Goal: Task Accomplishment & Management: Manage account settings

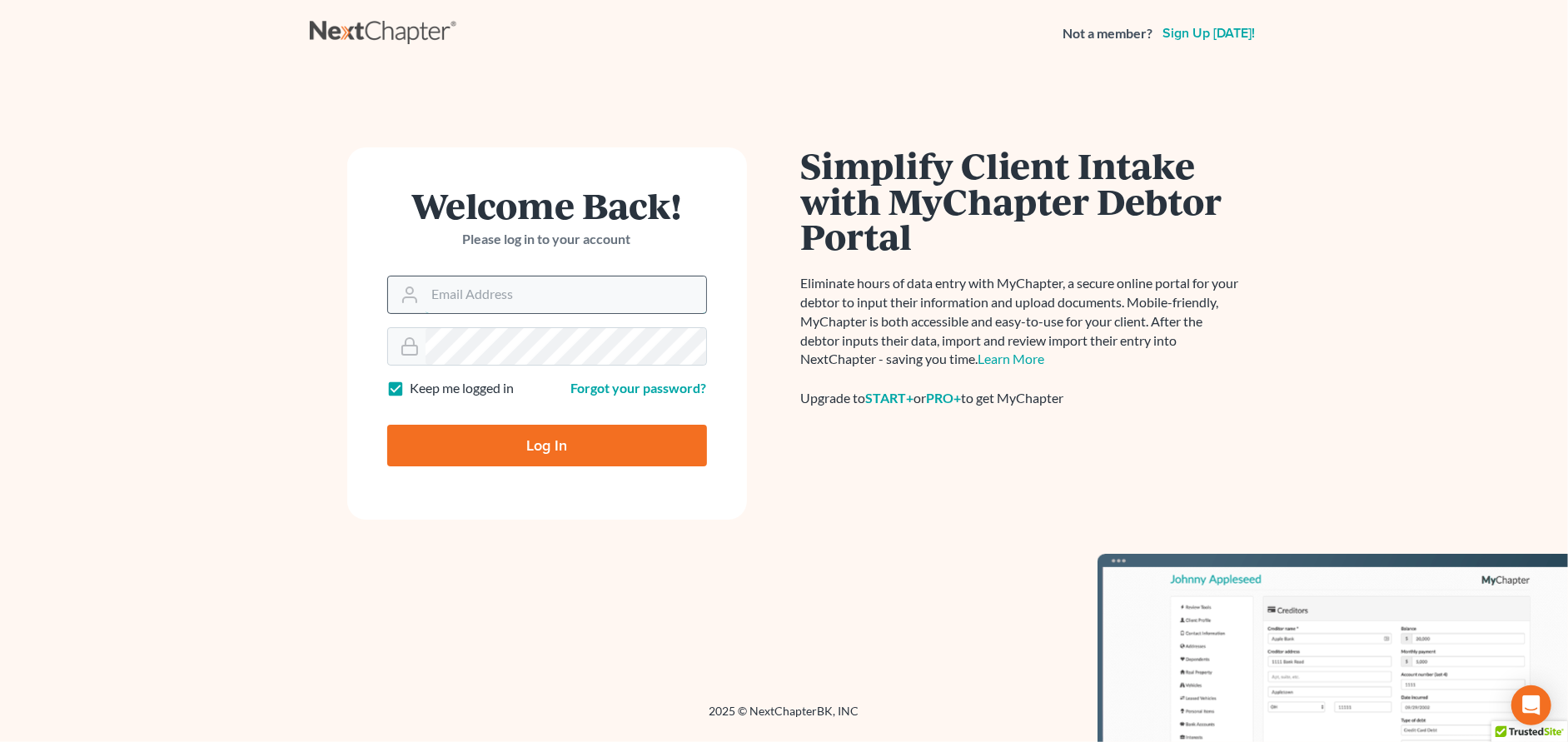
click at [504, 295] on input "Email Address" at bounding box center [565, 295] width 281 height 37
type input "[EMAIL_ADDRESS][DOMAIN_NAME]"
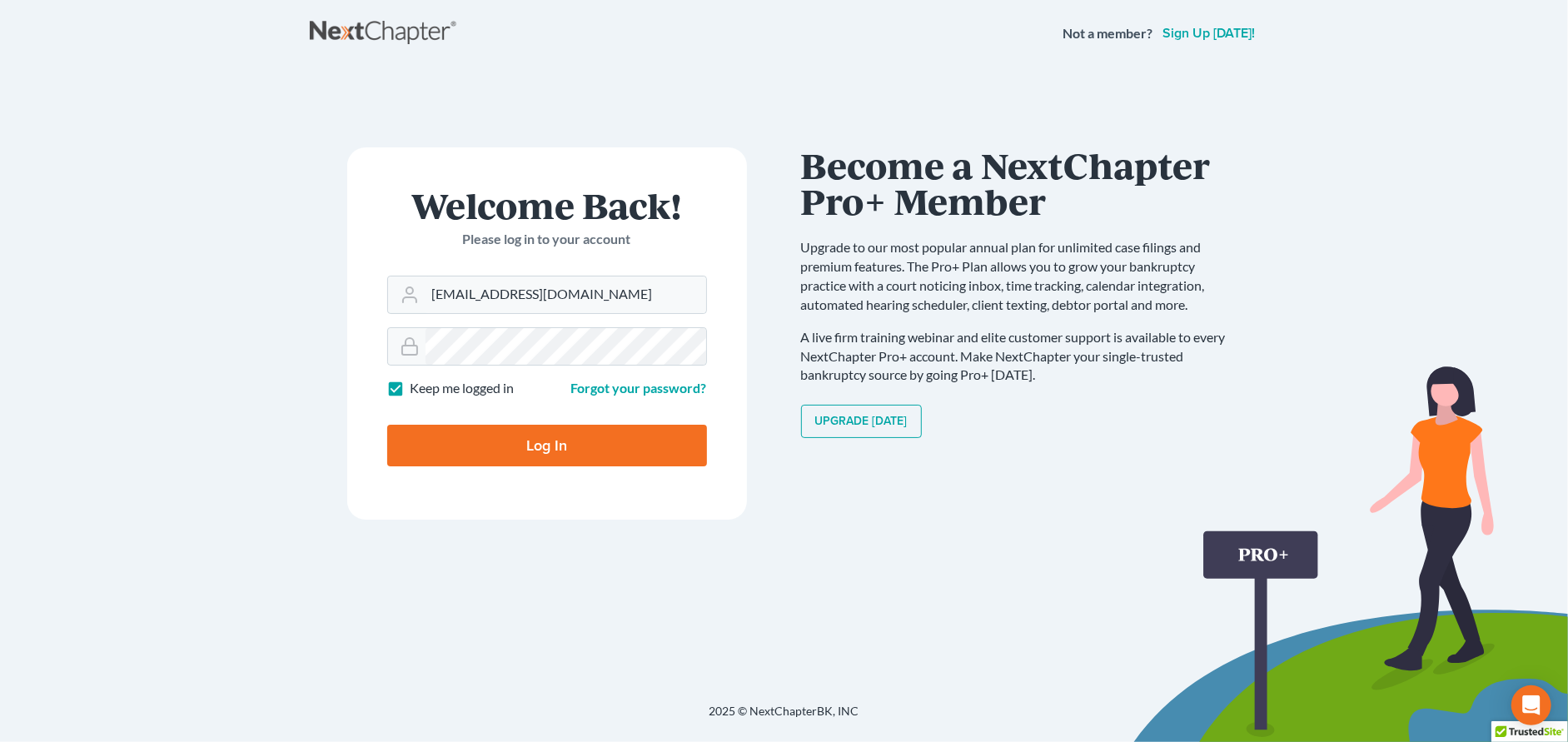
click at [566, 440] on input "Log In" at bounding box center [547, 446] width 319 height 42
type input "Thinking..."
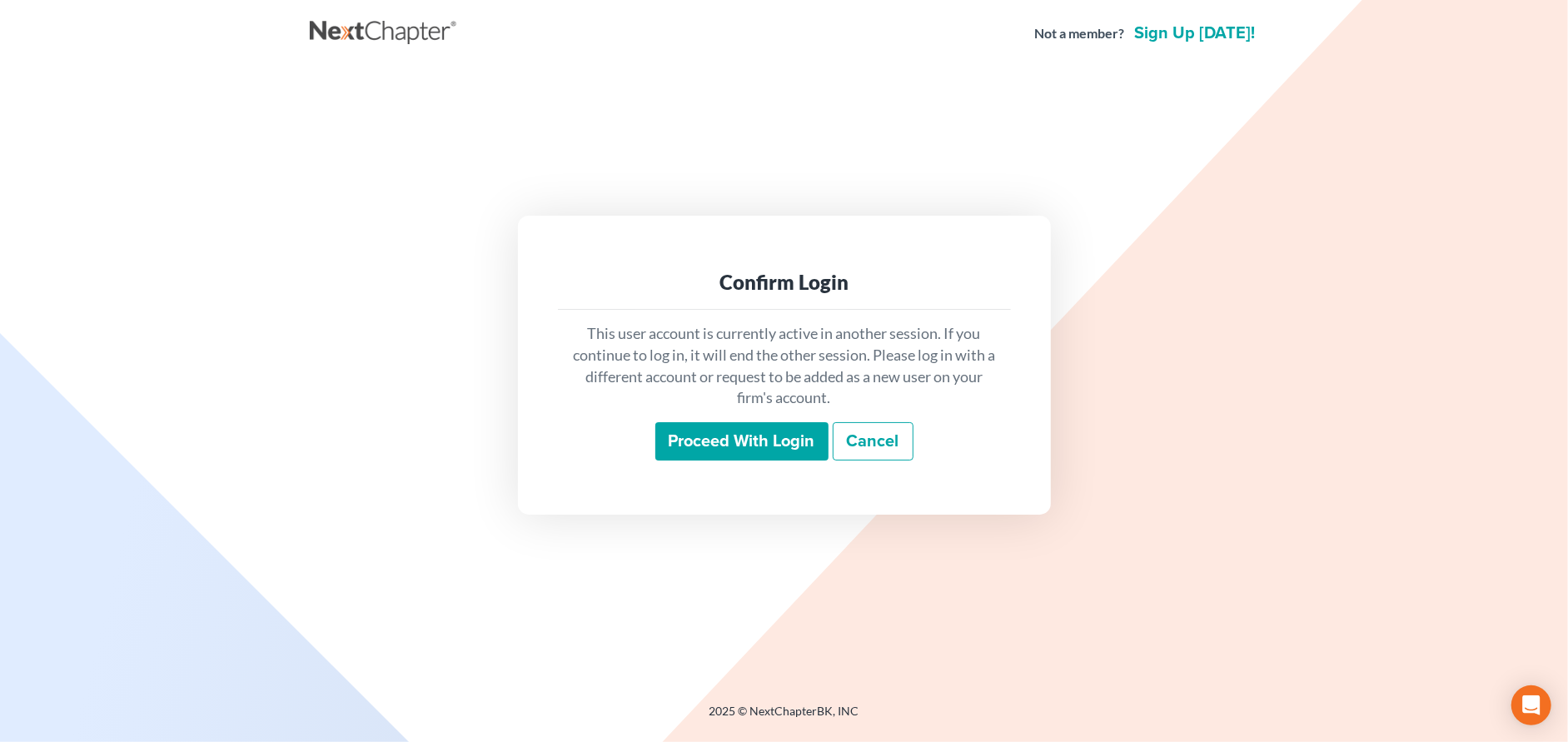
click at [760, 440] on input "Proceed with login" at bounding box center [742, 441] width 173 height 38
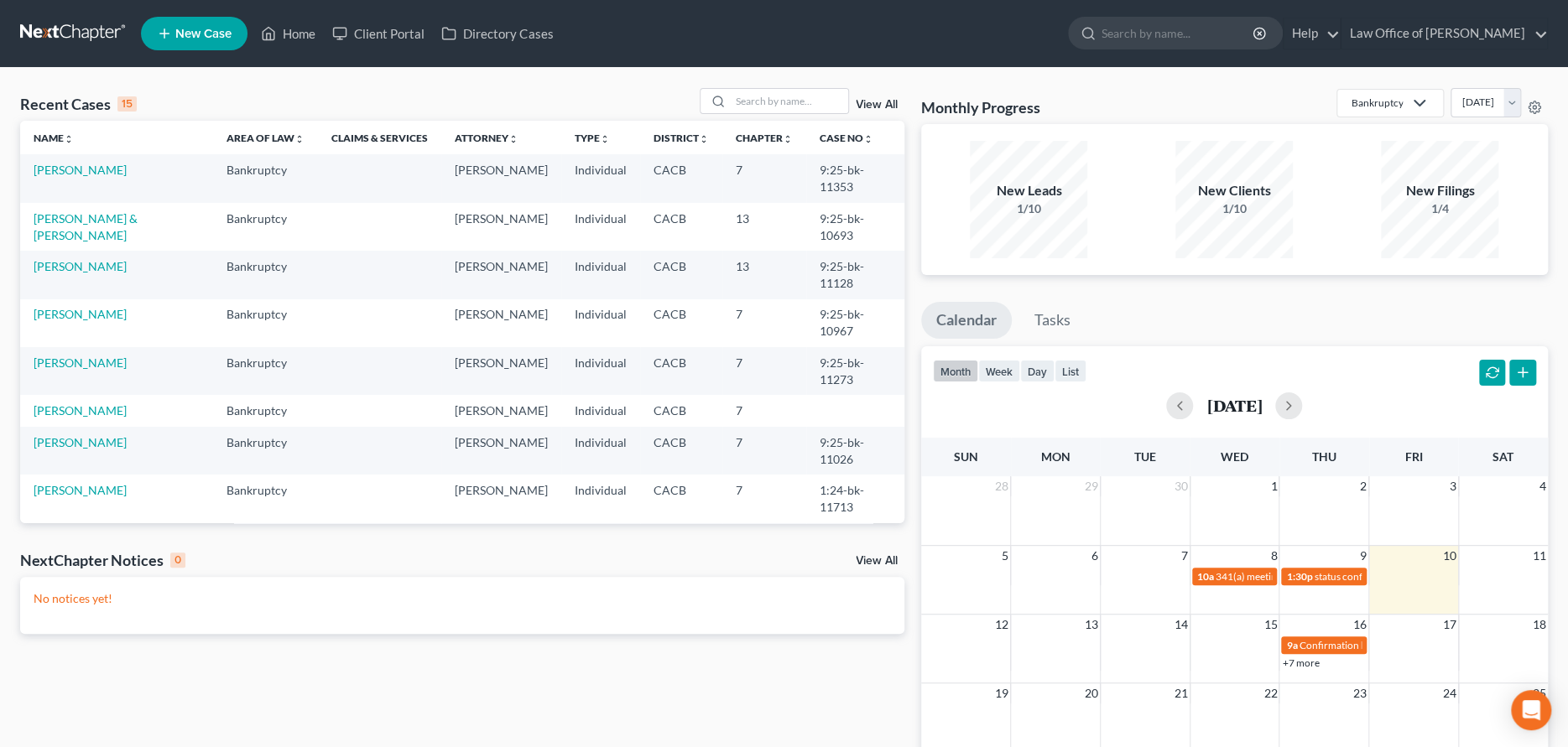
click at [880, 561] on link "View All" at bounding box center [876, 561] width 42 height 11
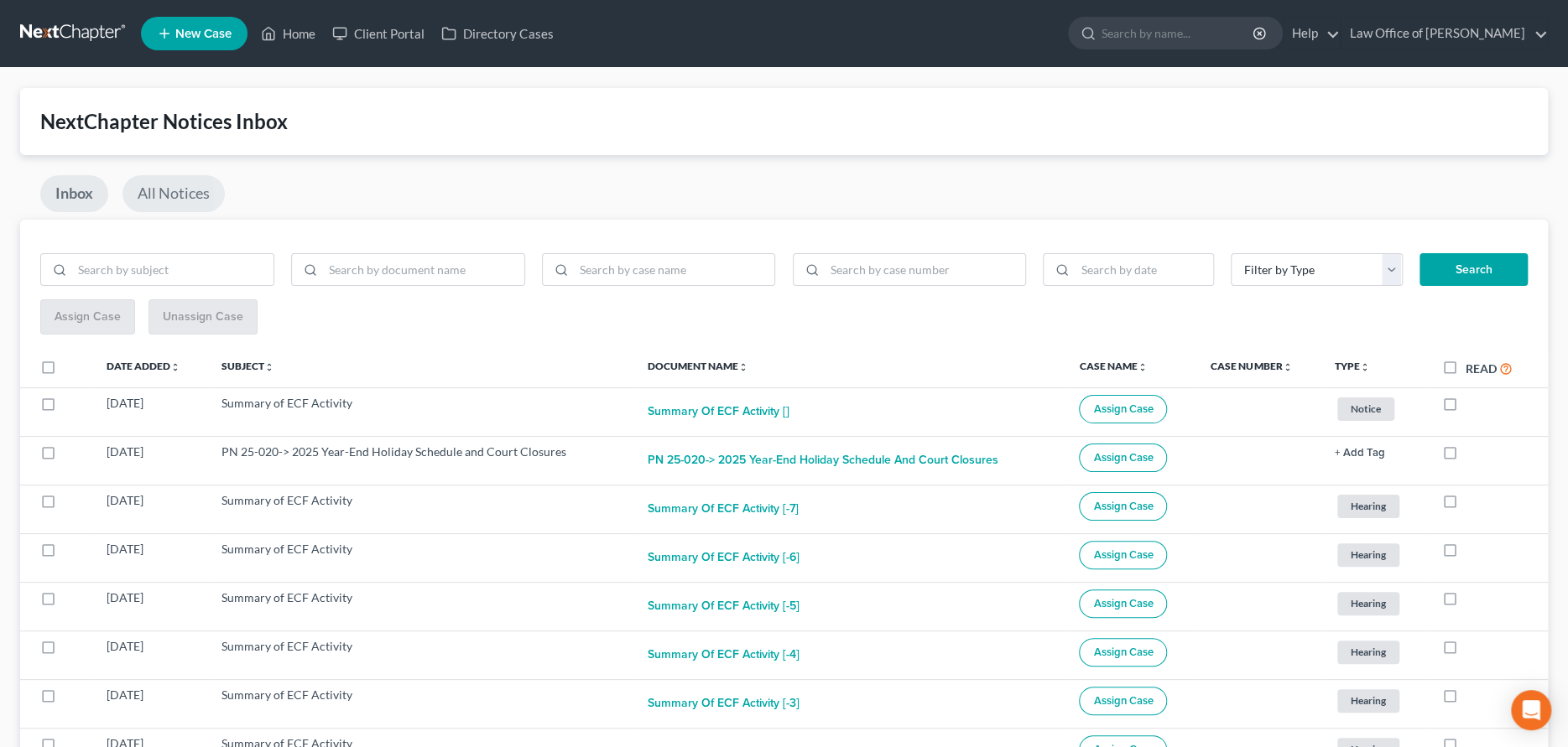
click at [181, 185] on link "All Notices" at bounding box center [173, 193] width 102 height 37
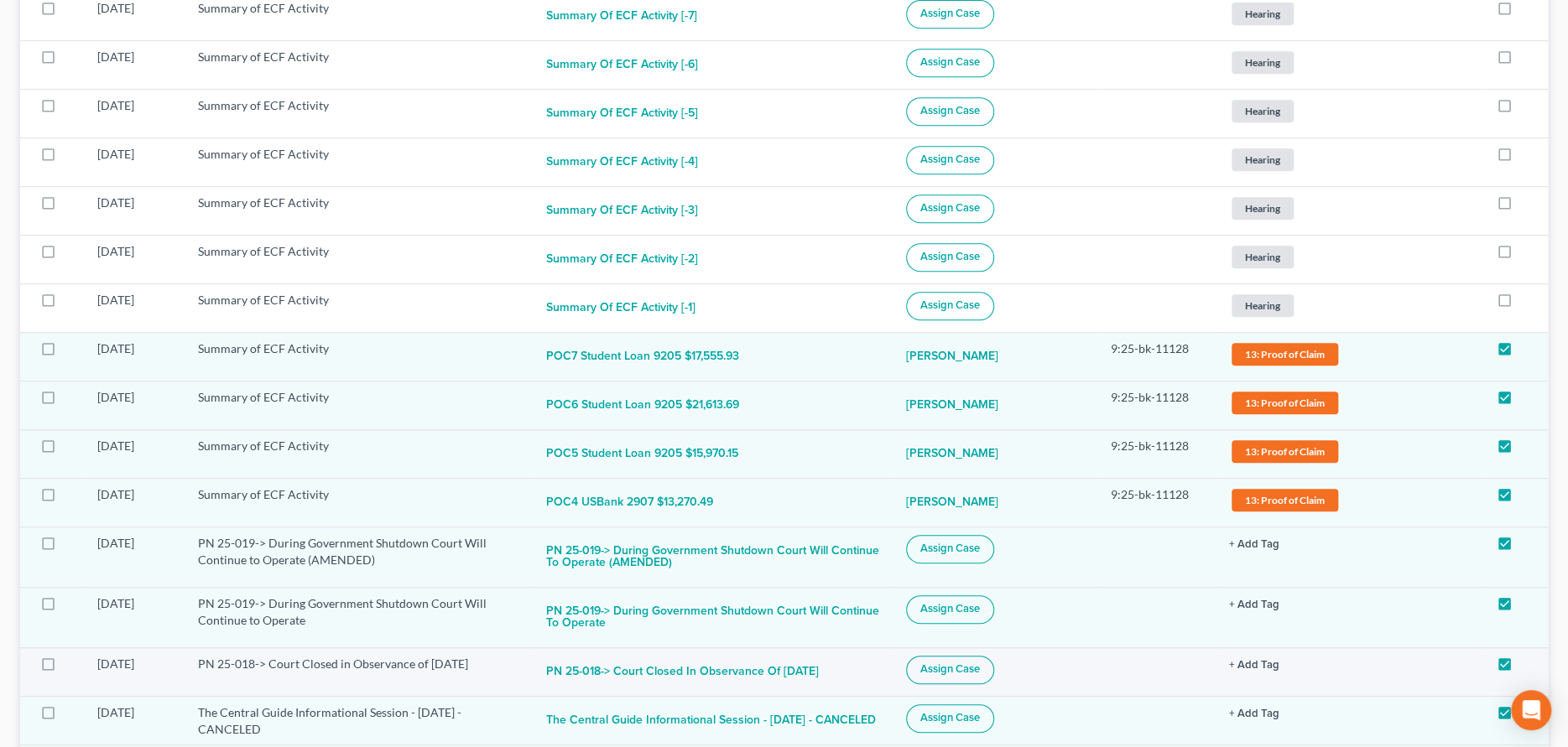
scroll to position [503, 0]
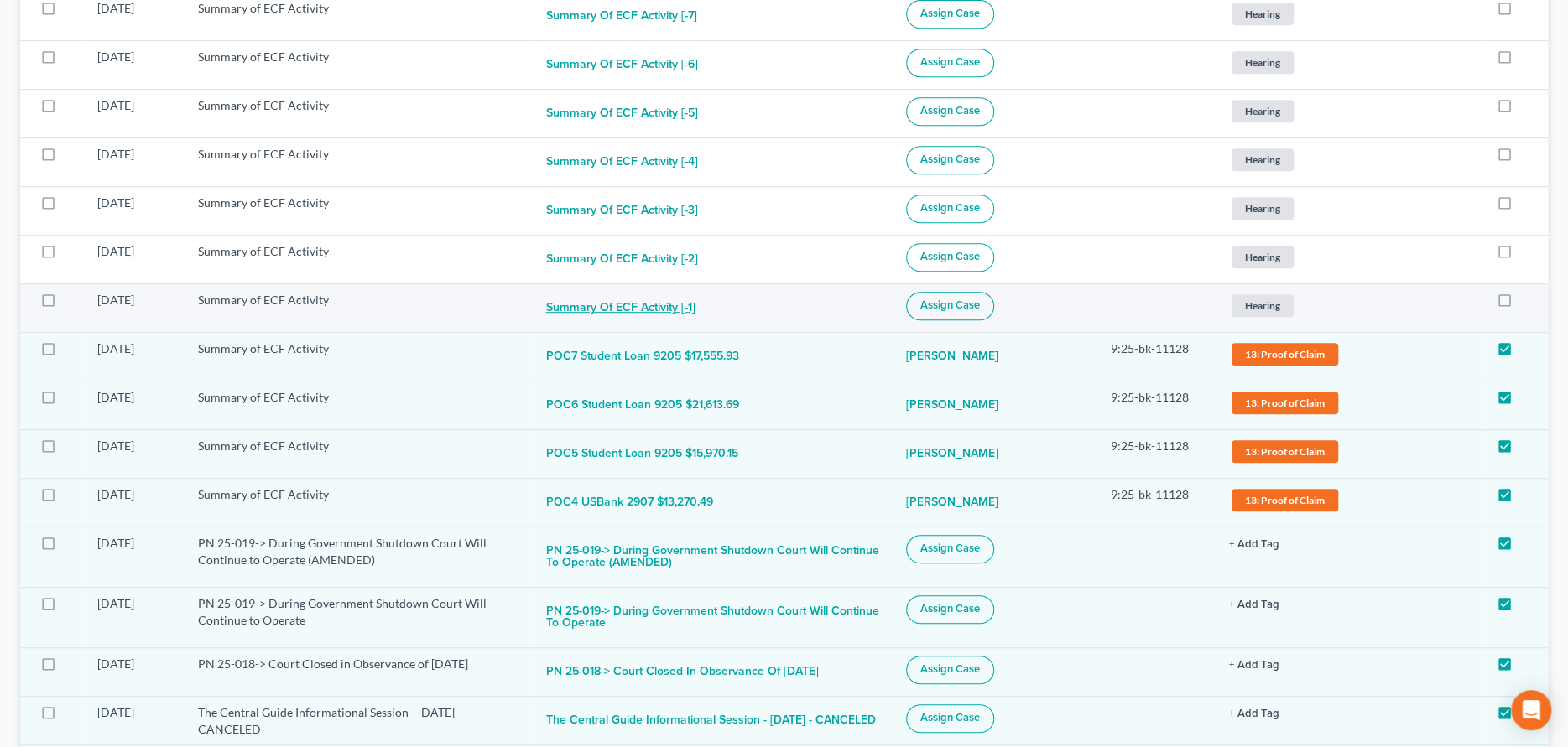
click at [638, 292] on button "Summary of ECF Activity [-1]" at bounding box center [620, 308] width 149 height 34
checkbox input "true"
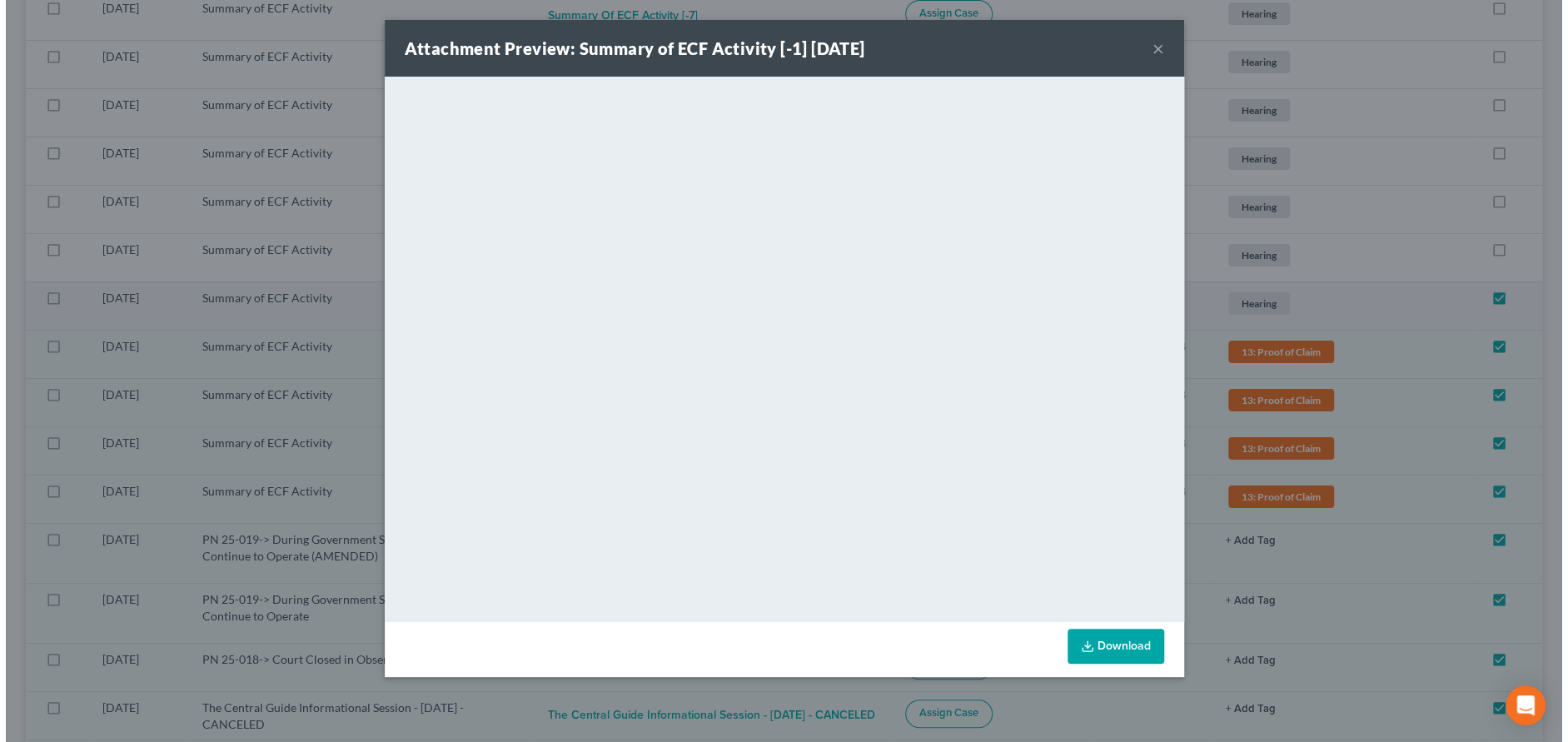
scroll to position [499, 0]
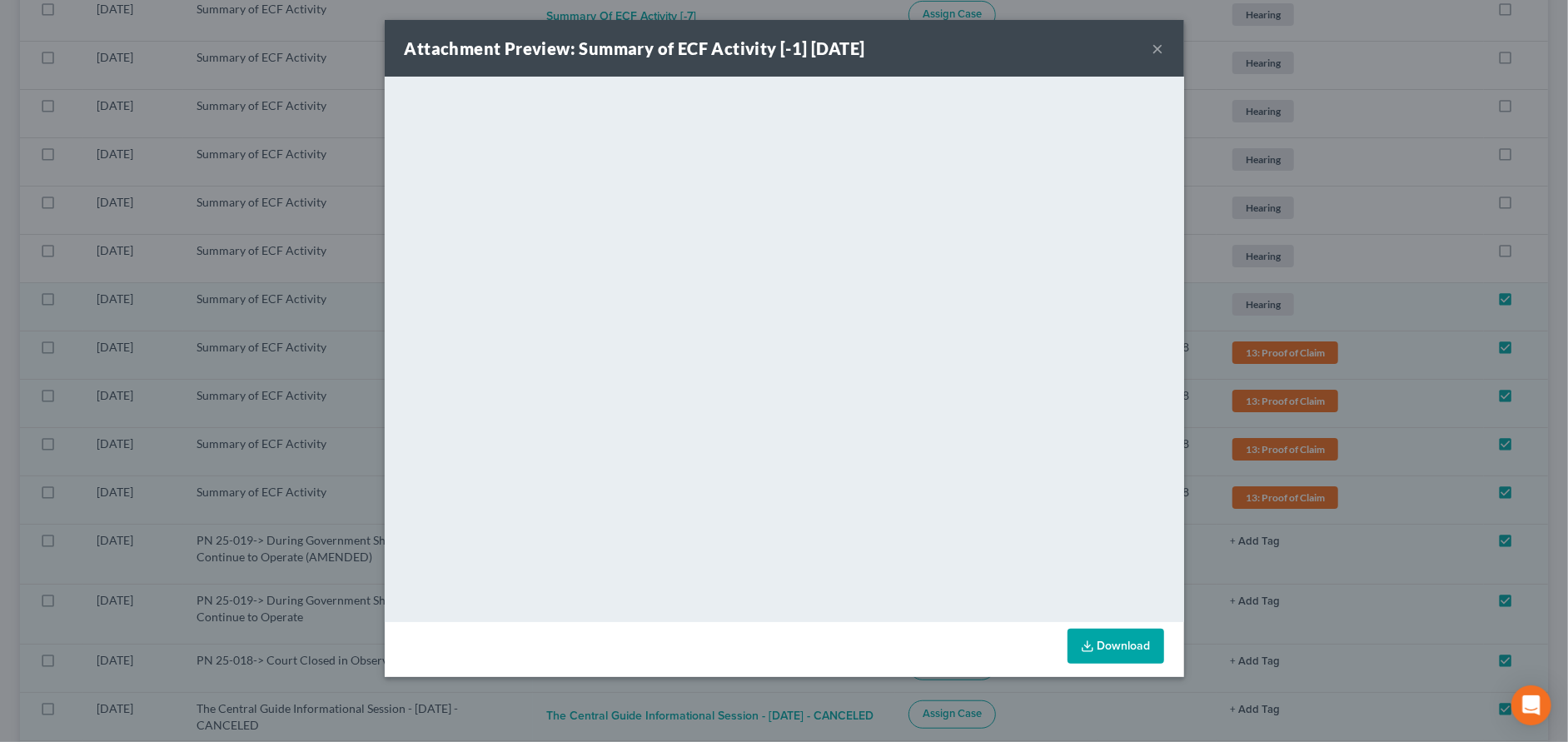
click at [1159, 50] on button "×" at bounding box center [1158, 48] width 11 height 20
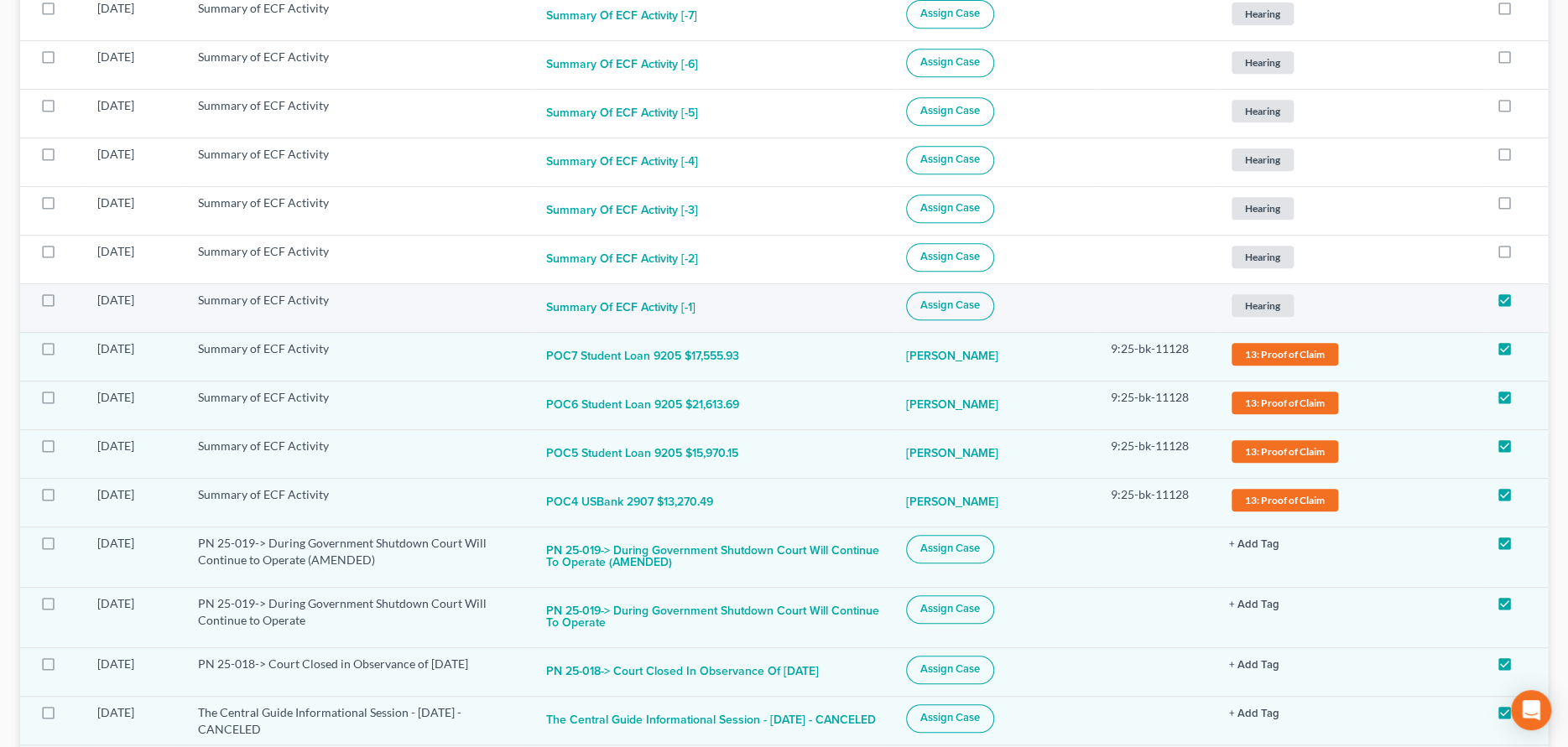
click at [994, 295] on button "Assign Case" at bounding box center [950, 306] width 88 height 29
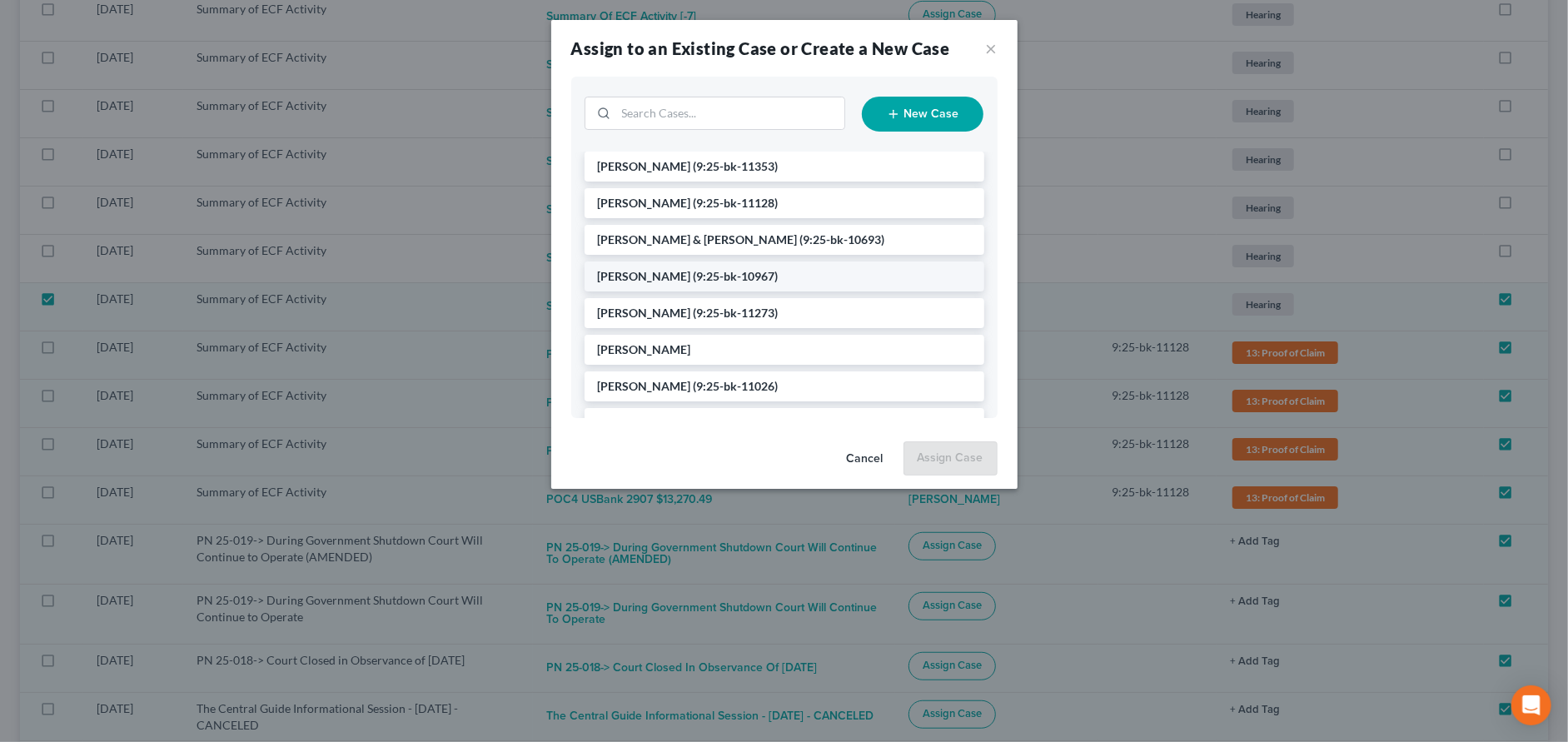
click at [693, 273] on span "(9:25-bk-10967)" at bounding box center [735, 276] width 85 height 14
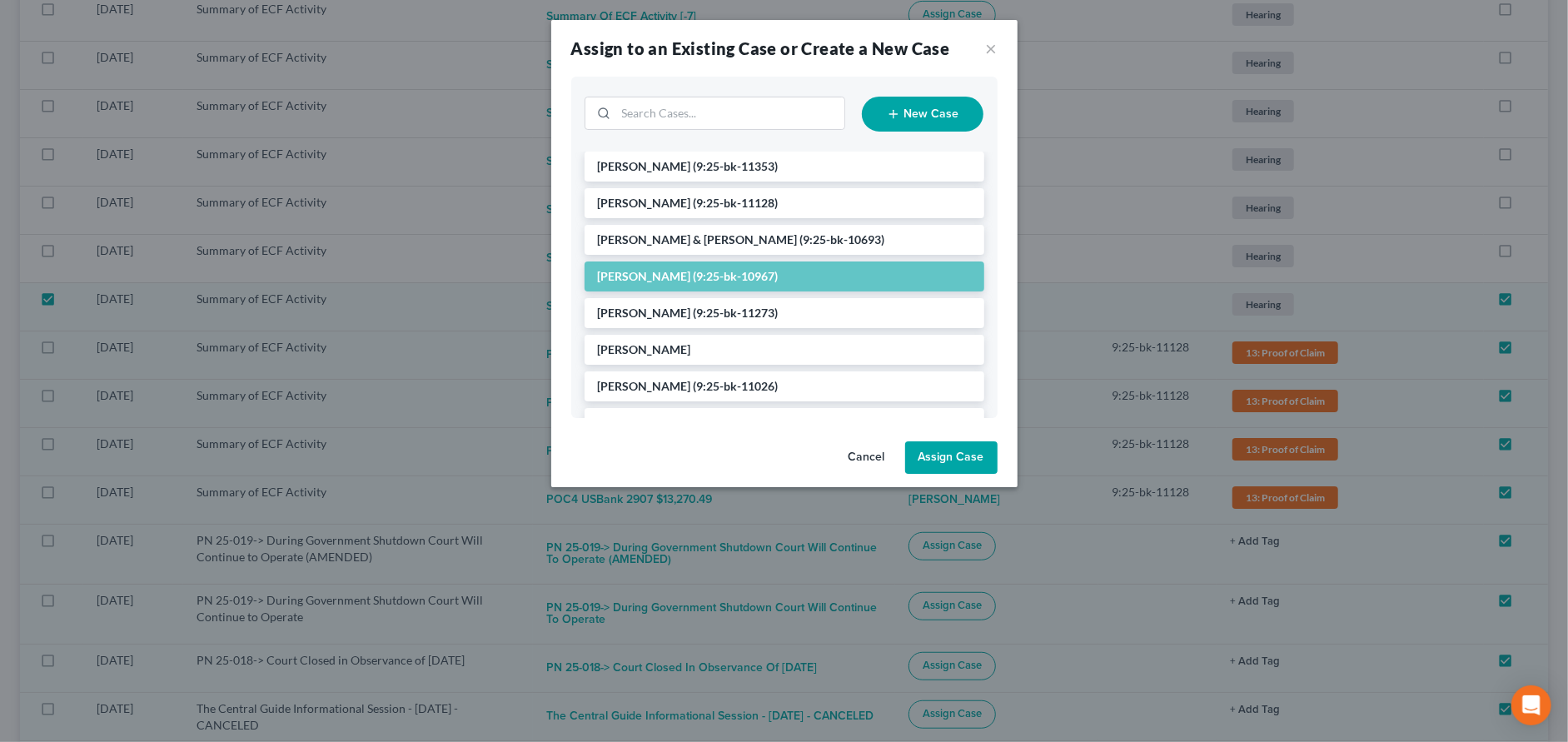
drag, startPoint x: 960, startPoint y: 466, endPoint x: 999, endPoint y: 448, distance: 43.0
click at [961, 465] on button "Assign Case" at bounding box center [951, 458] width 92 height 33
checkbox input "false"
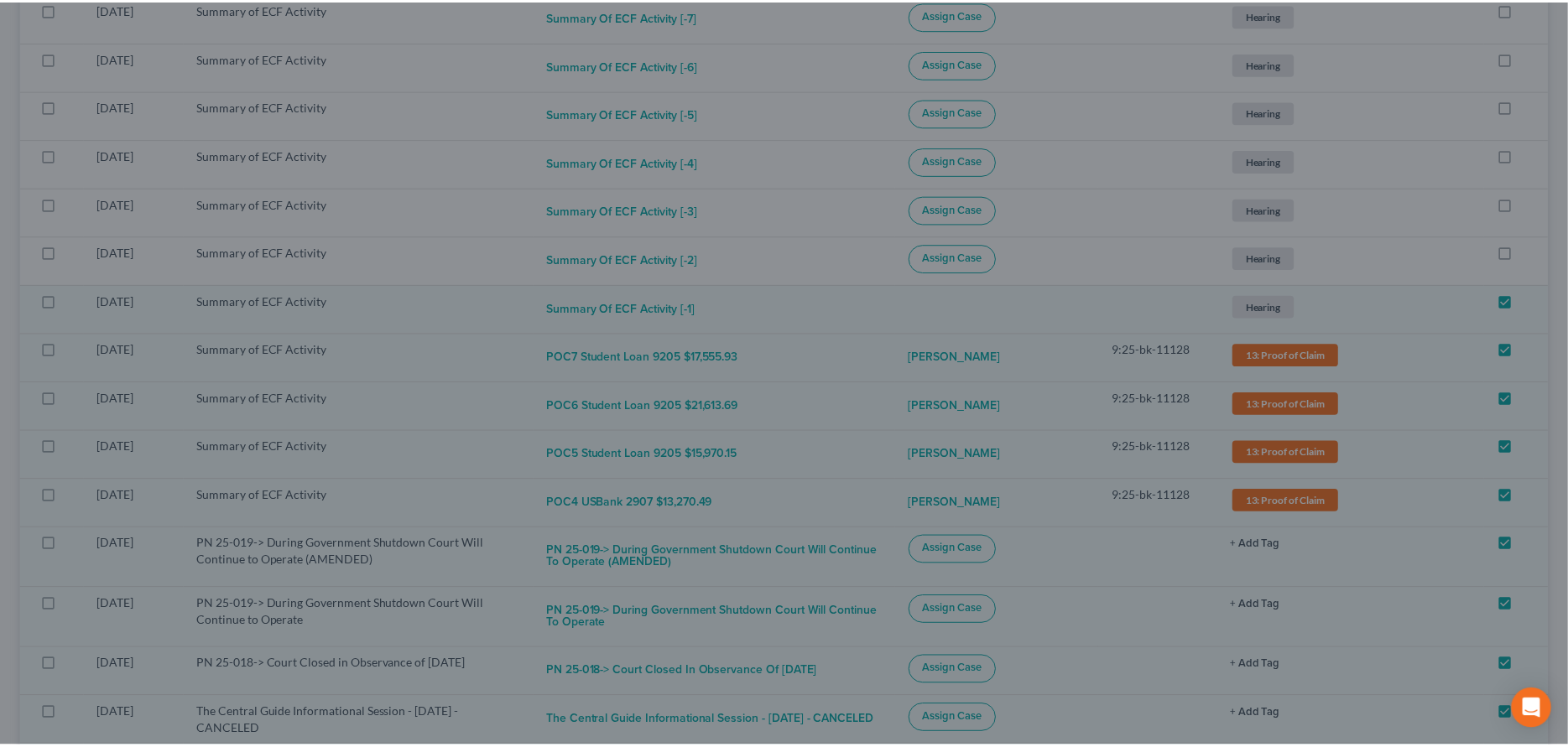
scroll to position [503, 0]
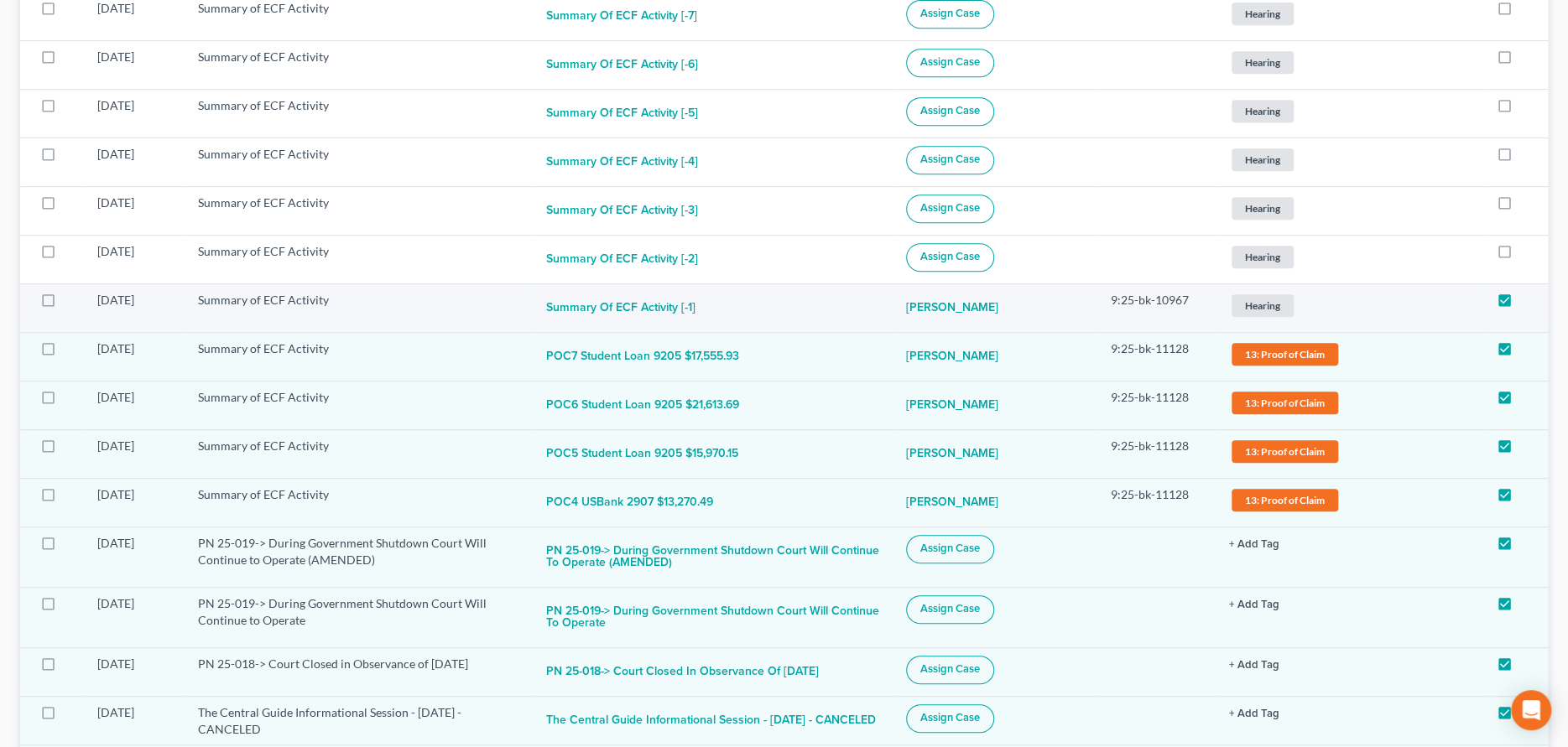
click at [1261, 294] on span "Hearing" at bounding box center [1262, 306] width 62 height 23
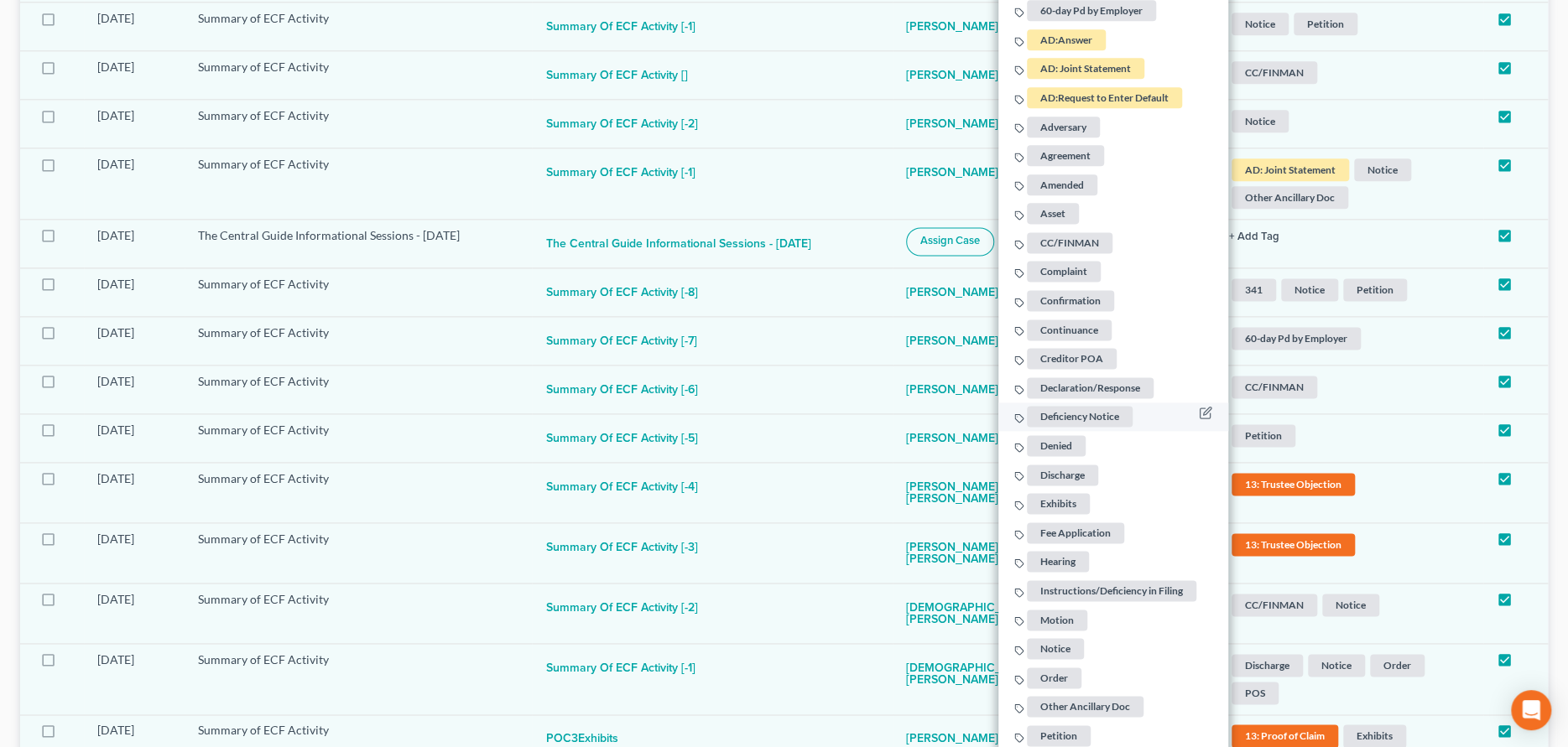
scroll to position [1342, 0]
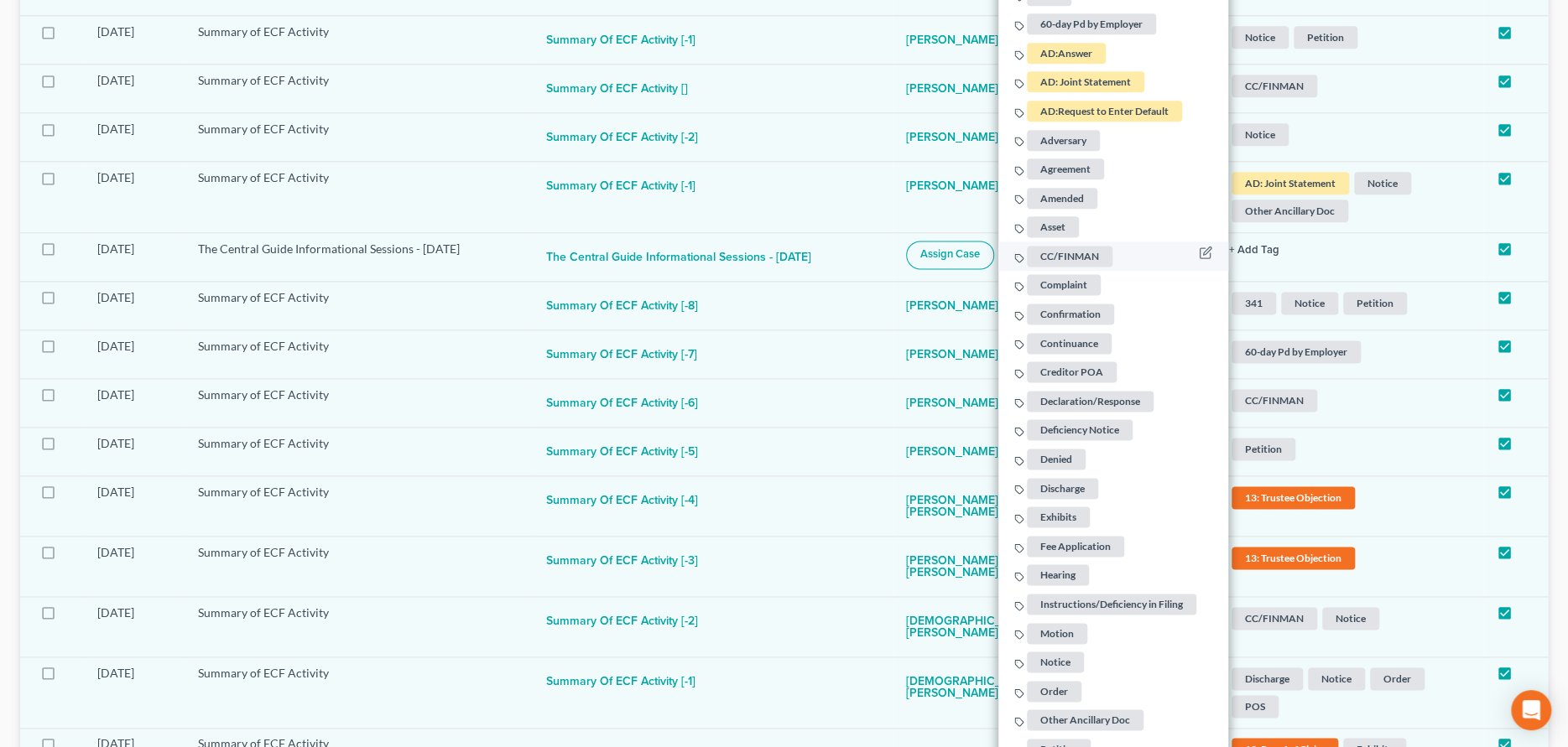
click at [1081, 246] on span "CC/FINMAN" at bounding box center [1069, 257] width 85 height 21
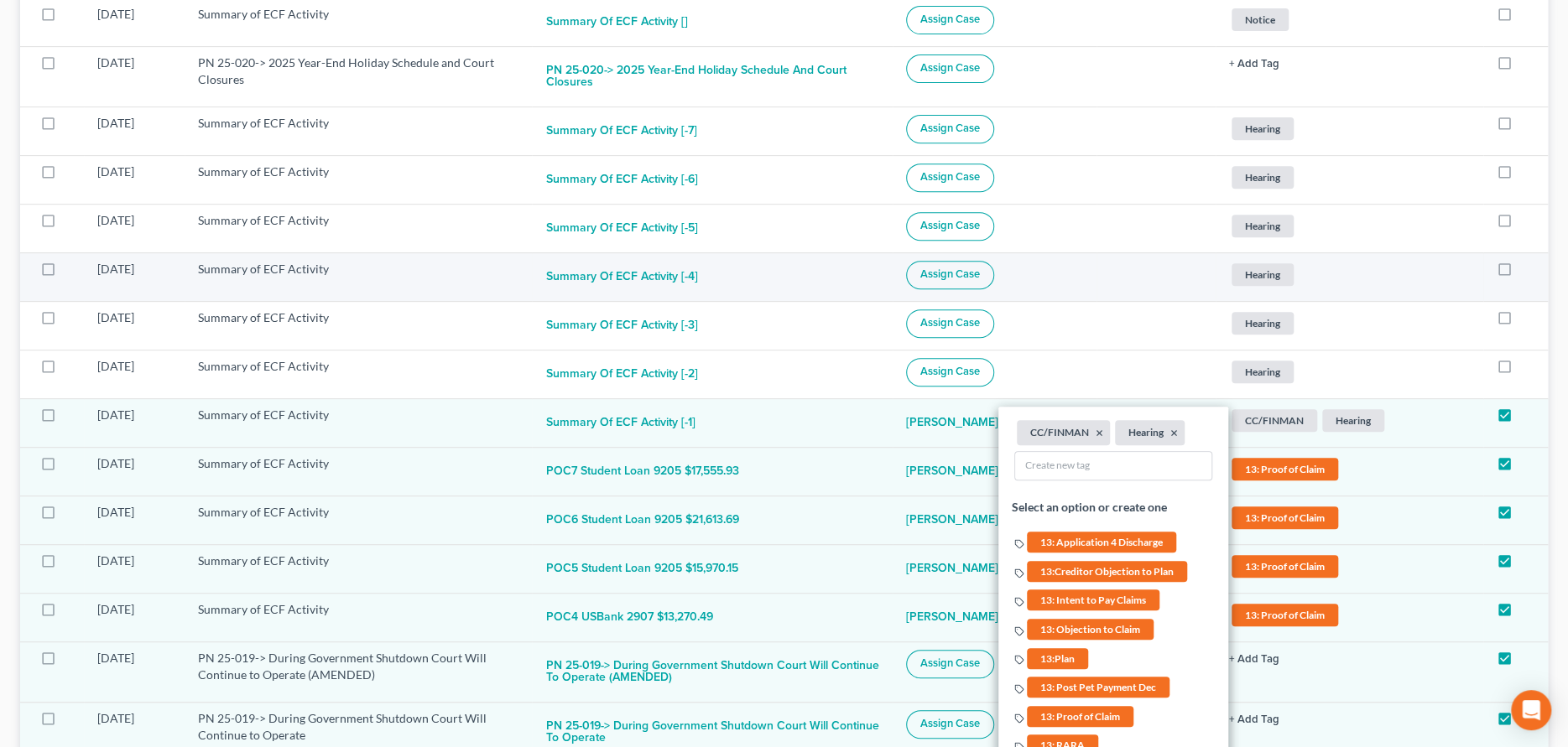
scroll to position [335, 0]
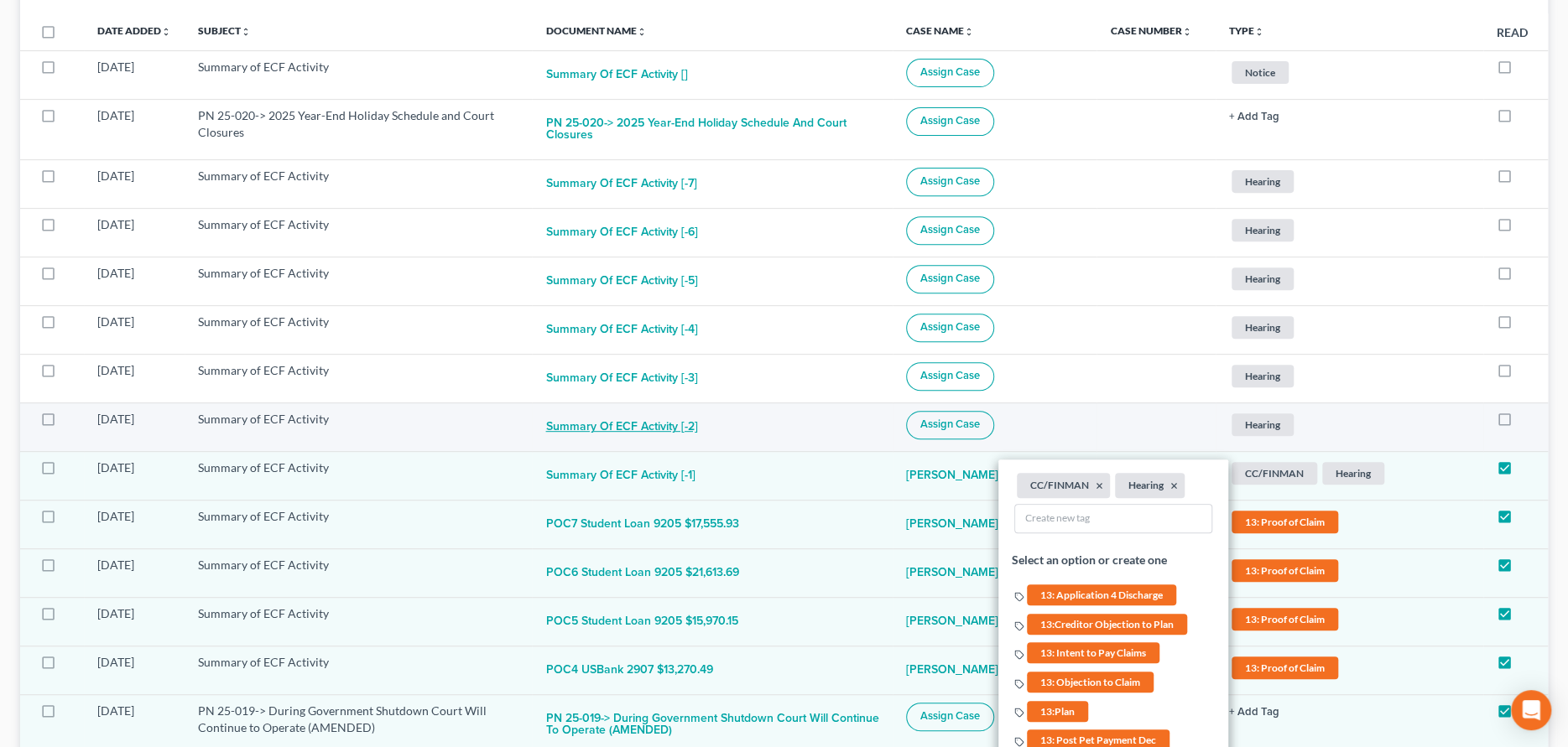
click at [665, 412] on button "Summary of ECF Activity [-2]" at bounding box center [621, 427] width 152 height 34
checkbox input "true"
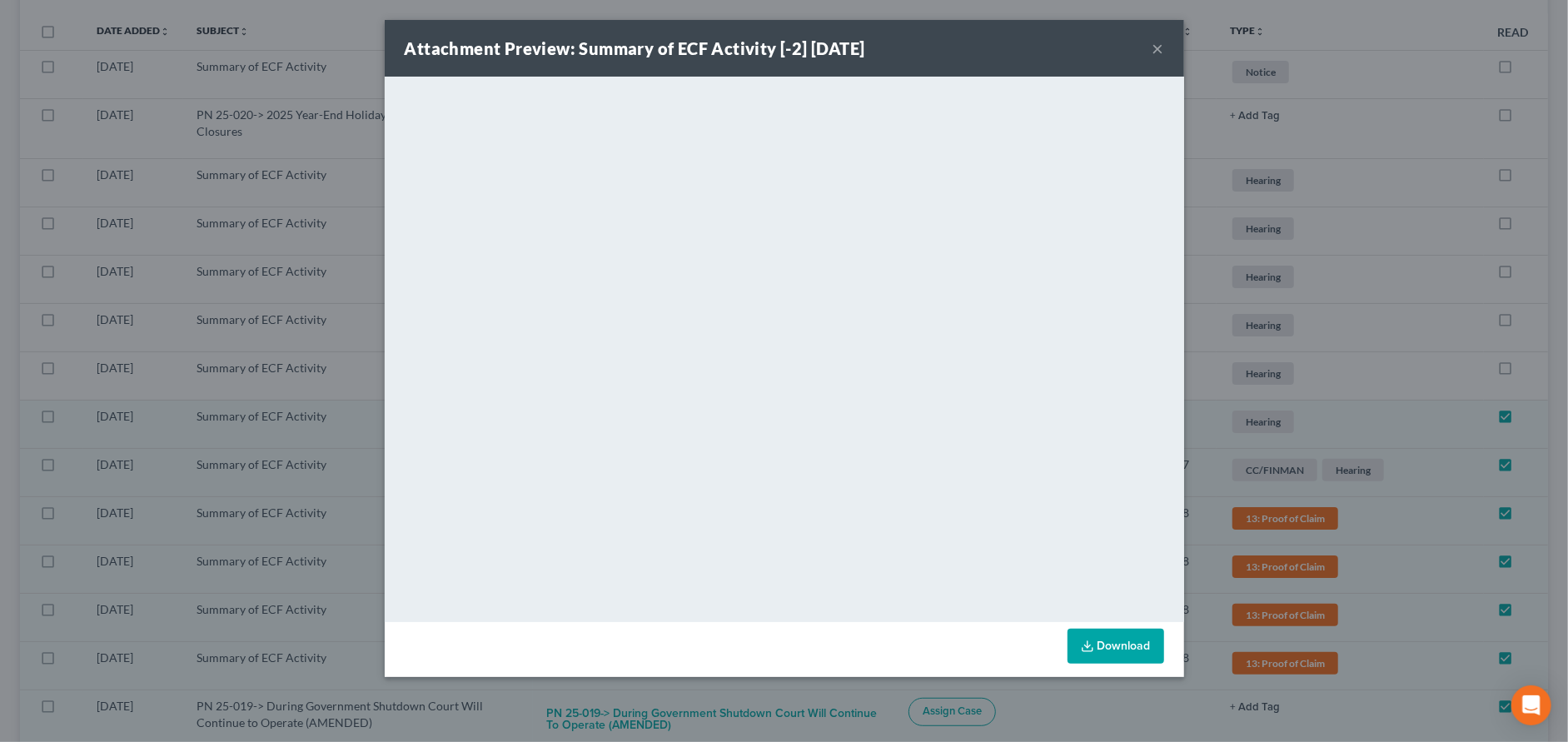
click at [1155, 46] on button "×" at bounding box center [1158, 48] width 11 height 20
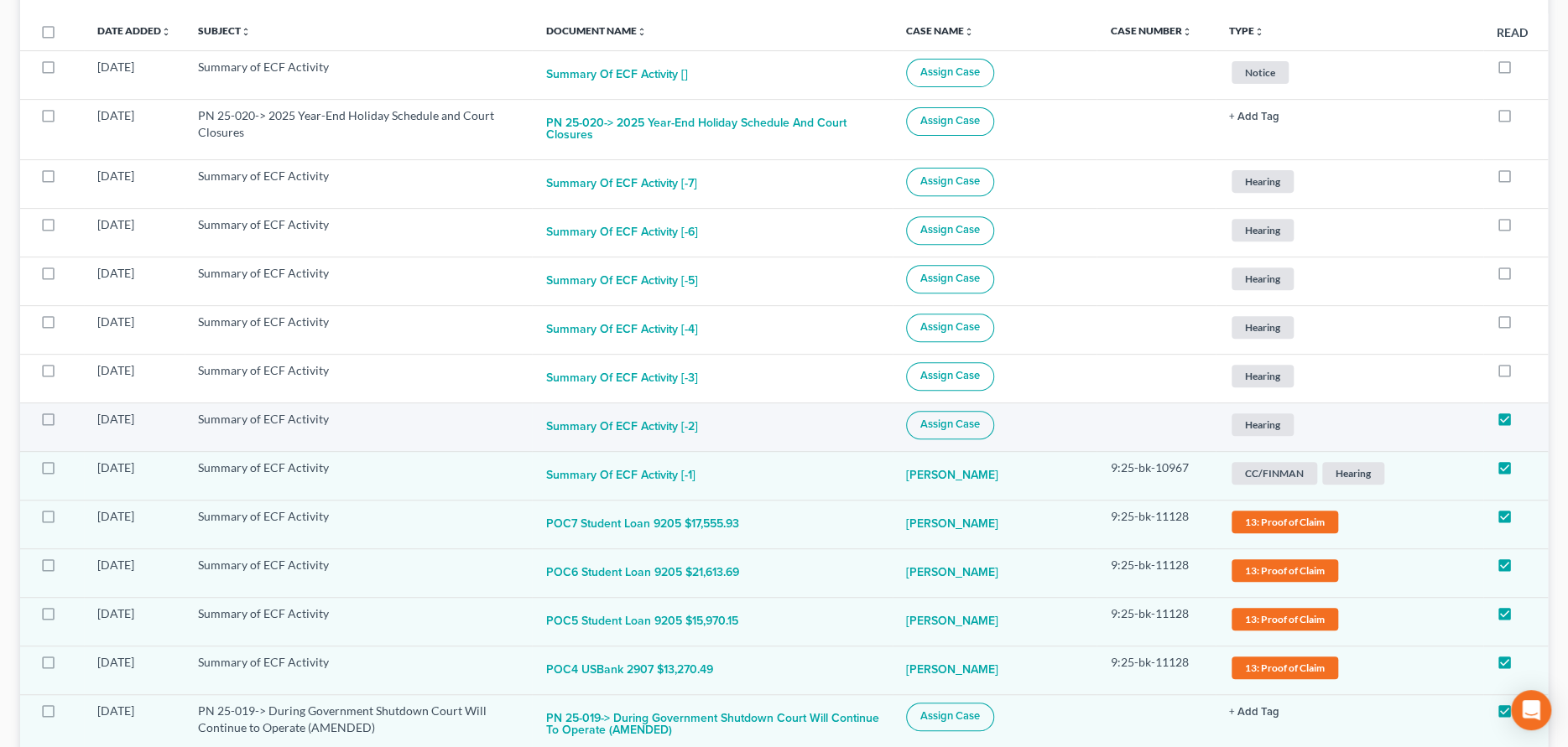
click at [980, 418] on span "Assign Case" at bounding box center [950, 424] width 59 height 13
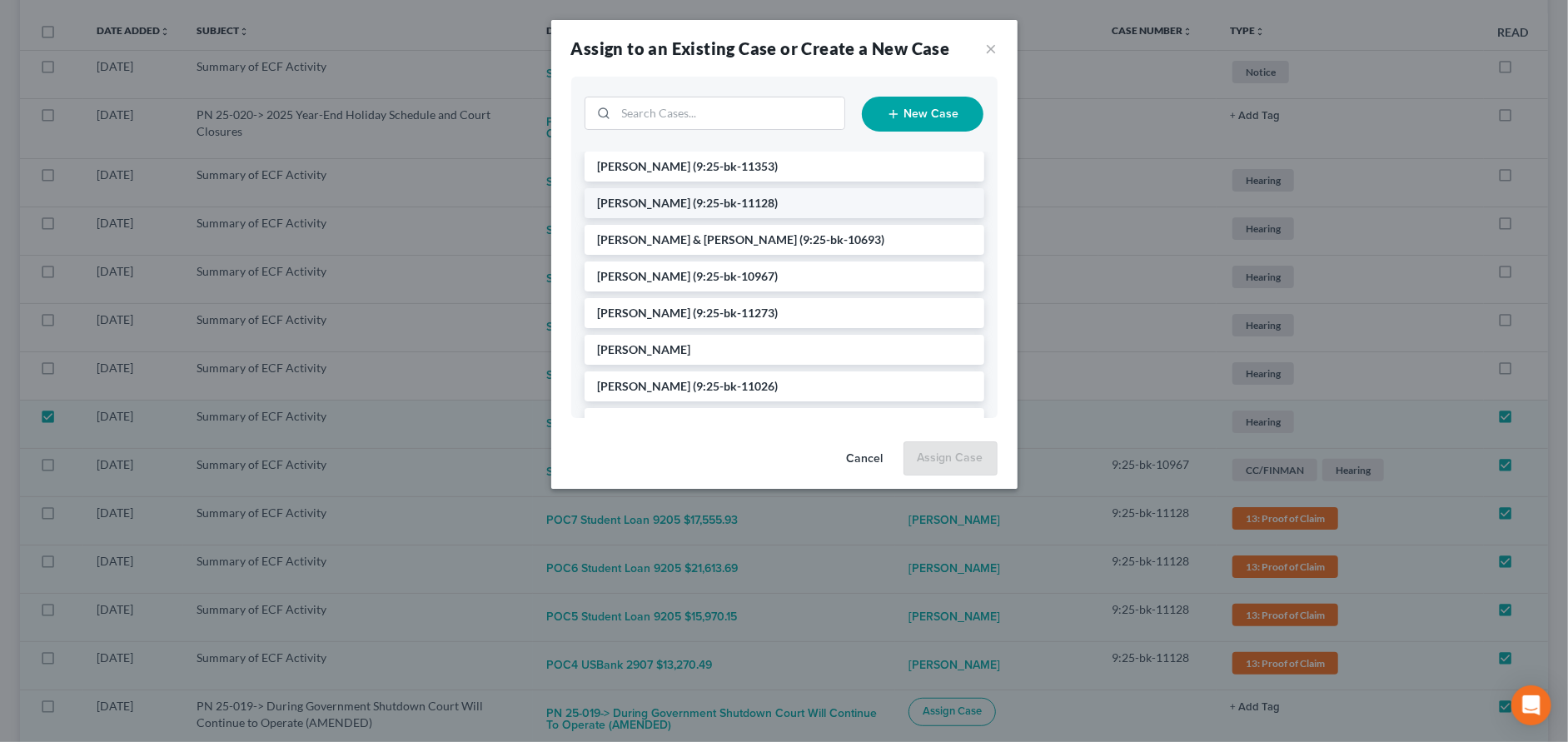
click at [693, 199] on span "(9:25-bk-11128)" at bounding box center [735, 203] width 85 height 14
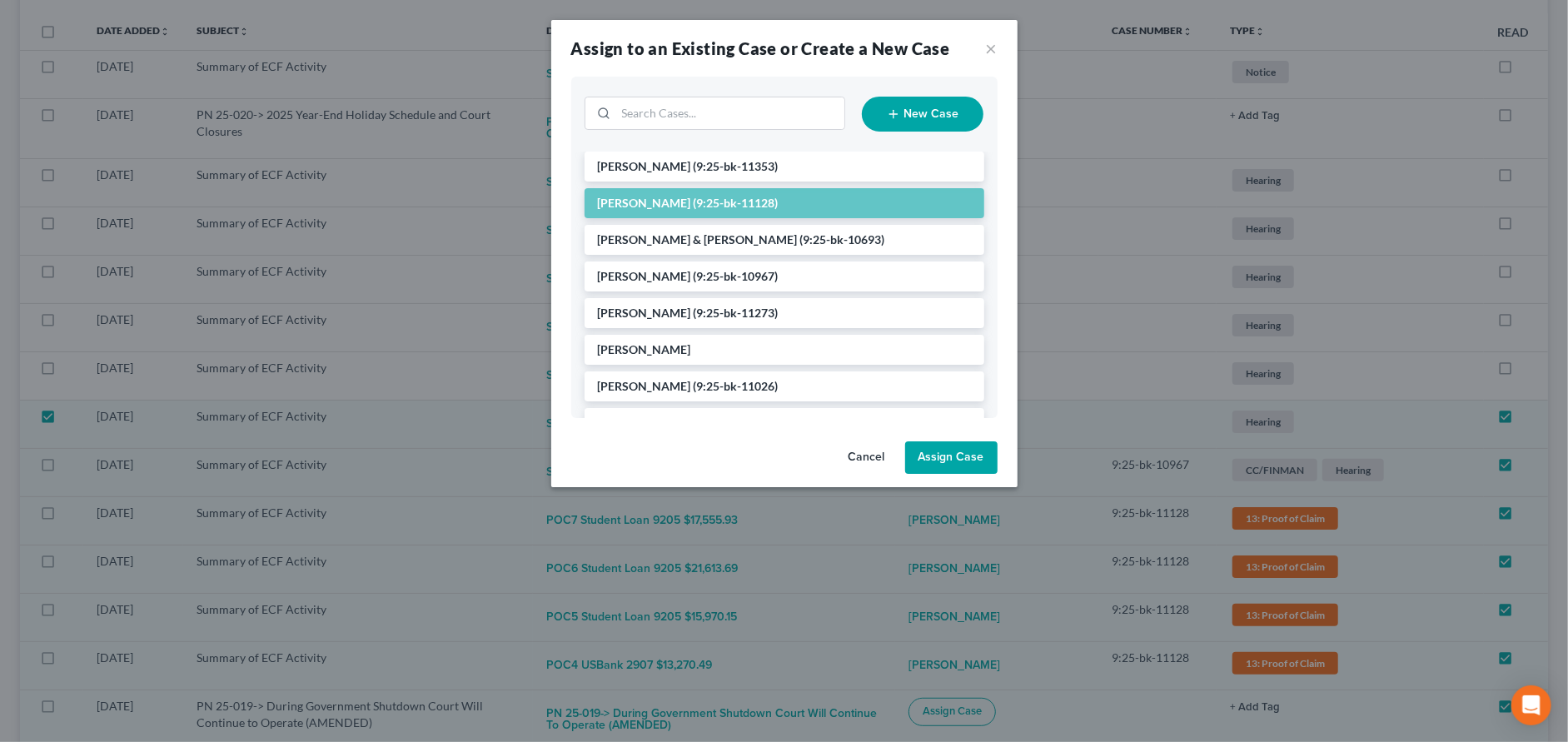
click at [945, 459] on button "Assign Case" at bounding box center [951, 458] width 92 height 33
checkbox input "false"
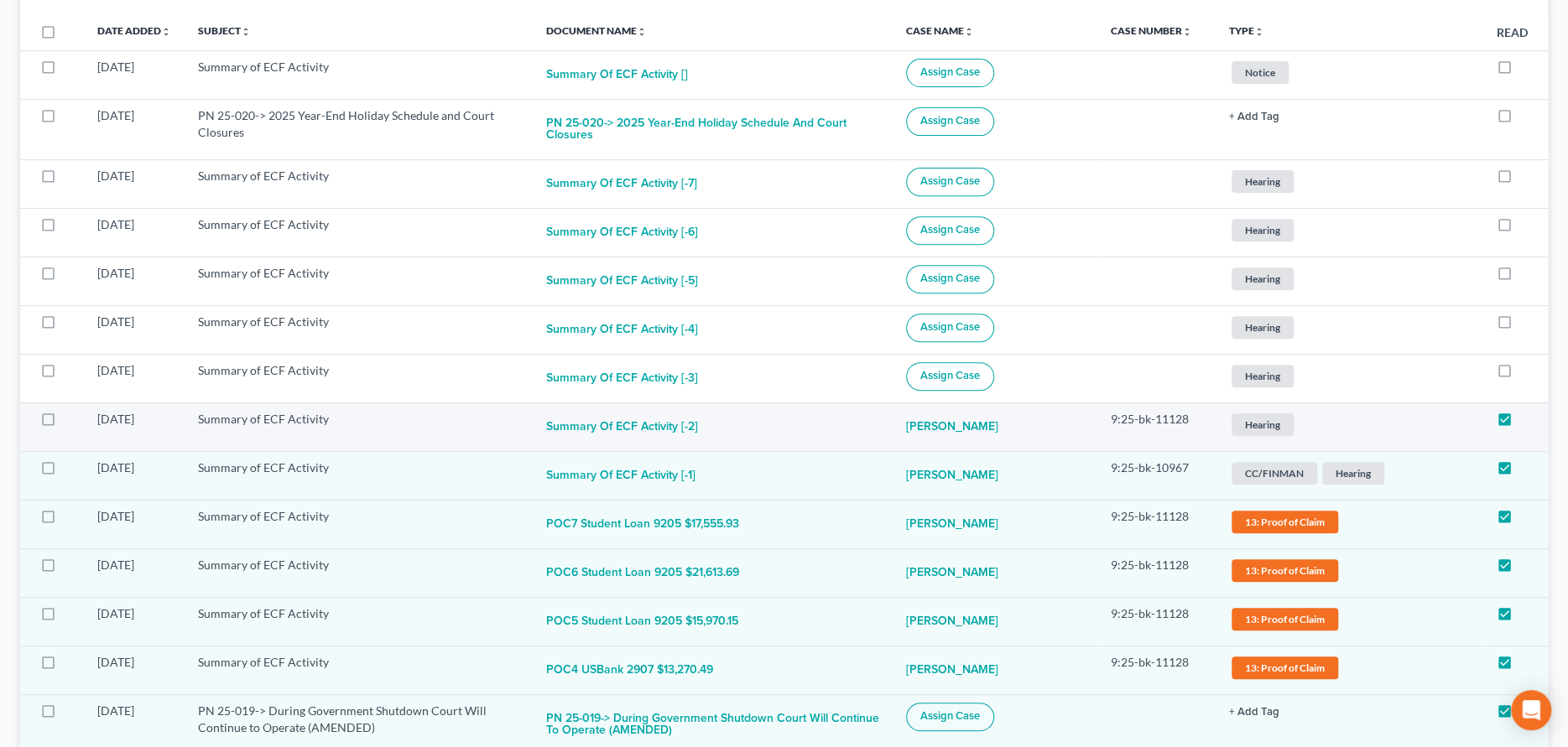
click at [1277, 414] on span "Hearing" at bounding box center [1262, 425] width 62 height 23
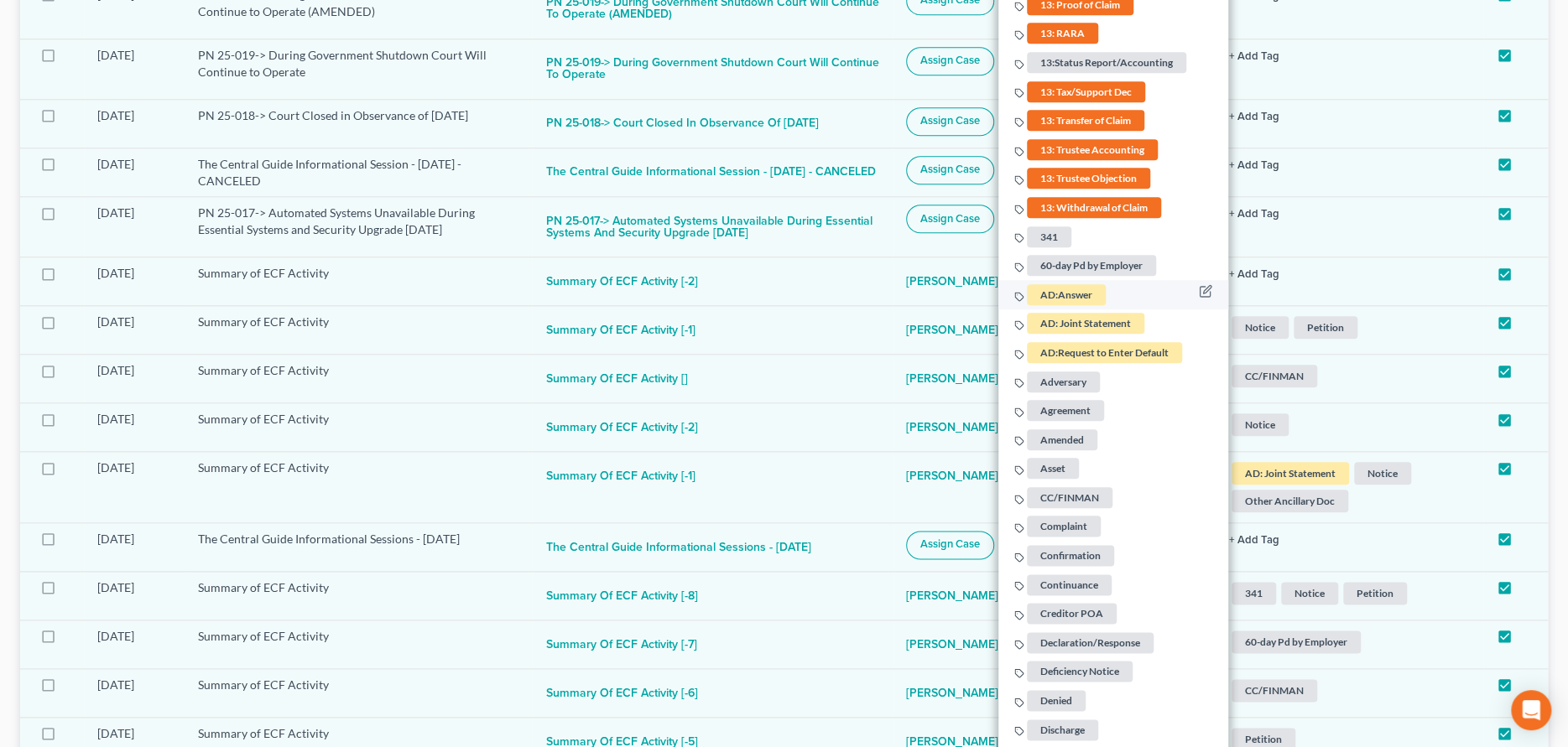
scroll to position [1174, 0]
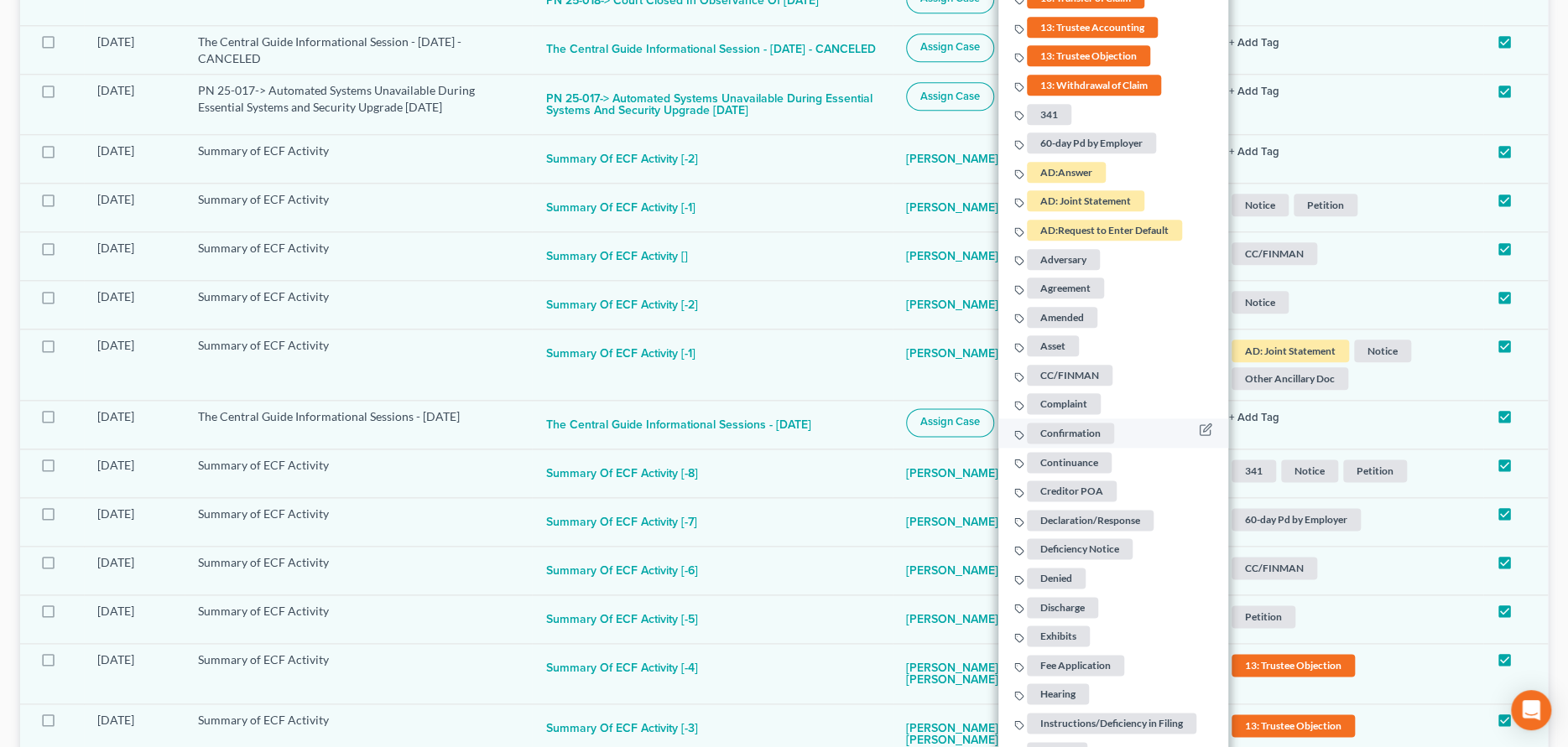
click at [1079, 422] on span "Confirmation" at bounding box center [1070, 433] width 87 height 21
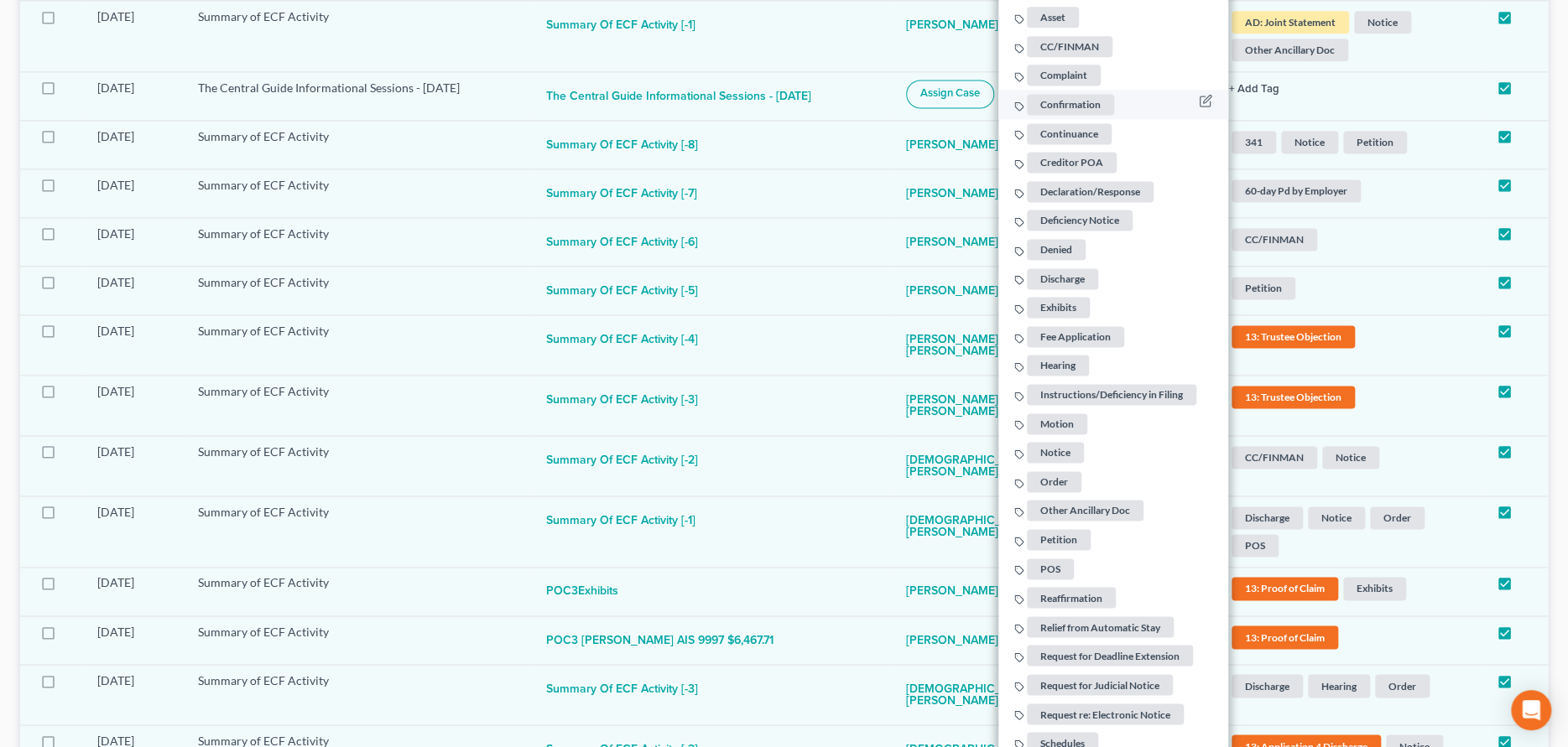
scroll to position [1509, 0]
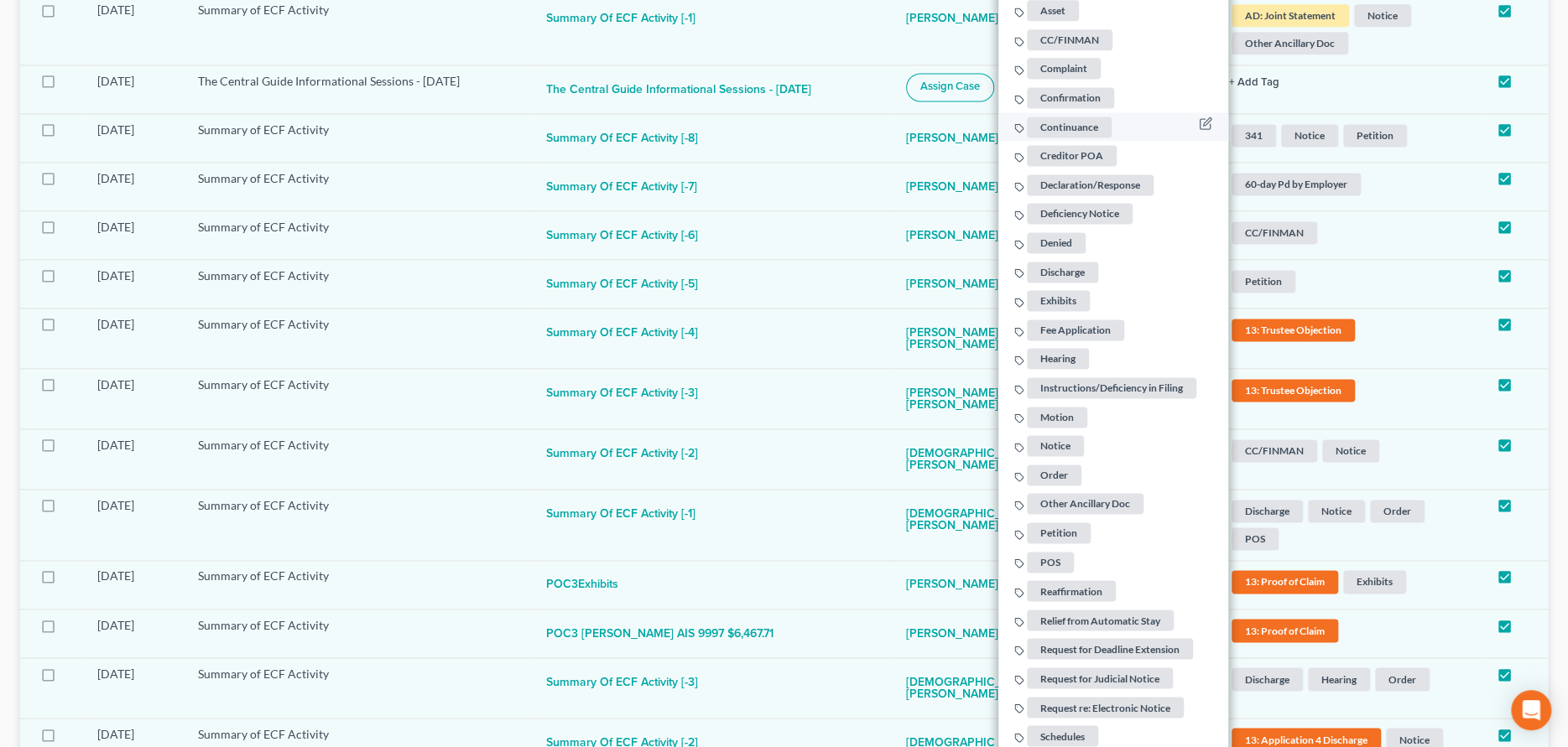
click at [1073, 116] on span "Continuance" at bounding box center [1069, 126] width 84 height 21
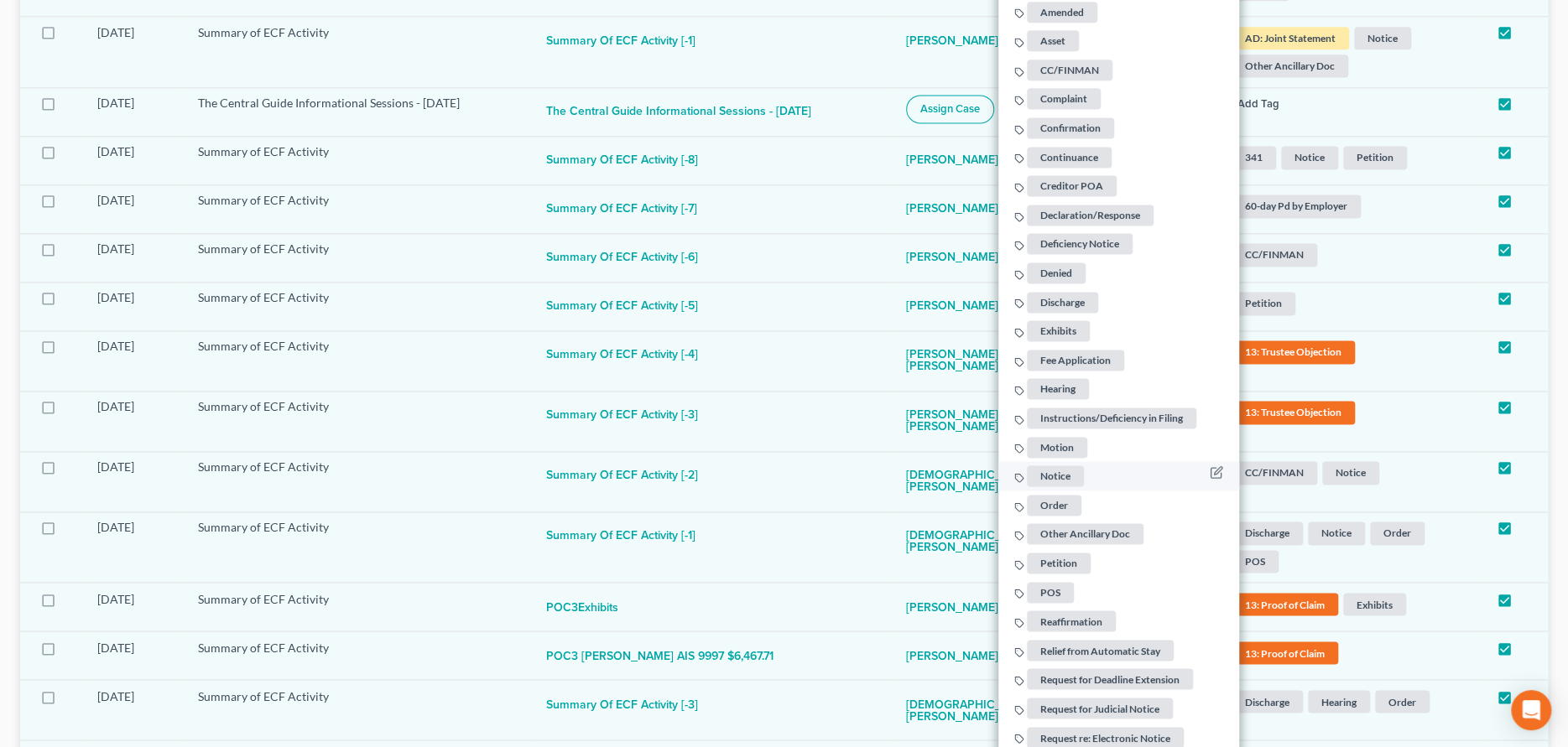
click at [1064, 465] on span "Notice" at bounding box center [1056, 476] width 57 height 21
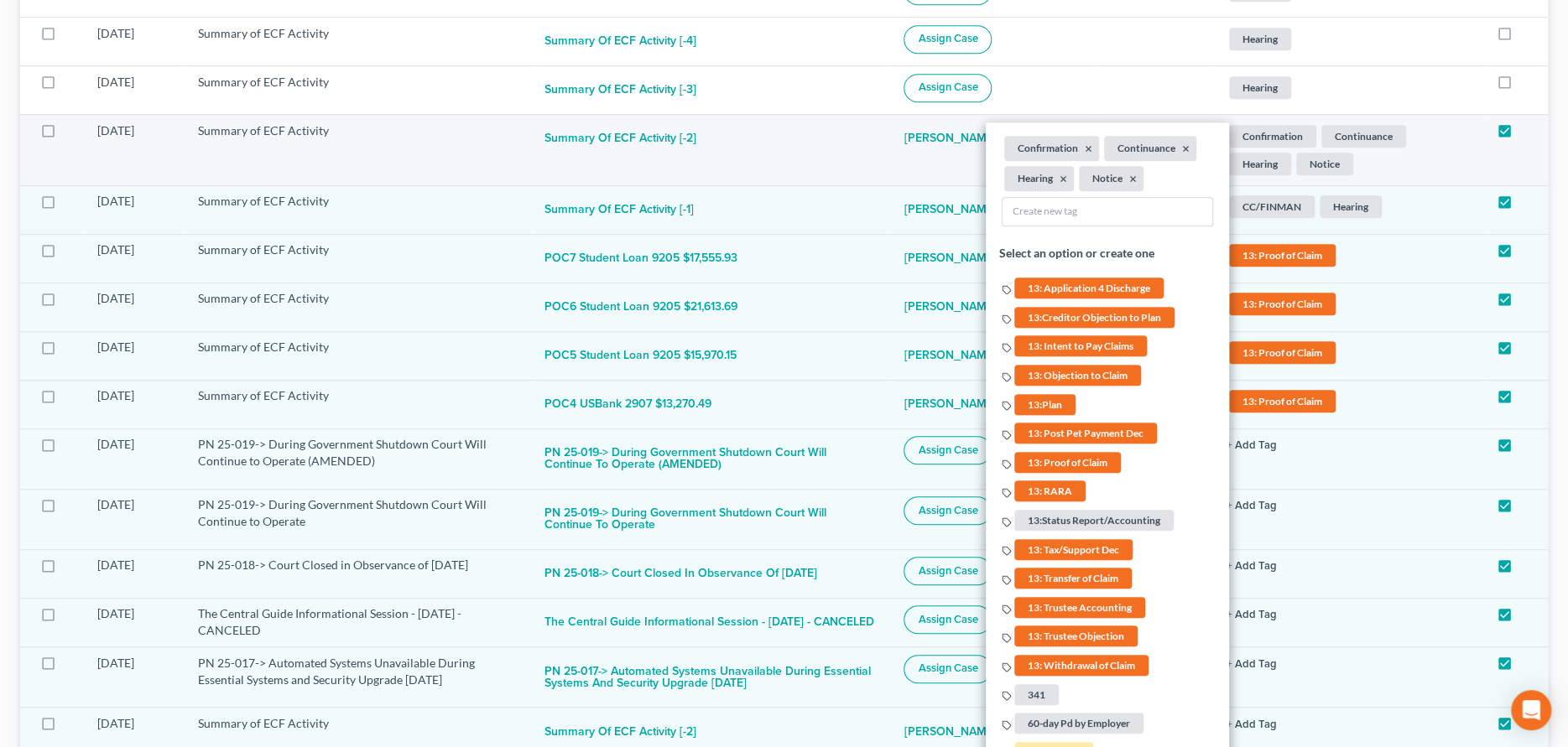
scroll to position [587, 0]
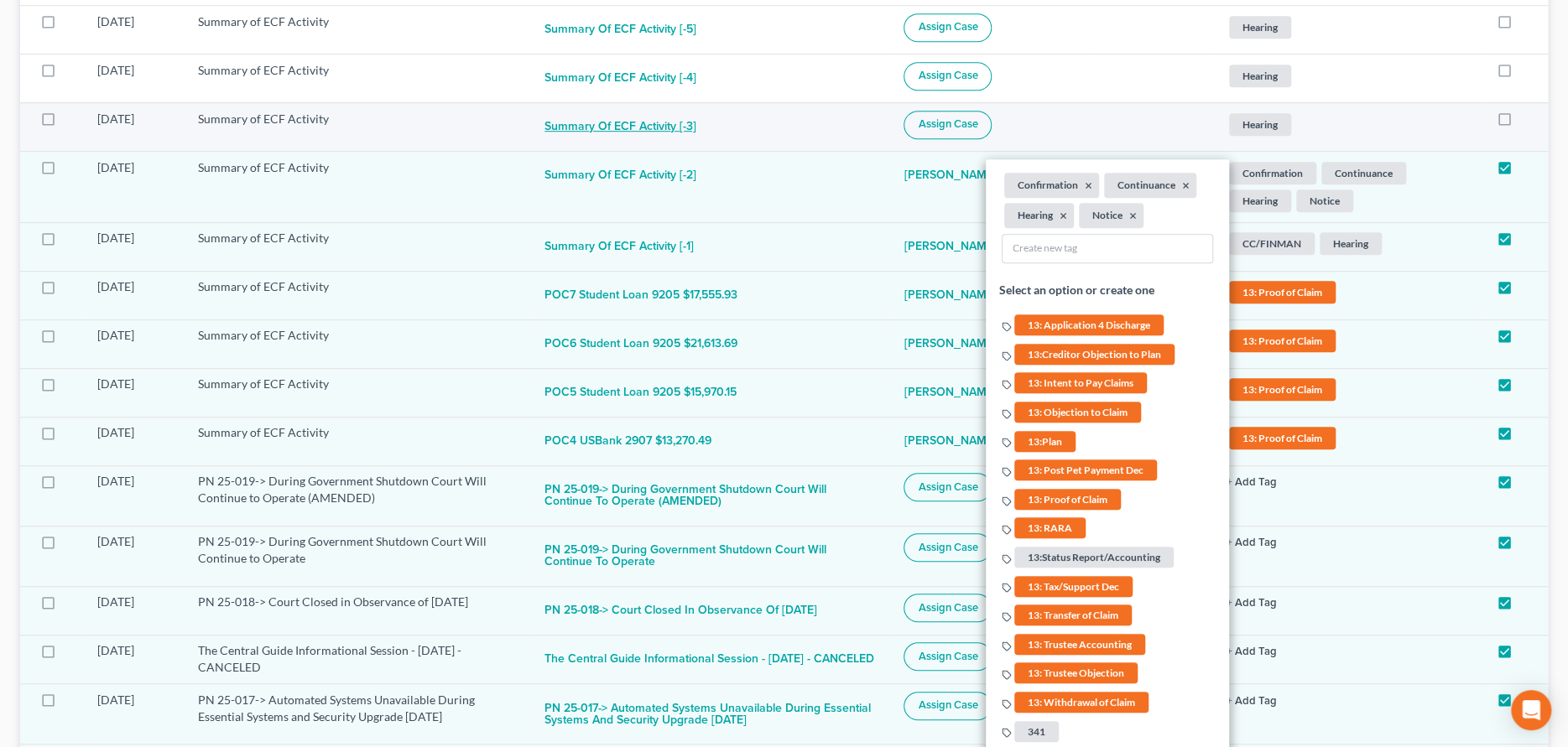
click at [696, 117] on button "Summary of ECF Activity [-3]" at bounding box center [620, 127] width 152 height 34
checkbox input "true"
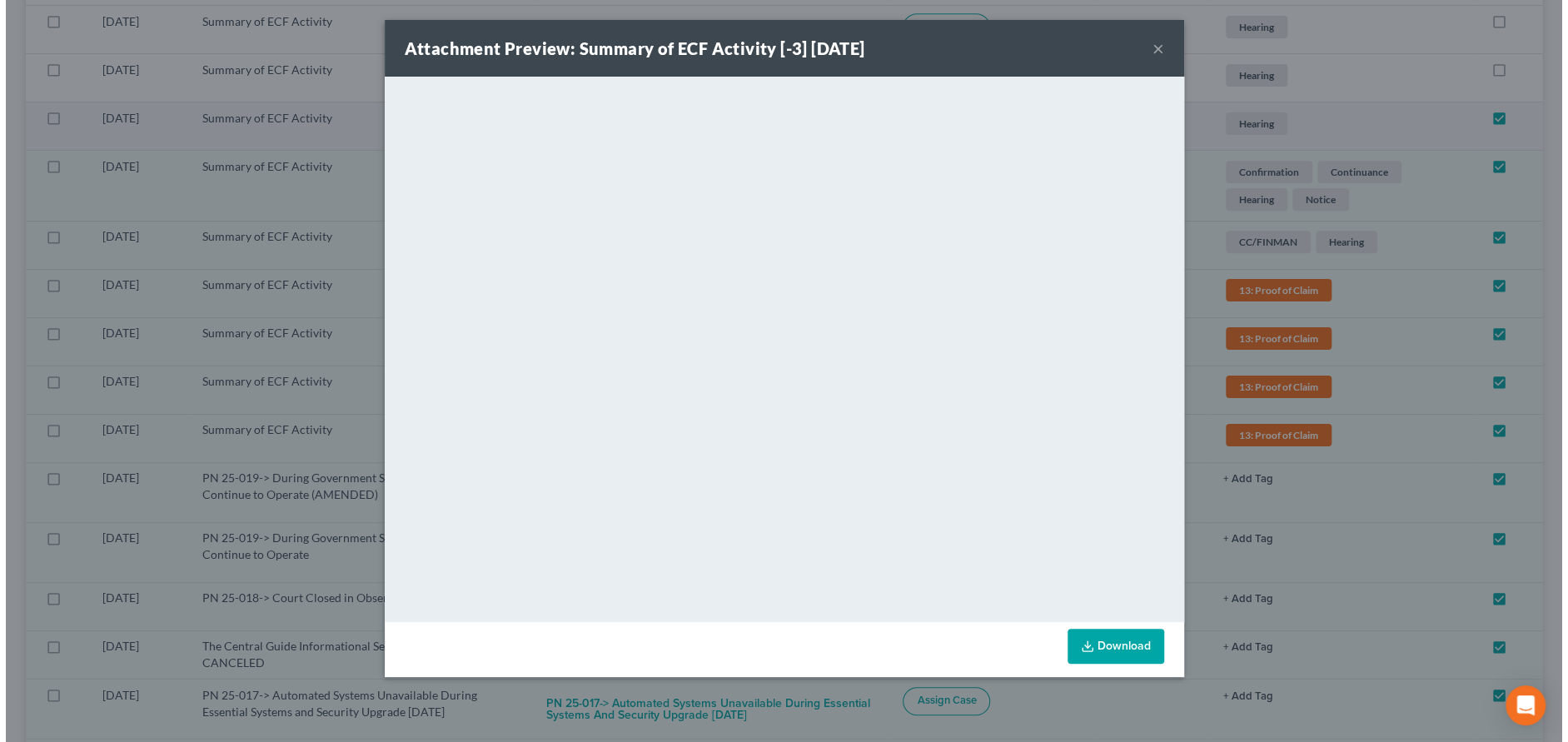
scroll to position [582, 0]
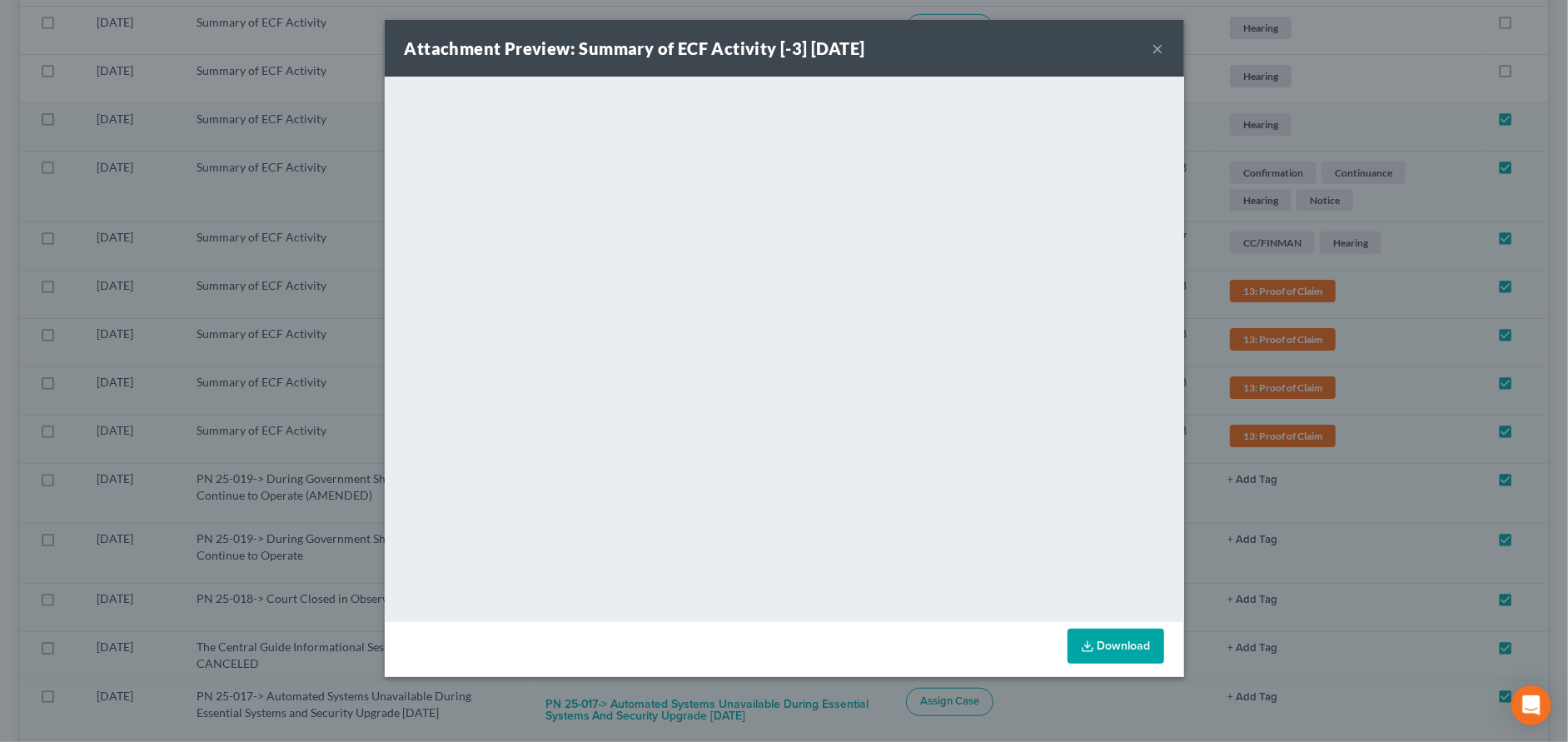
click at [1159, 45] on button "×" at bounding box center [1158, 48] width 11 height 20
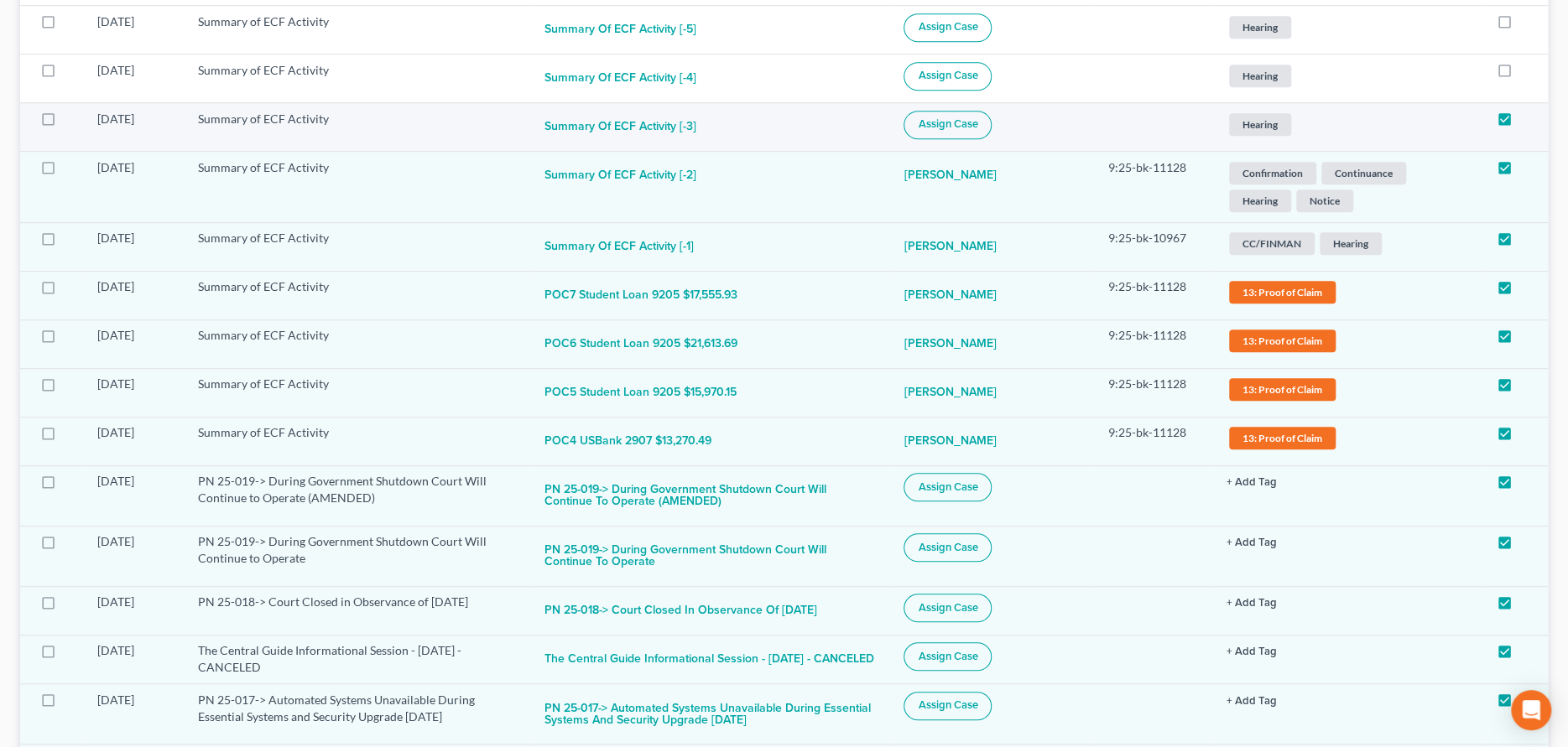
click at [991, 113] on button "Assign Case" at bounding box center [947, 125] width 88 height 29
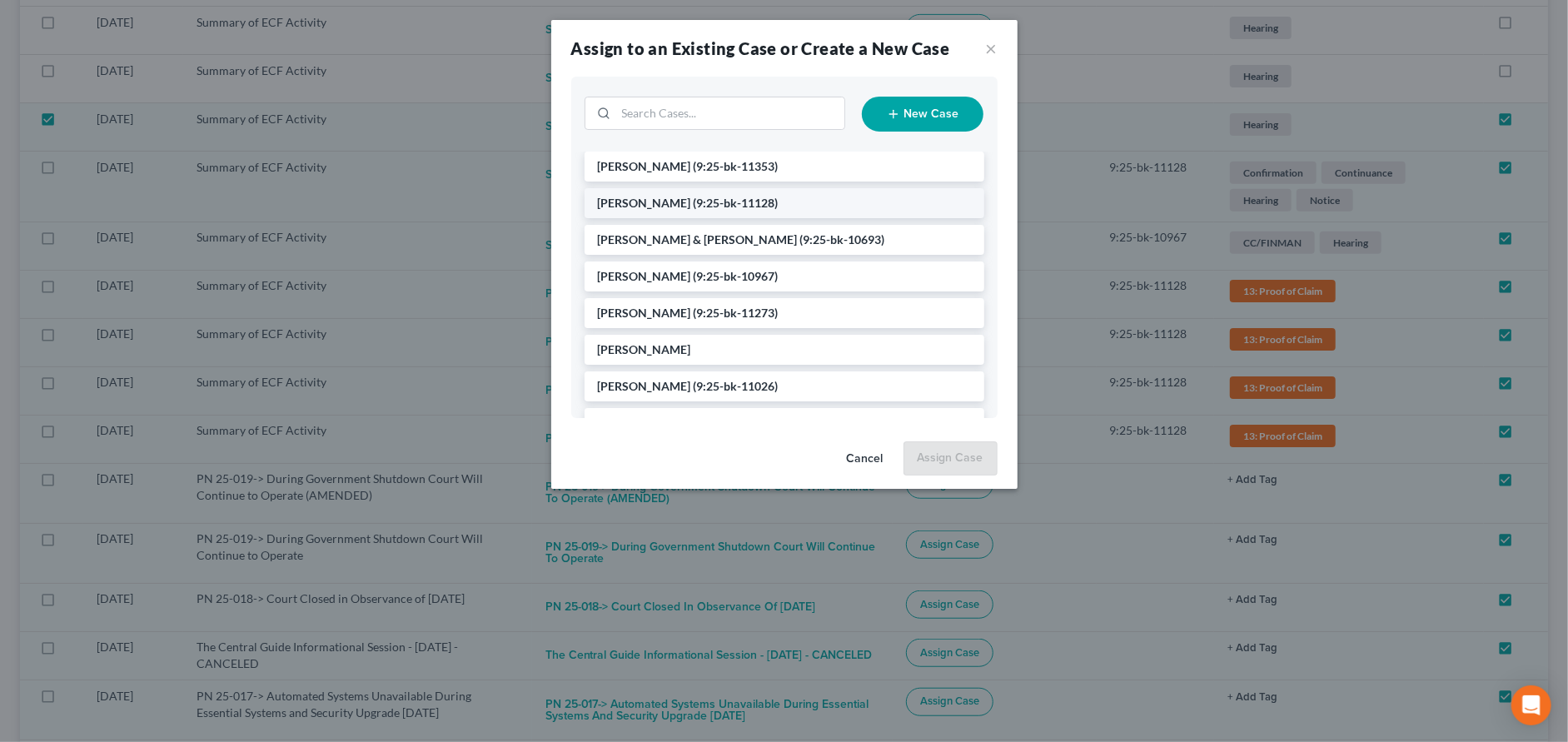
click at [697, 199] on span "(9:25-bk-11128)" at bounding box center [735, 203] width 85 height 14
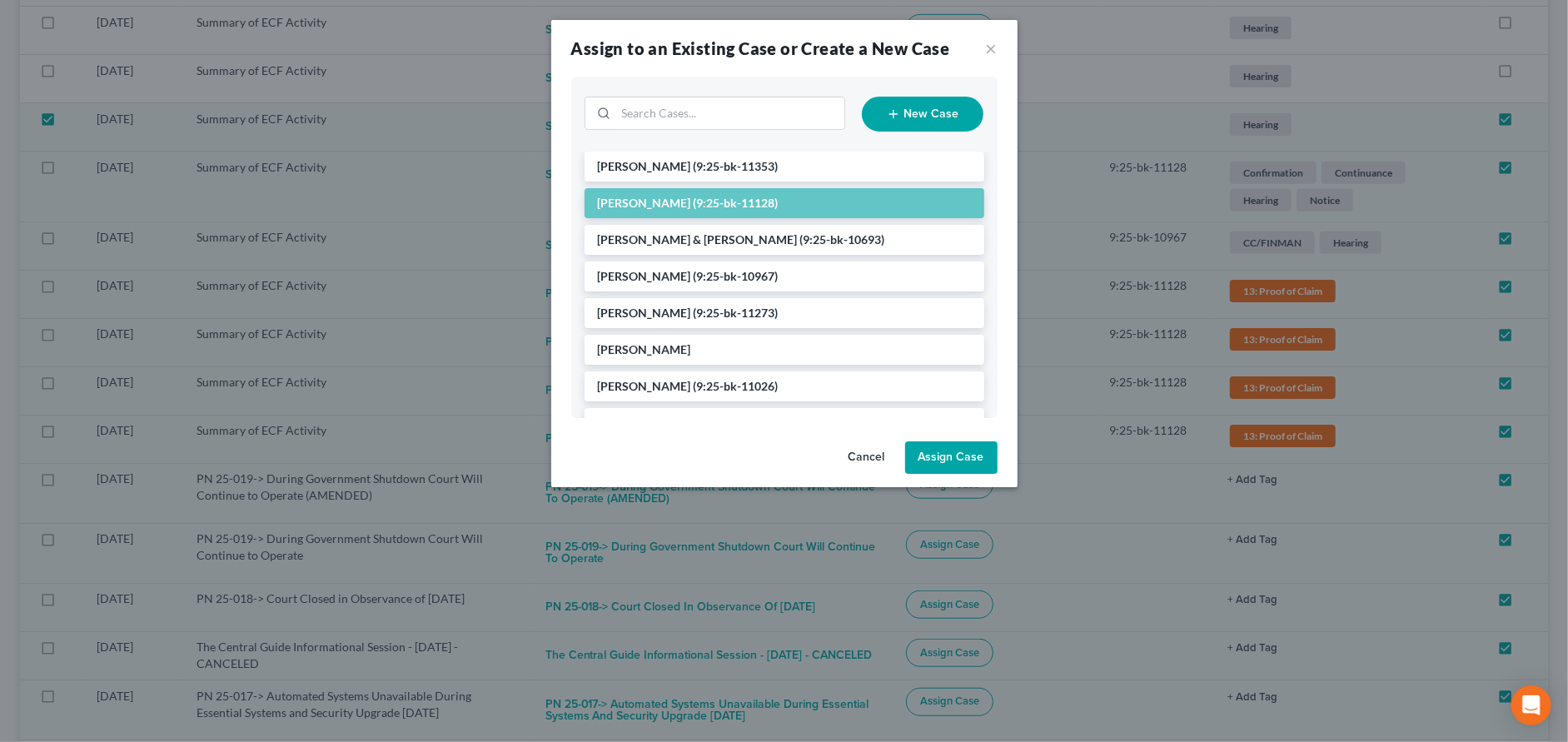
click at [955, 460] on button "Assign Case" at bounding box center [951, 458] width 92 height 33
checkbox input "false"
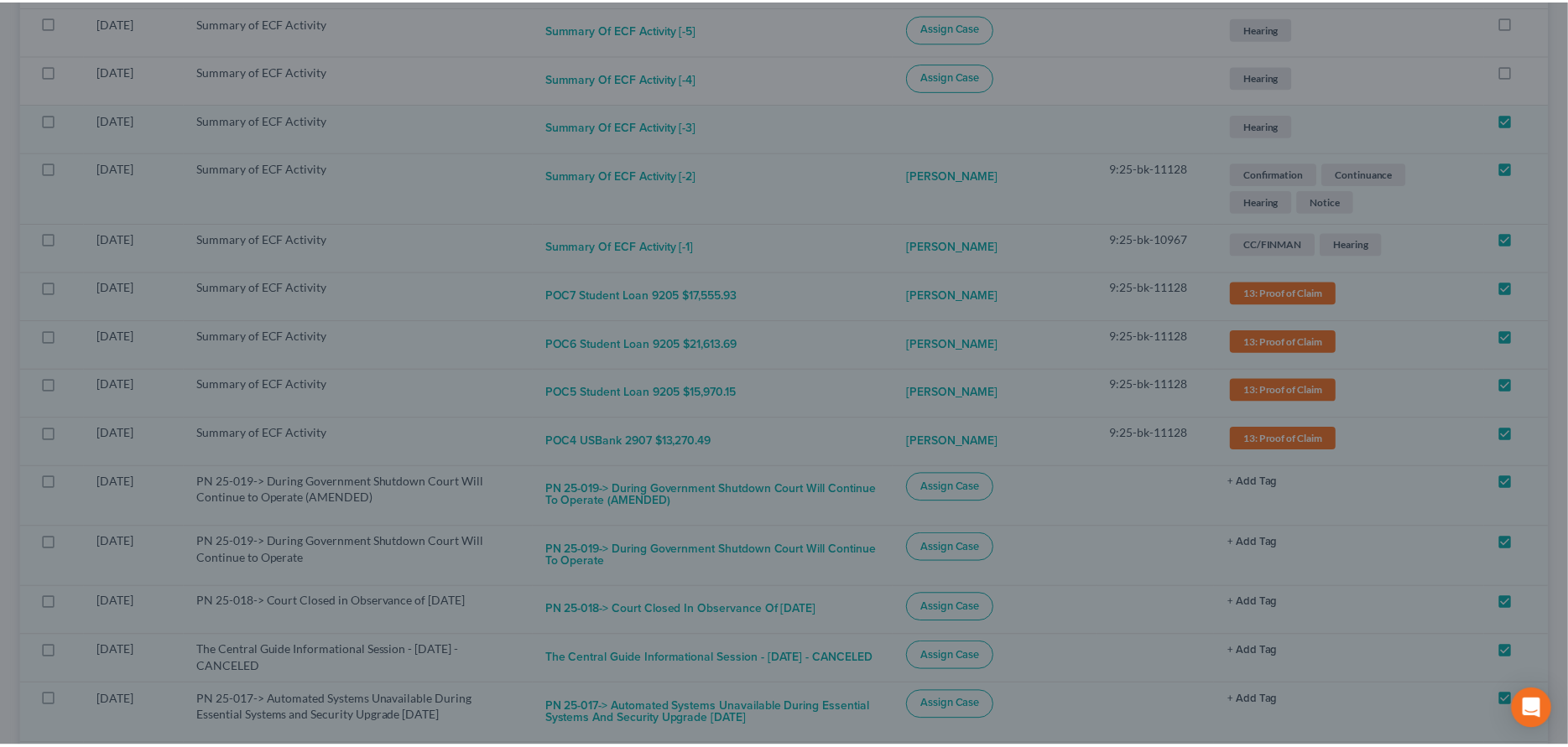
scroll to position [587, 0]
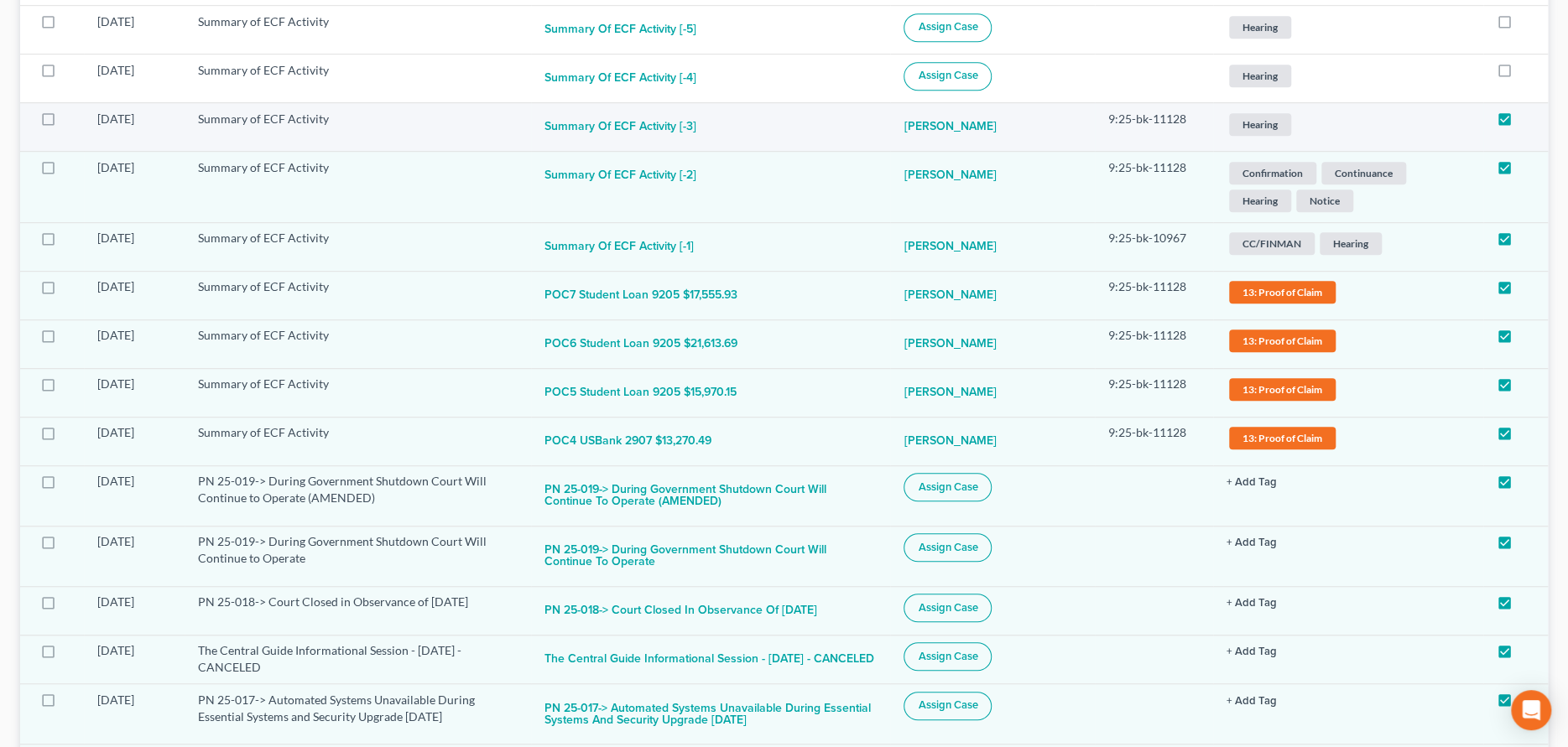
click at [1261, 113] on span "Hearing" at bounding box center [1260, 124] width 62 height 23
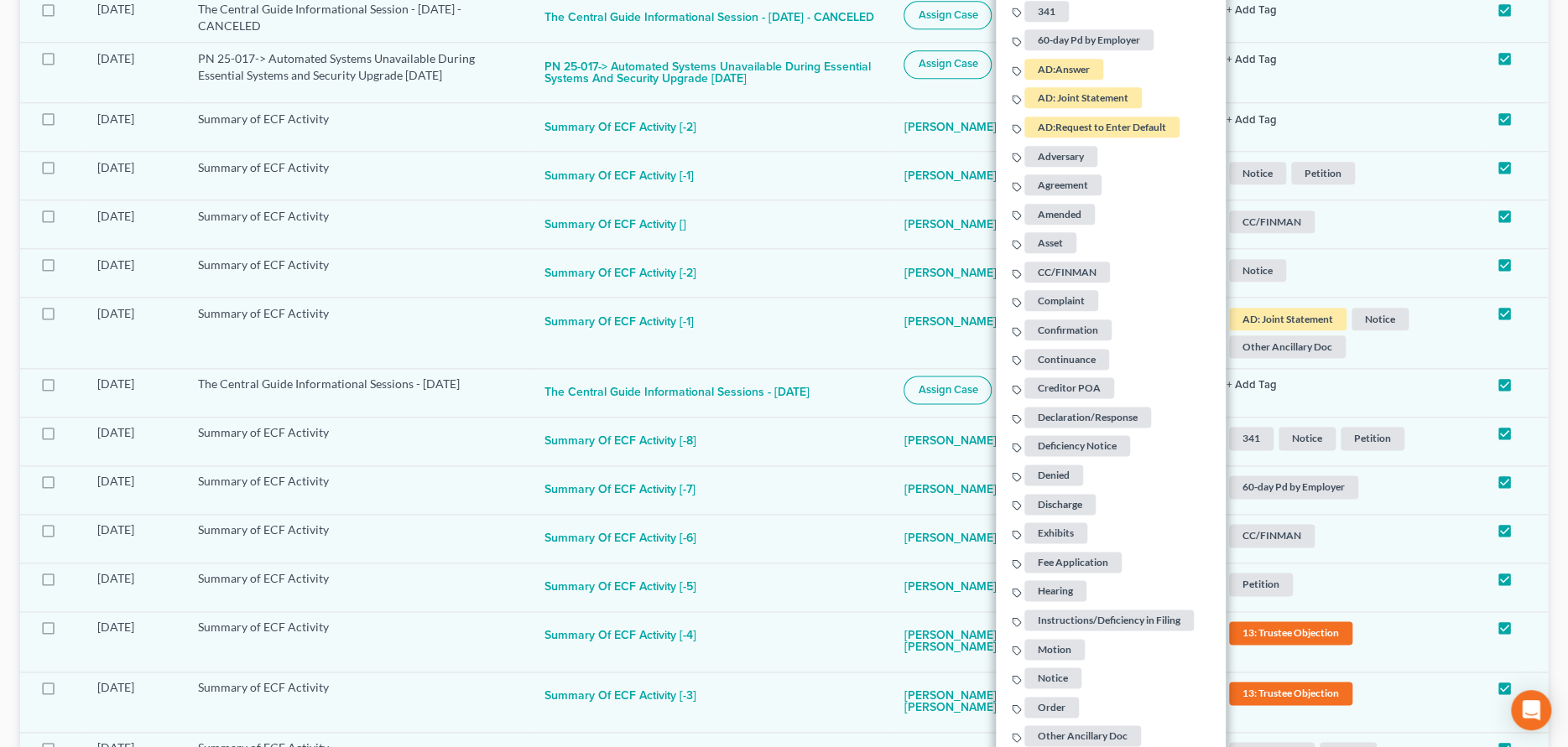
scroll to position [1342, 0]
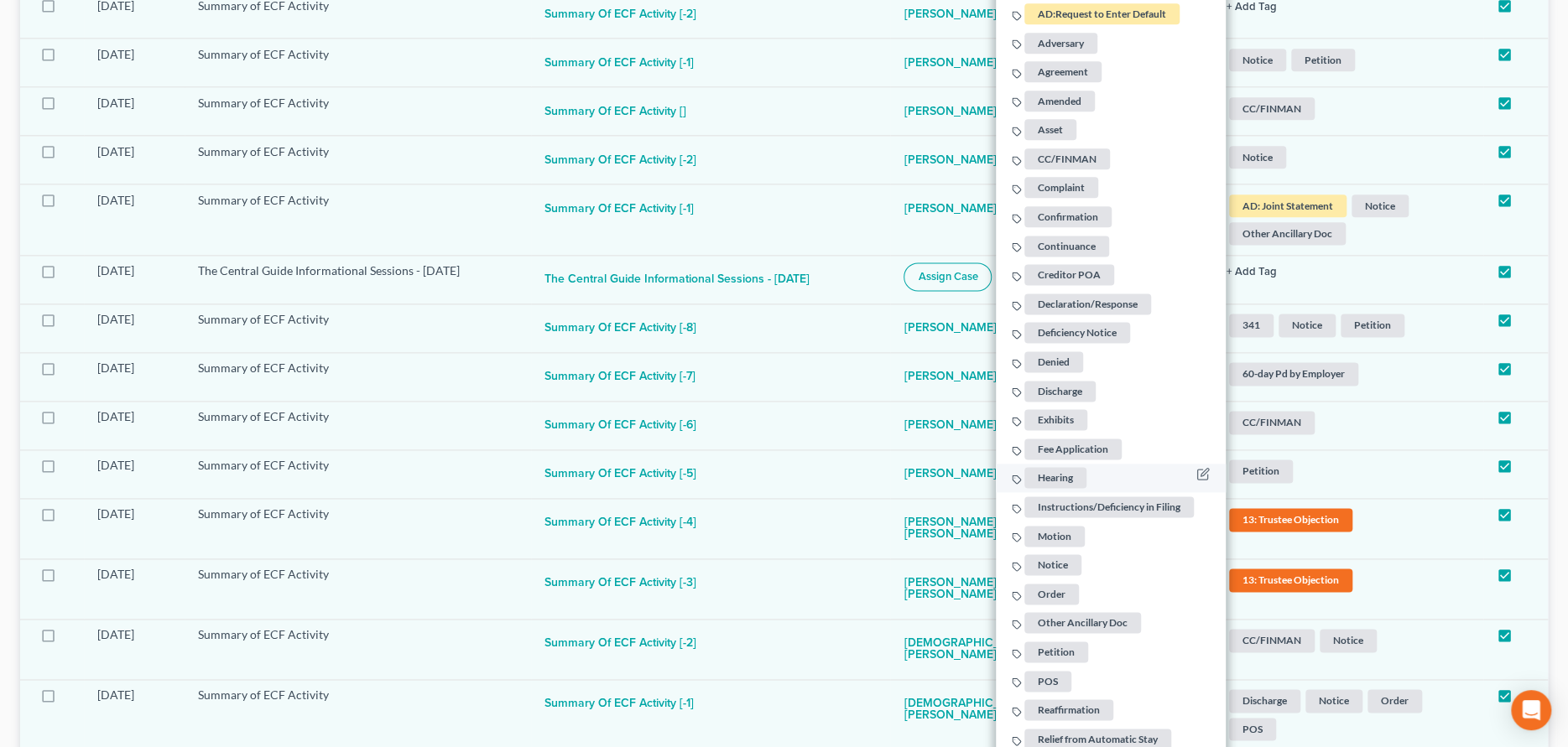
click at [1049, 467] on span "Hearing" at bounding box center [1055, 478] width 62 height 21
click at [1047, 555] on span "Notice" at bounding box center [1053, 565] width 57 height 21
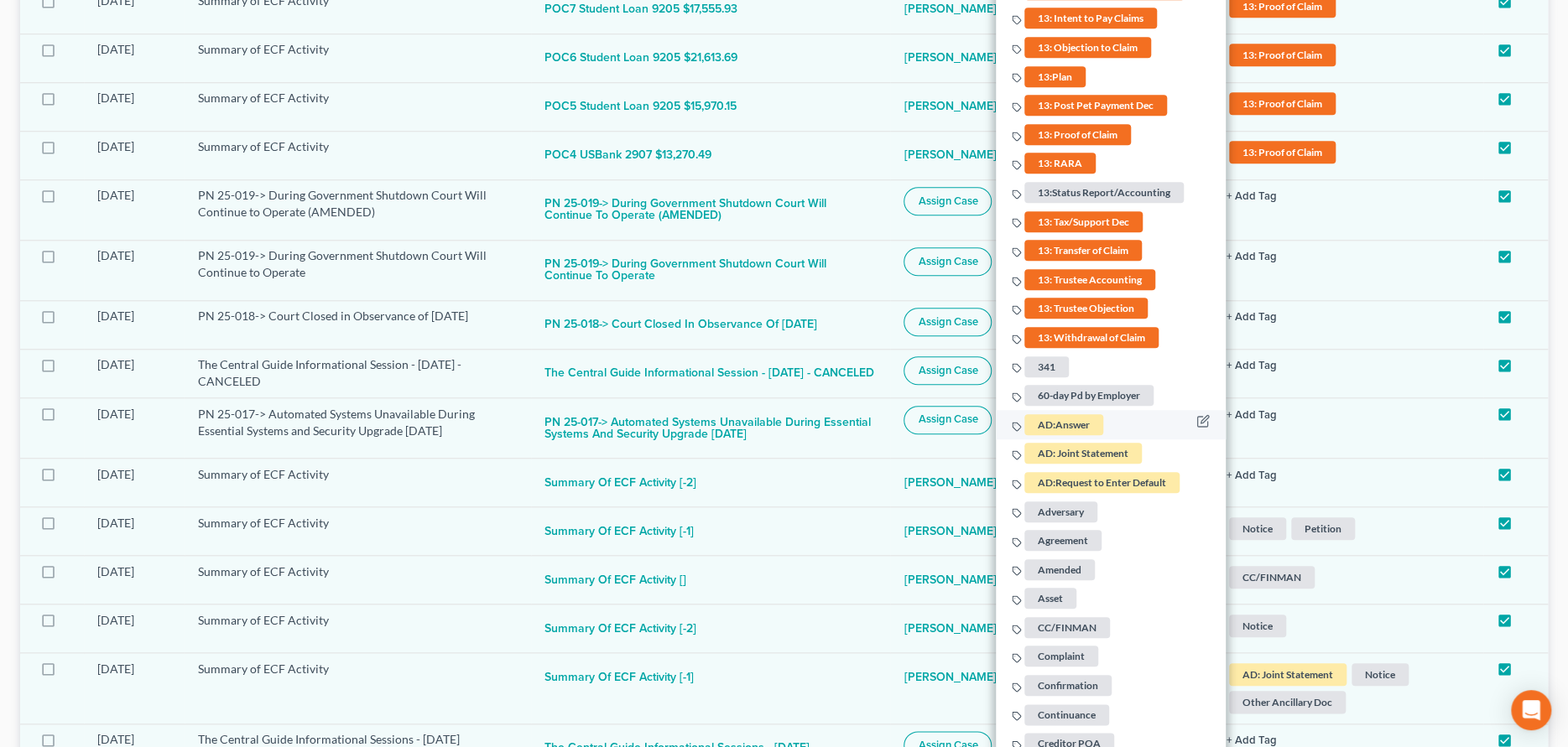
scroll to position [839, 0]
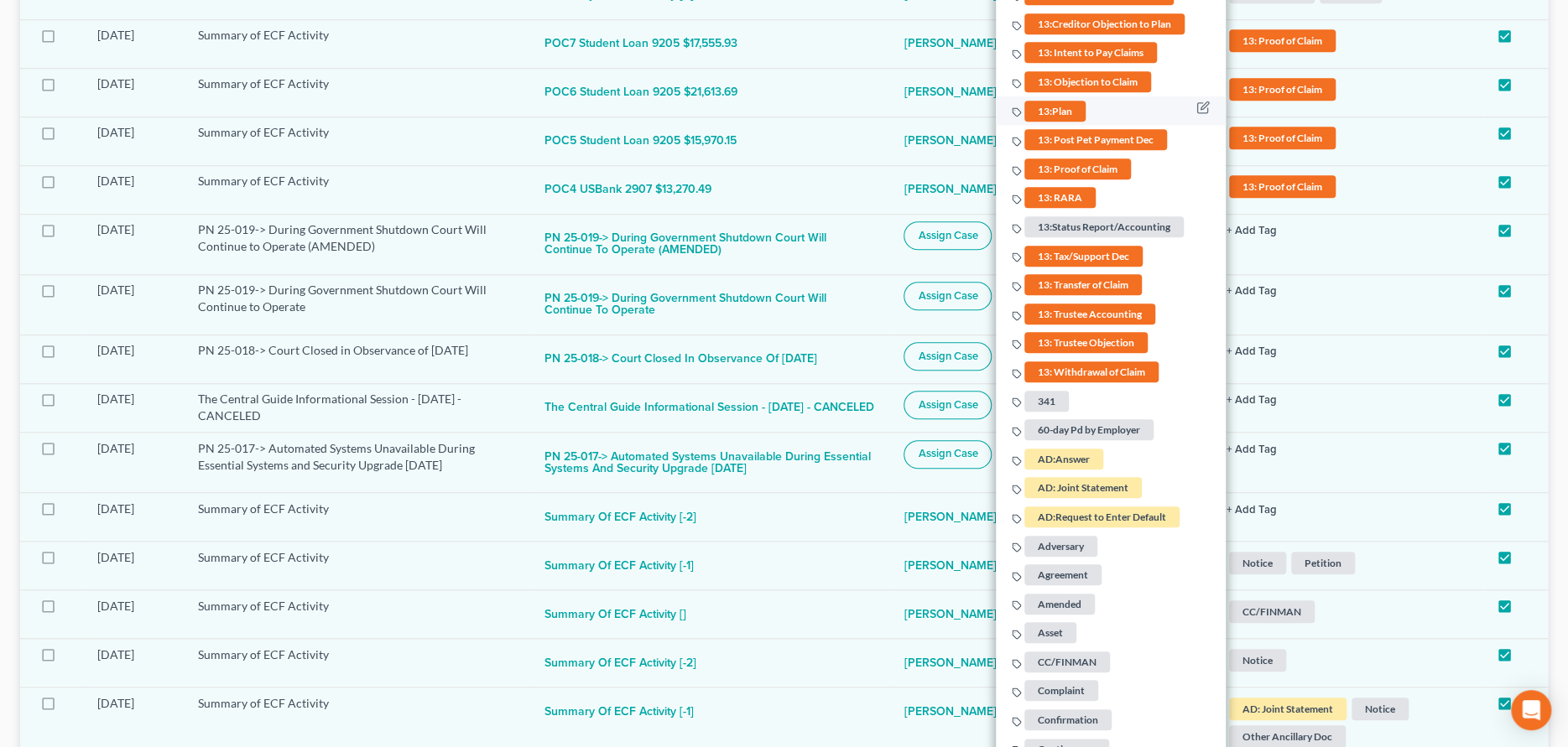
click at [1054, 100] on span "13:Plan" at bounding box center [1055, 110] width 61 height 21
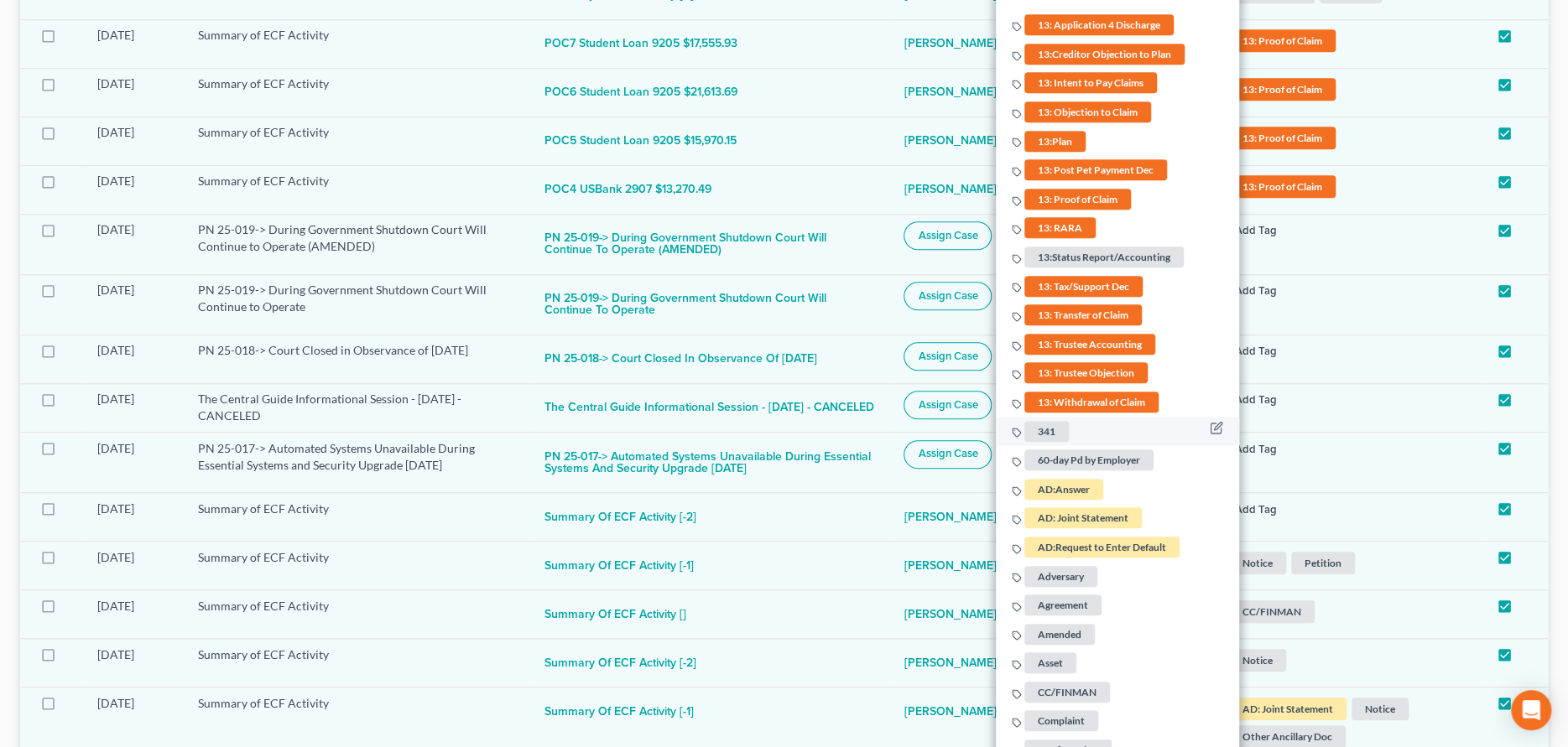
click at [1052, 420] on span "341" at bounding box center [1046, 431] width 44 height 21
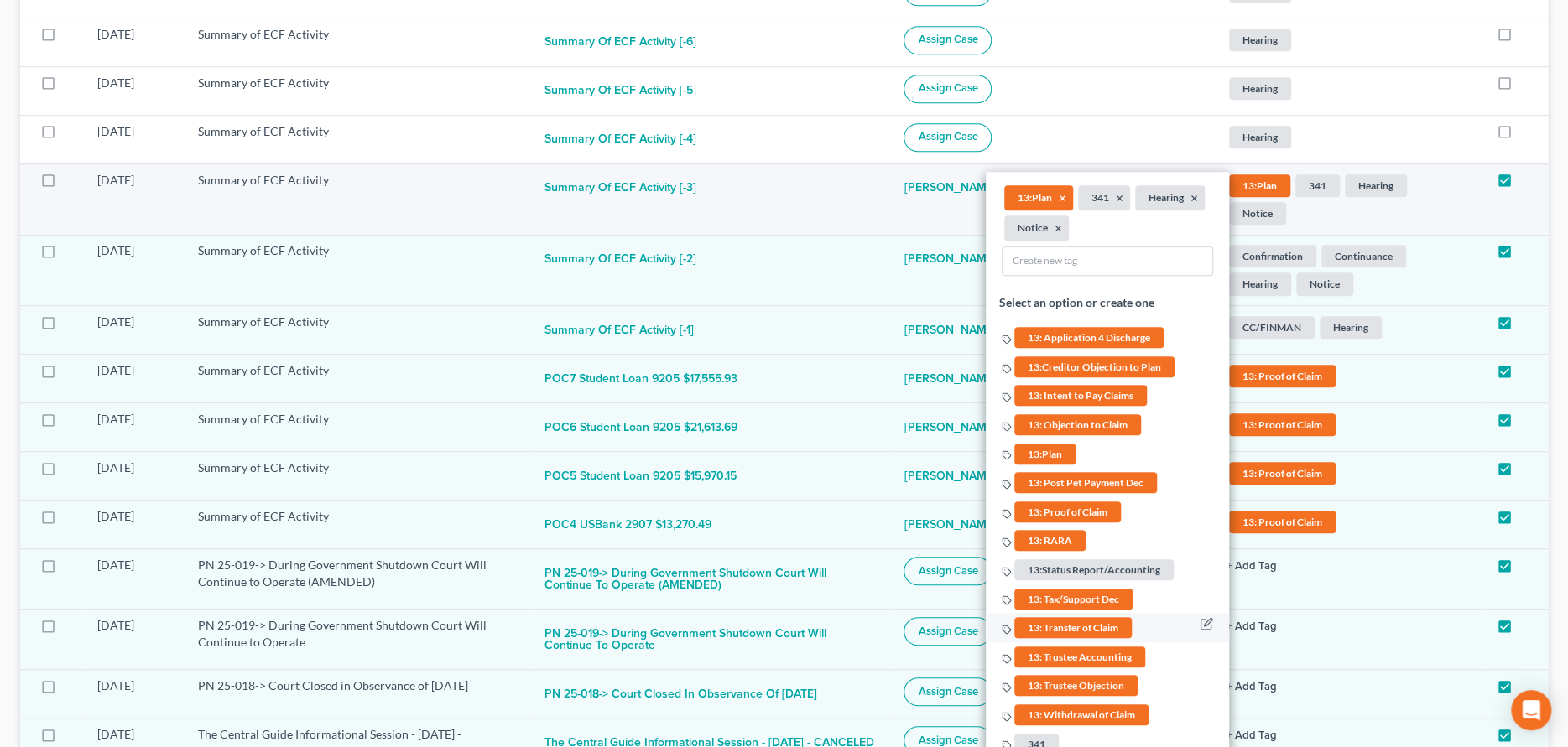
scroll to position [503, 0]
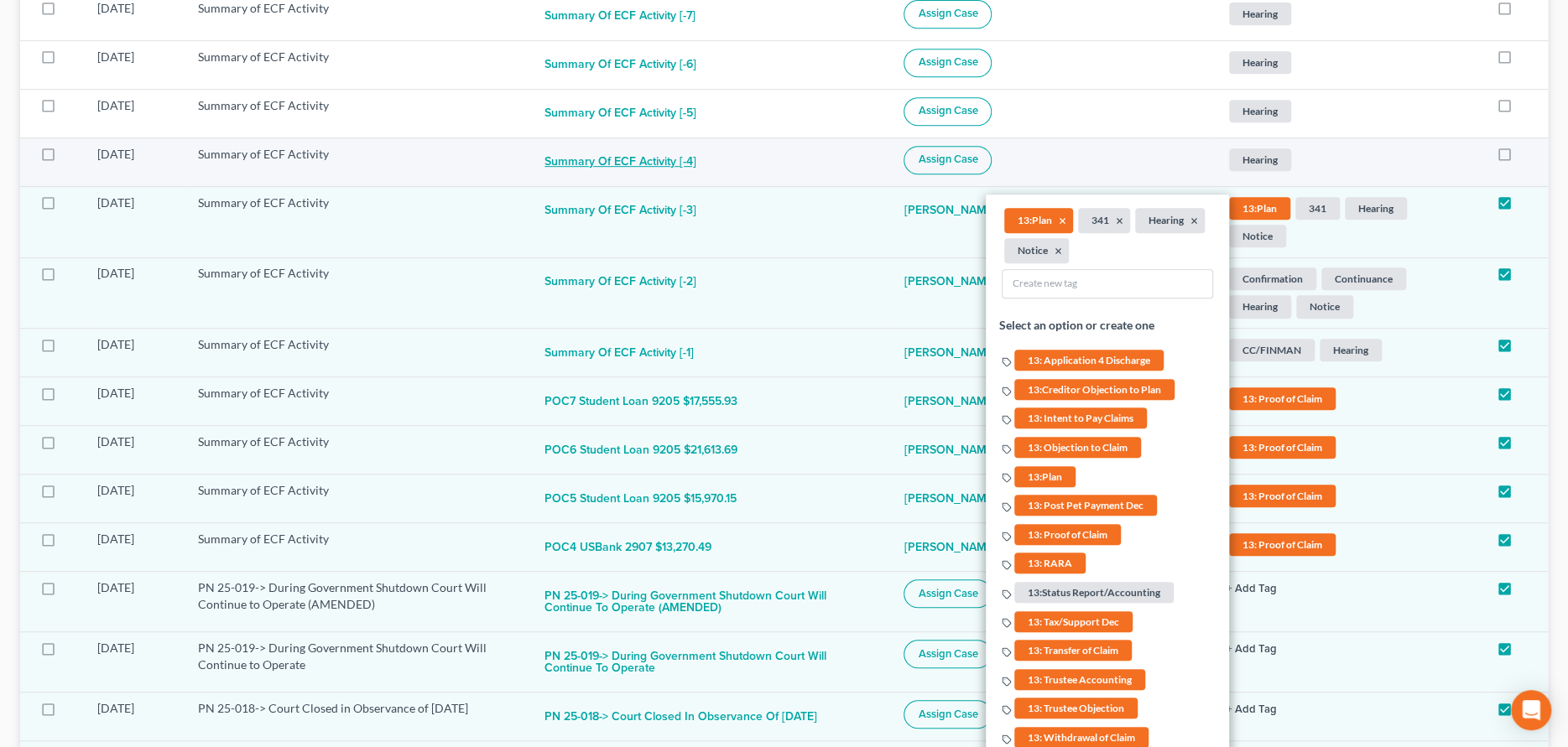
click at [674, 146] on button "Summary of ECF Activity [-4]" at bounding box center [620, 162] width 152 height 34
checkbox input "true"
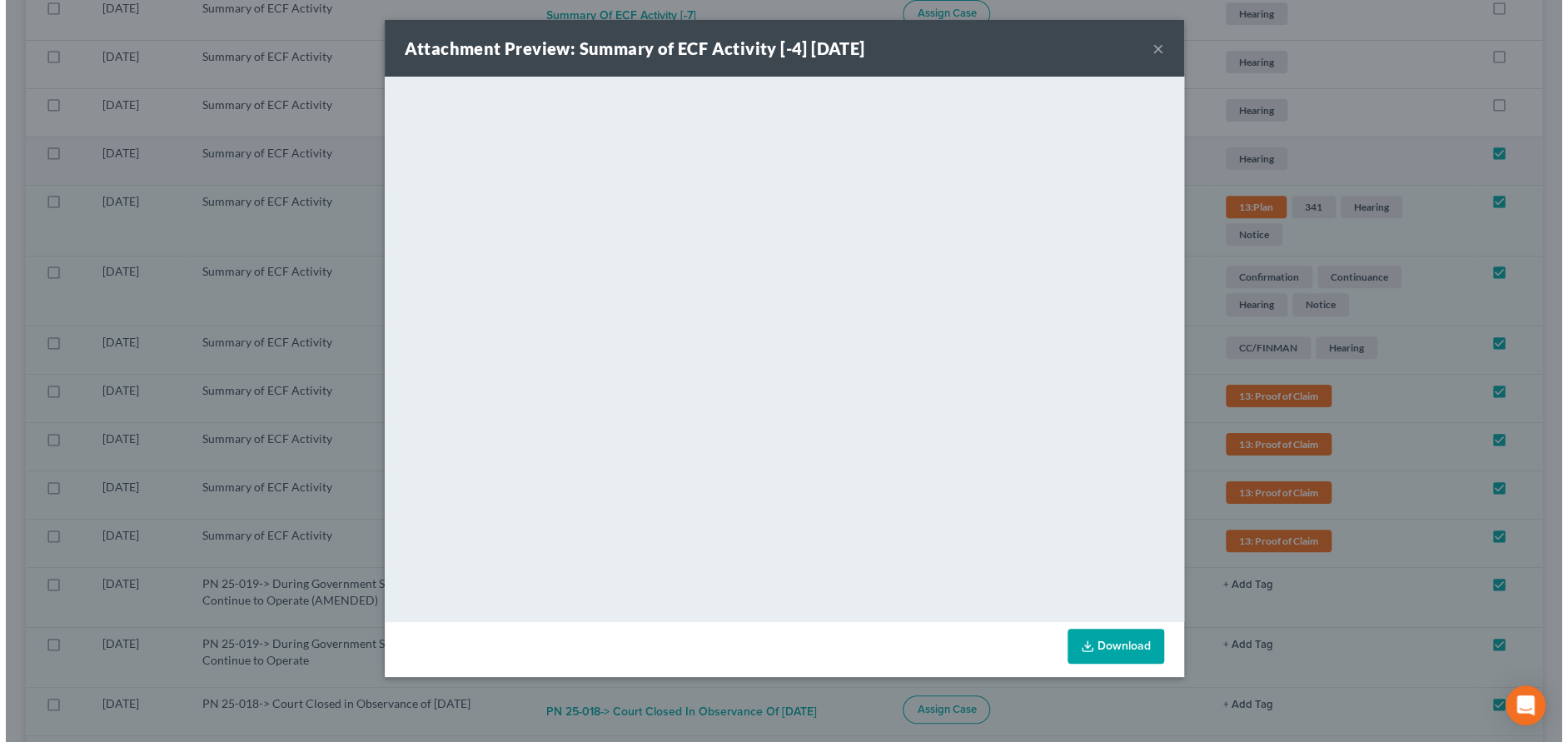
scroll to position [499, 0]
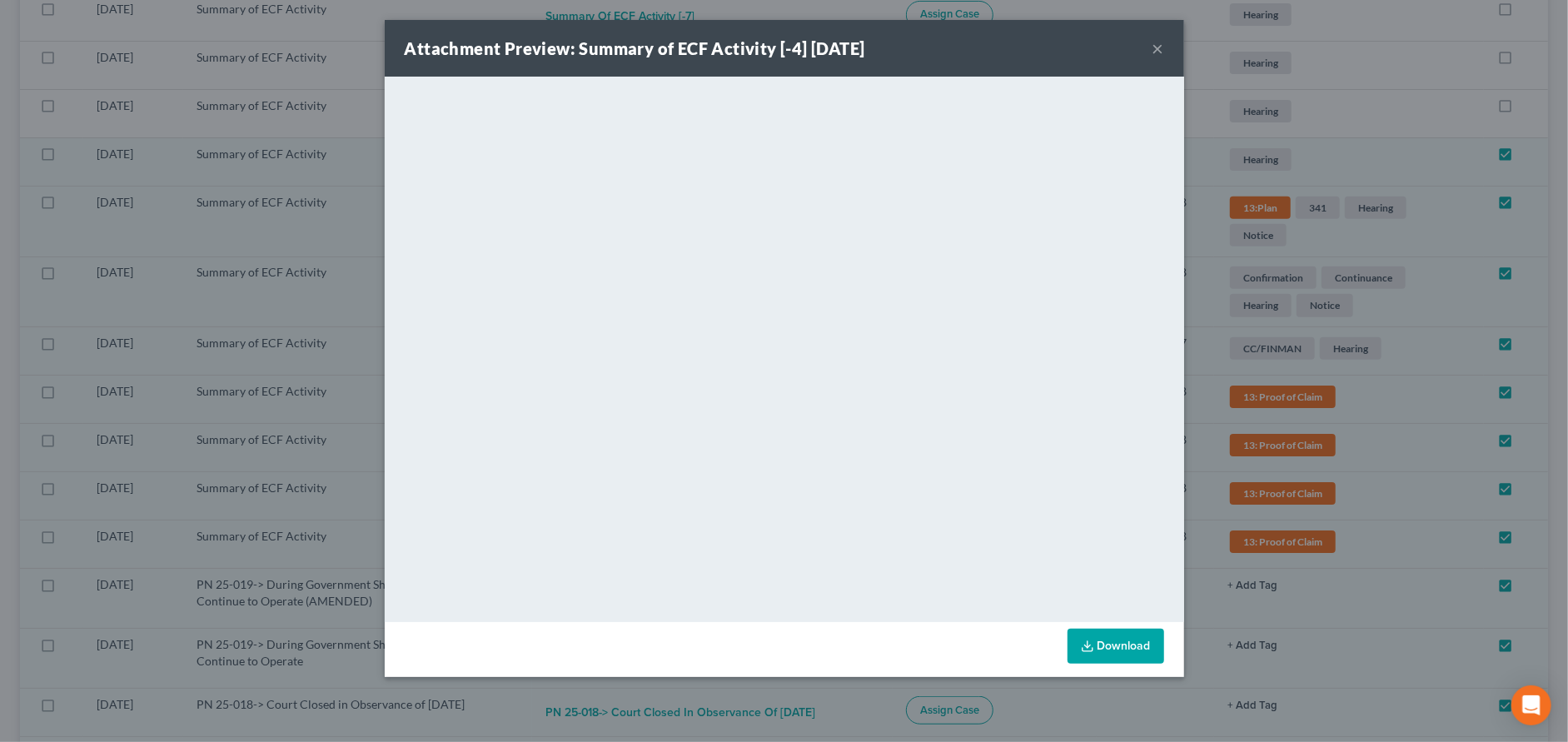
click at [1154, 45] on button "×" at bounding box center [1158, 48] width 11 height 20
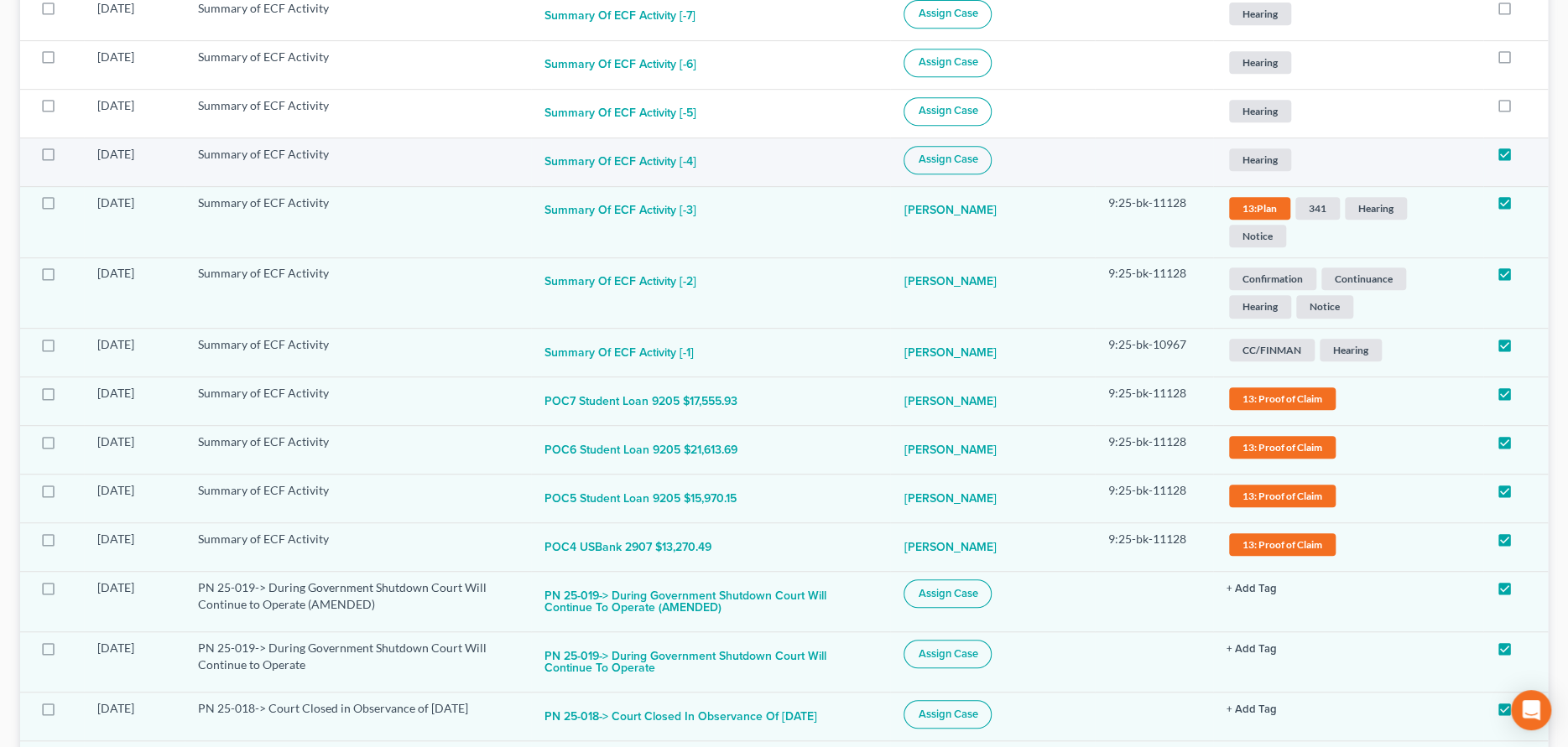
click at [991, 146] on button "Assign Case" at bounding box center [947, 160] width 88 height 29
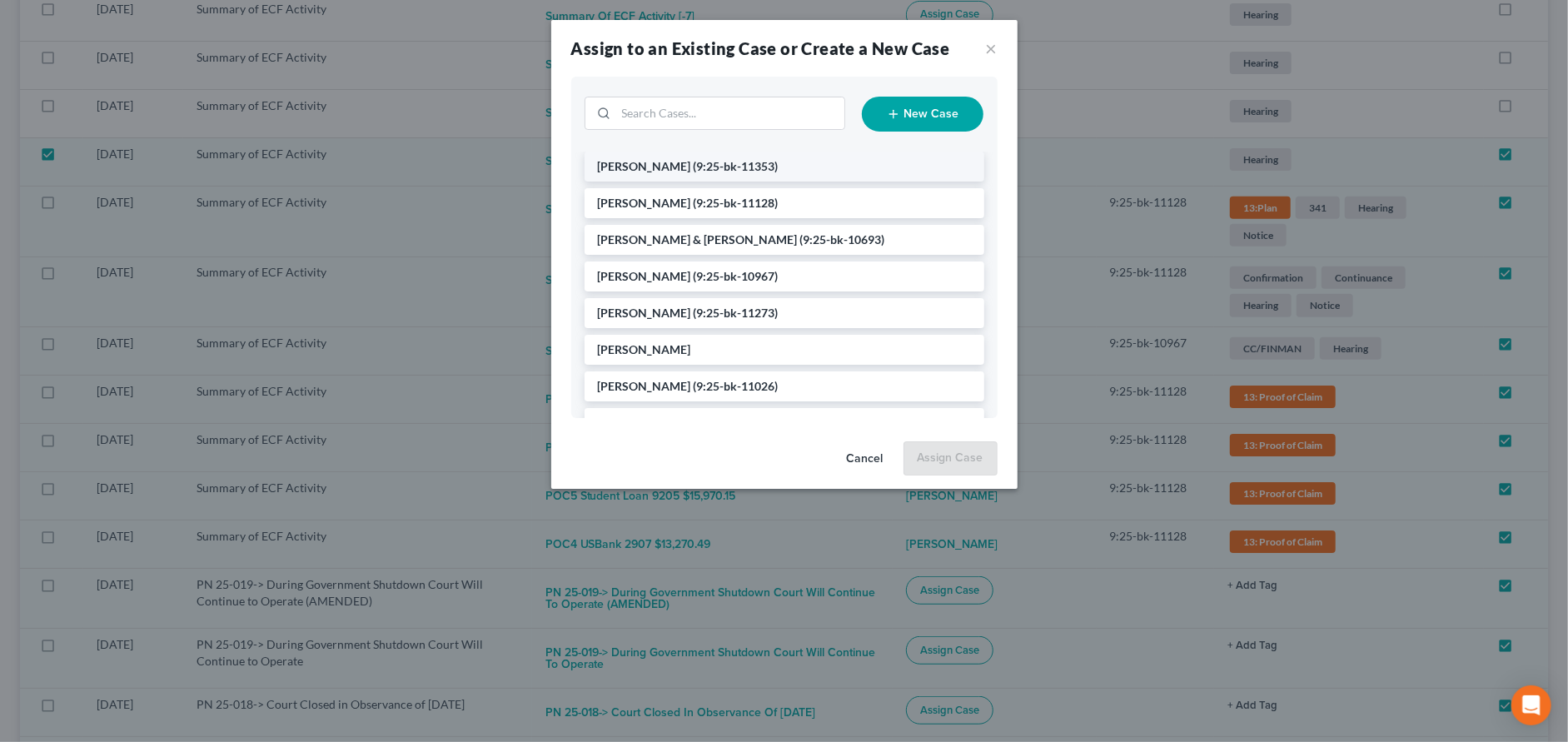
click at [693, 168] on span "(9:25-bk-11353)" at bounding box center [735, 166] width 85 height 14
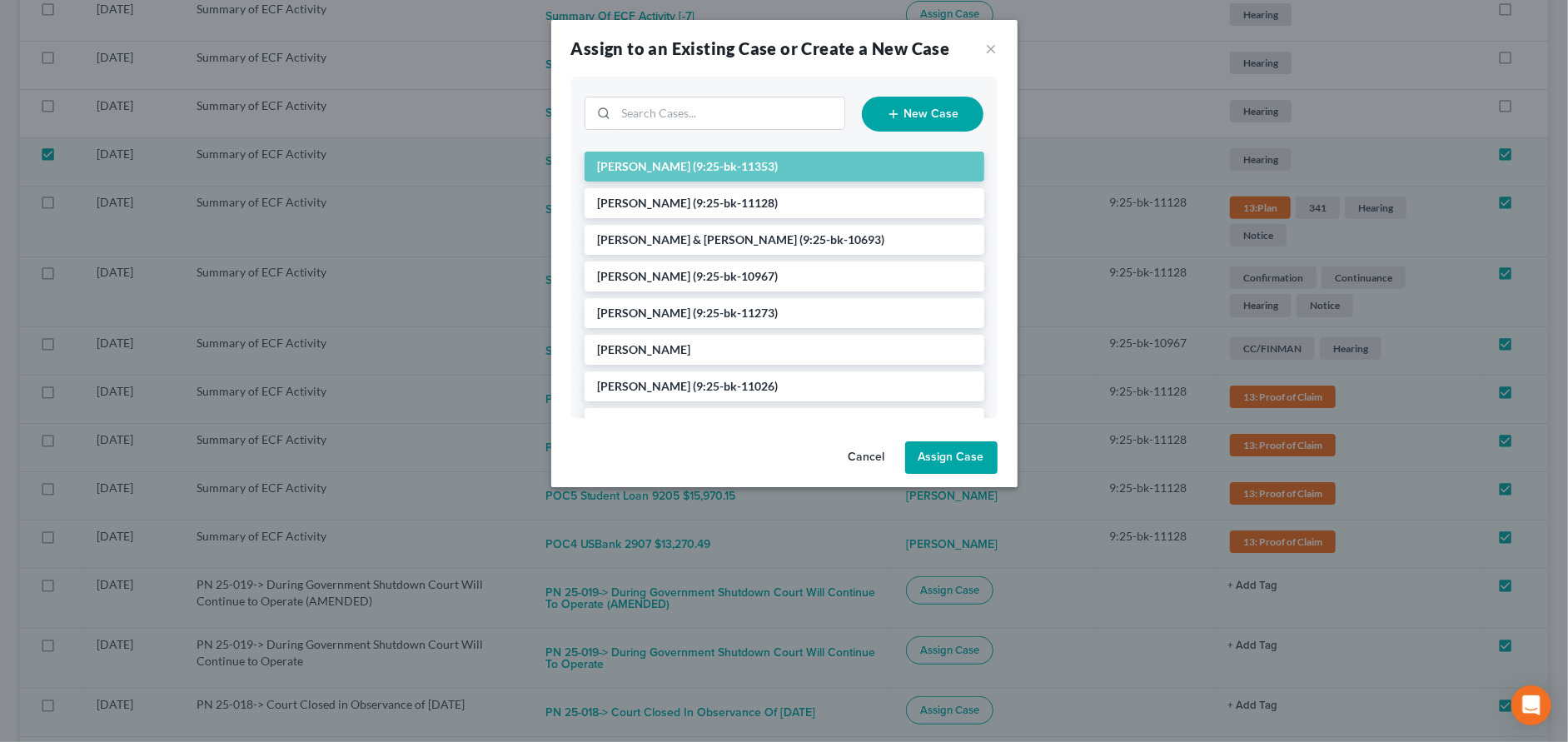
click at [939, 454] on button "Assign Case" at bounding box center [951, 458] width 92 height 33
checkbox input "false"
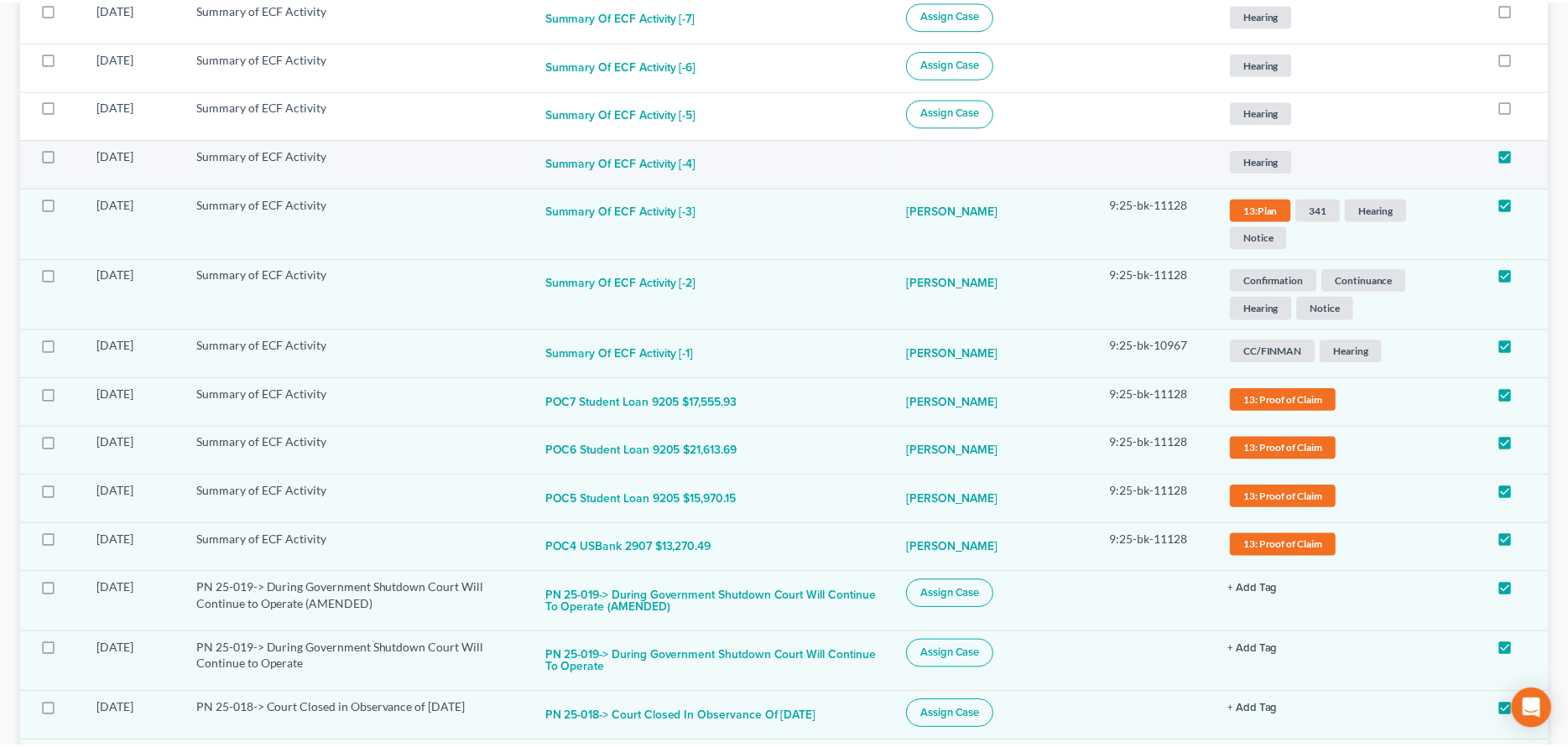
scroll to position [503, 0]
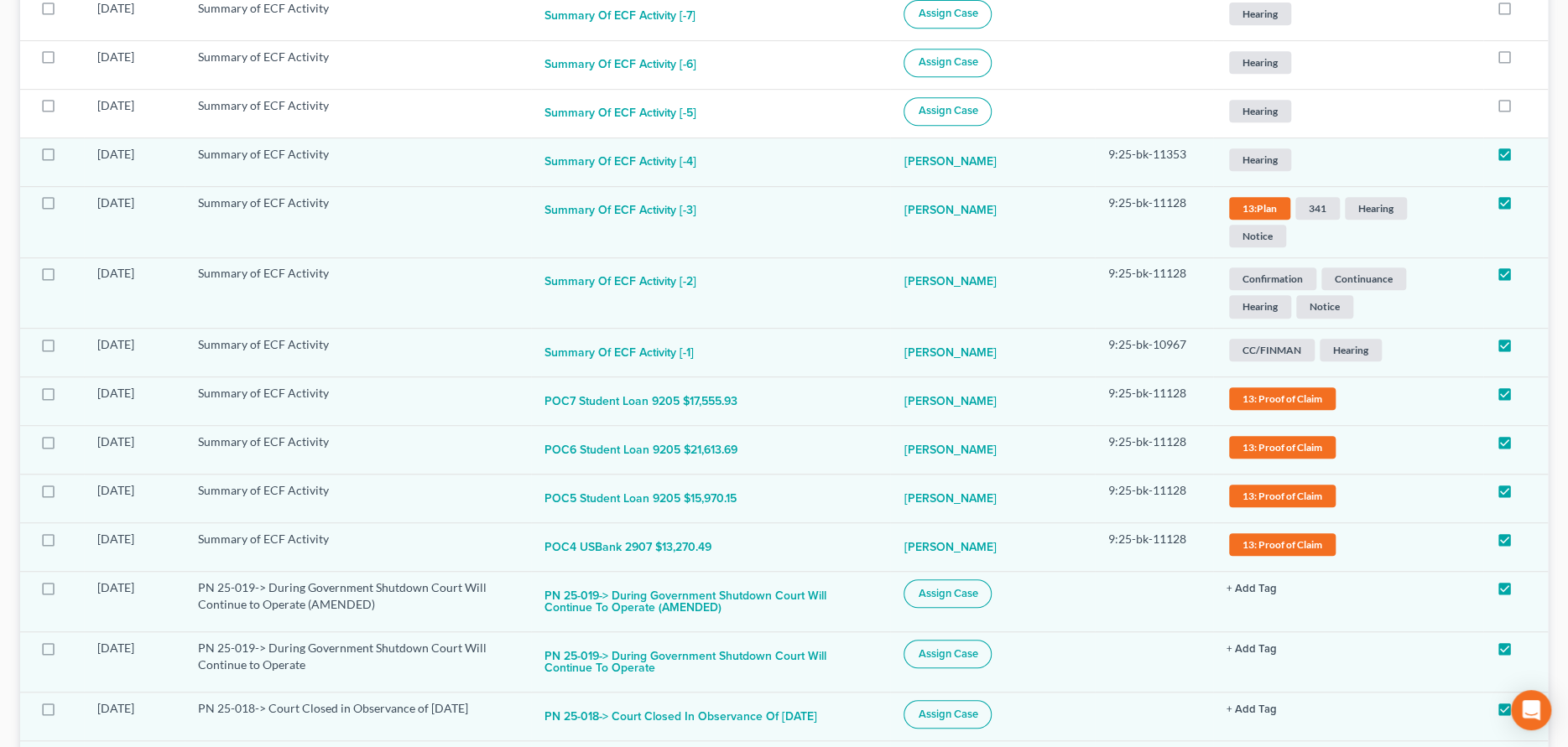
click at [1269, 148] on span "Hearing" at bounding box center [1260, 160] width 62 height 23
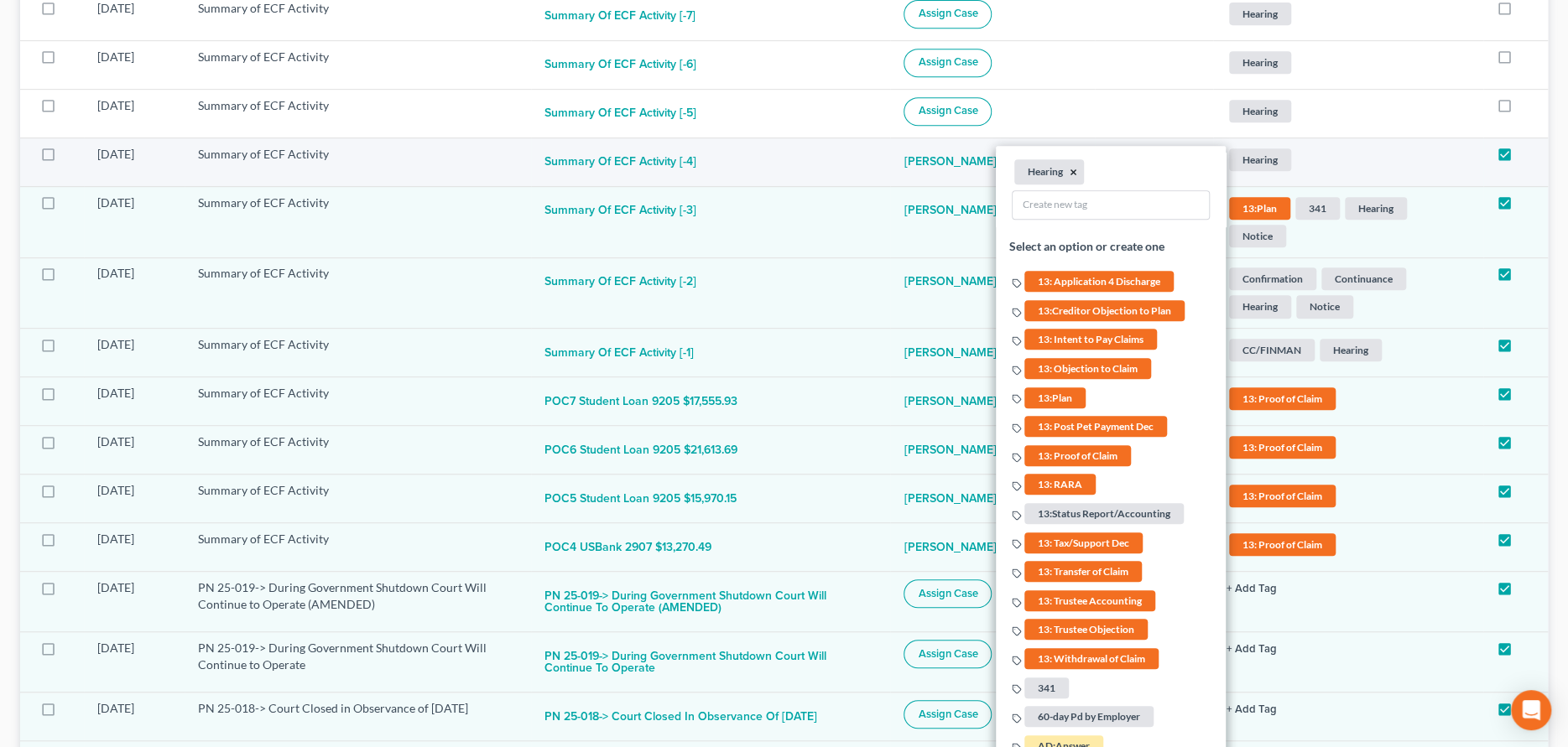
click at [1074, 165] on button "×" at bounding box center [1074, 172] width 8 height 15
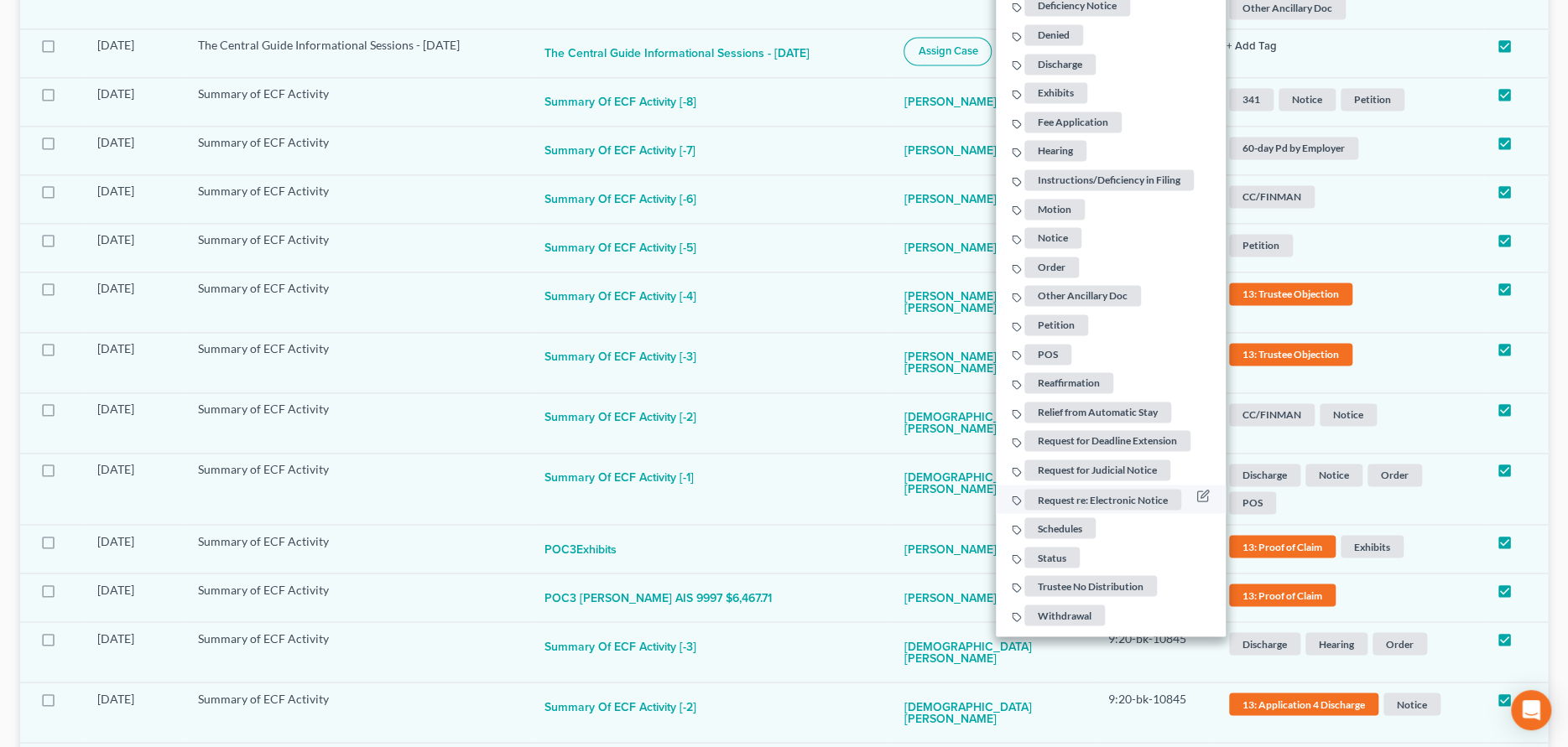
scroll to position [1594, 0]
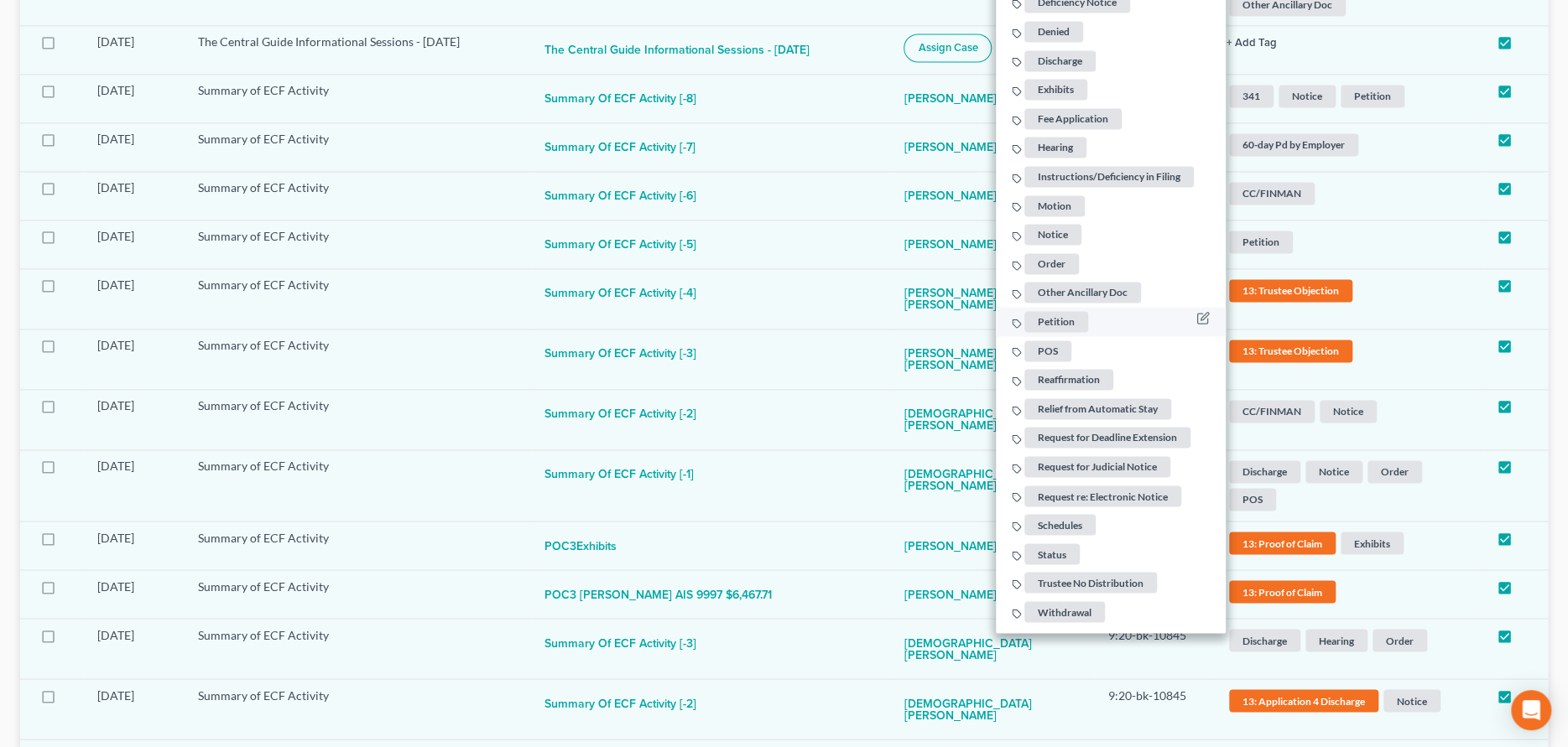
click at [1080, 311] on span "Petition" at bounding box center [1056, 322] width 64 height 21
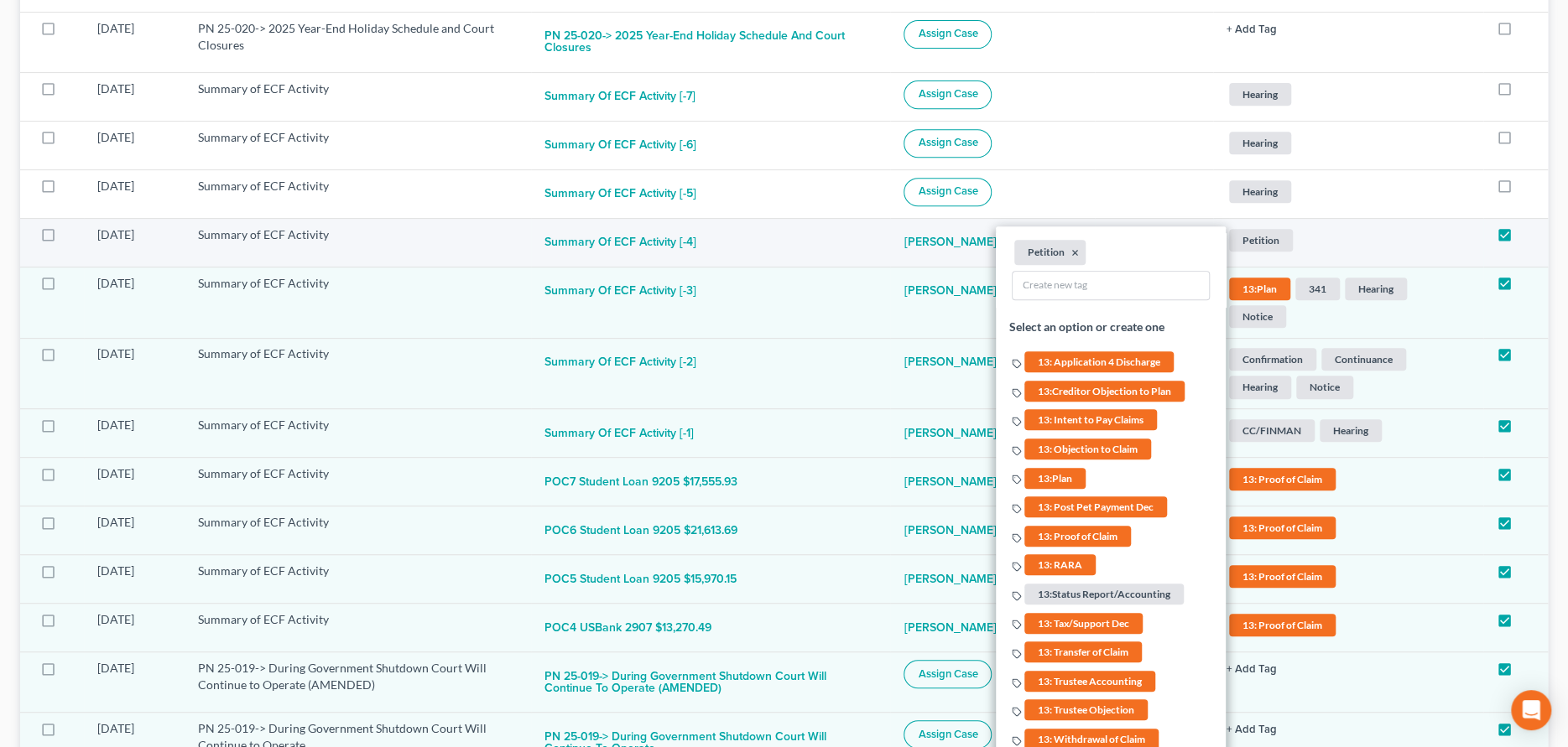
scroll to position [419, 0]
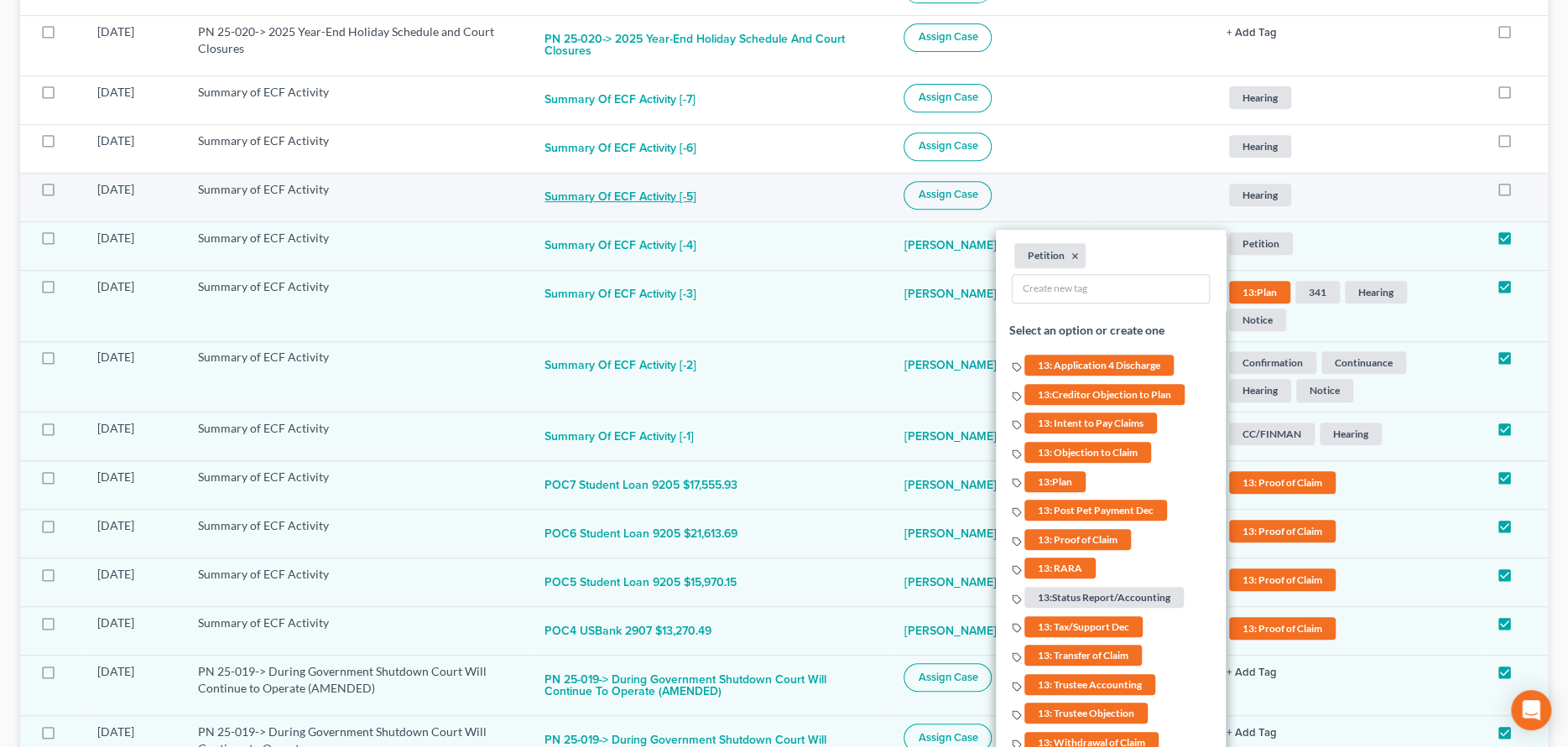
click at [685, 190] on button "Summary of ECF Activity [-5]" at bounding box center [620, 197] width 152 height 34
checkbox input "true"
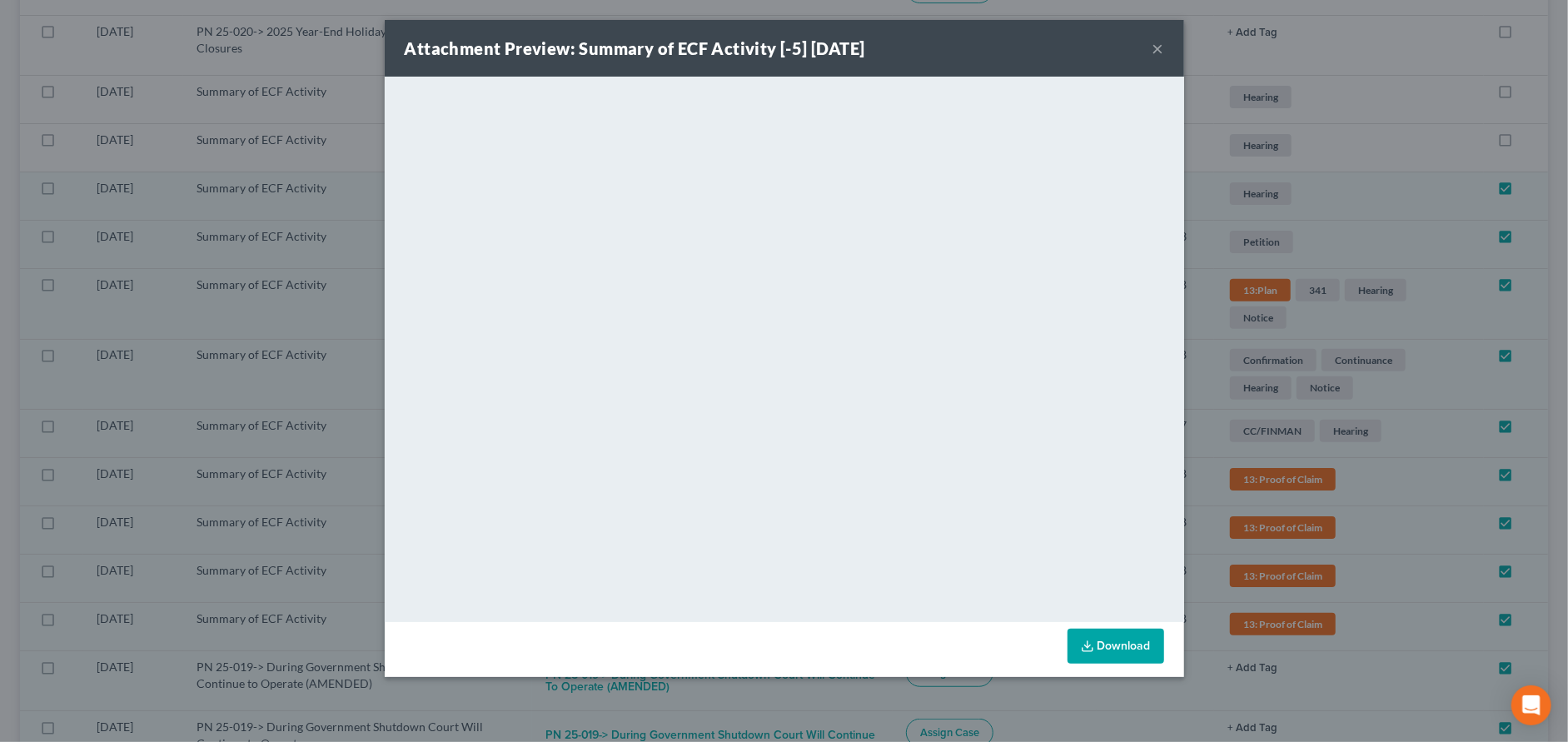
click at [1159, 43] on button "×" at bounding box center [1158, 48] width 11 height 20
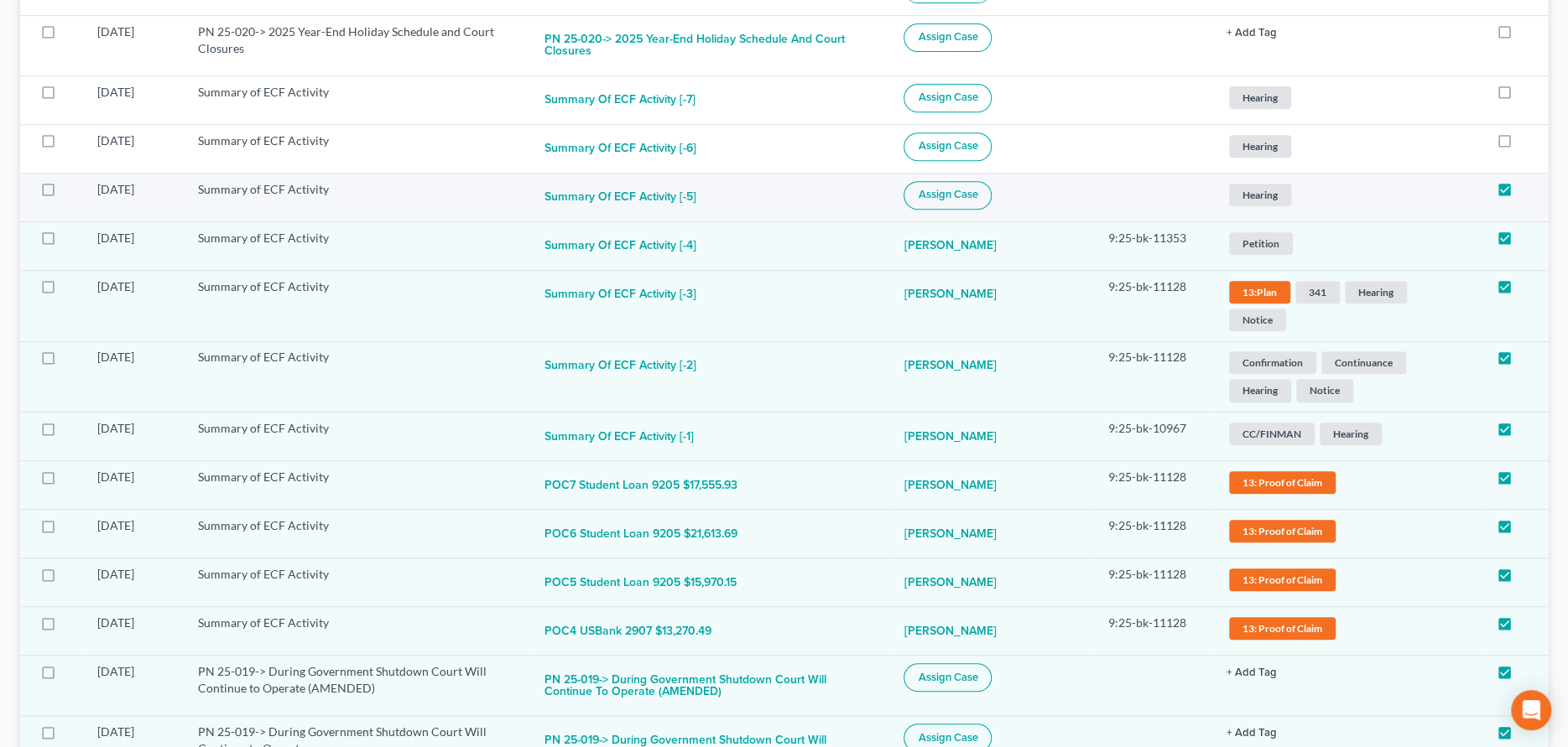
click at [977, 188] on span "Assign Case" at bounding box center [947, 194] width 59 height 13
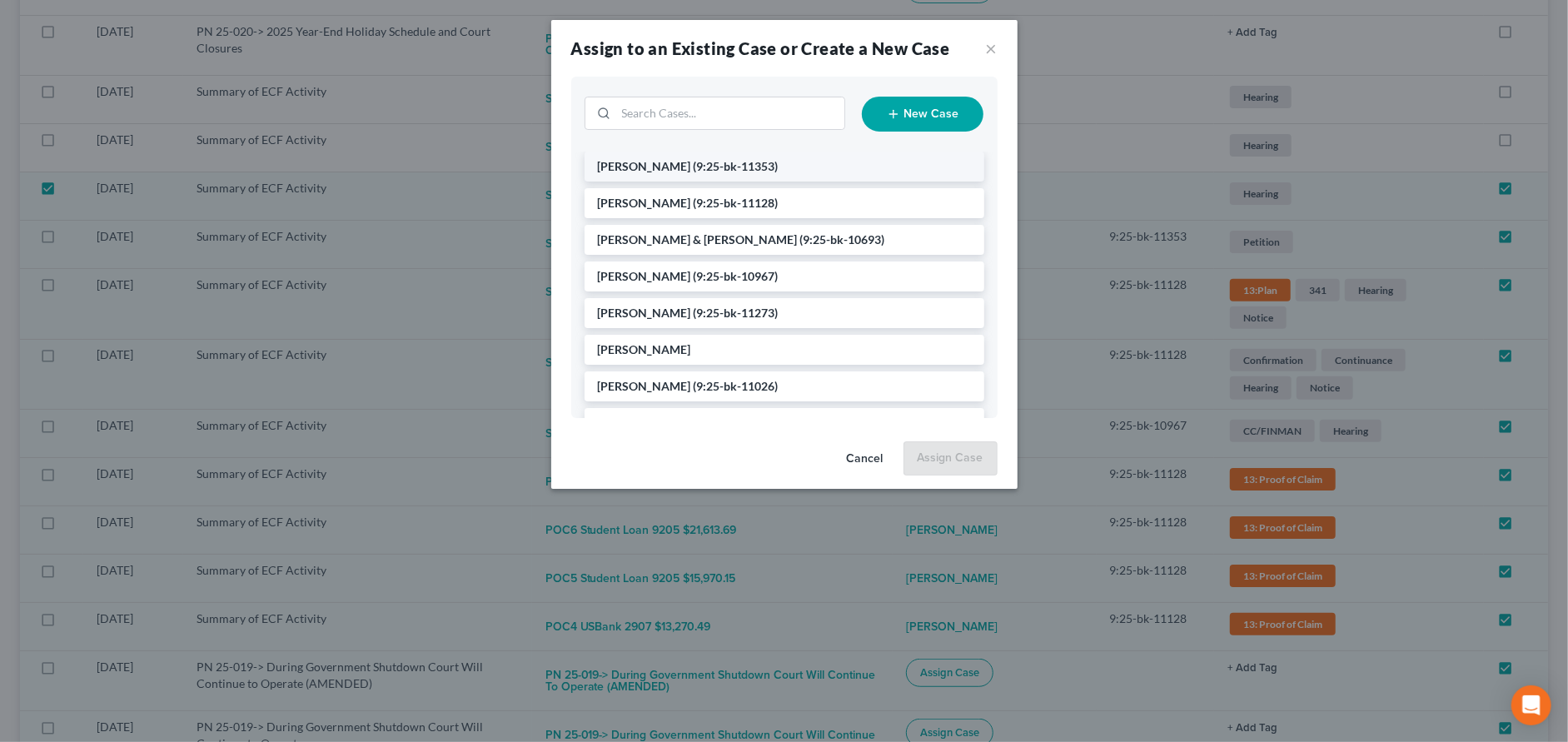
click at [669, 158] on li "Hauck, Nancy (9:25-bk-11353)" at bounding box center [784, 166] width 399 height 30
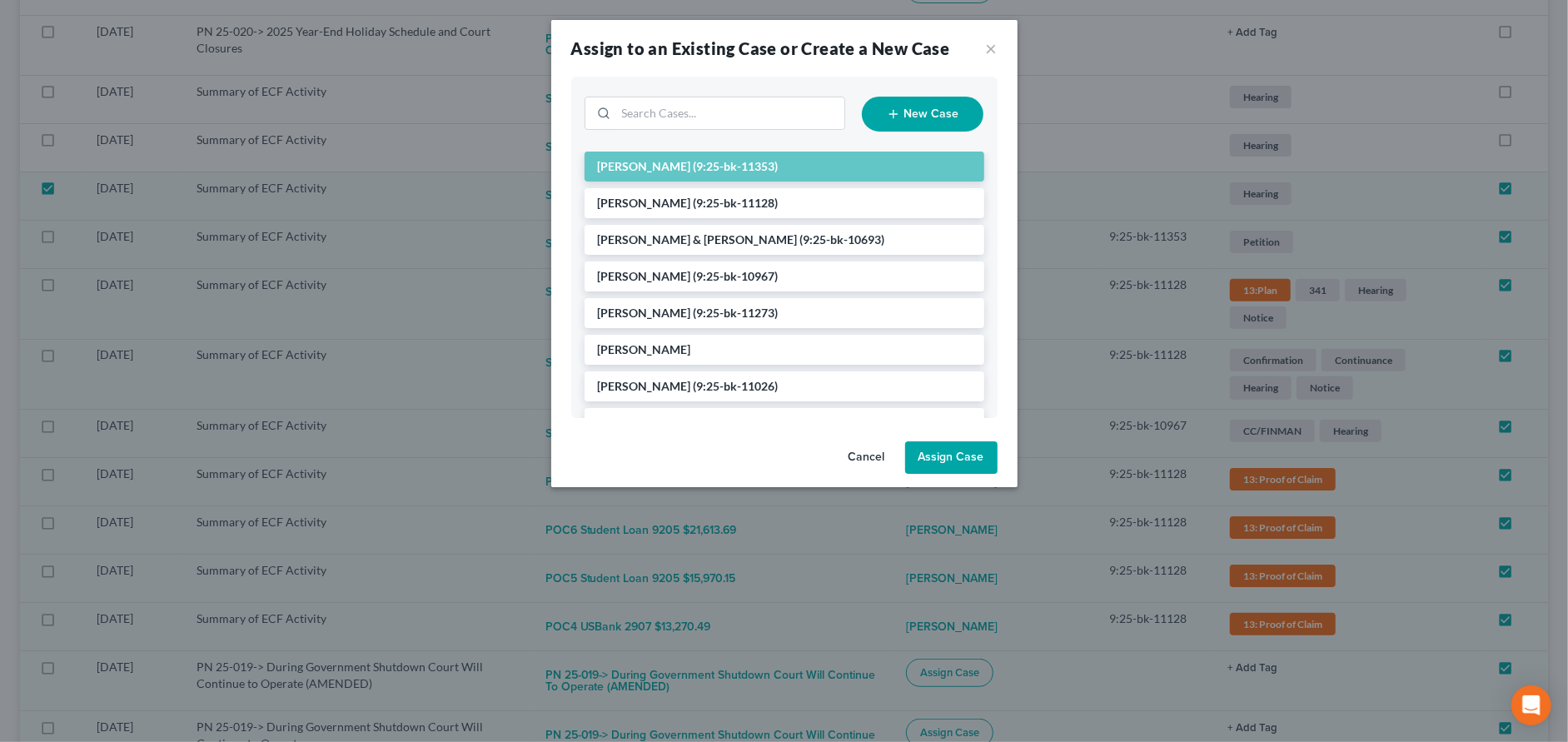
drag, startPoint x: 966, startPoint y: 459, endPoint x: 985, endPoint y: 445, distance: 23.6
click at [968, 458] on button "Assign Case" at bounding box center [951, 458] width 92 height 33
checkbox input "false"
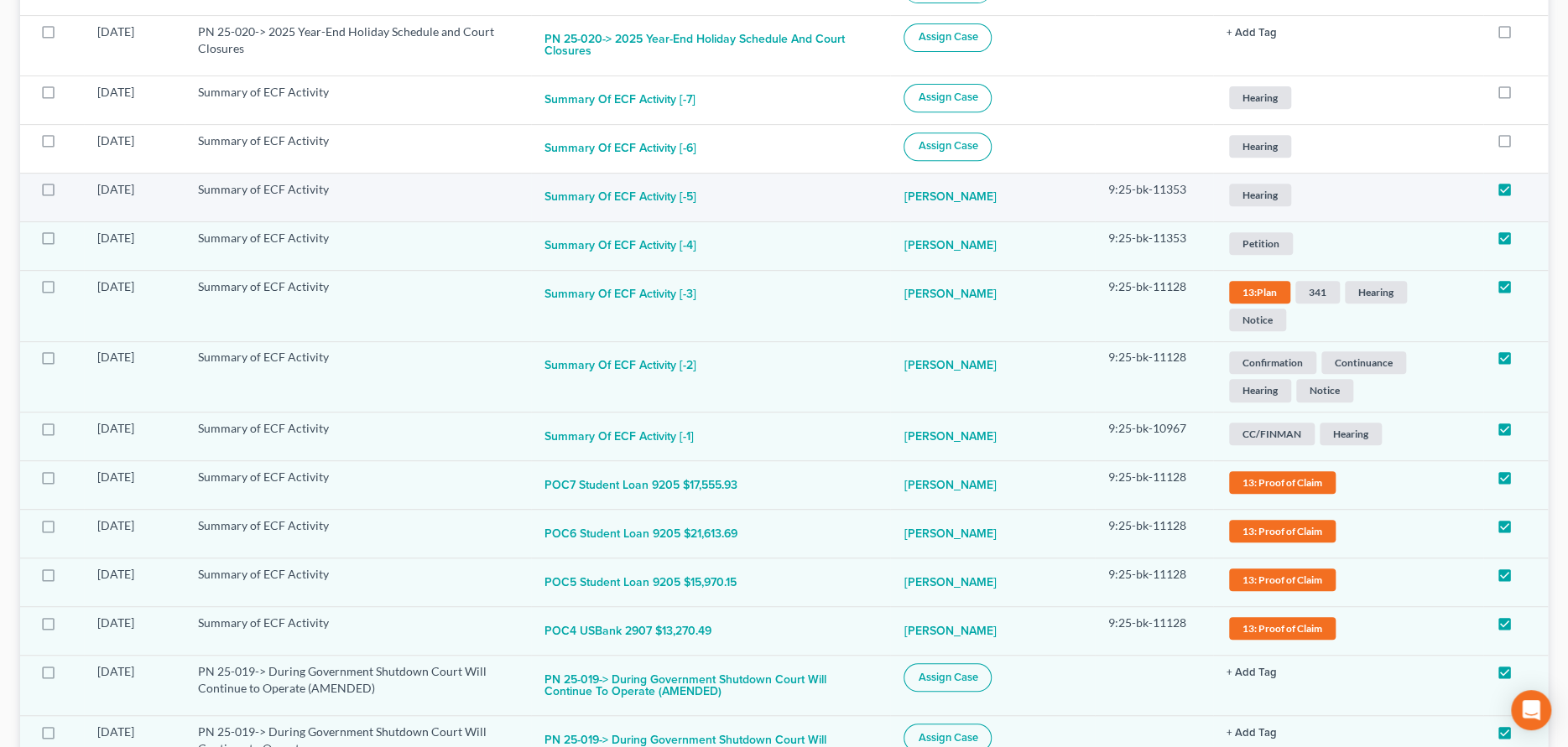
click at [1272, 184] on span "Hearing" at bounding box center [1260, 195] width 62 height 23
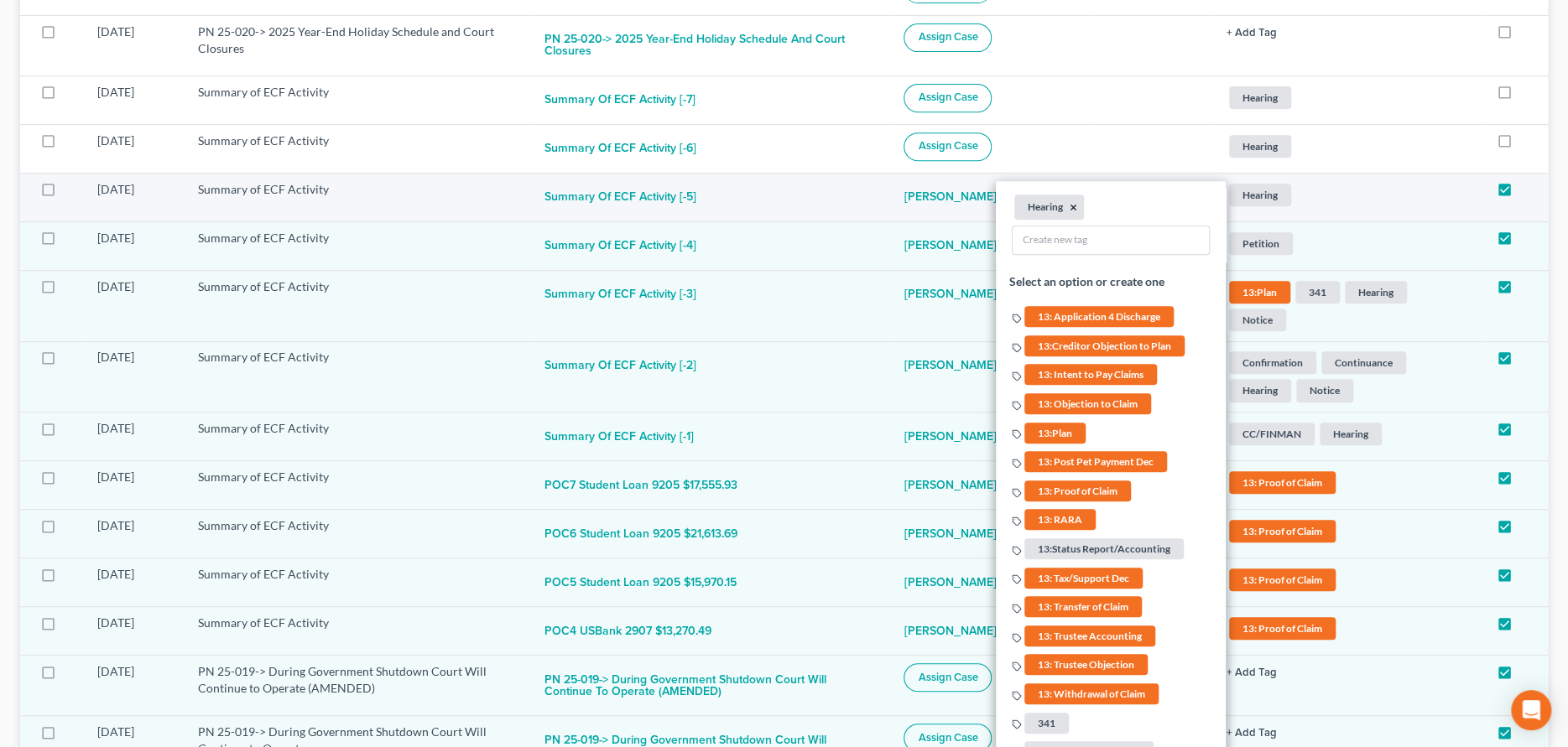
click at [1077, 199] on button "×" at bounding box center [1074, 207] width 8 height 15
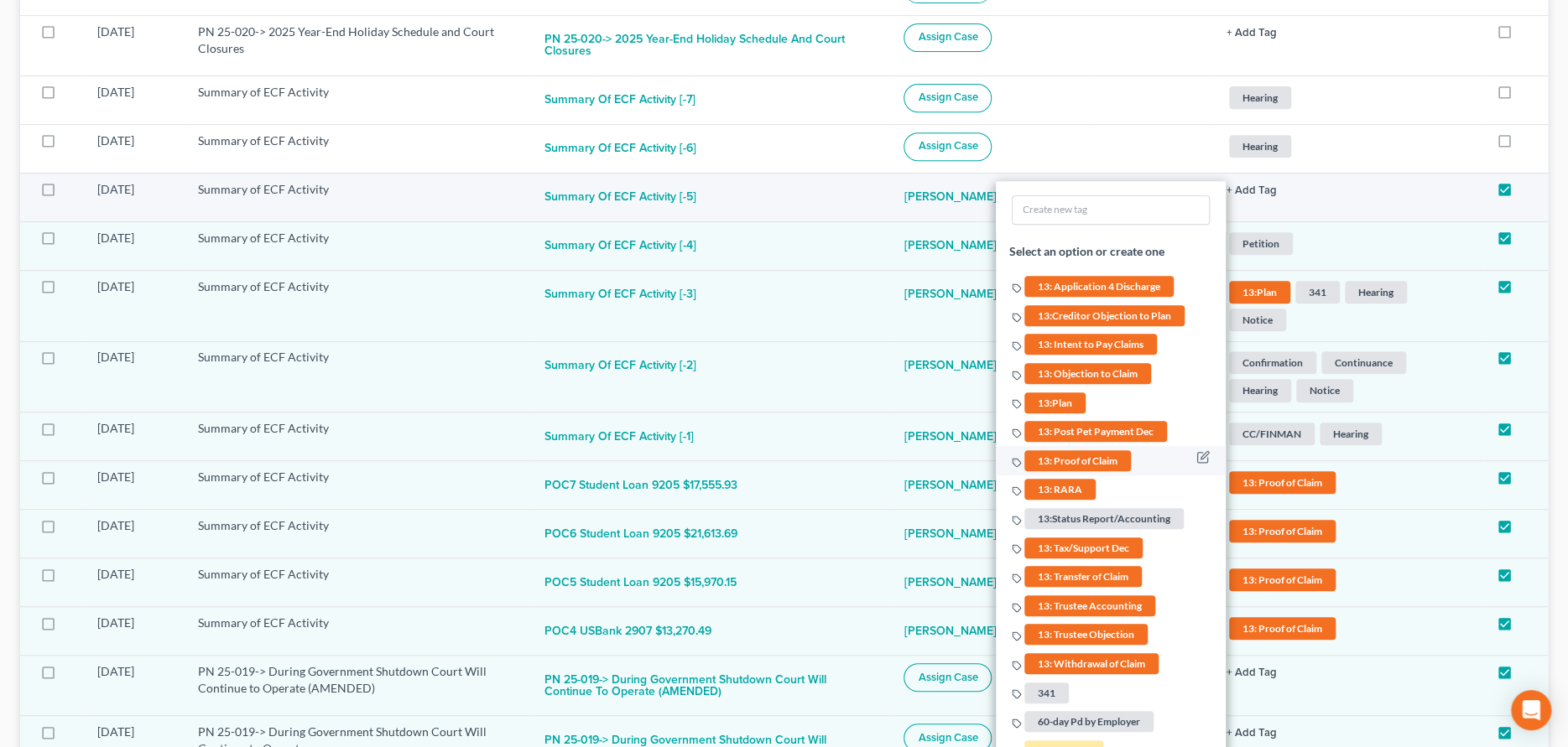
scroll to position [755, 0]
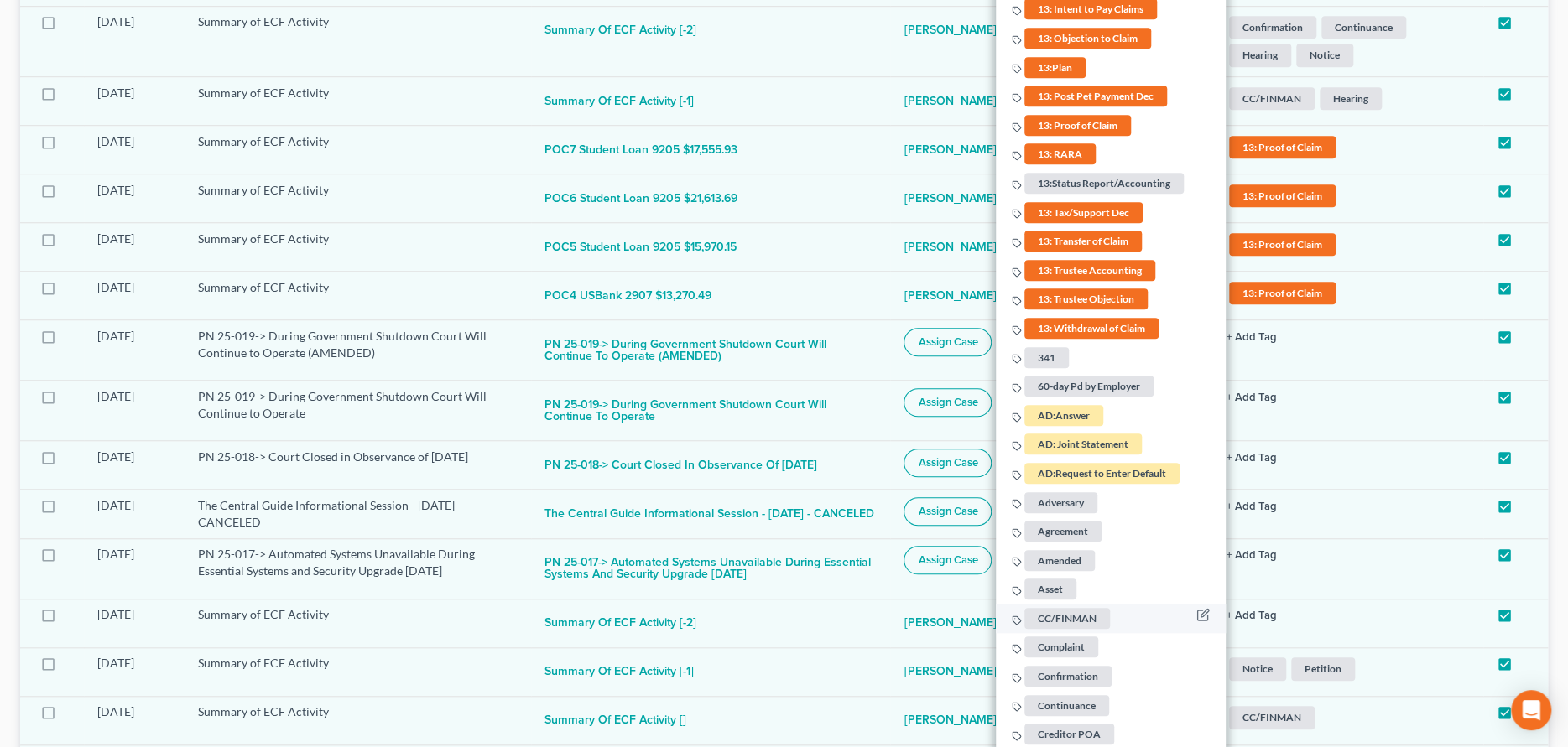
click at [1070, 608] on span "CC/FINMAN" at bounding box center [1066, 619] width 85 height 21
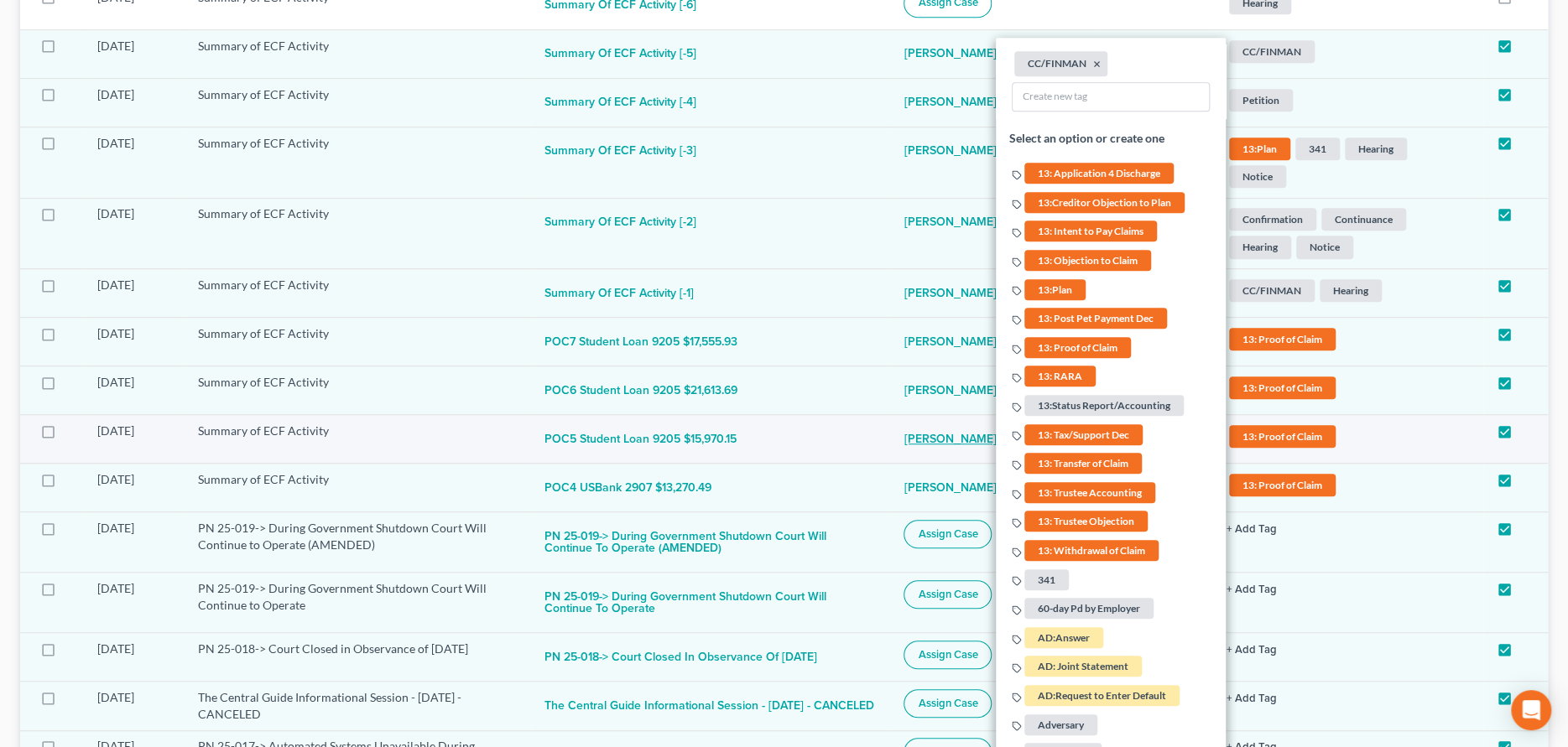
scroll to position [335, 0]
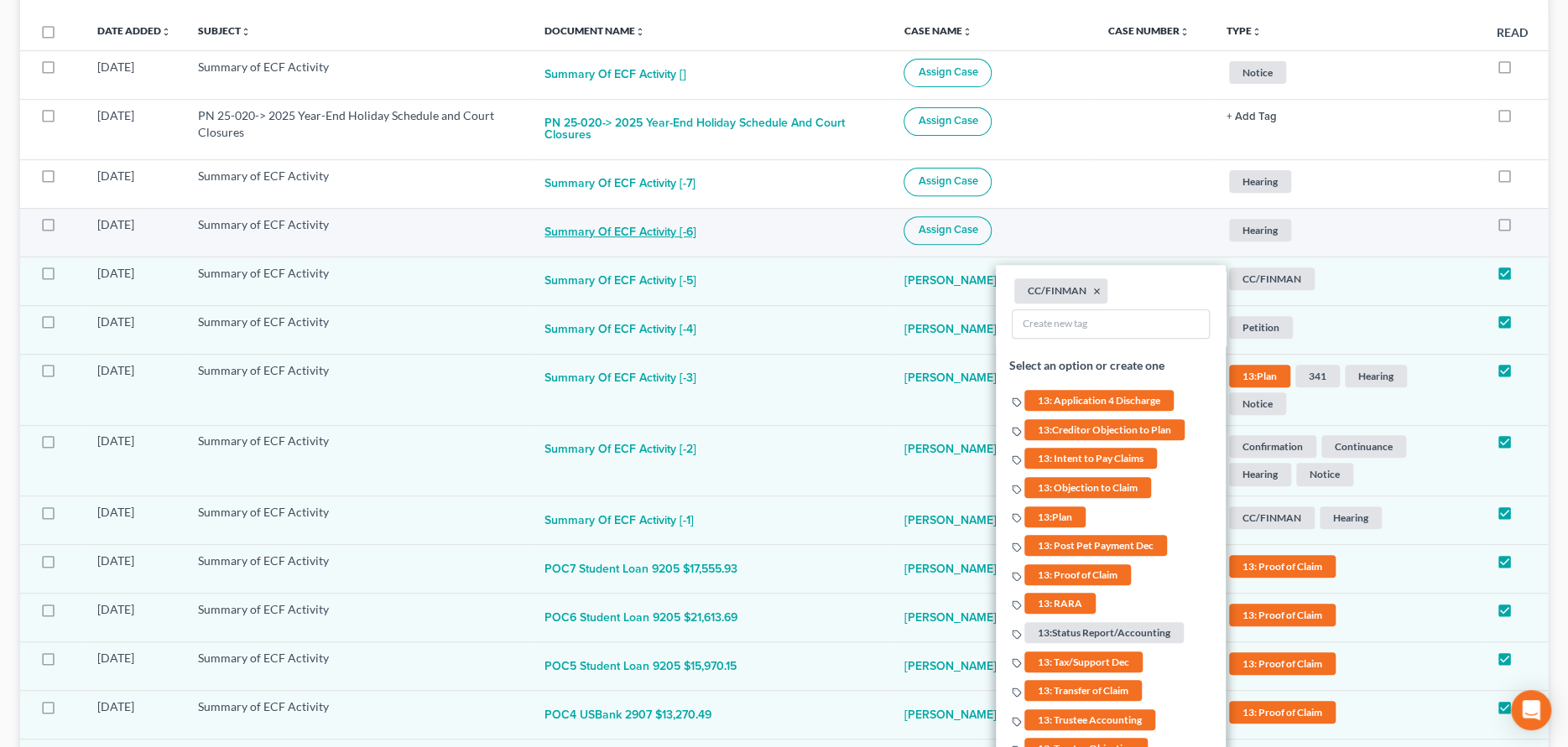
click at [696, 222] on button "Summary of ECF Activity [-6]" at bounding box center [620, 233] width 152 height 34
checkbox input "true"
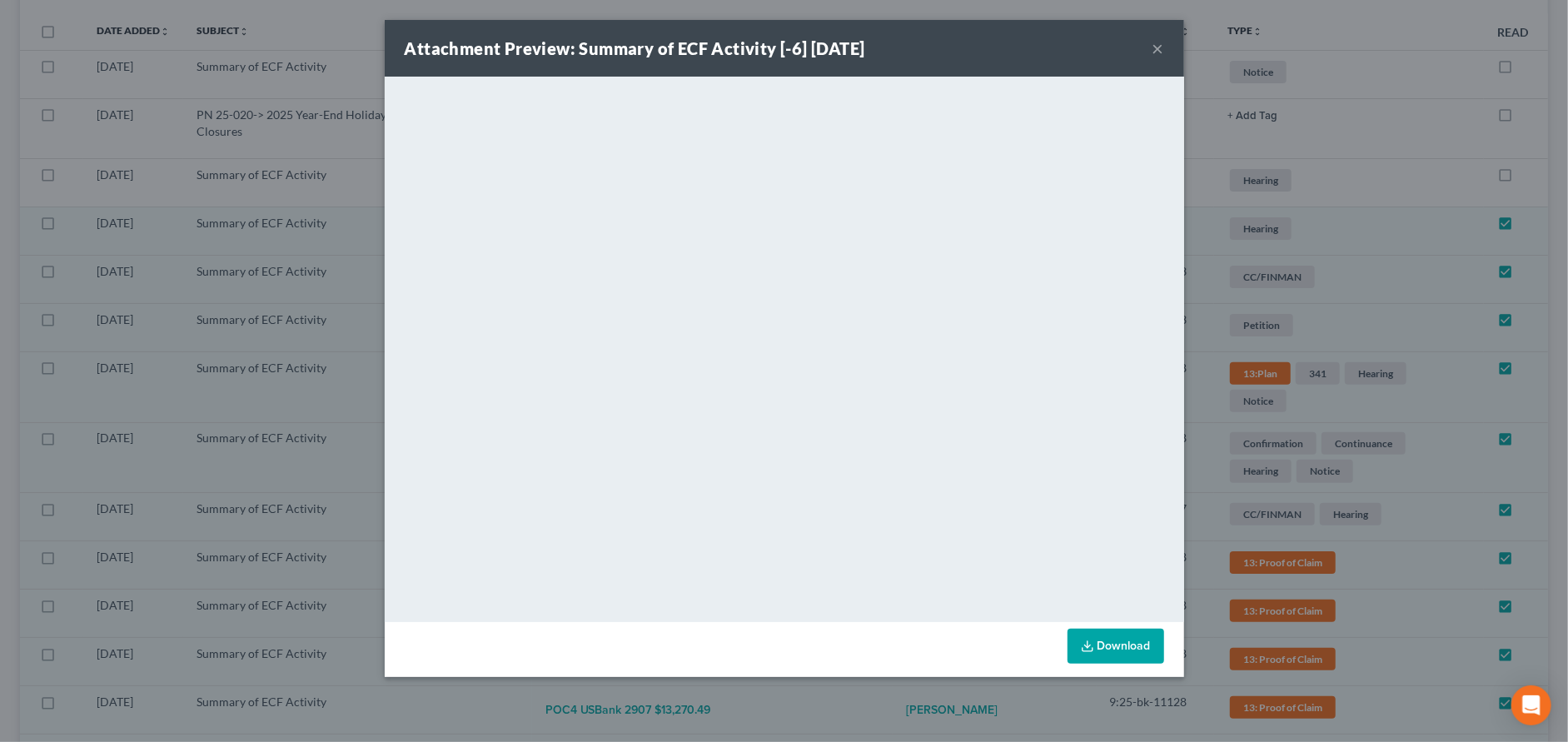
click at [1162, 50] on button "×" at bounding box center [1158, 48] width 11 height 20
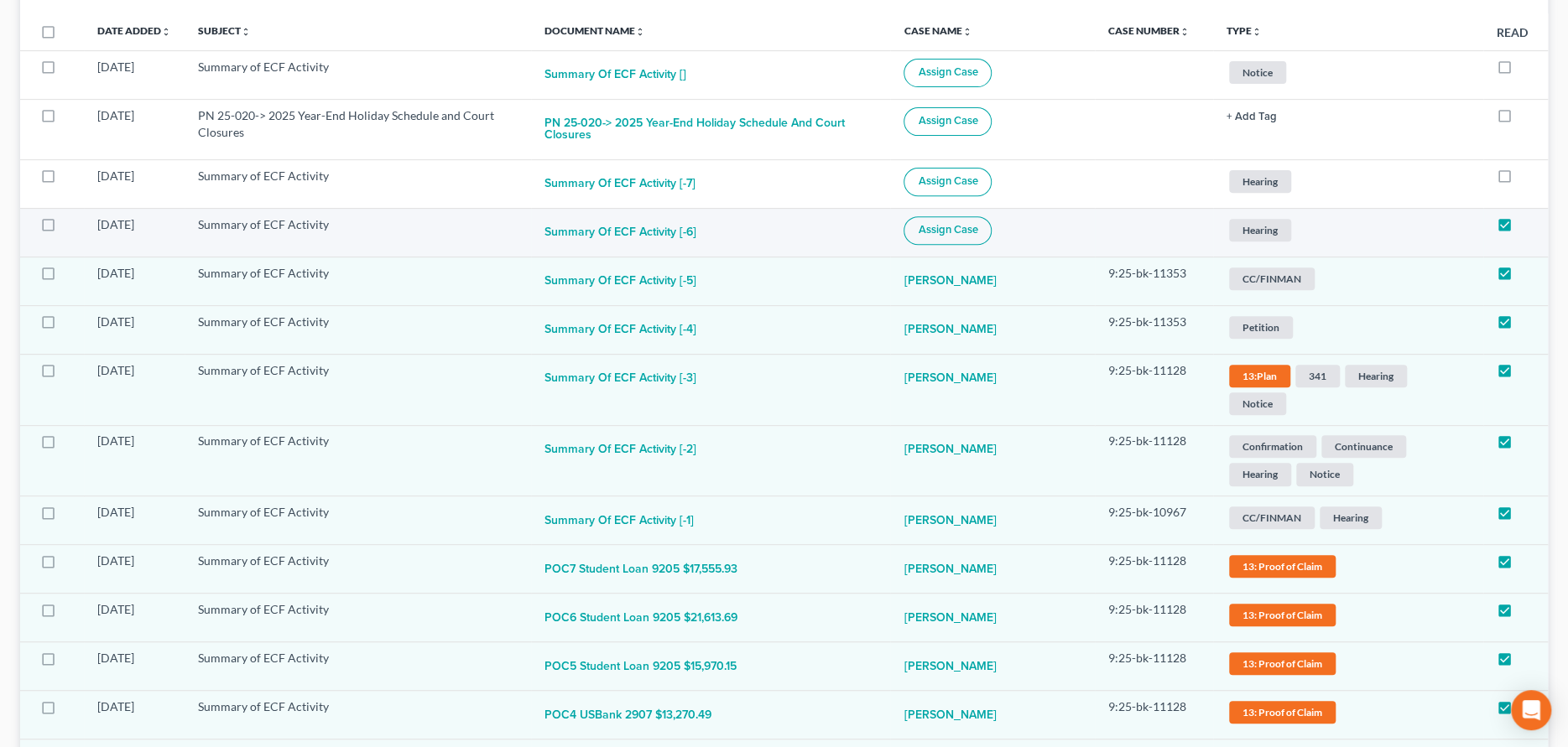
click at [991, 216] on button "Assign Case" at bounding box center [947, 231] width 88 height 29
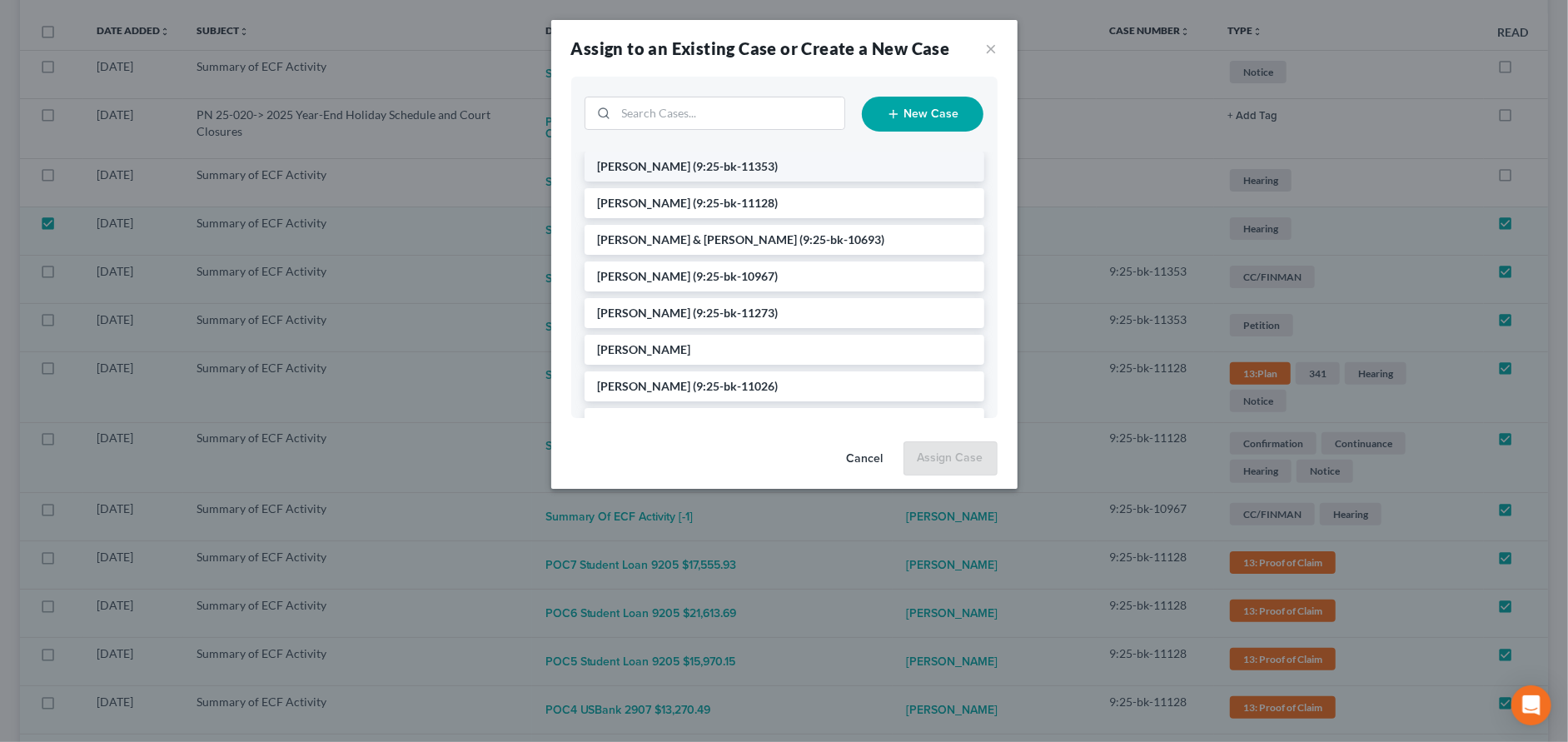
click at [702, 168] on span "(9:25-bk-11353)" at bounding box center [735, 166] width 85 height 14
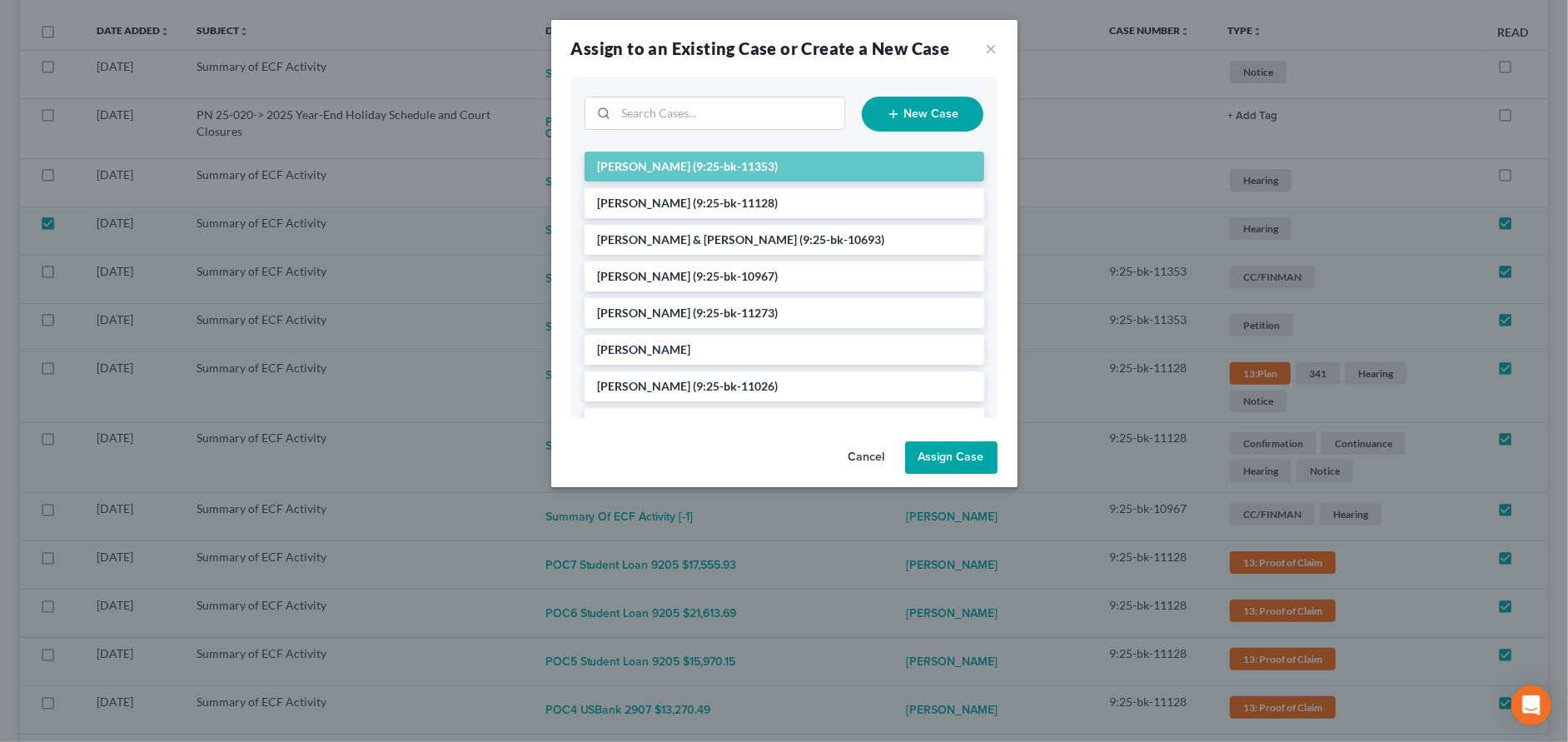
click at [965, 459] on button "Assign Case" at bounding box center [951, 458] width 92 height 33
checkbox input "false"
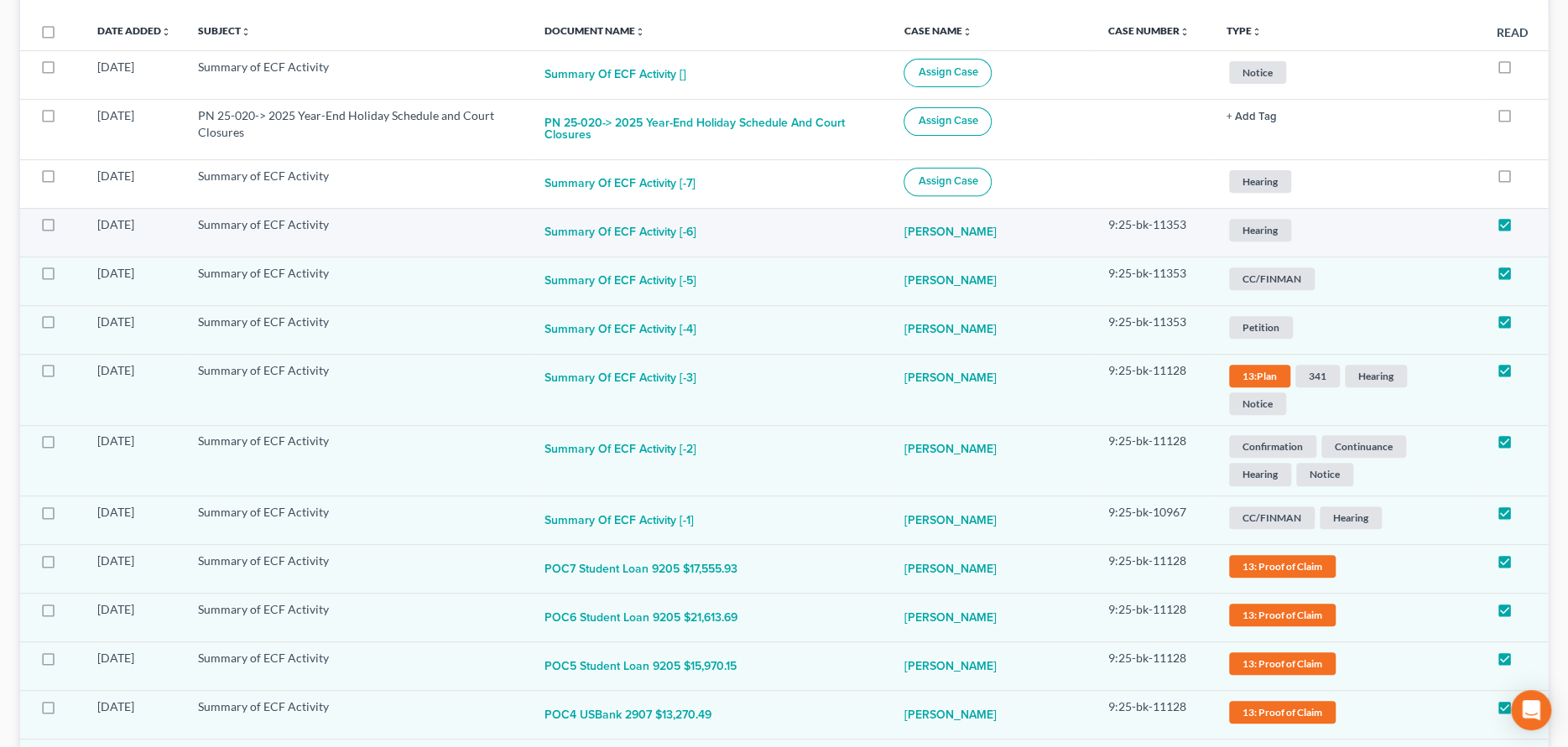
click at [1280, 223] on span "Hearing" at bounding box center [1260, 231] width 62 height 23
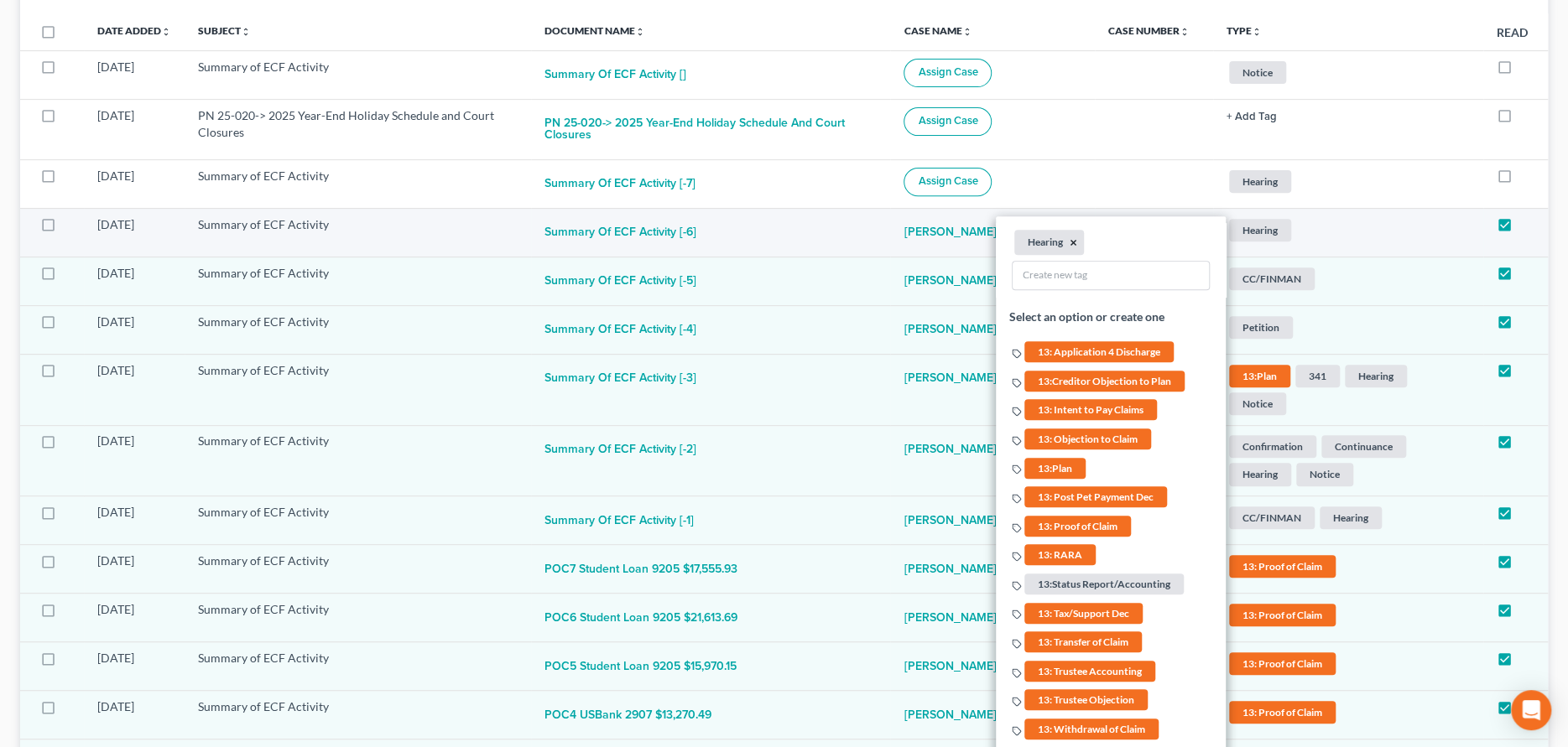
click at [1077, 235] on button "×" at bounding box center [1074, 242] width 8 height 15
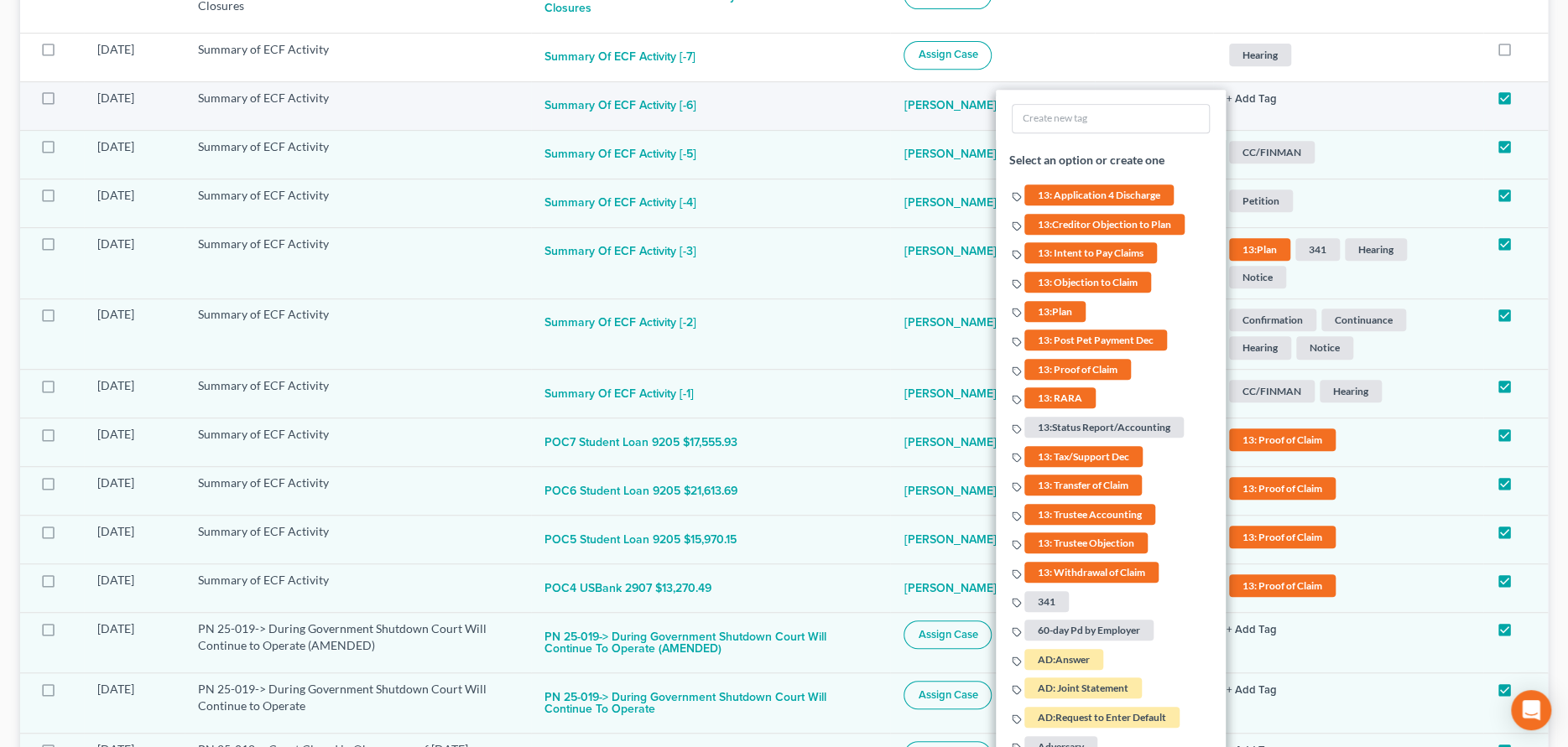
scroll to position [503, 0]
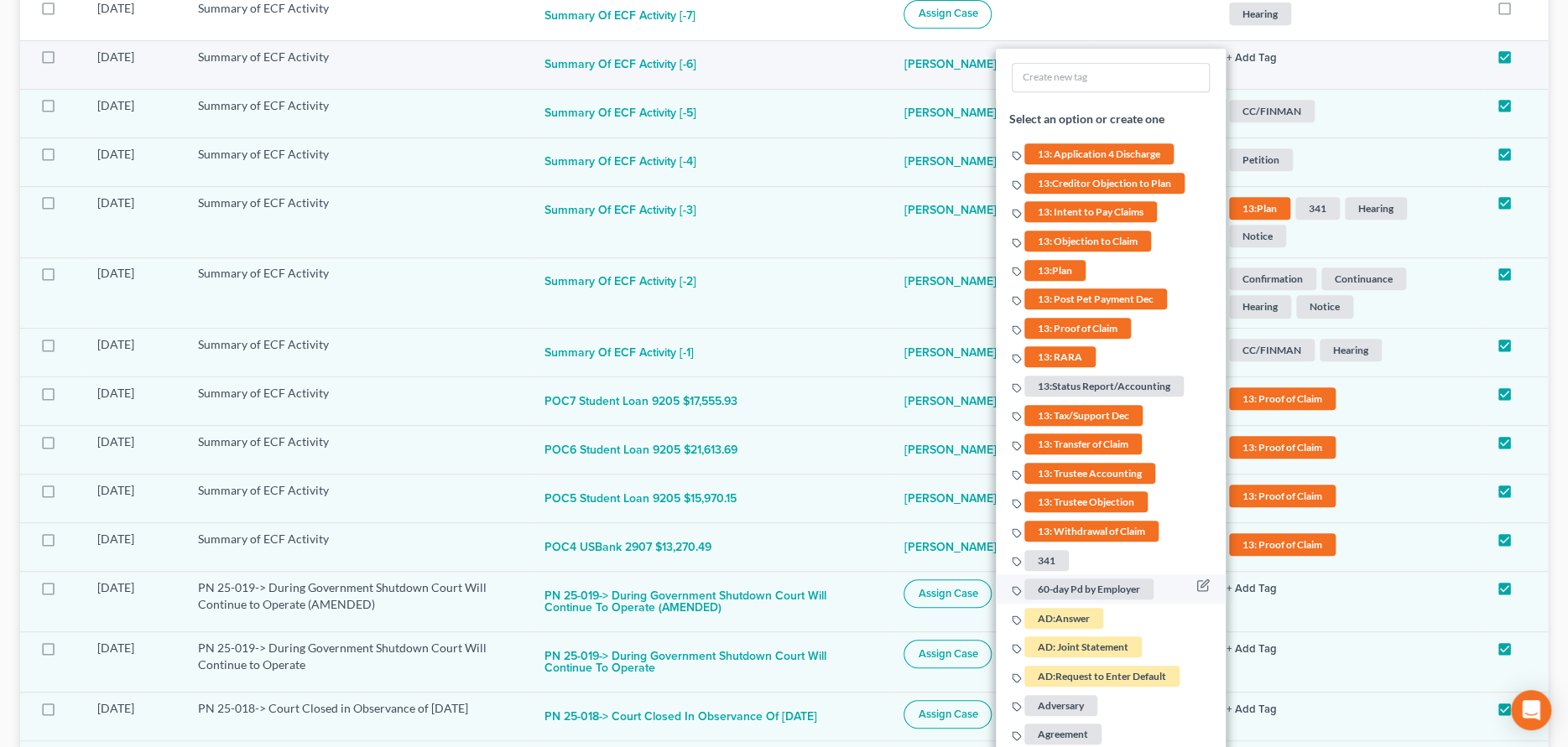
click at [1105, 578] on span "60-day Pd by Employer" at bounding box center [1088, 589] width 129 height 21
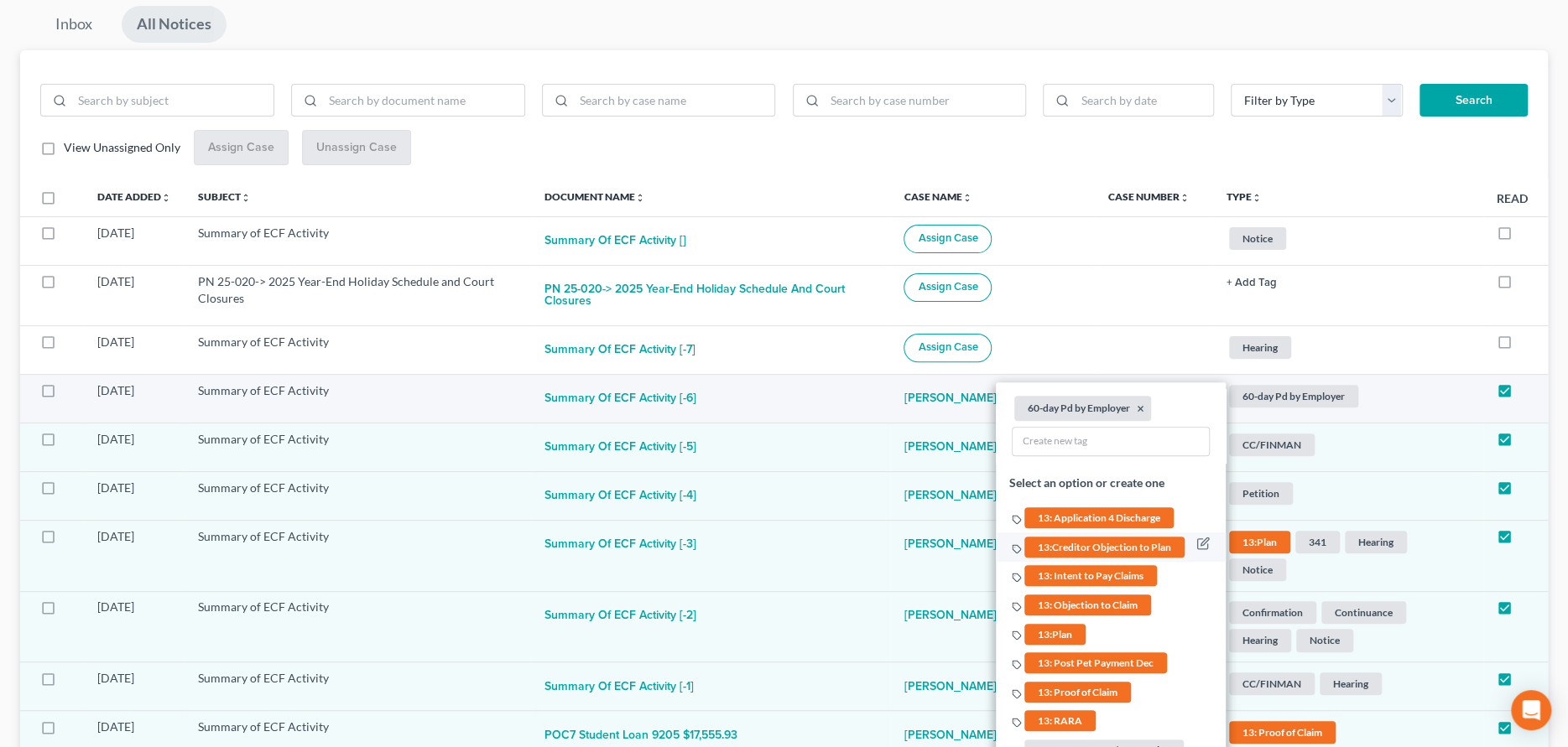
scroll to position [168, 0]
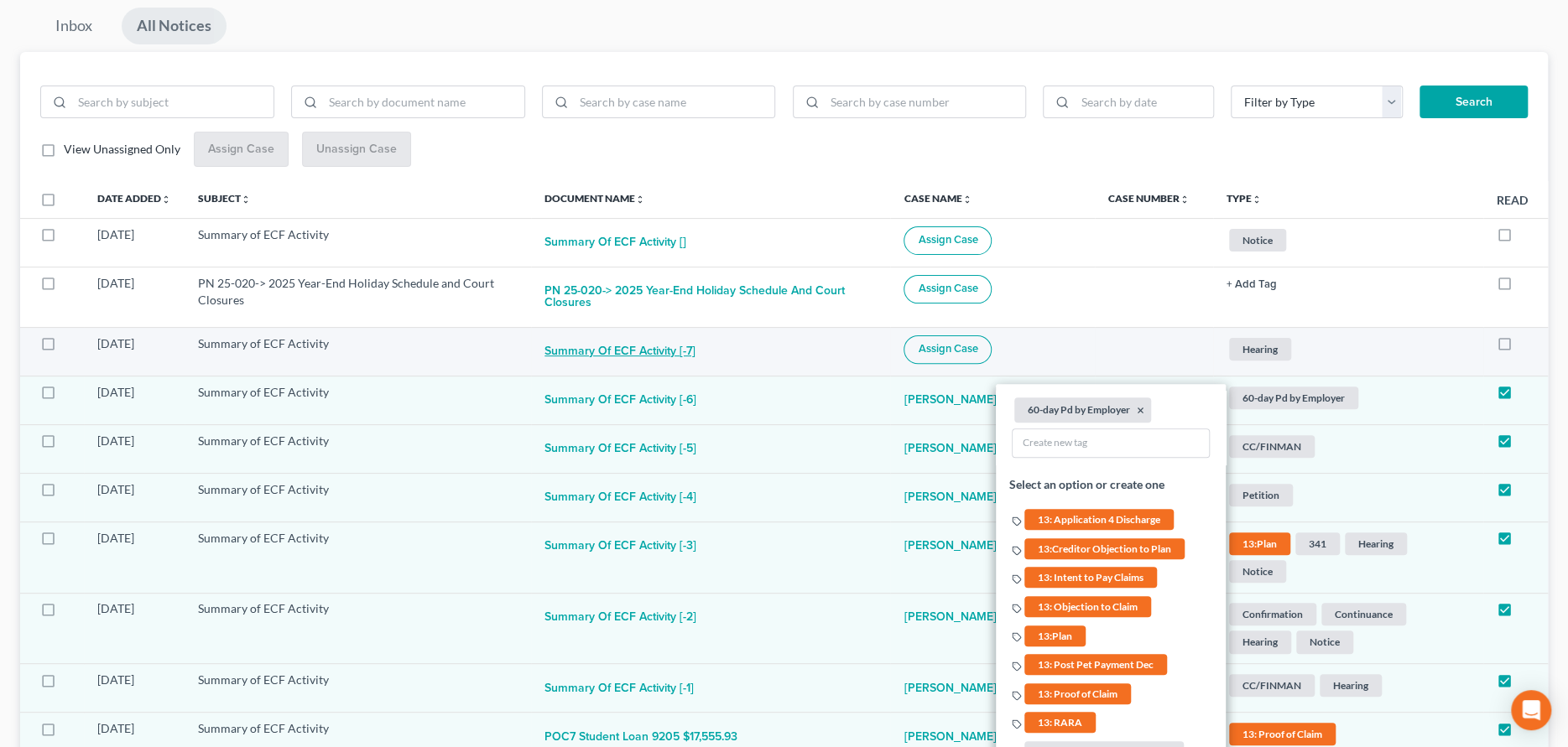
click at [680, 336] on button "Summary of ECF Activity [-7]" at bounding box center [620, 351] width 151 height 34
checkbox input "true"
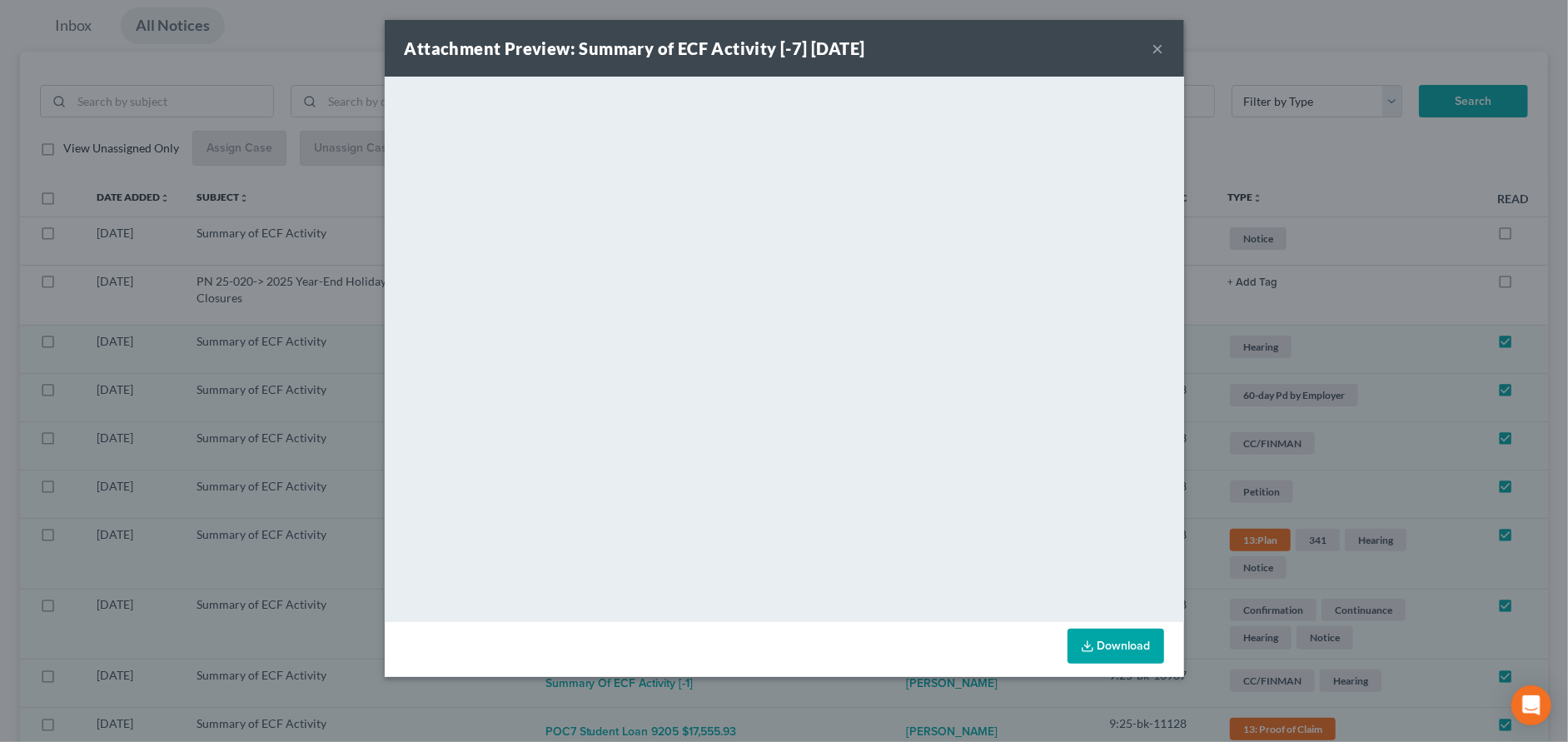
click at [1163, 41] on button "×" at bounding box center [1158, 48] width 11 height 20
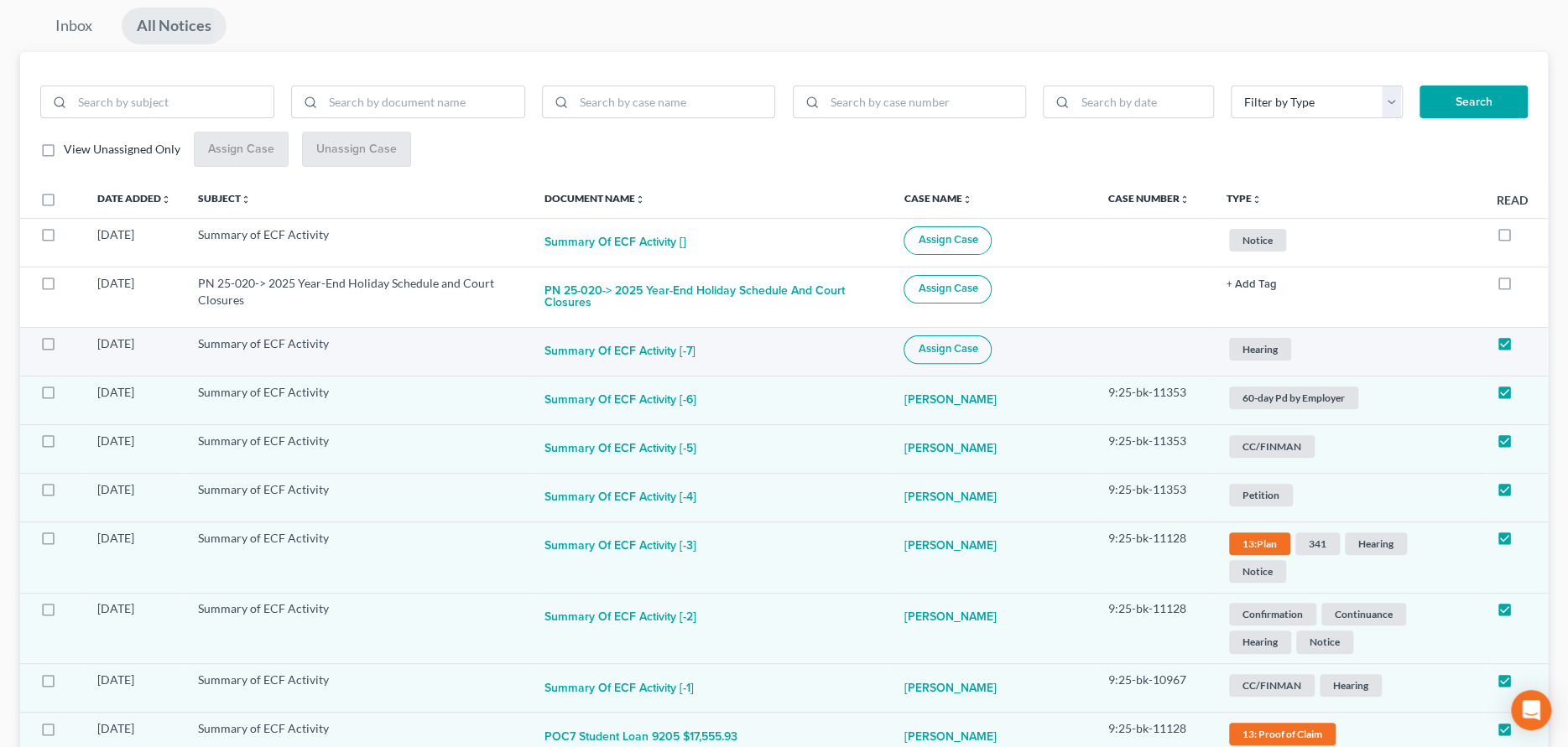
click at [988, 348] on button "Assign Case" at bounding box center [947, 350] width 88 height 29
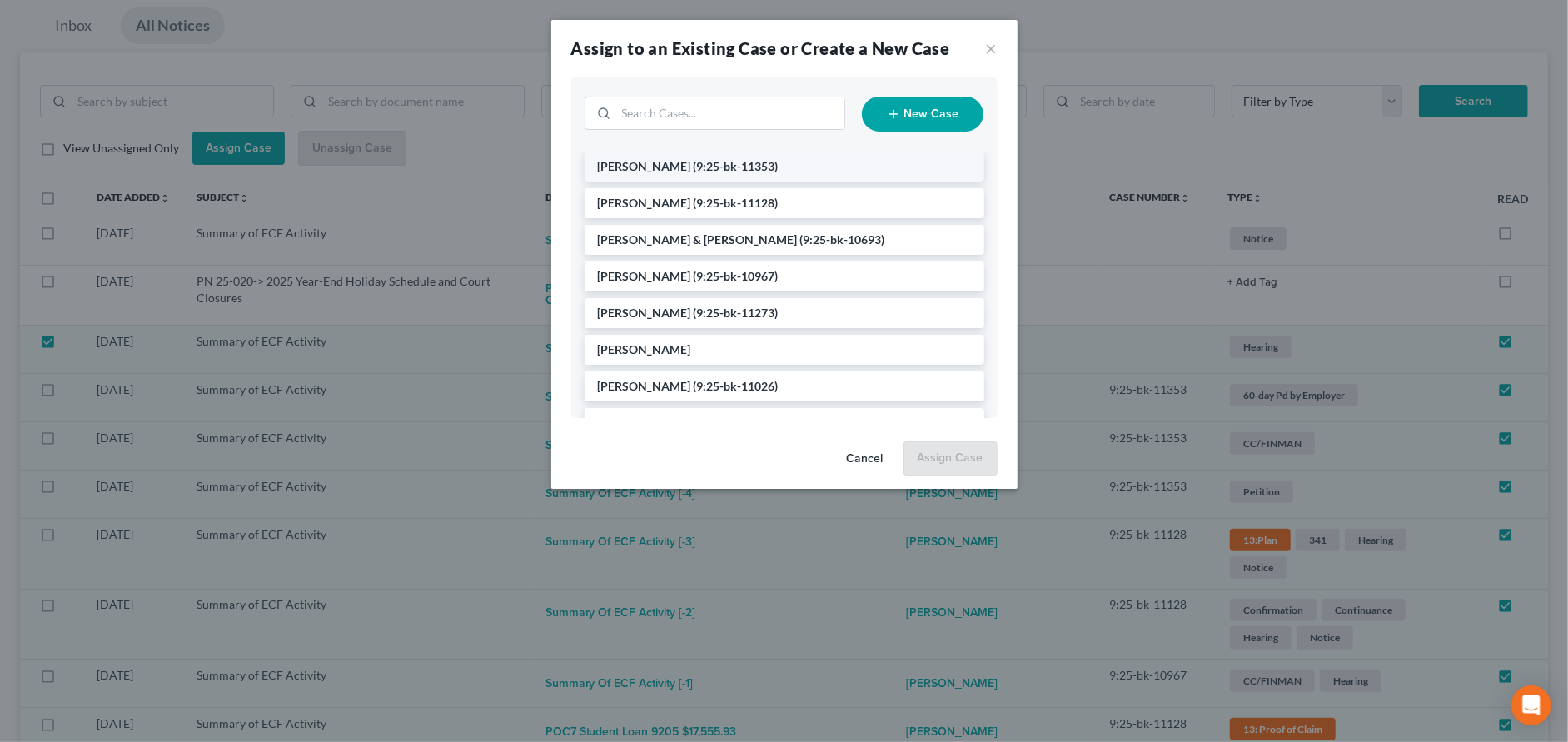
click at [677, 172] on li "Hauck, Nancy (9:25-bk-11353)" at bounding box center [784, 166] width 399 height 30
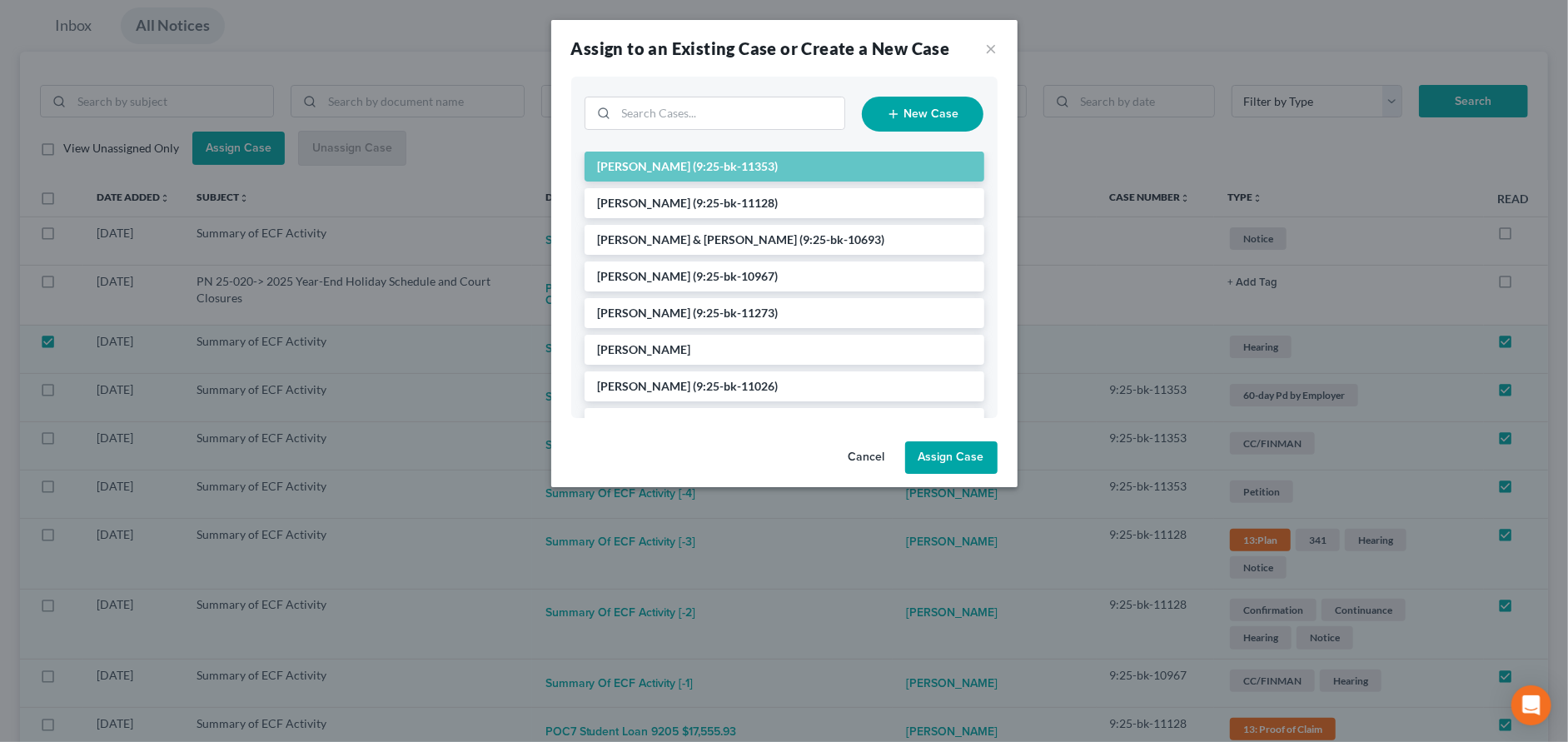
click at [946, 456] on button "Assign Case" at bounding box center [951, 458] width 92 height 33
checkbox input "false"
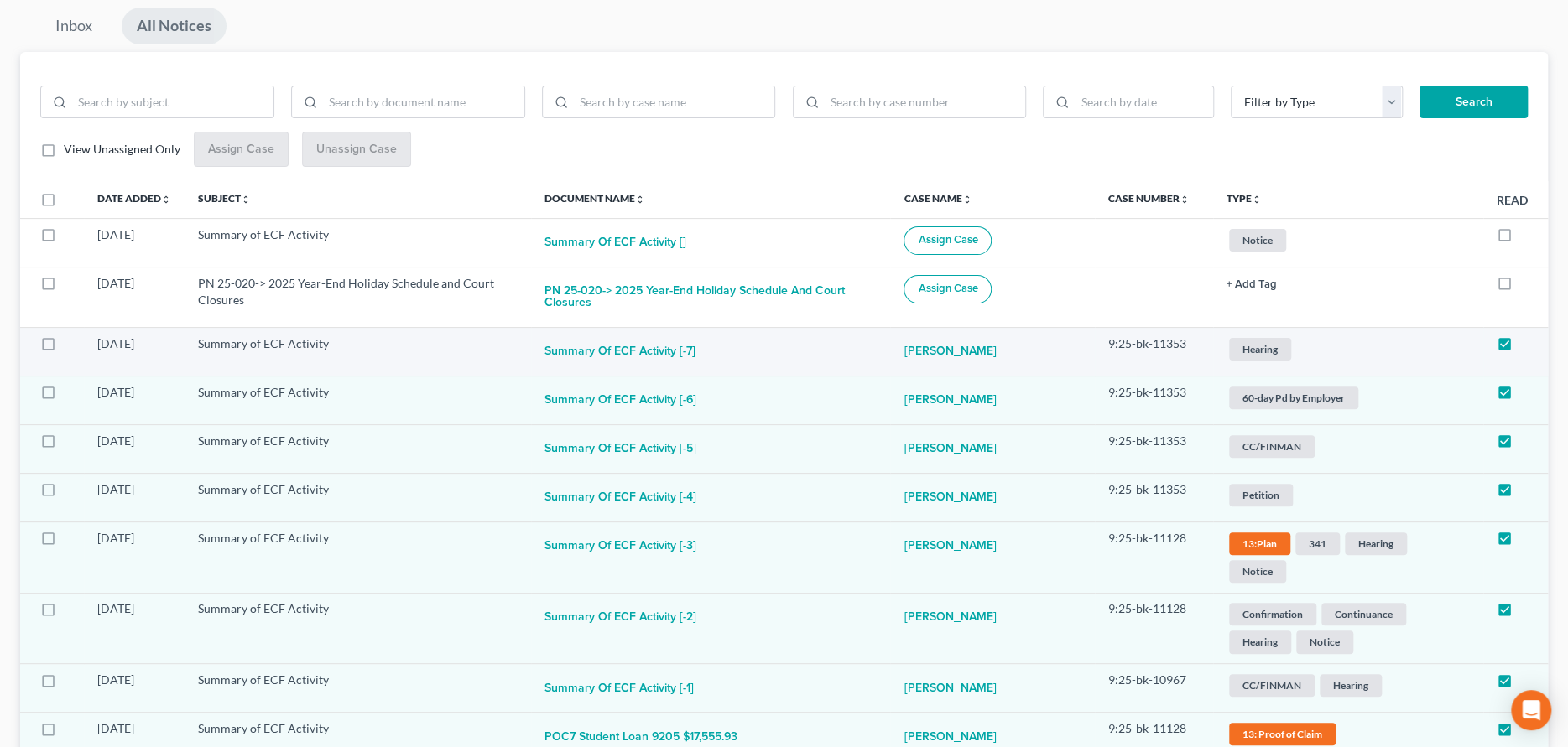
click at [1260, 341] on span "Hearing" at bounding box center [1260, 350] width 62 height 23
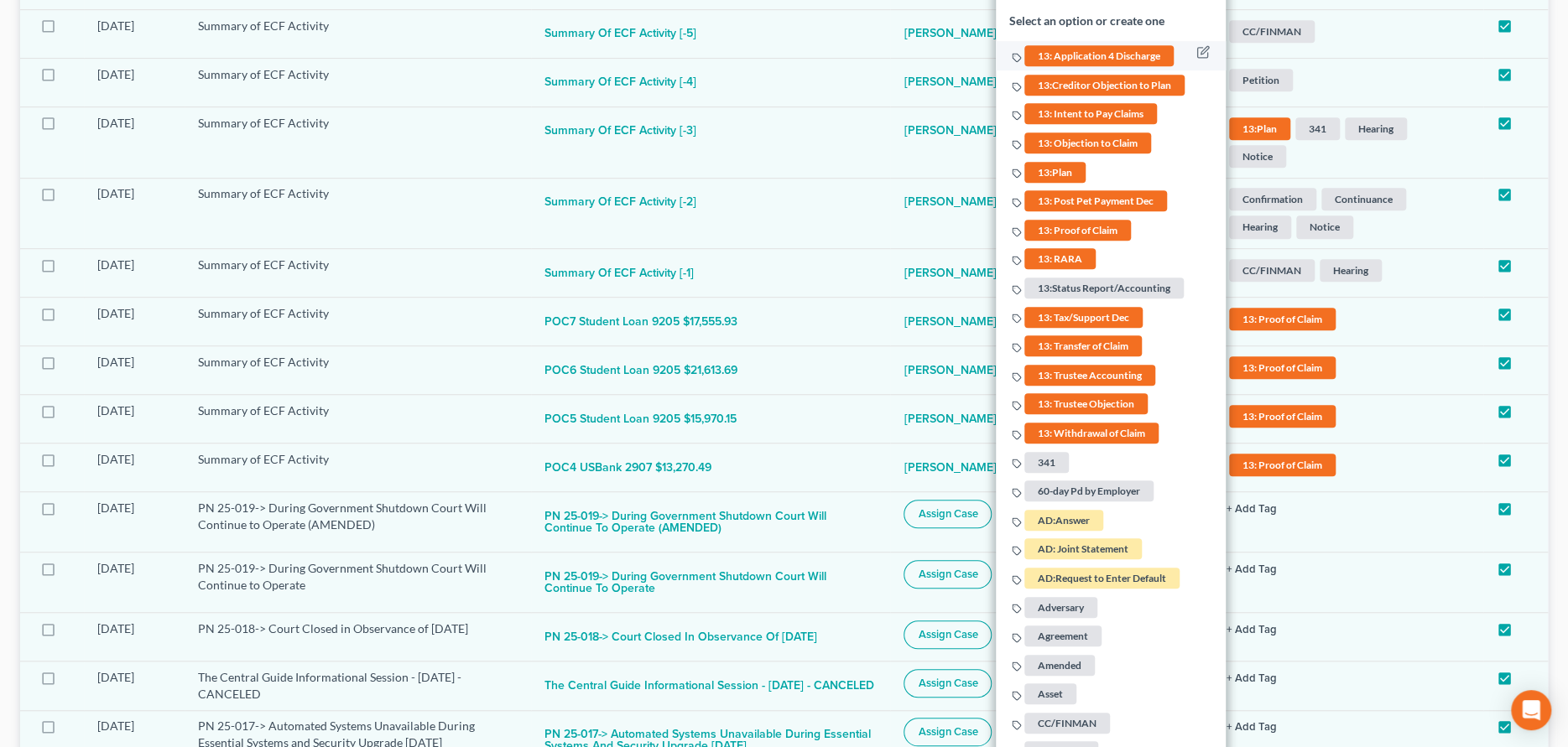
scroll to position [587, 0]
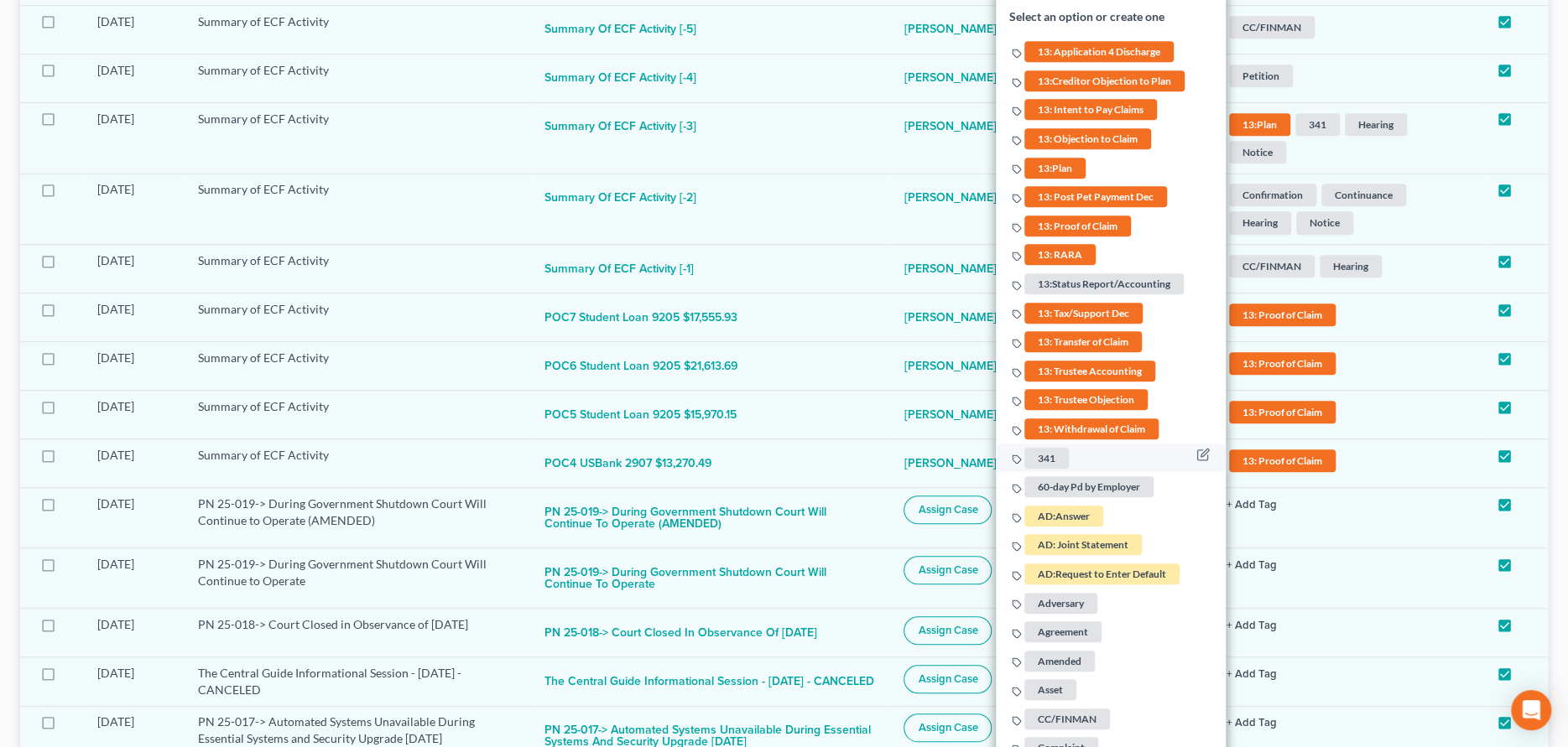
click at [1049, 447] on span "341" at bounding box center [1046, 458] width 44 height 21
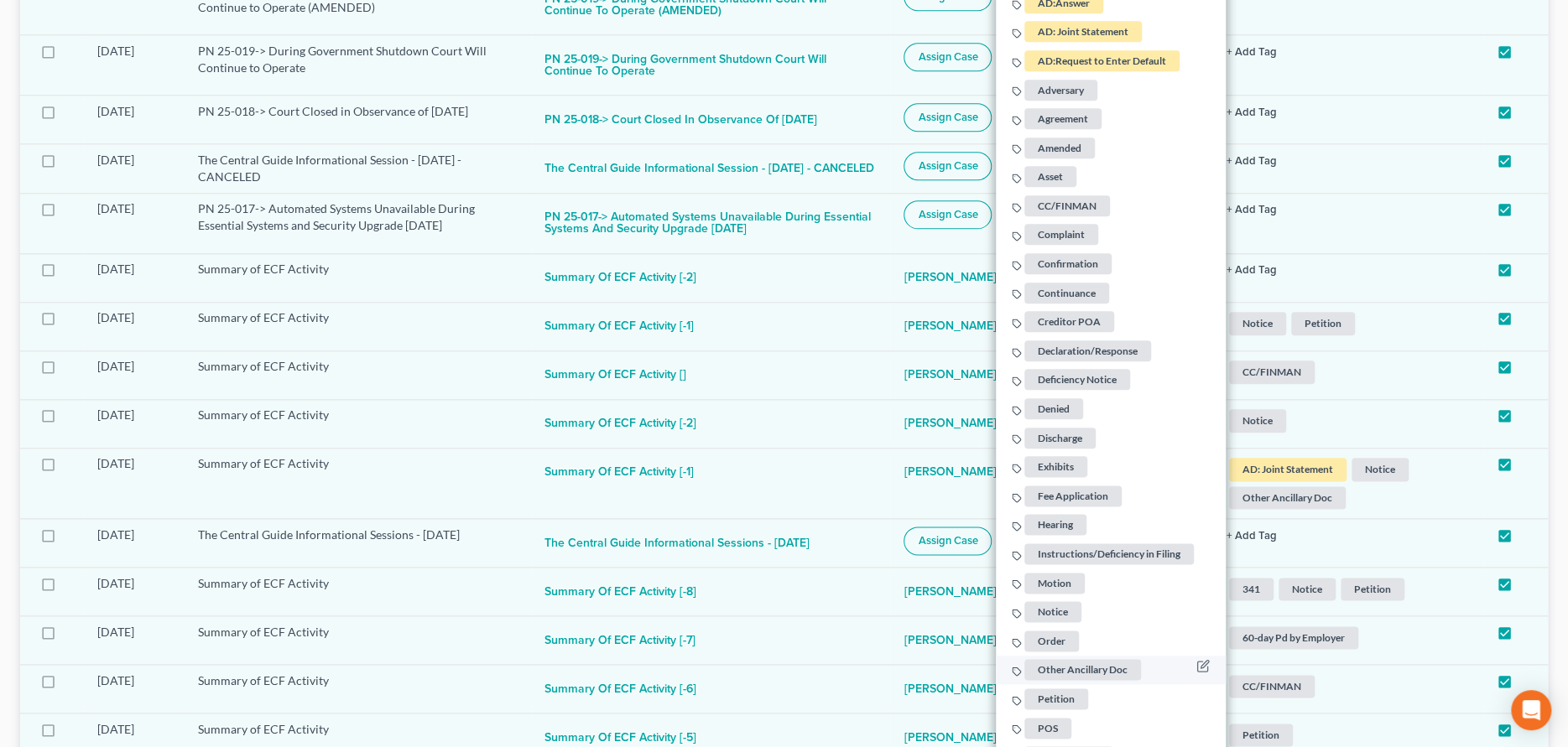
scroll to position [1174, 0]
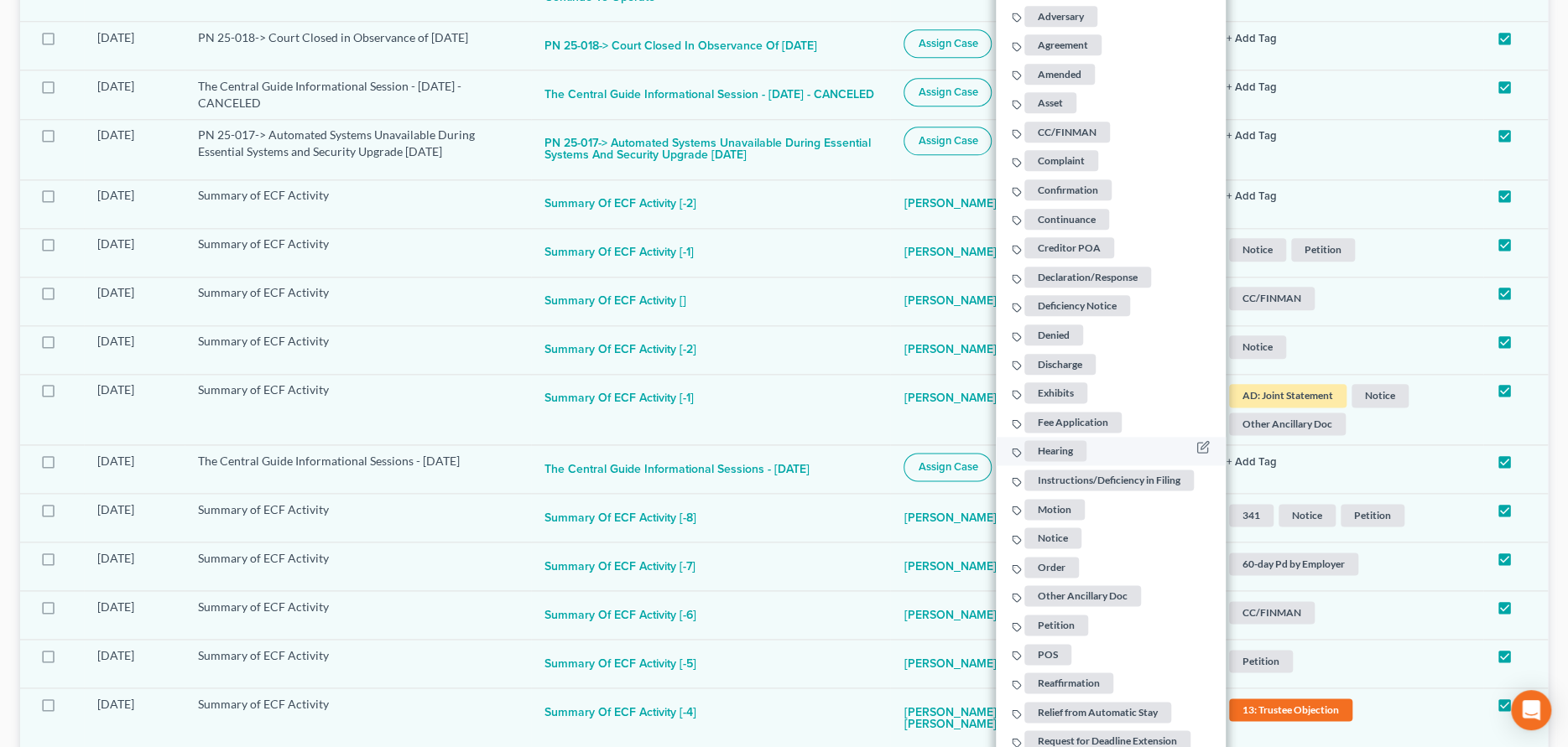
click at [1049, 441] on span "Hearing" at bounding box center [1055, 451] width 62 height 21
click at [1046, 528] on span "Notice" at bounding box center [1053, 538] width 57 height 21
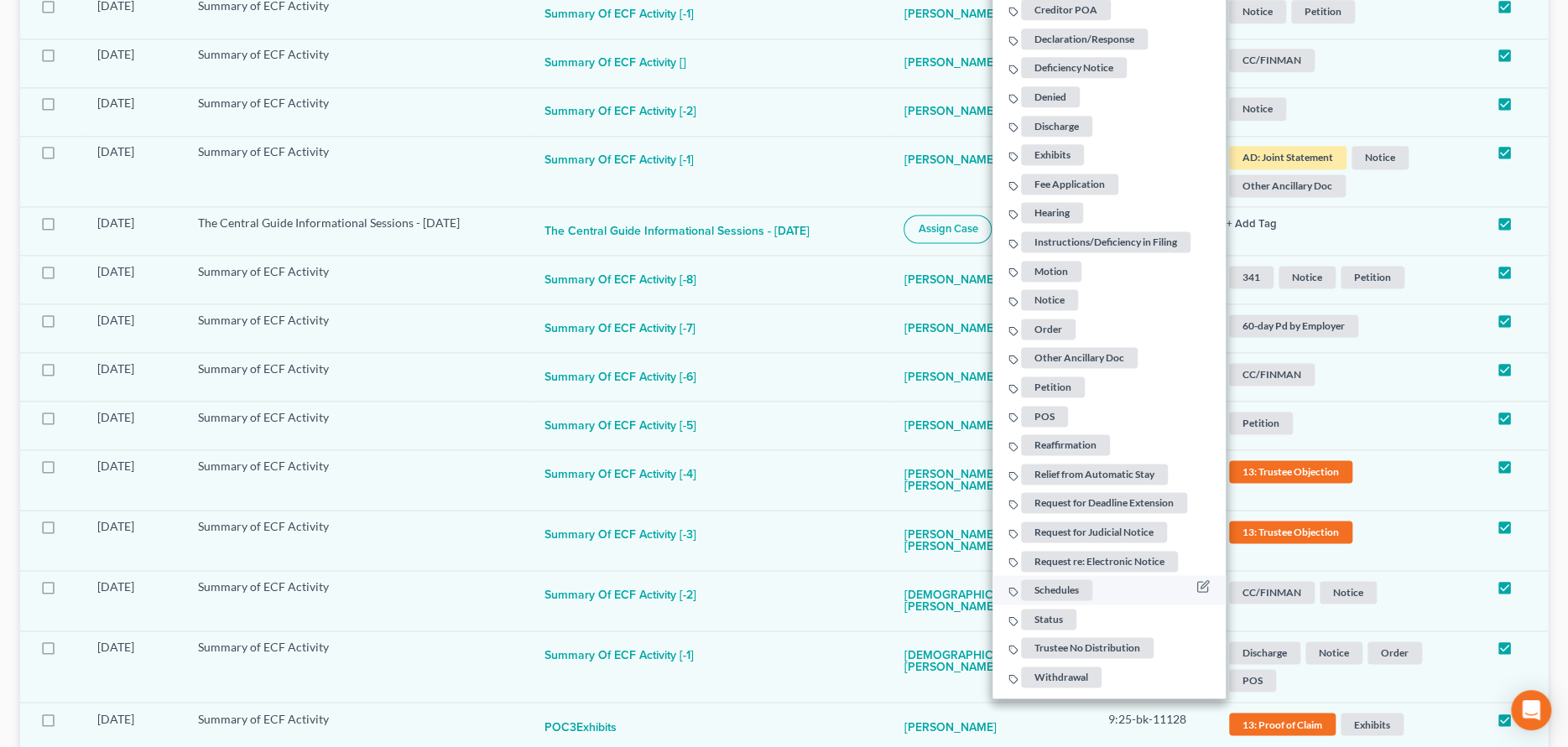
scroll to position [1426, 0]
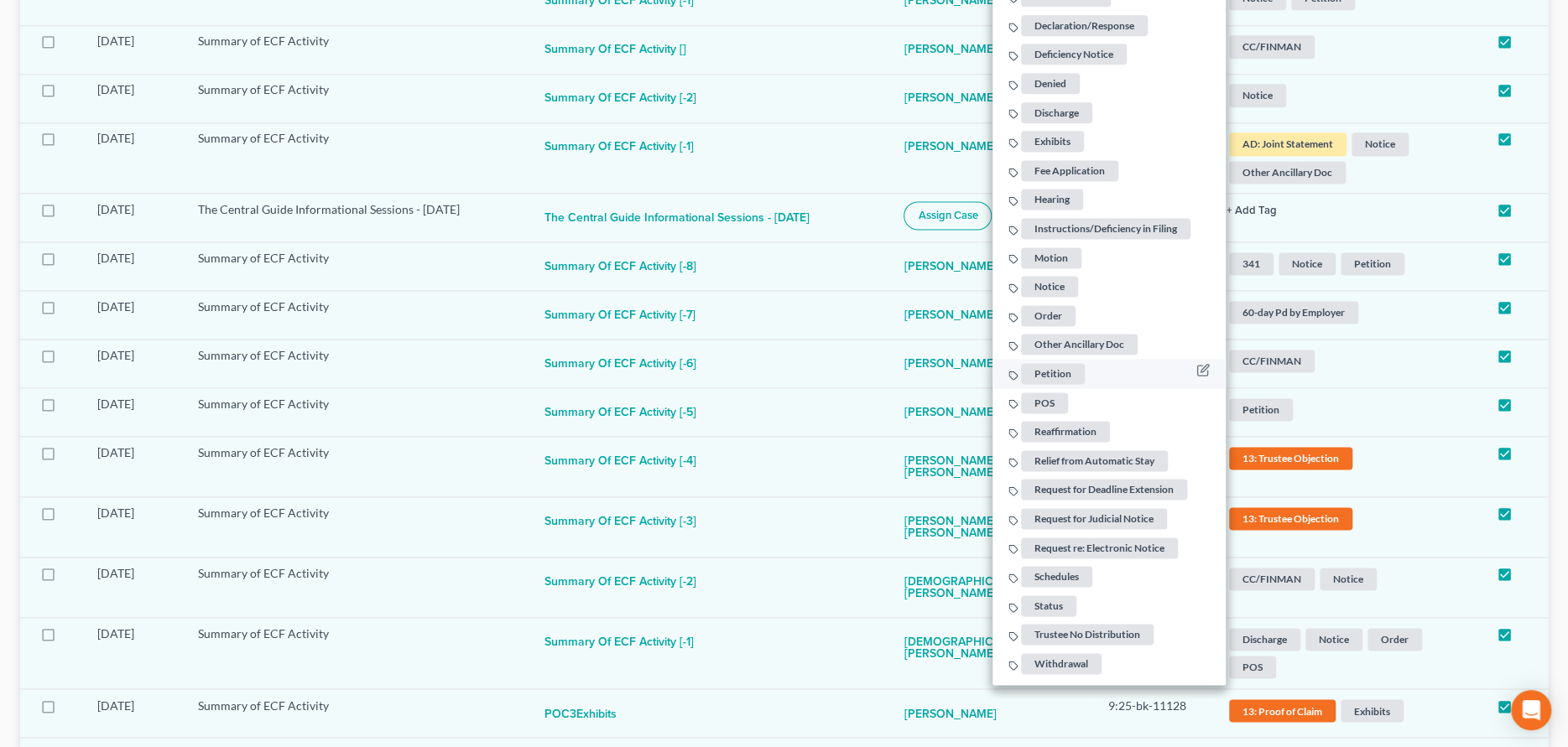
click at [1054, 363] on span "Petition" at bounding box center [1053, 374] width 64 height 21
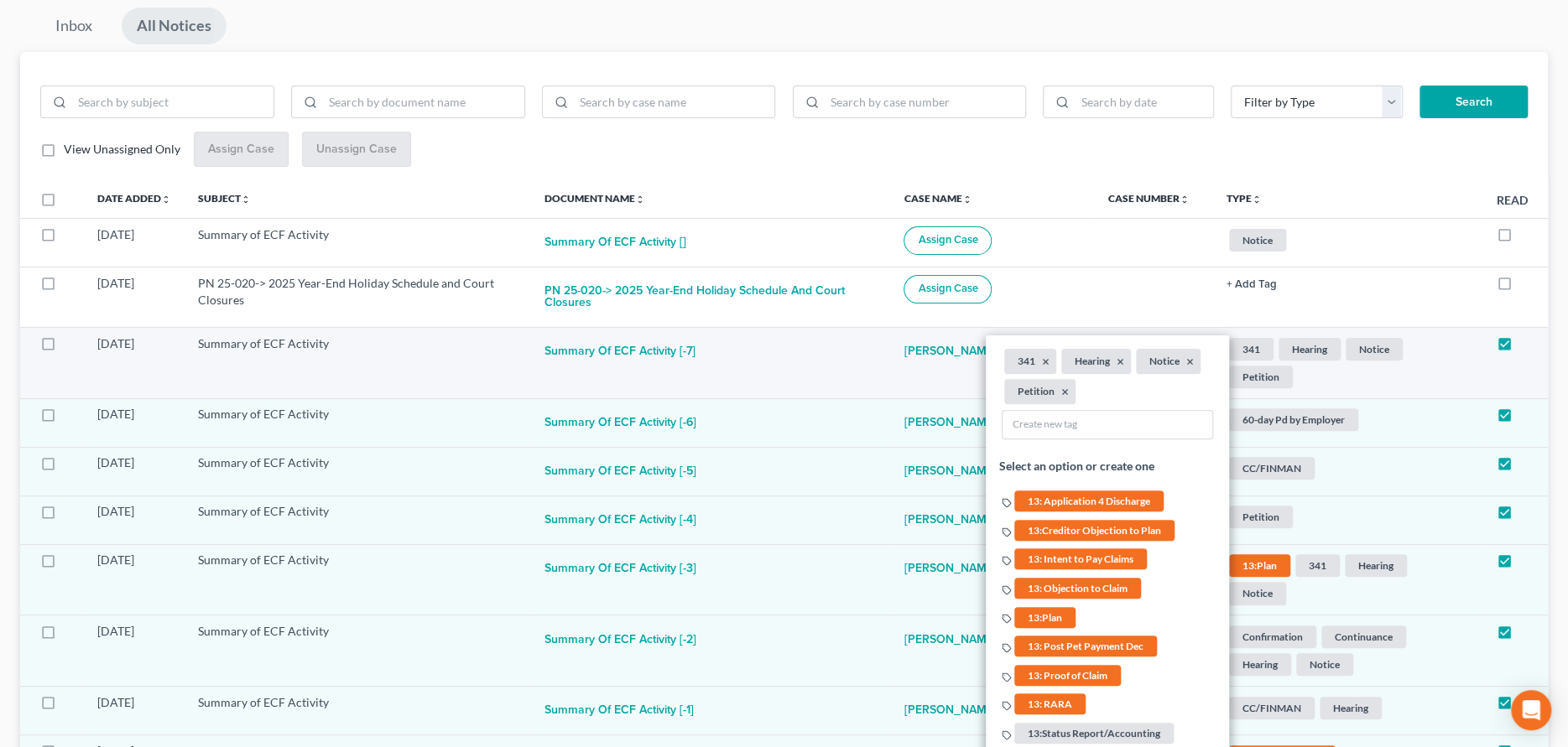
scroll to position [84, 0]
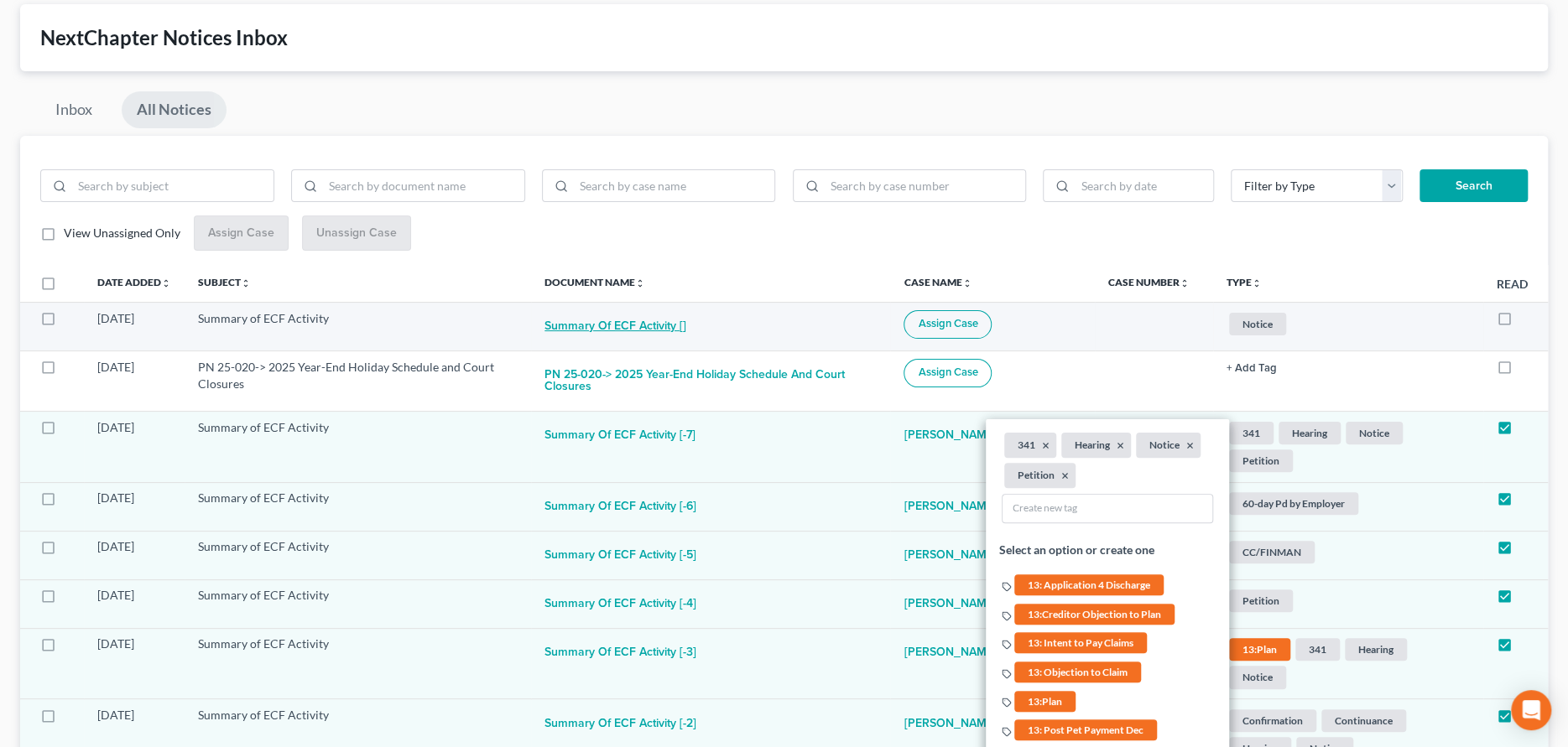
click at [613, 321] on button "Summary of ECF Activity []" at bounding box center [615, 327] width 142 height 34
checkbox input "true"
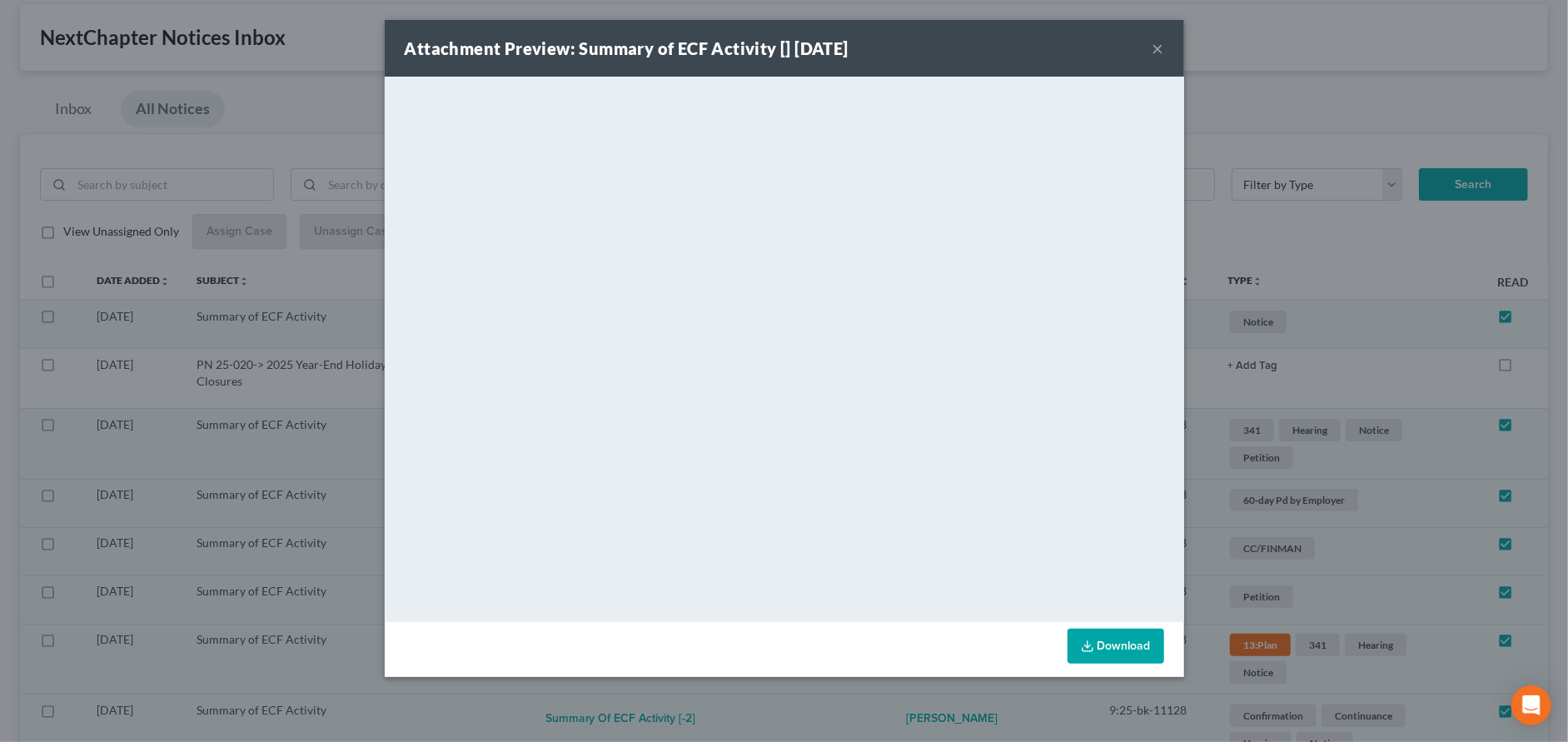
click at [1155, 47] on button "×" at bounding box center [1158, 48] width 11 height 20
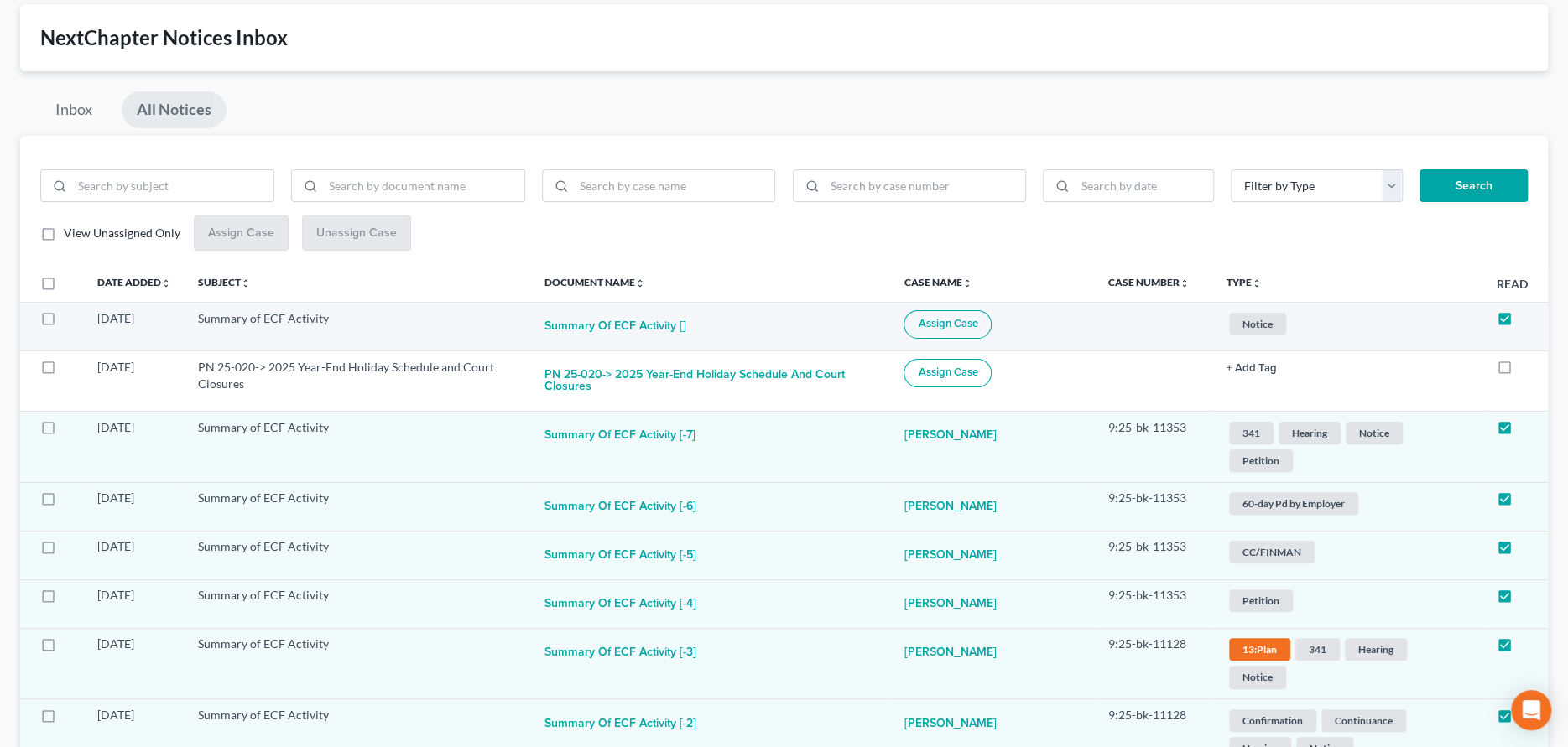
click at [989, 344] on td "Assign Case" at bounding box center [991, 326] width 204 height 49
click at [977, 327] on span "Assign Case" at bounding box center [947, 324] width 59 height 13
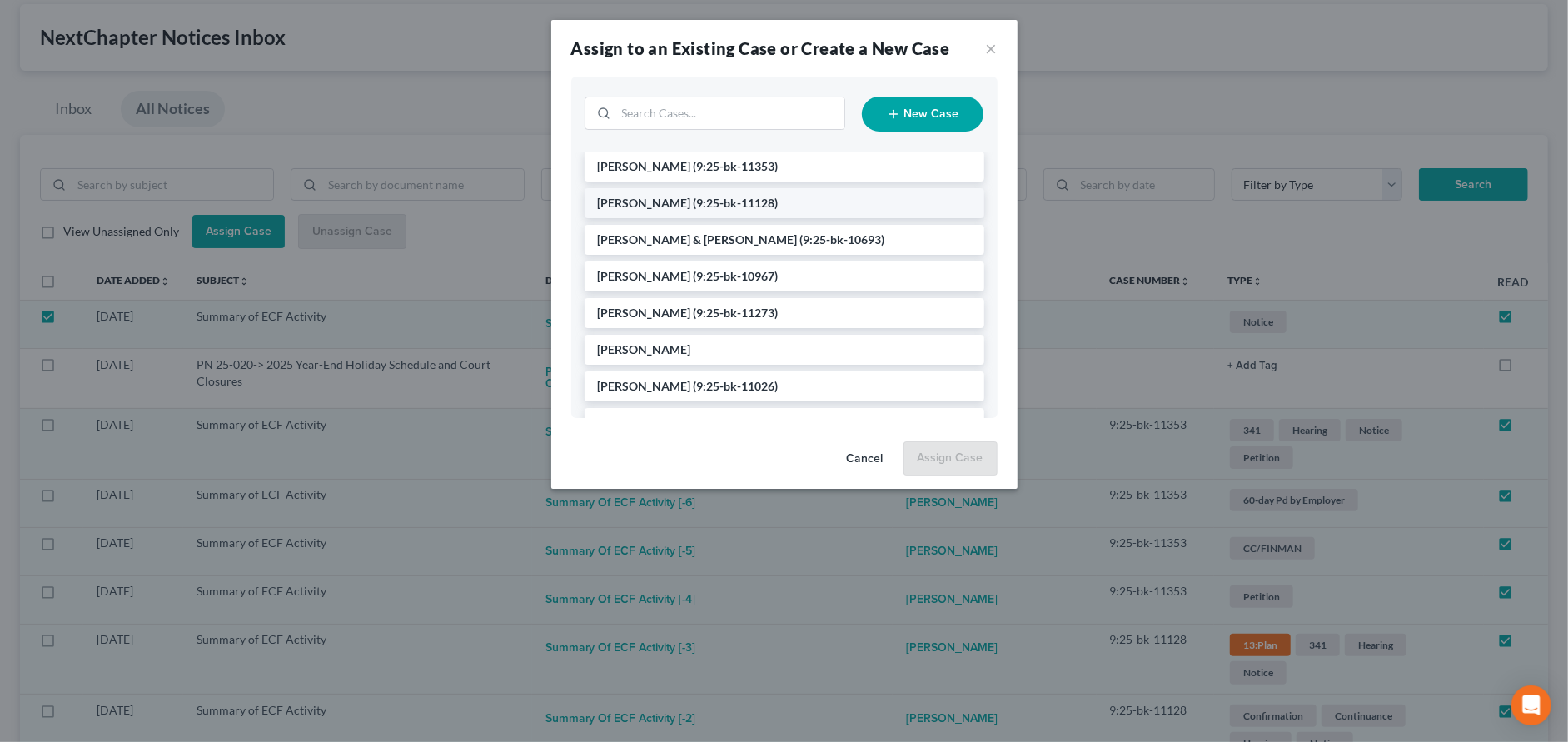
click at [670, 199] on span "Ashmore, Jaime" at bounding box center [645, 203] width 93 height 14
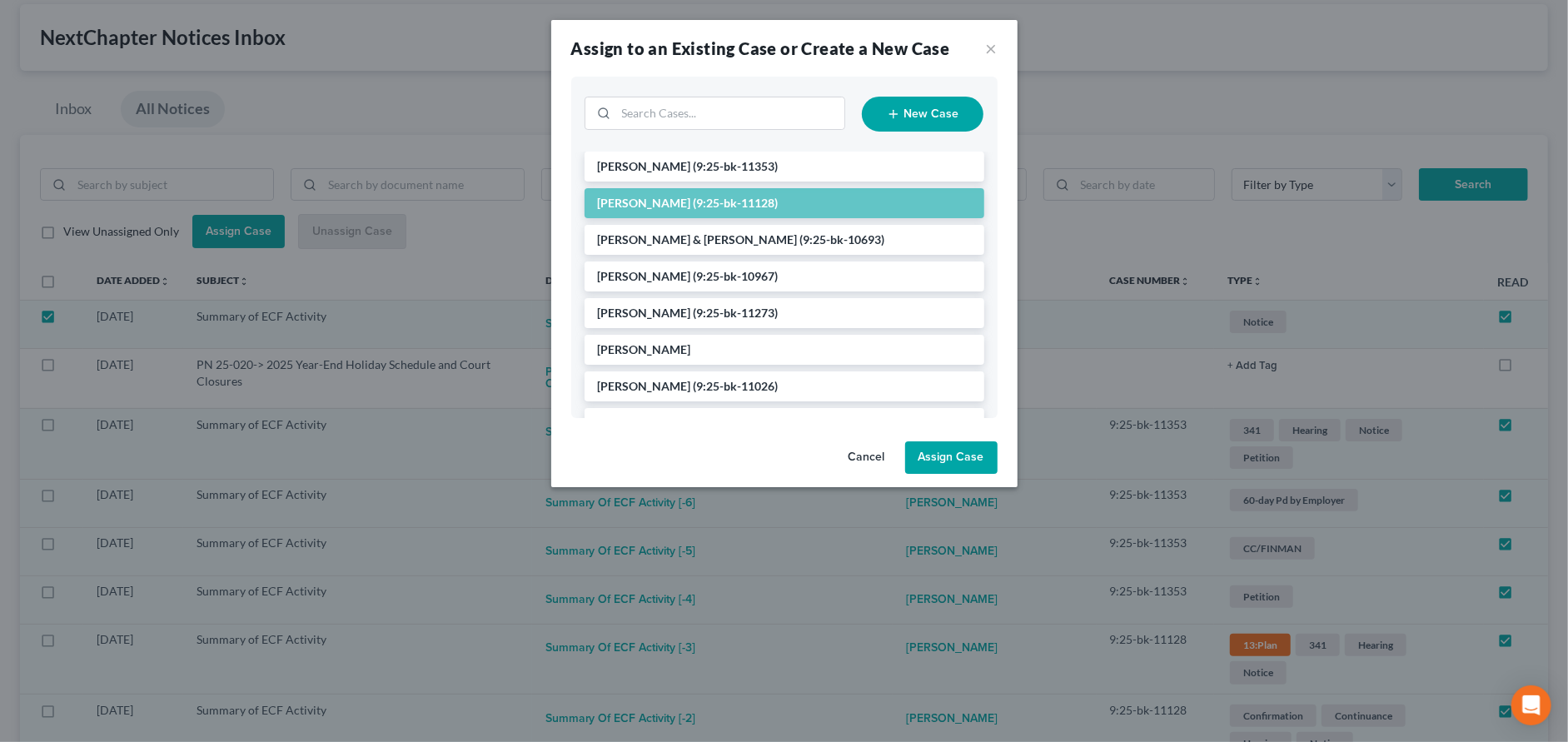
click at [933, 461] on button "Assign Case" at bounding box center [951, 458] width 92 height 33
checkbox input "false"
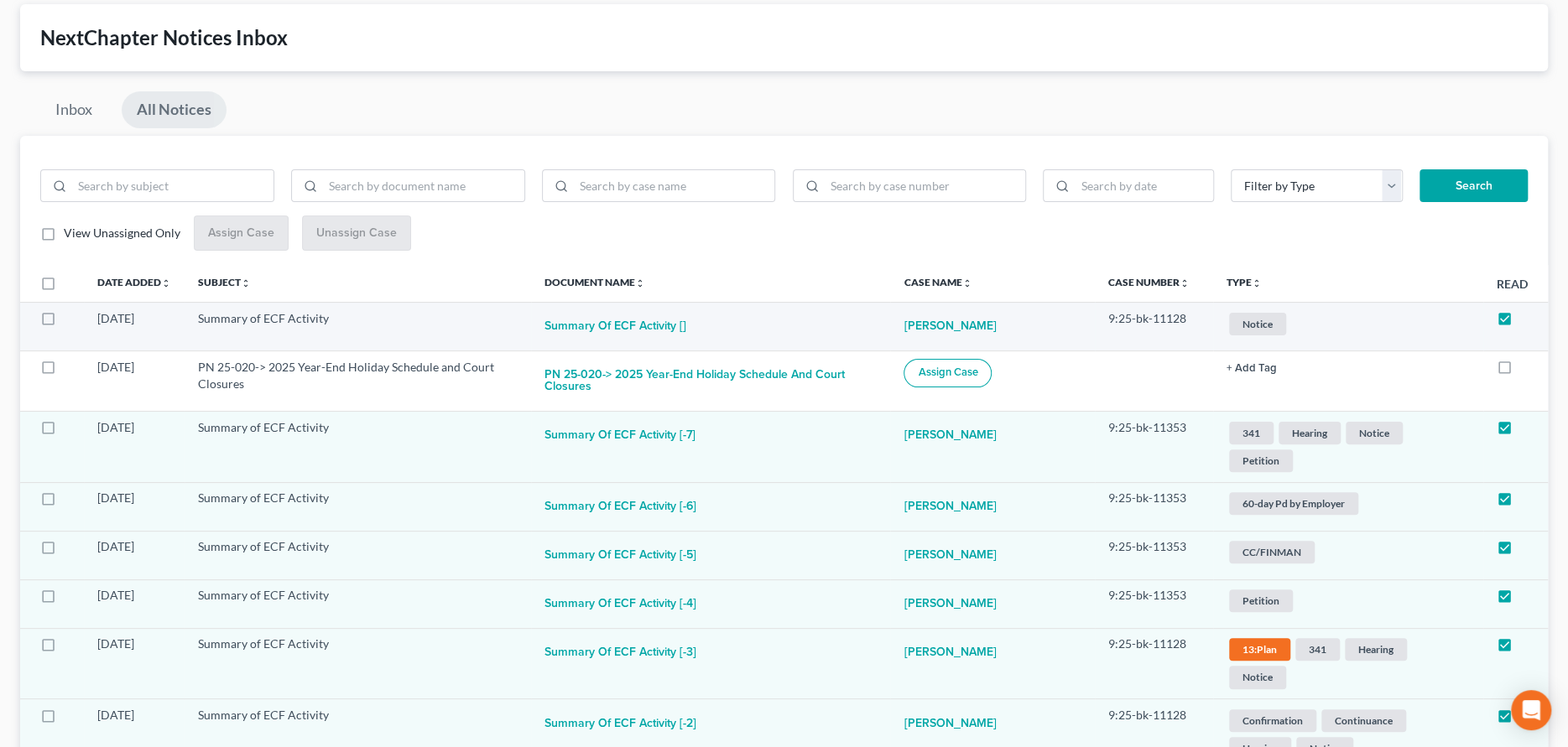
click at [1277, 321] on span "Notice" at bounding box center [1258, 325] width 57 height 23
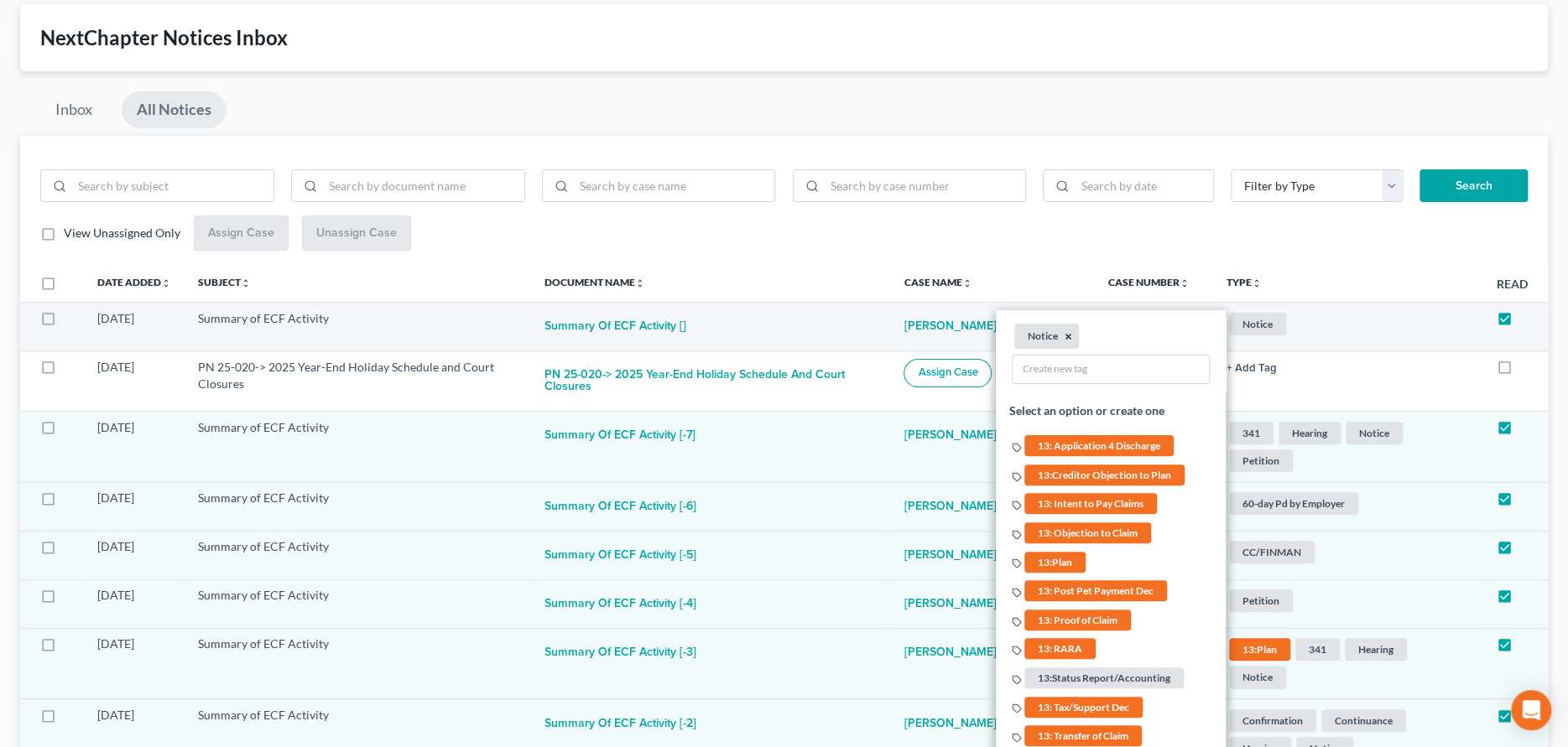
click at [1070, 336] on button "×" at bounding box center [1068, 336] width 8 height 15
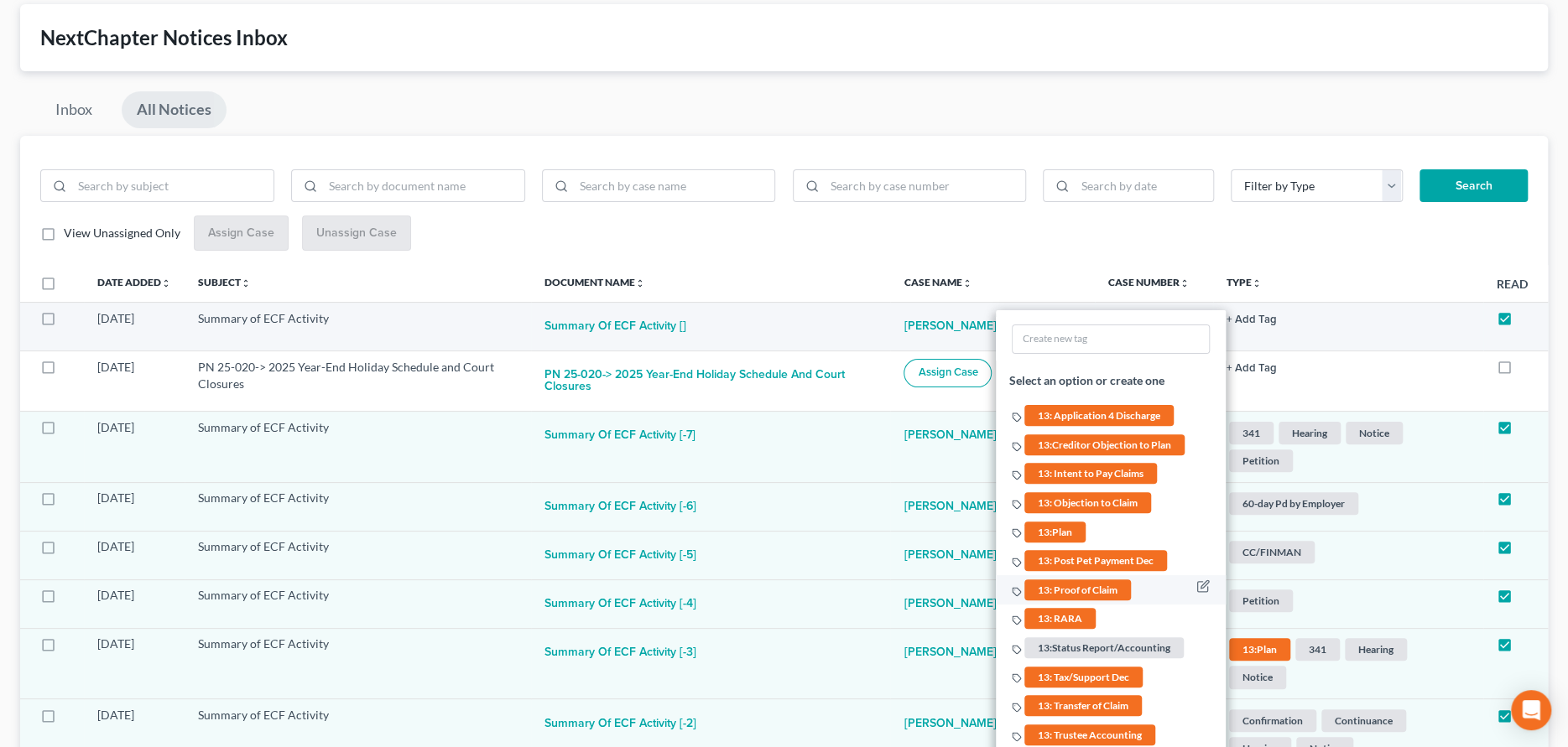
click at [1089, 589] on span "13: Proof of Claim" at bounding box center [1077, 589] width 106 height 21
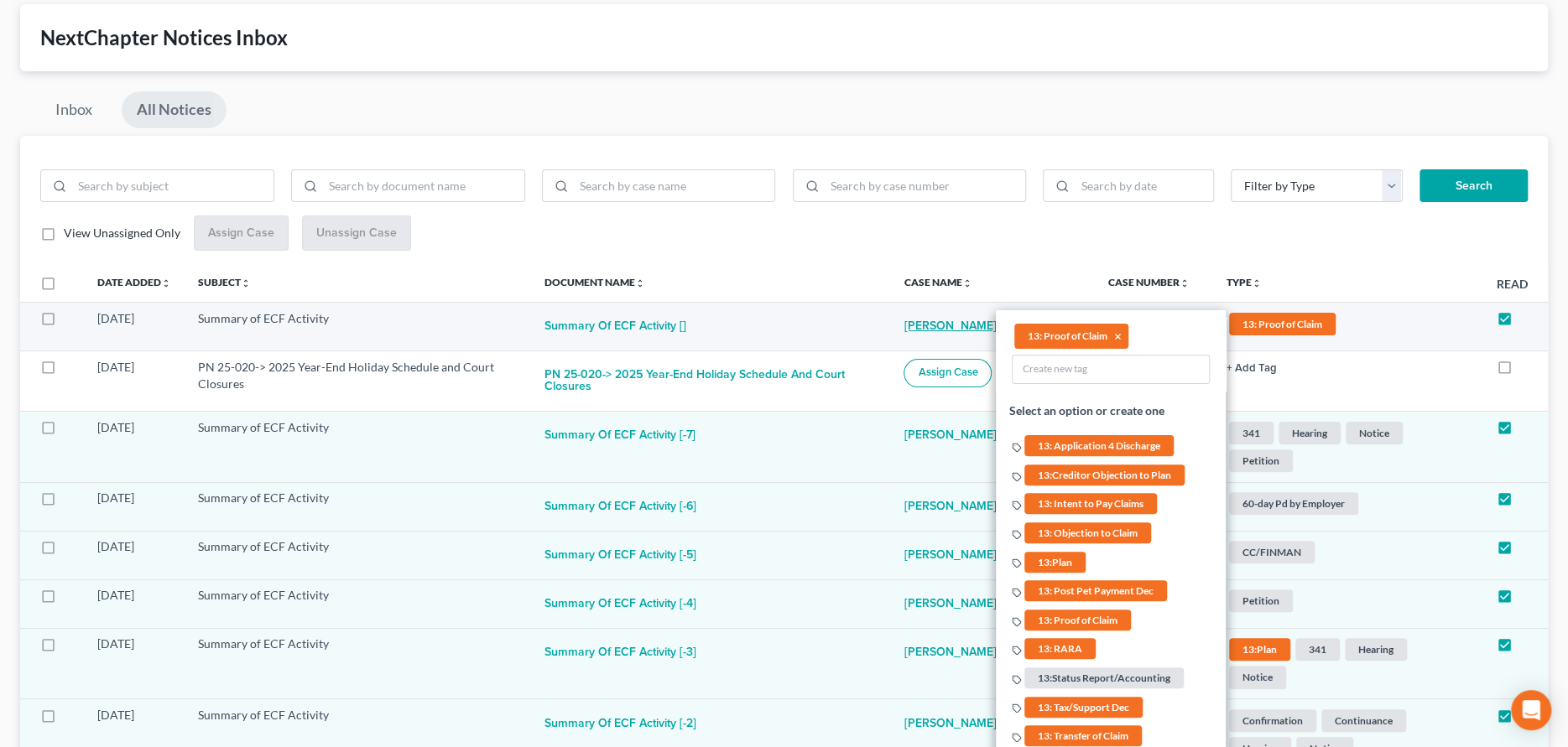
click at [950, 328] on link "Jaime Ashmore" at bounding box center [949, 327] width 92 height 34
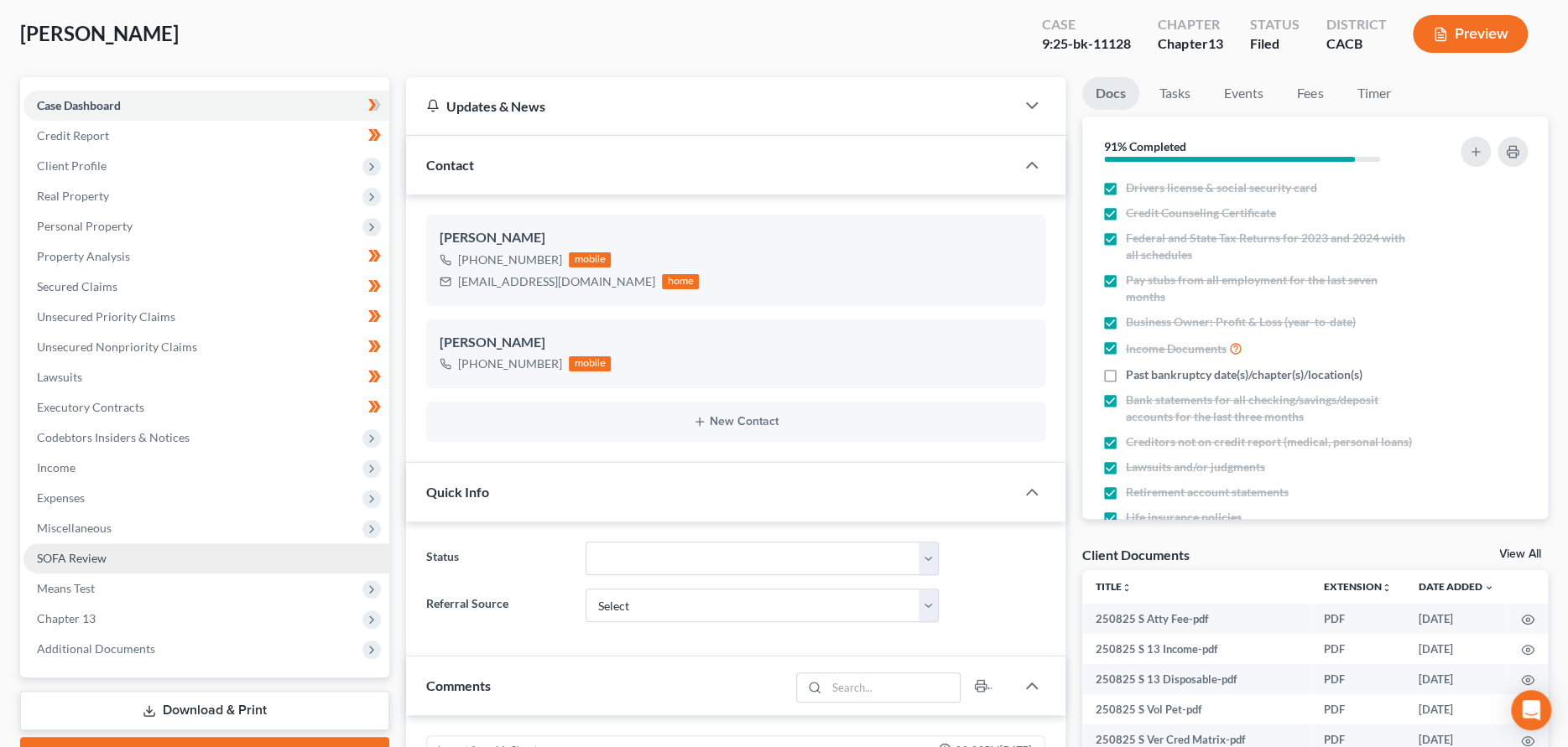
scroll to position [351, 0]
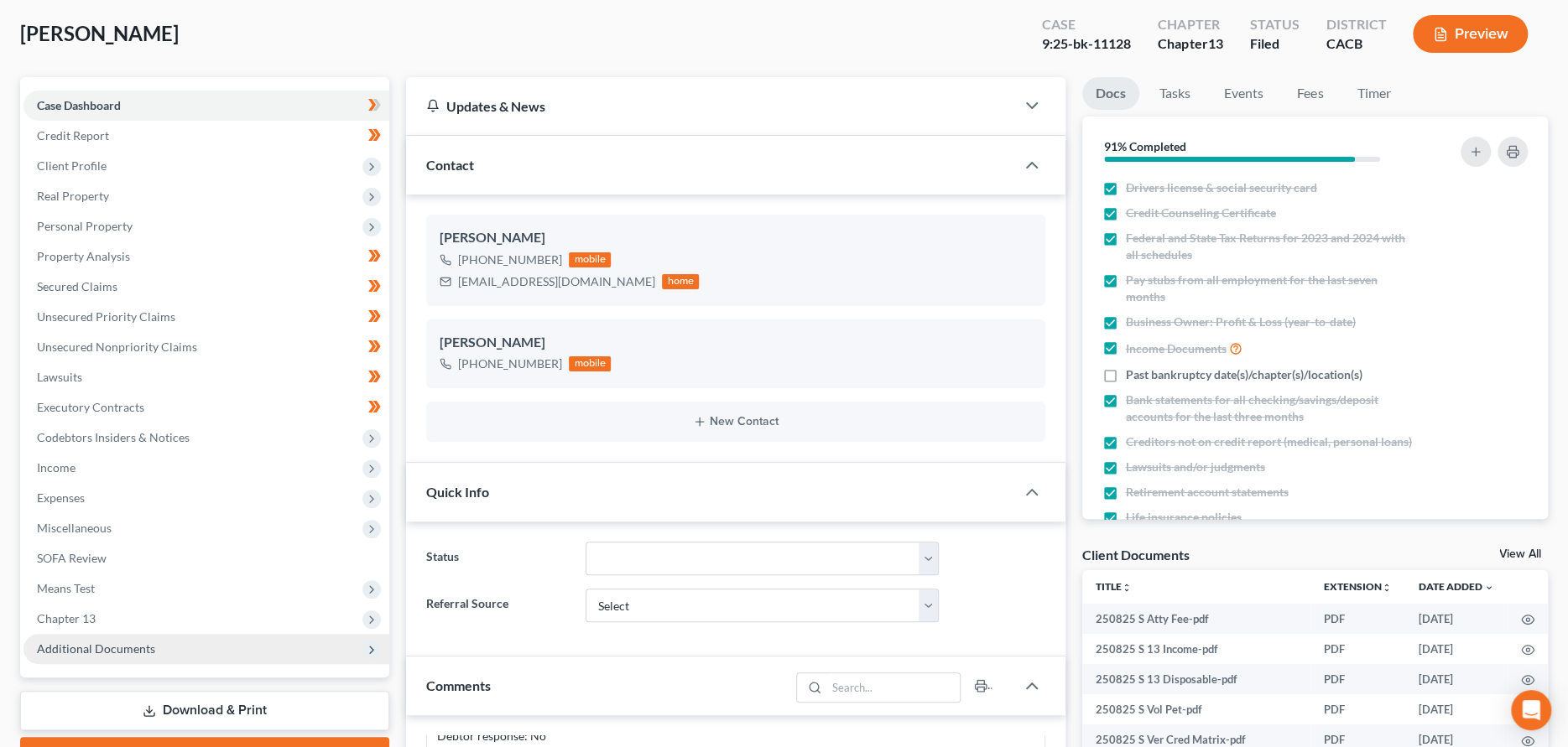
click at [143, 650] on span "Additional Documents" at bounding box center [96, 648] width 118 height 14
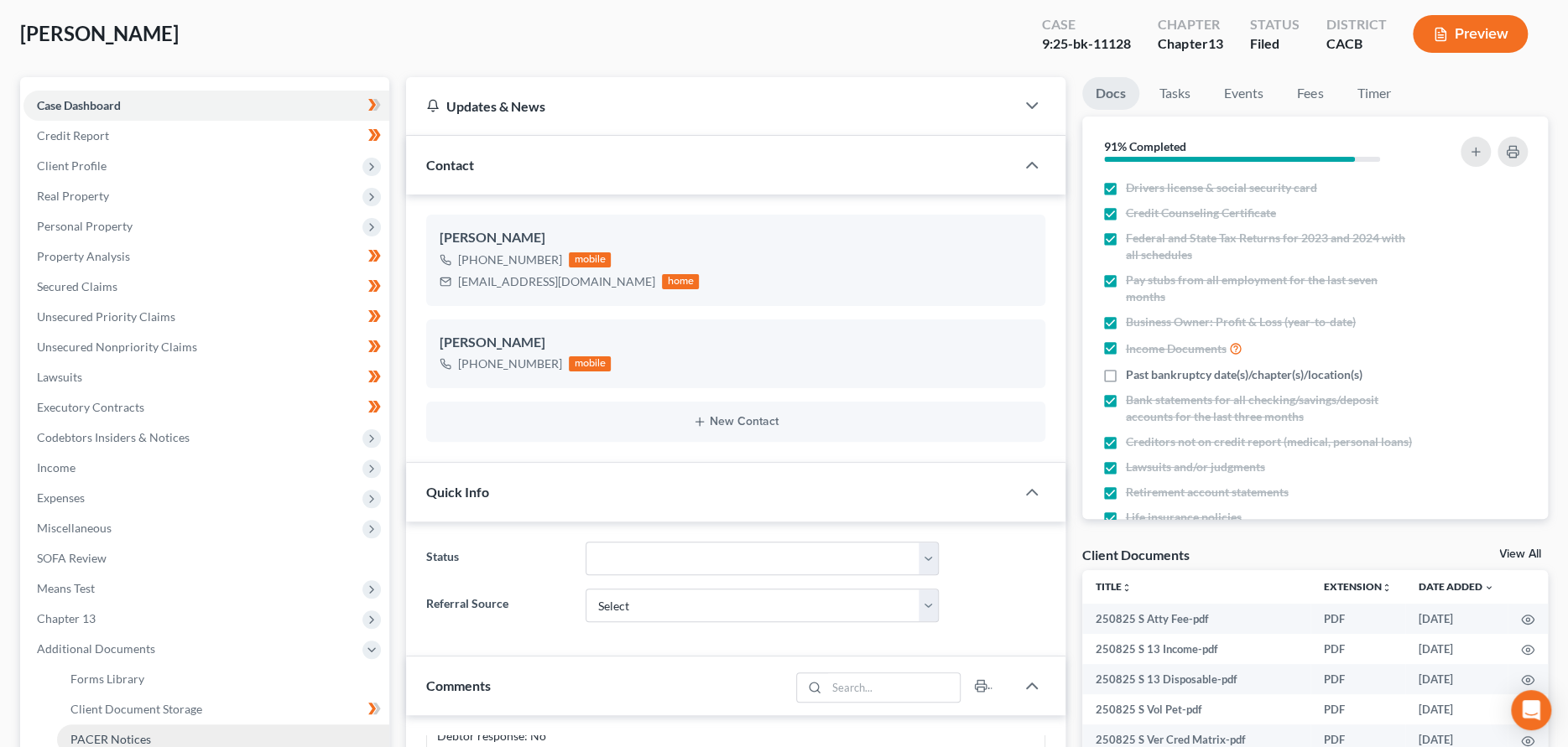
click at [172, 731] on link "PACER Notices" at bounding box center [223, 740] width 332 height 31
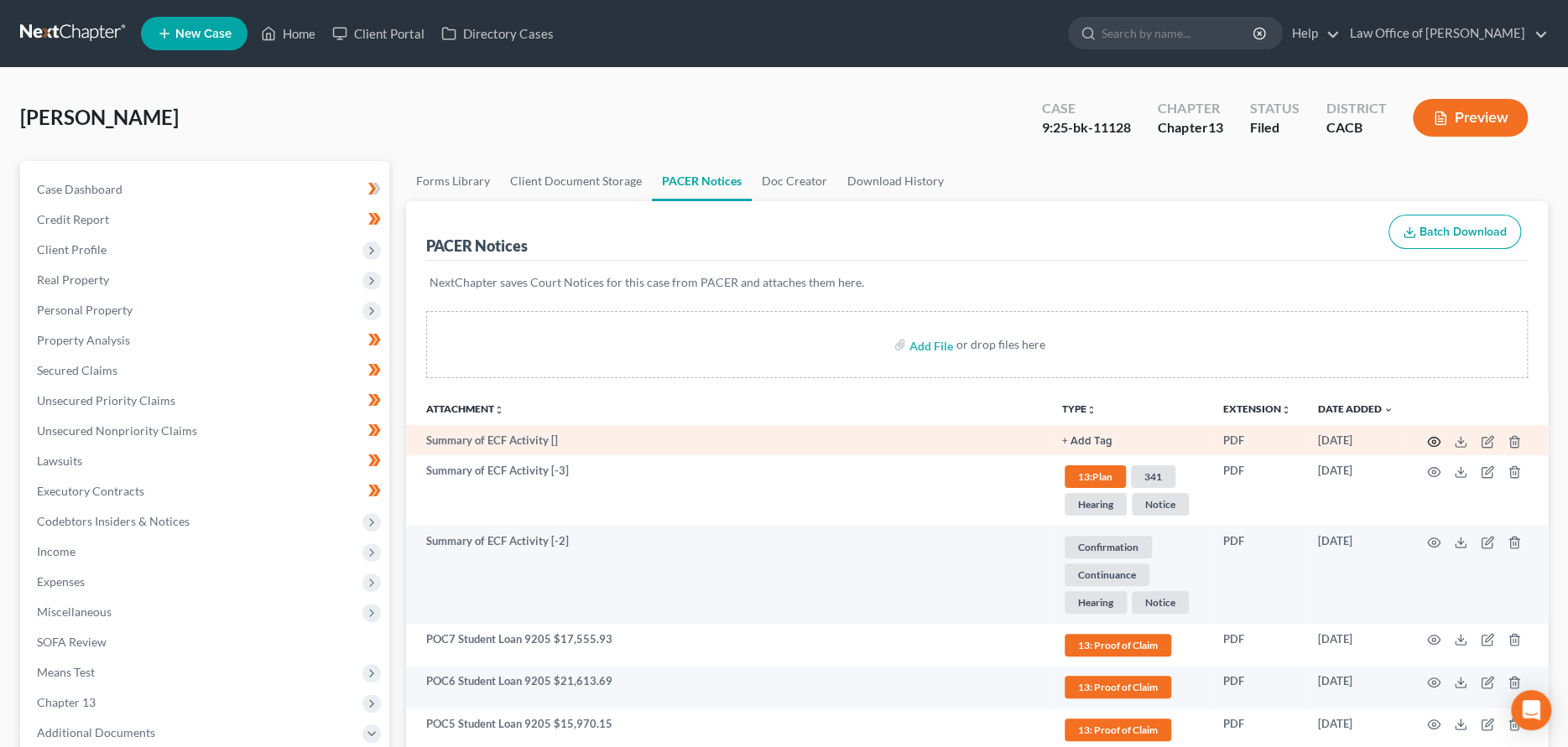
click at [1436, 441] on icon "button" at bounding box center [1434, 441] width 13 height 13
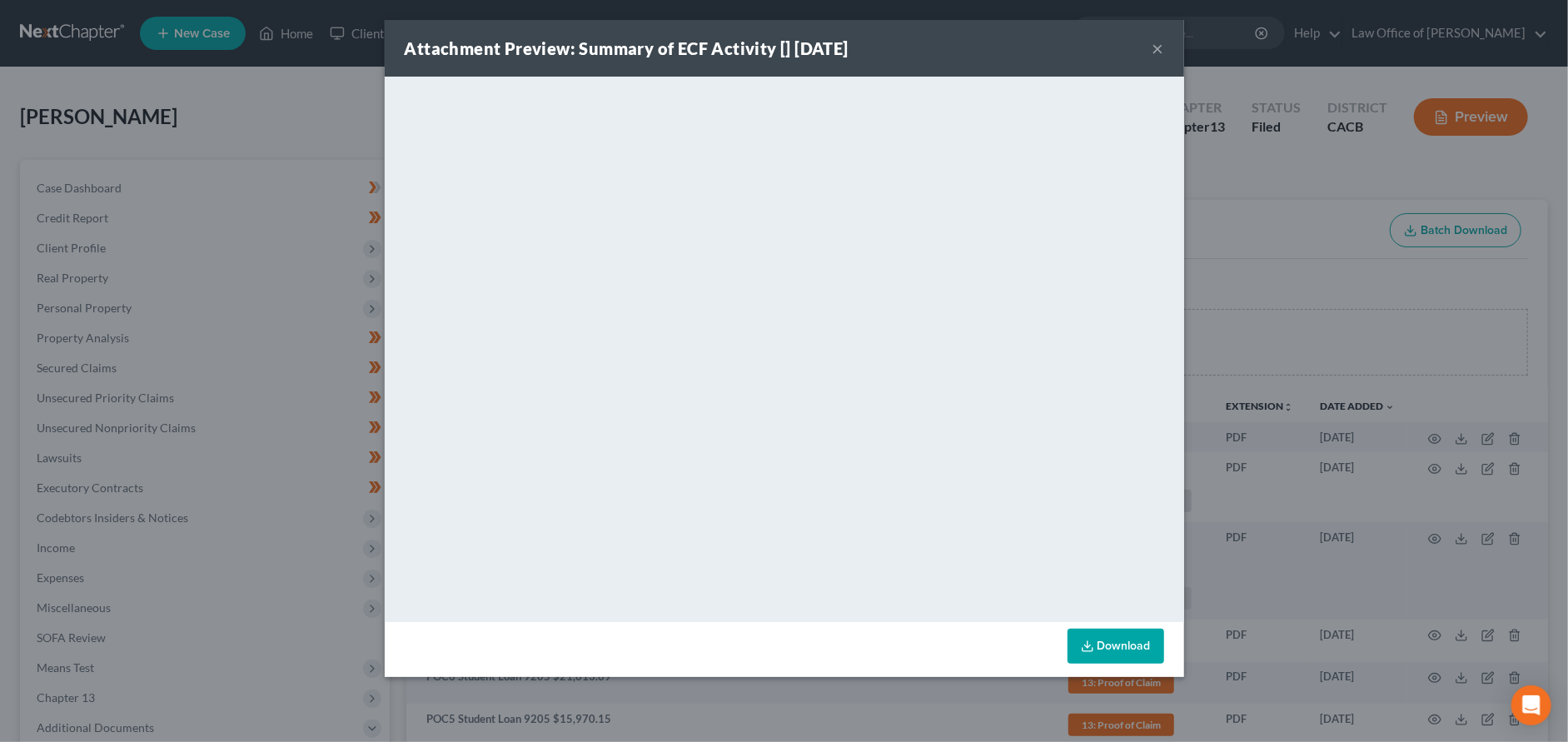
click at [1162, 45] on button "×" at bounding box center [1158, 48] width 11 height 20
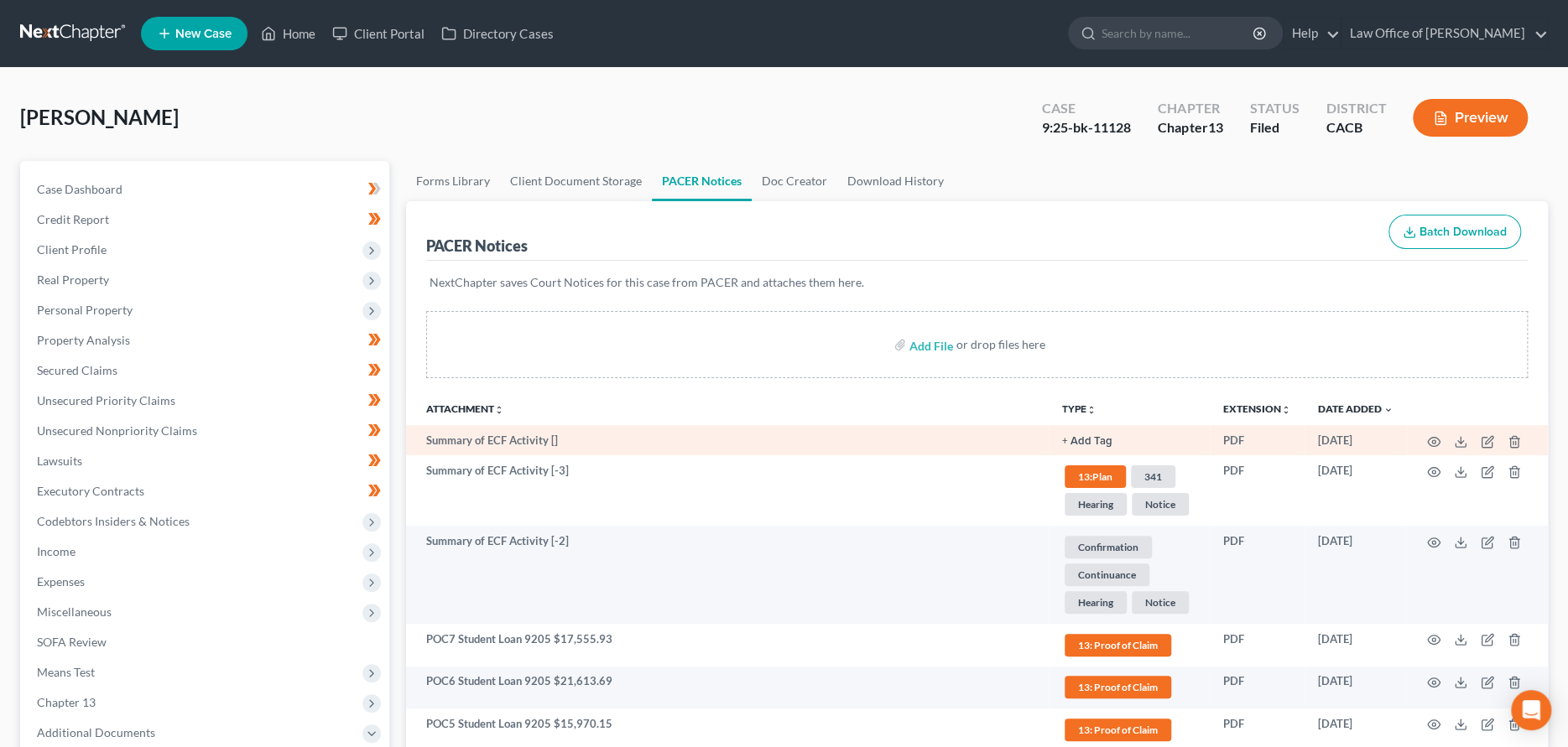
click at [1104, 443] on button "+ Add Tag" at bounding box center [1087, 441] width 51 height 11
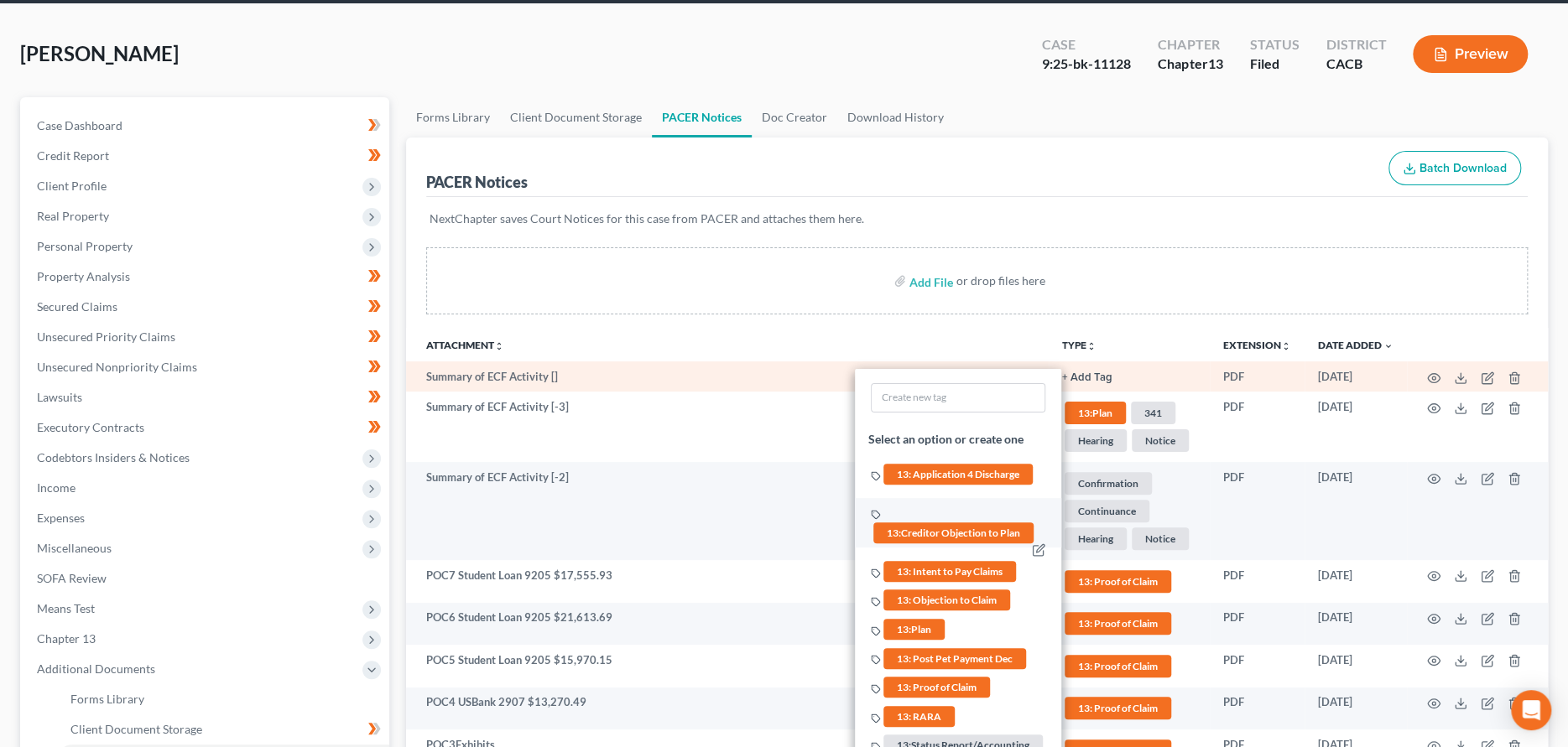
scroll to position [168, 0]
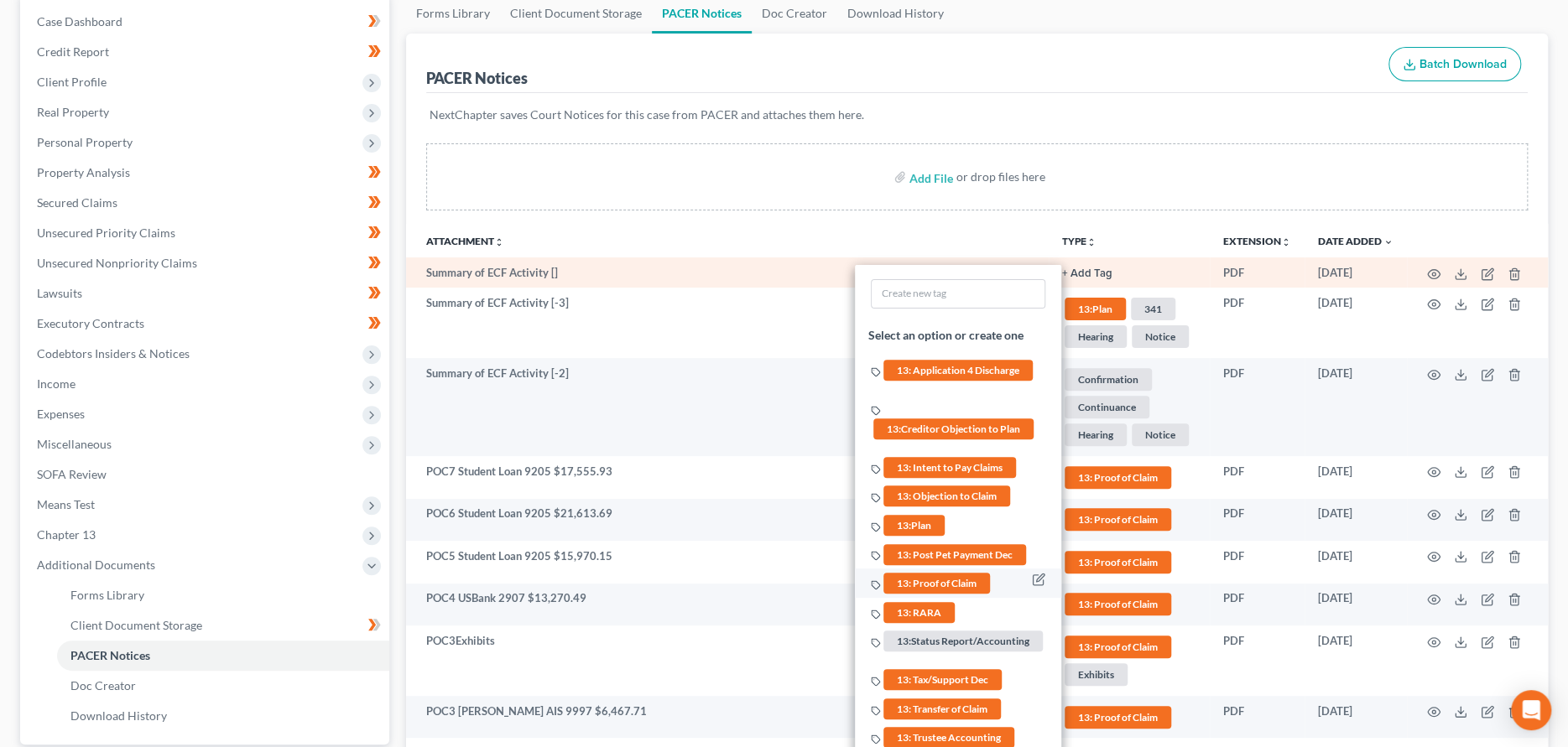
click at [929, 573] on span "13: Proof of Claim" at bounding box center [936, 583] width 106 height 21
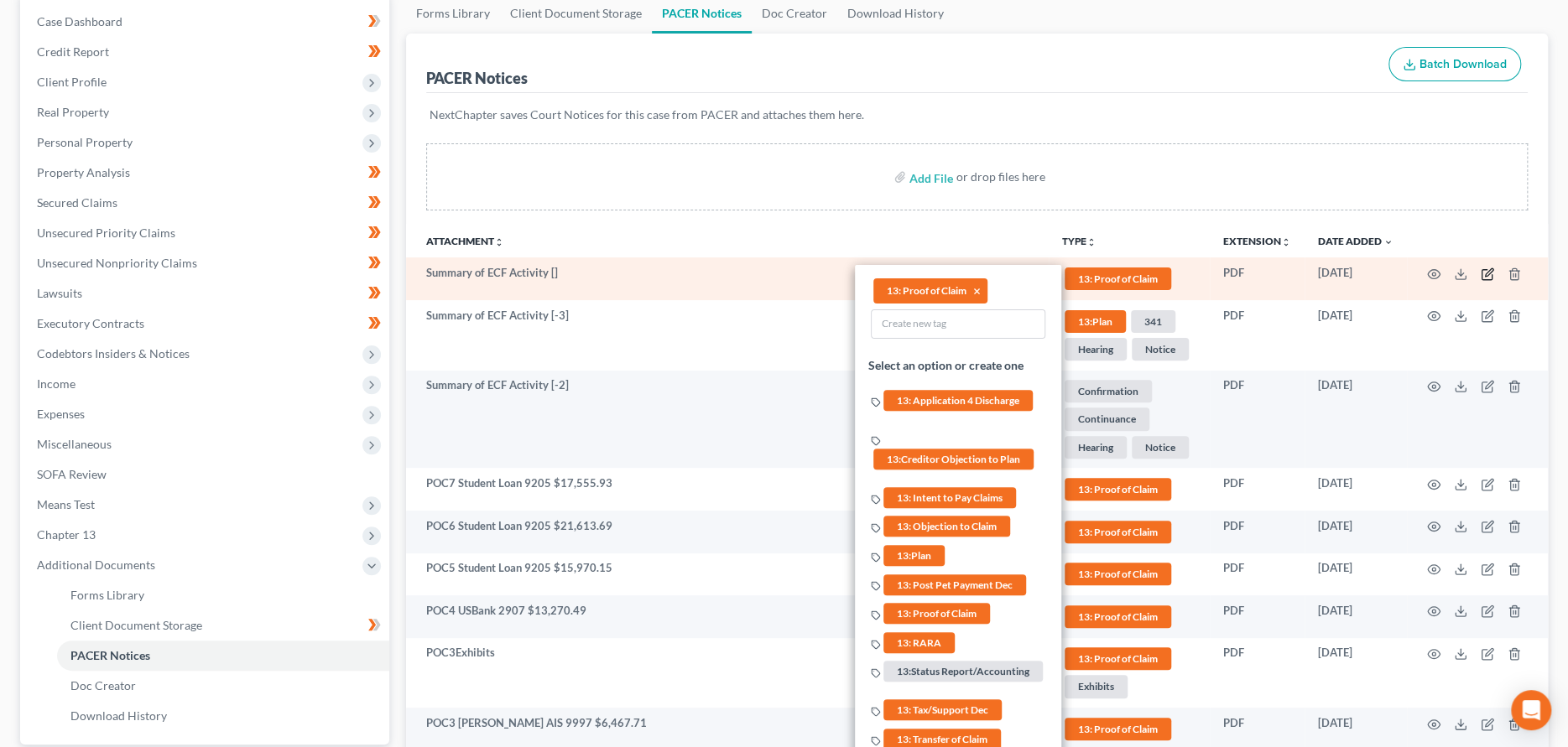
click at [1488, 273] on icon "button" at bounding box center [1488, 272] width 8 height 8
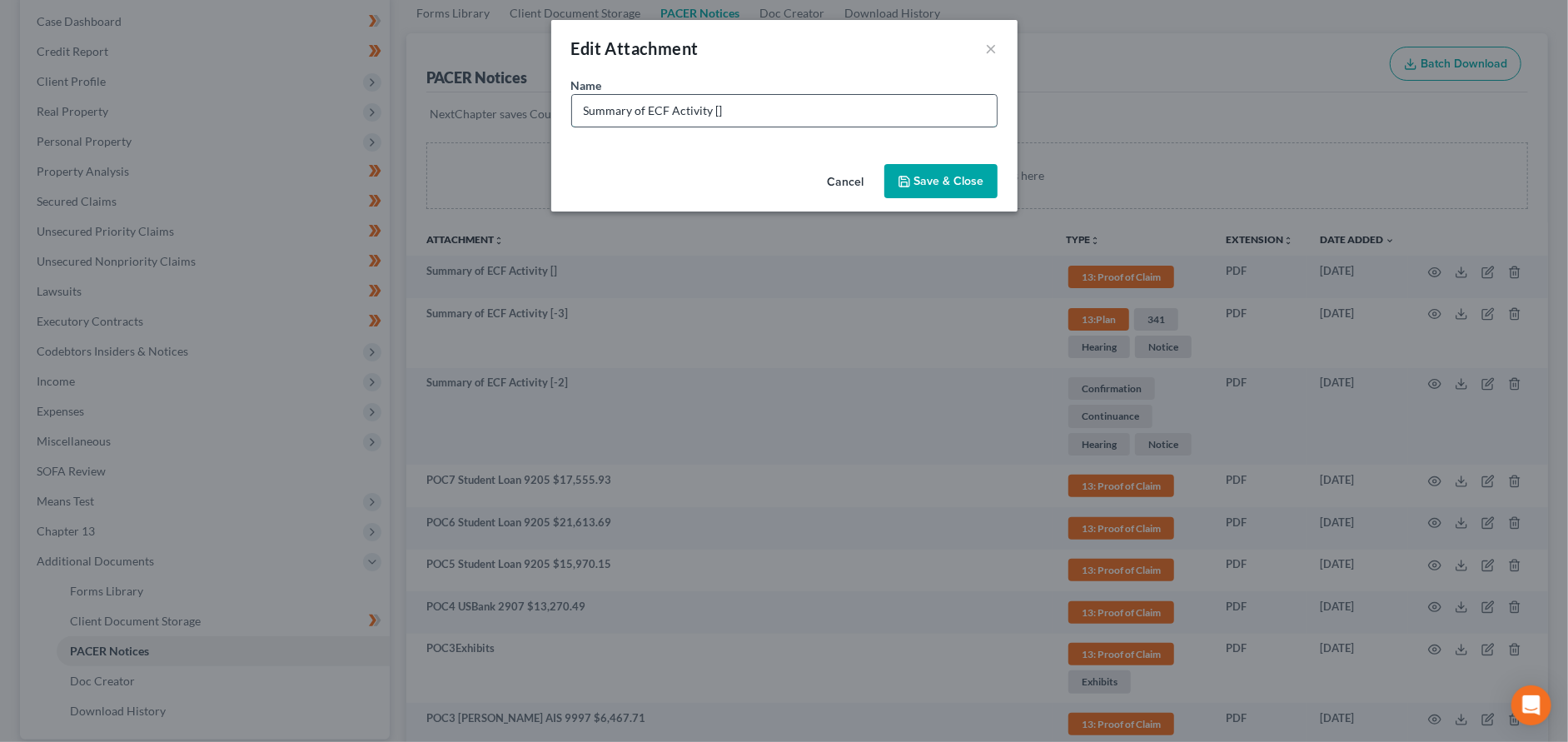
click at [775, 110] on input "Summary of ECF Activity []" at bounding box center [784, 110] width 425 height 31
drag, startPoint x: 775, startPoint y: 110, endPoint x: 555, endPoint y: 93, distance: 220.7
click at [555, 92] on div "Name * Summary of ECF Activity []" at bounding box center [784, 117] width 466 height 81
type input "POC8 SOFI 2557 $28,861.42"
click at [928, 186] on span "Save & Close" at bounding box center [950, 181] width 70 height 14
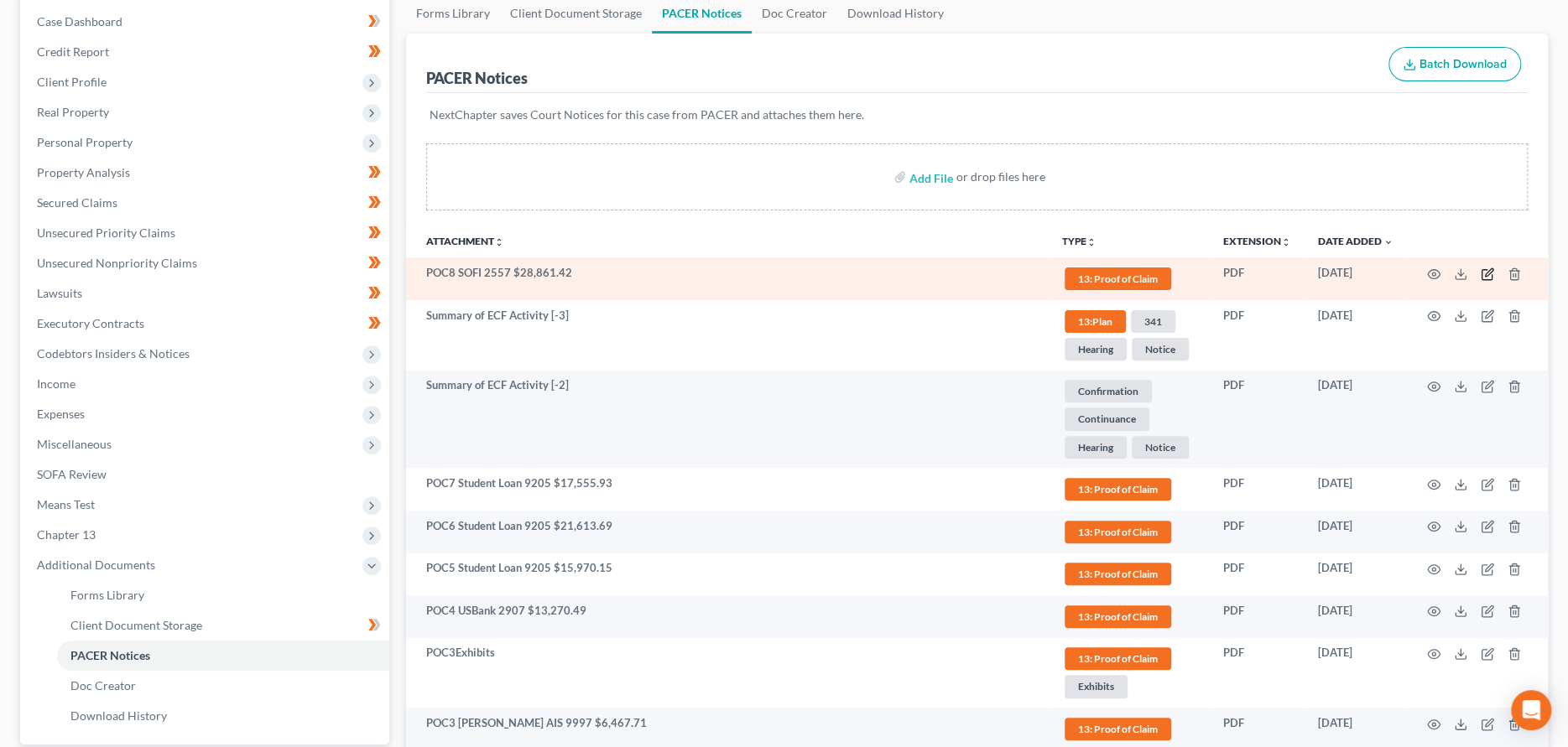
click at [1489, 275] on icon "button" at bounding box center [1488, 274] width 13 height 13
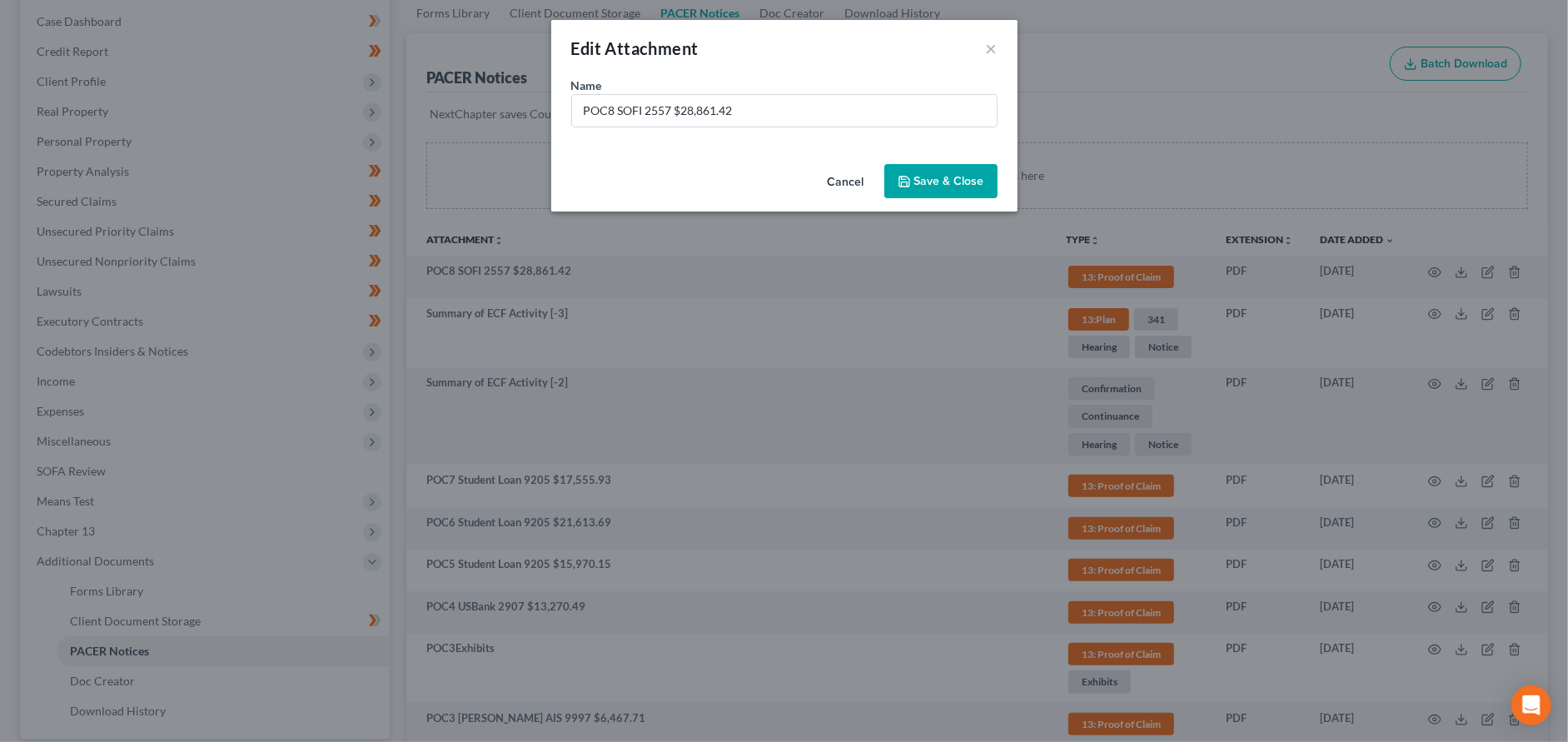
click at [924, 177] on span "Save & Close" at bounding box center [950, 181] width 70 height 14
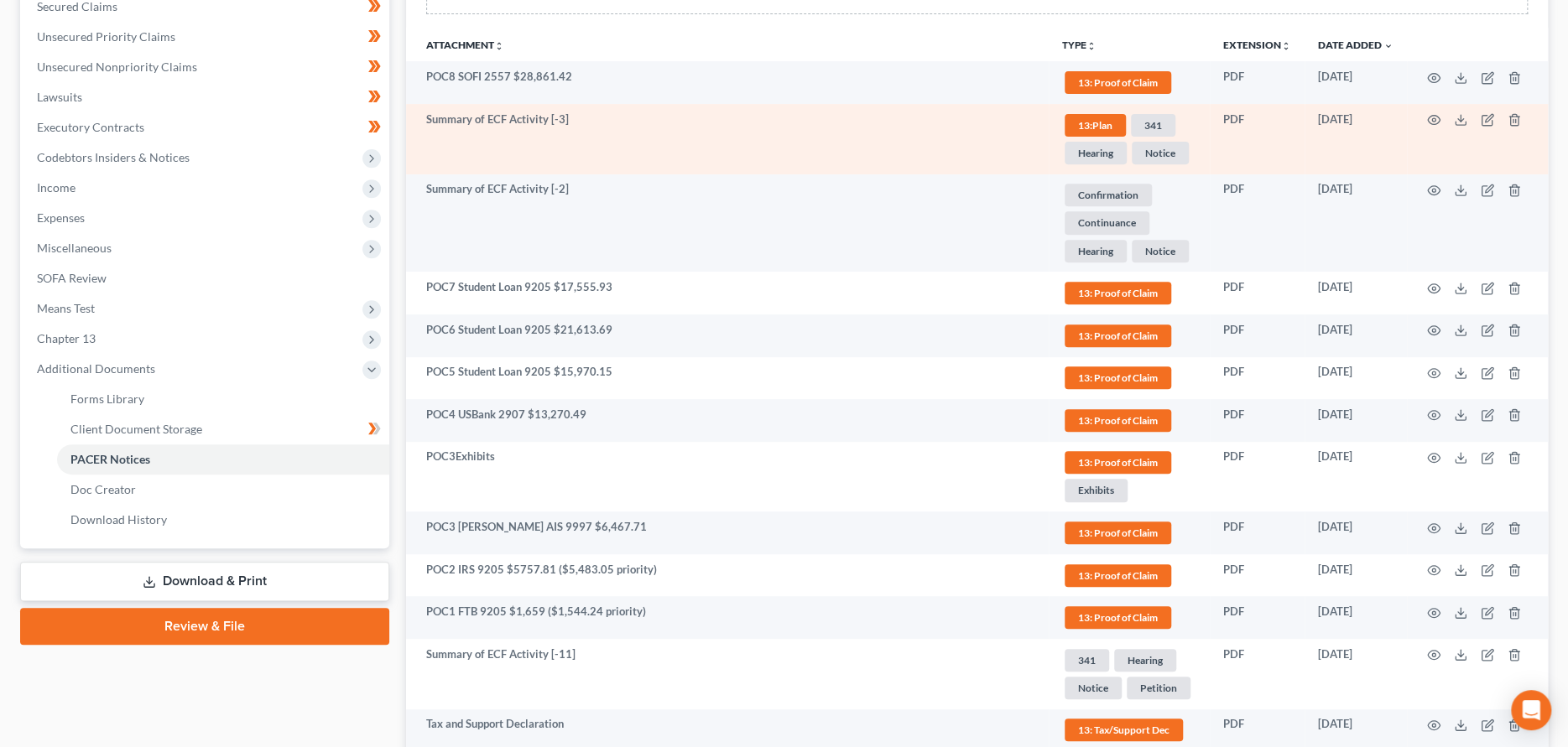
scroll to position [335, 0]
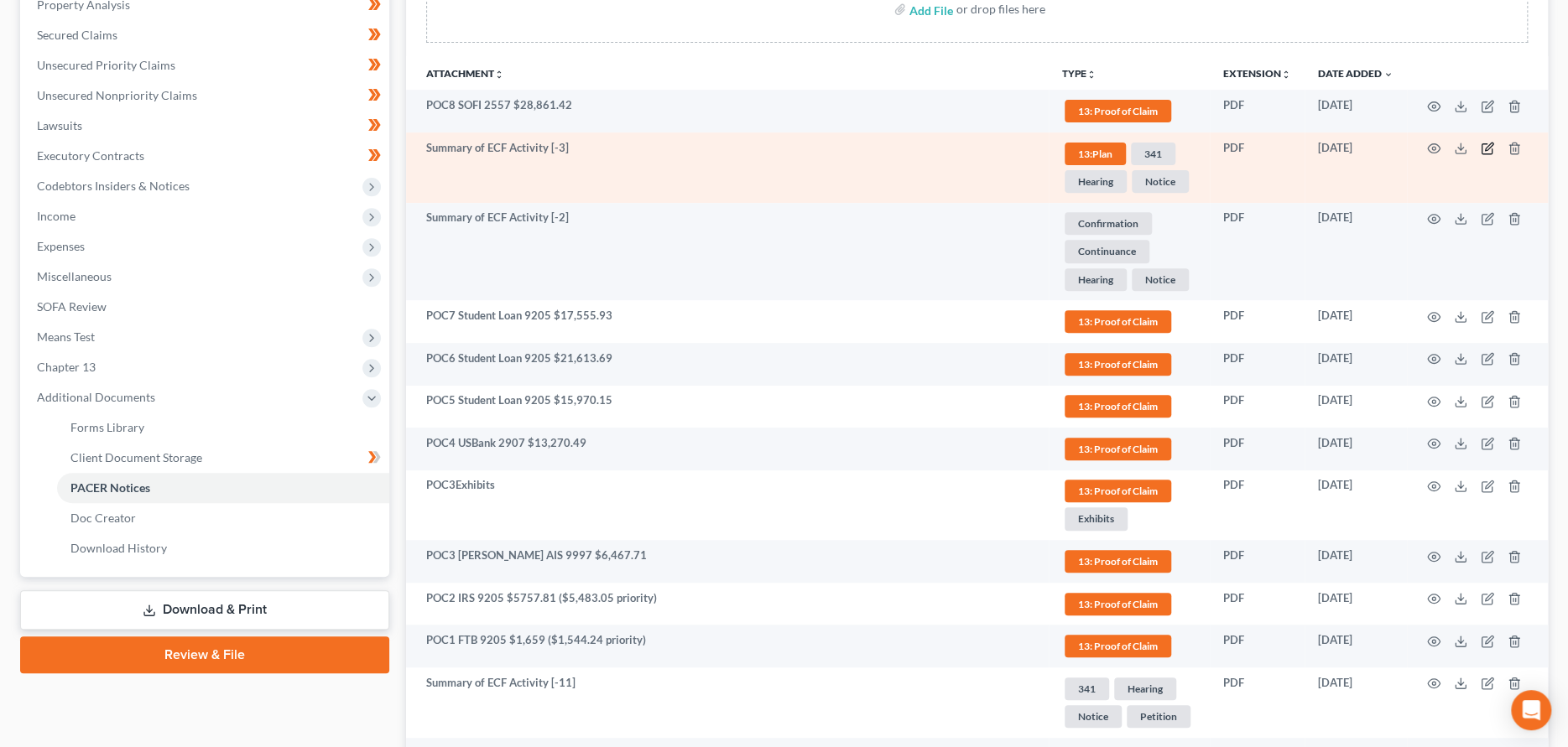
click at [1490, 147] on icon "button" at bounding box center [1488, 148] width 13 height 13
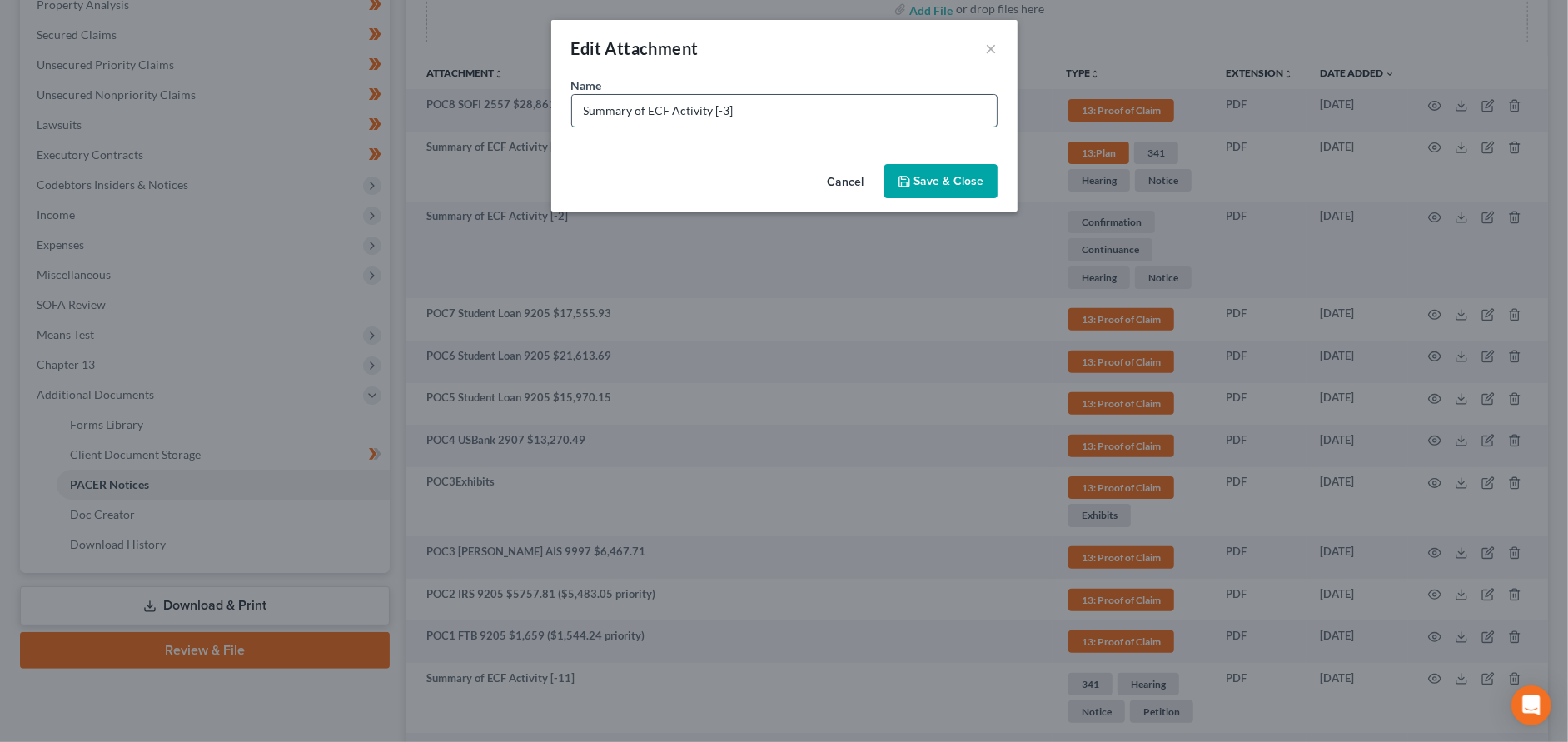
click at [798, 111] on input "Summary of ECF Activity [-3]" at bounding box center [784, 110] width 425 height 31
drag, startPoint x: 717, startPoint y: 109, endPoint x: 559, endPoint y: 116, distance: 158.2
click at [559, 116] on div "Name * tEE" at bounding box center [784, 117] width 466 height 81
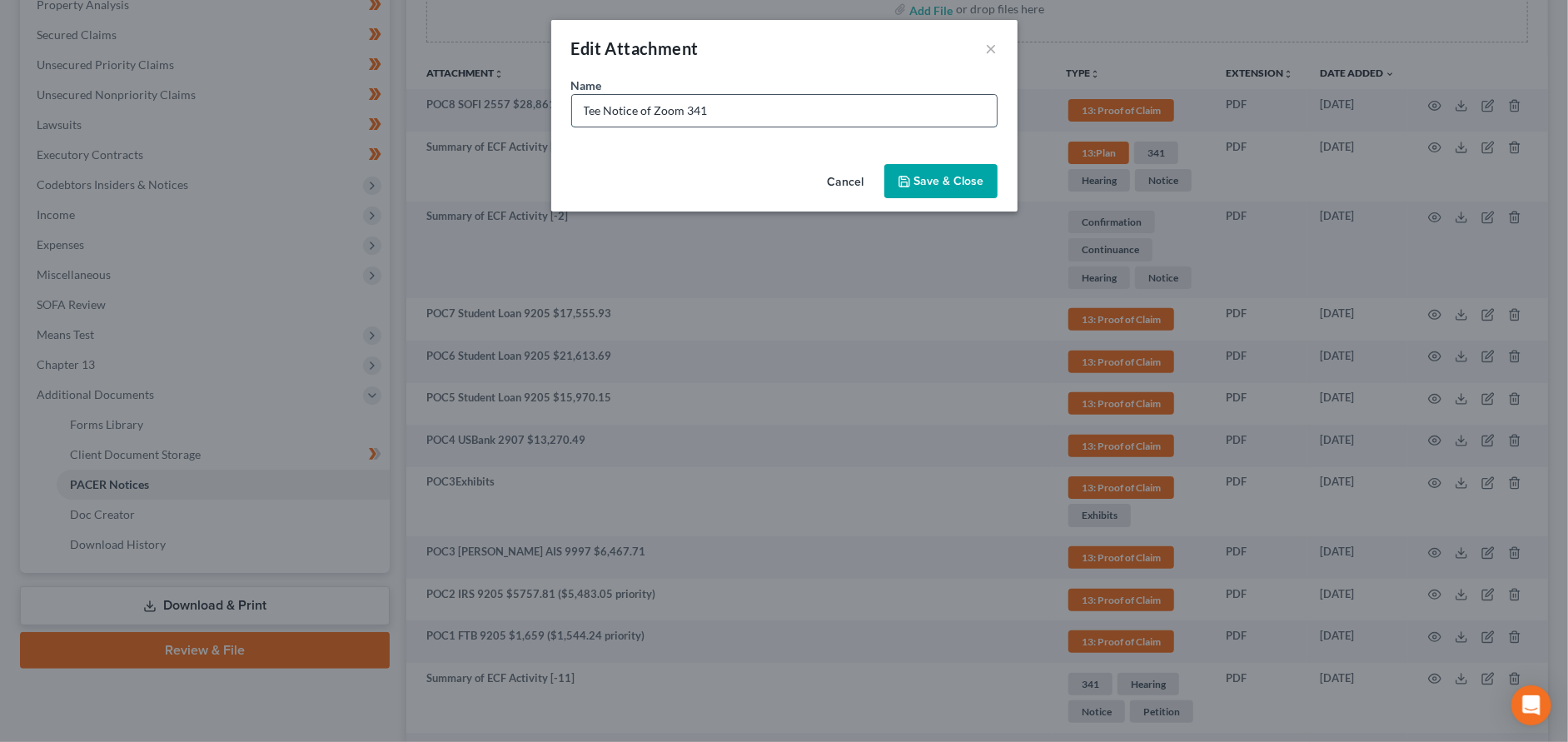
drag, startPoint x: 654, startPoint y: 107, endPoint x: 707, endPoint y: 112, distance: 53.2
click at [707, 112] on input "Tee Notice of Zoom 341" at bounding box center [784, 110] width 425 height 31
type input "Tee Notice of Continued Confirmation Hearing"
click at [921, 175] on span "Save & Close" at bounding box center [950, 181] width 70 height 14
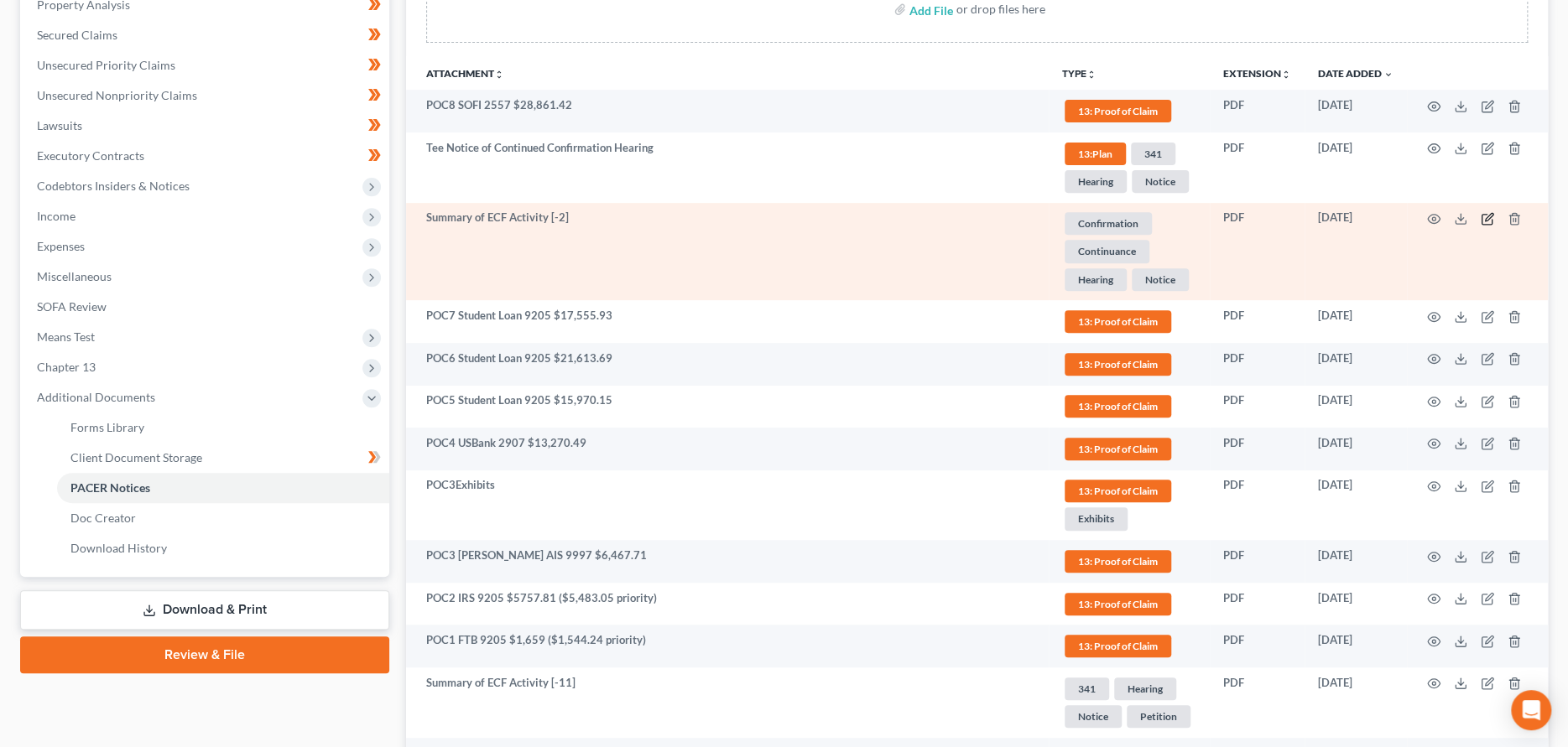
click at [1481, 216] on icon "button" at bounding box center [1486, 219] width 11 height 11
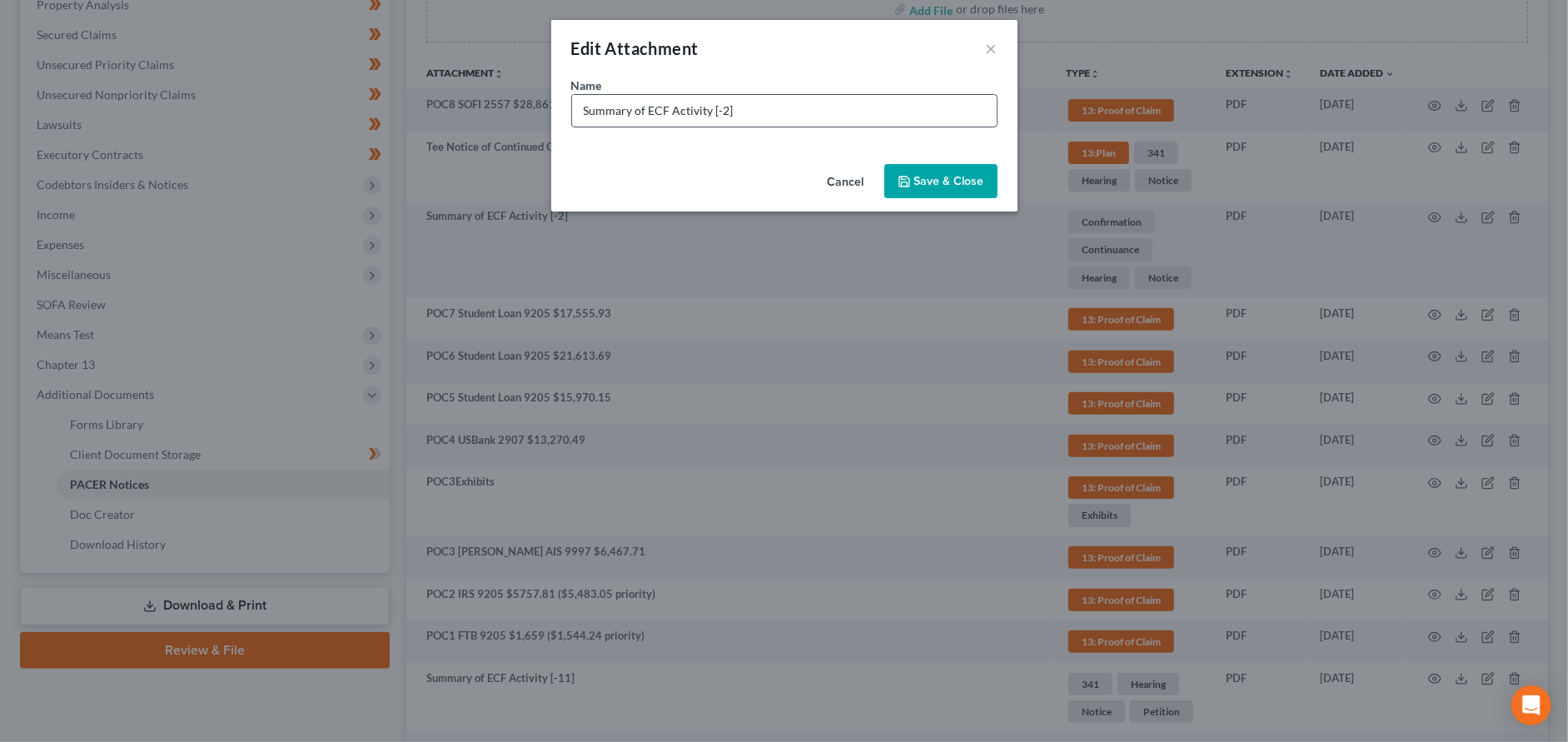
drag, startPoint x: 782, startPoint y: 117, endPoint x: 571, endPoint y: 104, distance: 211.4
click at [575, 104] on input "Summary of ECF Activity [-2]" at bounding box center [784, 110] width 425 height 31
type input "Tee Notice of Continued Confirmation Hearing"
click at [900, 183] on icon "button" at bounding box center [904, 182] width 10 height 10
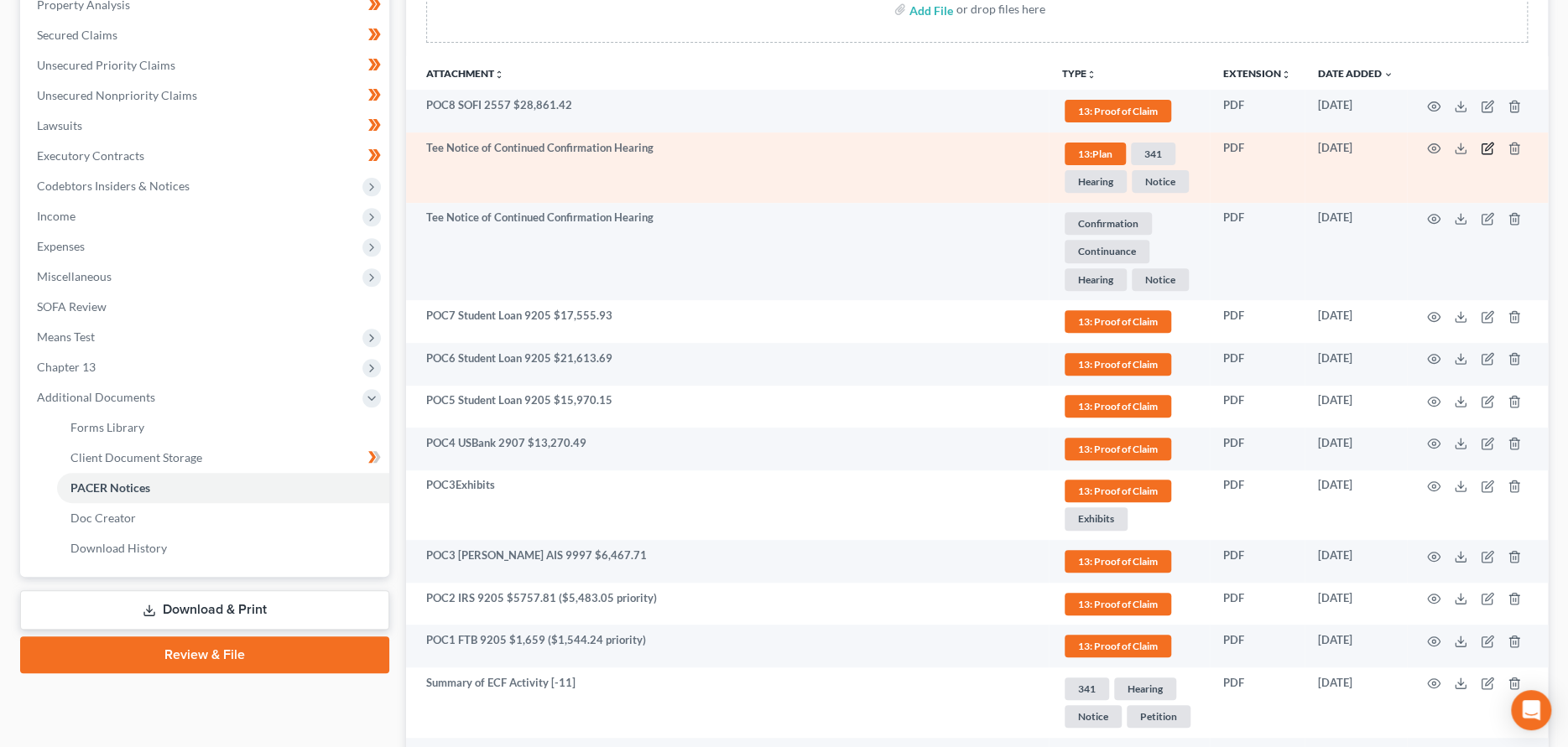
click at [1483, 146] on icon "button" at bounding box center [1488, 148] width 13 height 13
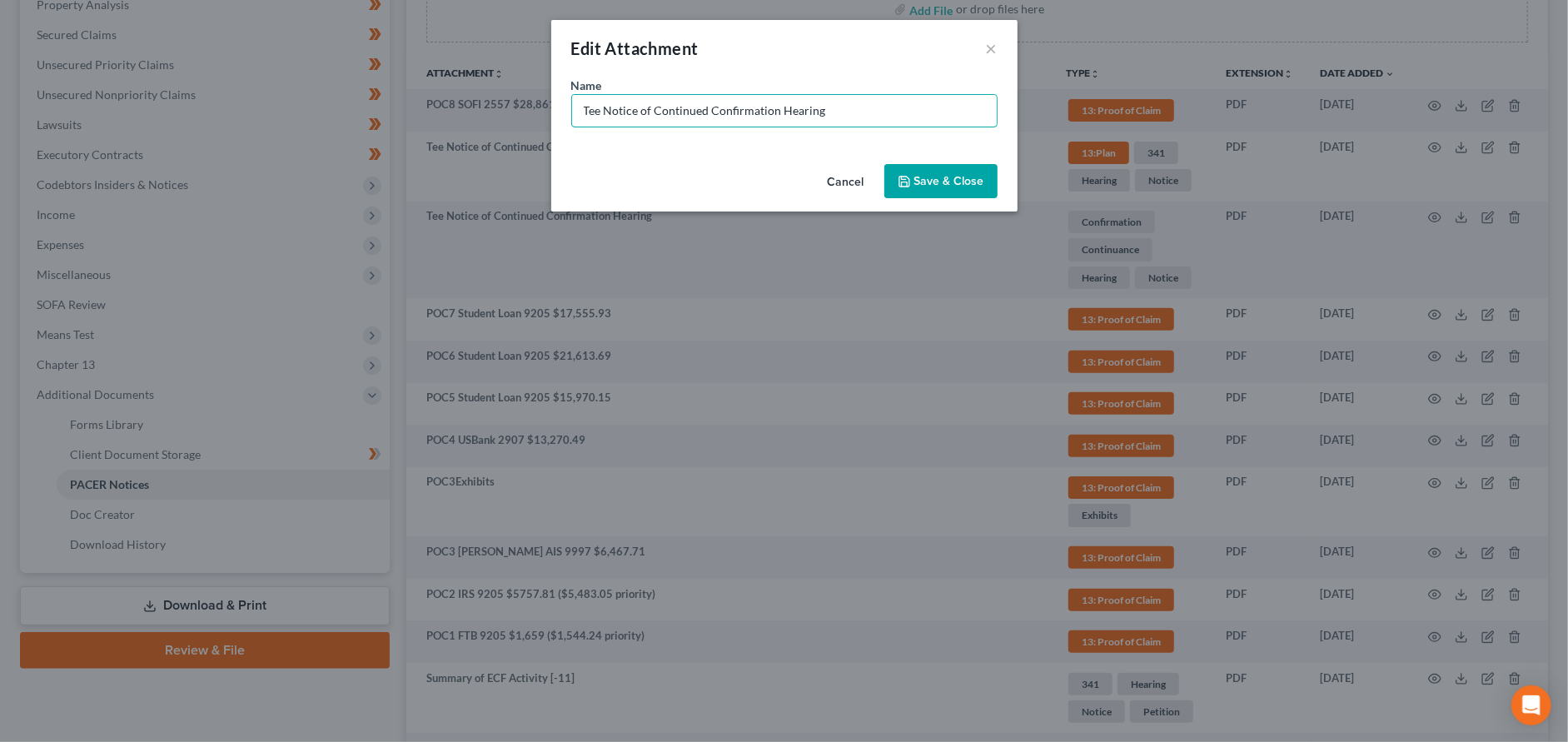
drag, startPoint x: 865, startPoint y: 107, endPoint x: 490, endPoint y: 95, distance: 375.2
click at [490, 95] on div "Edit Attachment × Name * Tee Notice of Continued Confirmation Hearing Cancel Sa…" at bounding box center [784, 371] width 1568 height 742
type input "Notice of Ch13 Bankruptcy Case"
click at [963, 189] on button "Save & Close" at bounding box center [940, 182] width 113 height 35
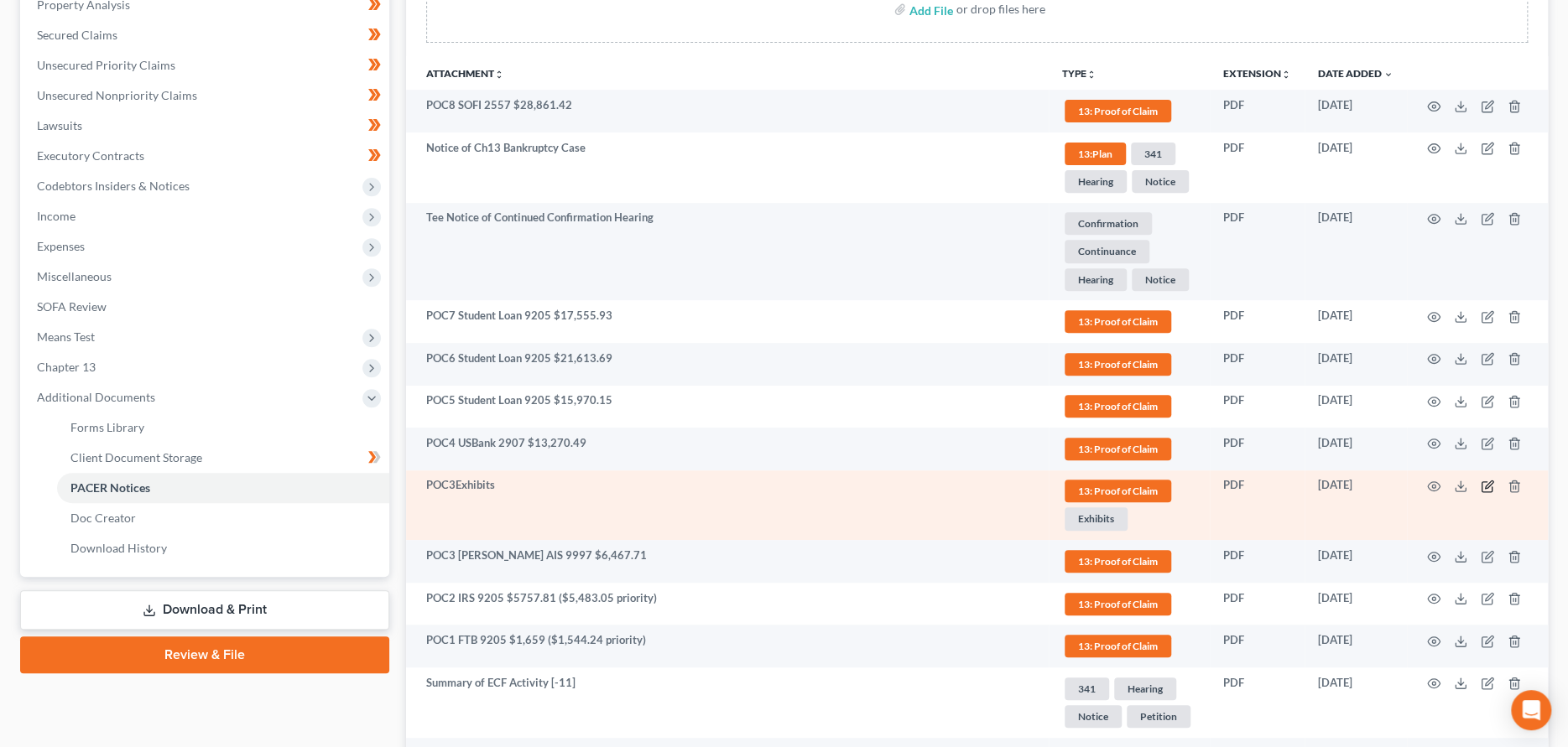
click at [1489, 485] on icon "button" at bounding box center [1488, 487] width 13 height 13
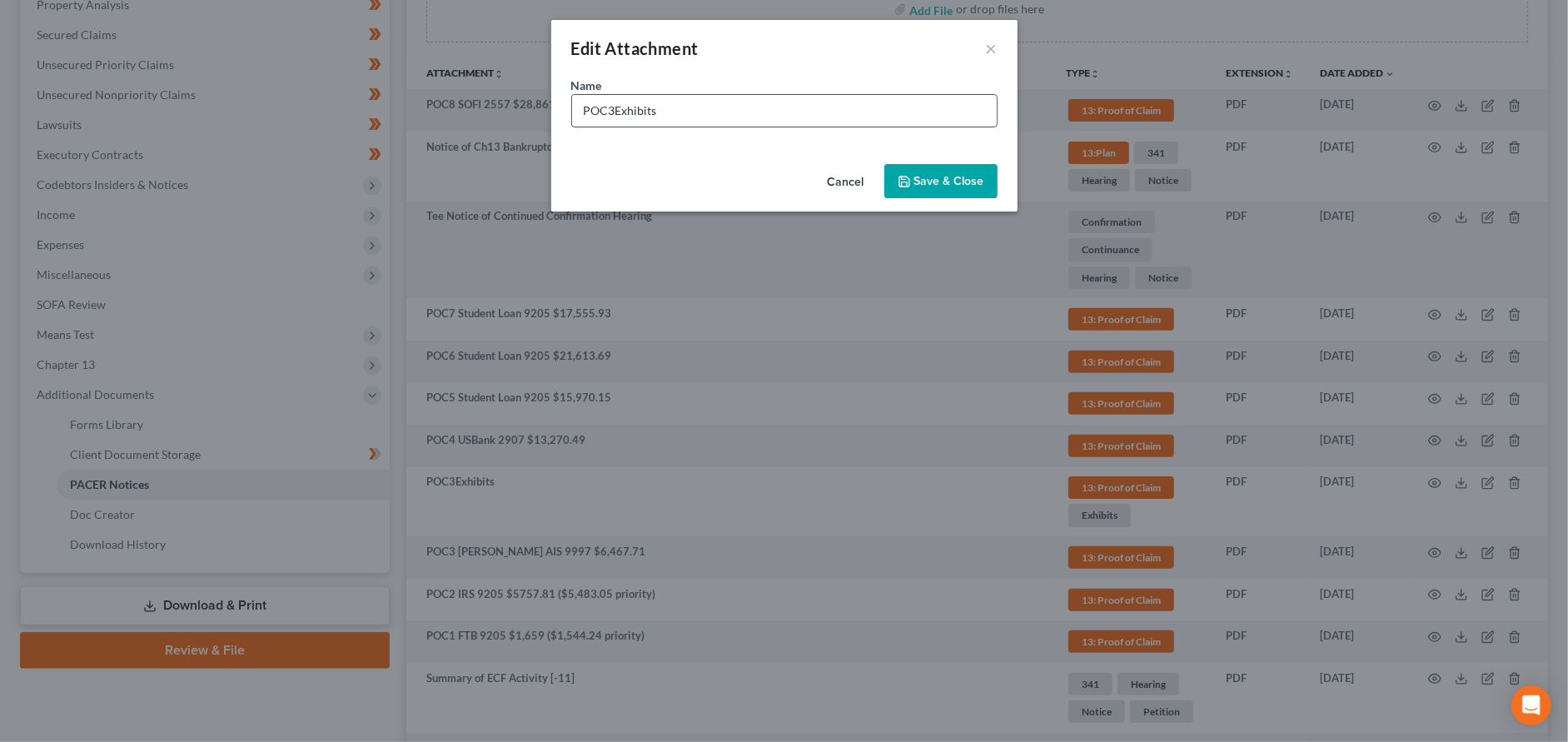
click at [613, 109] on input "POC3Exhibits" at bounding box center [784, 110] width 425 height 31
type input "POC3 Exhibits"
click at [920, 182] on span "Save & Close" at bounding box center [950, 181] width 70 height 14
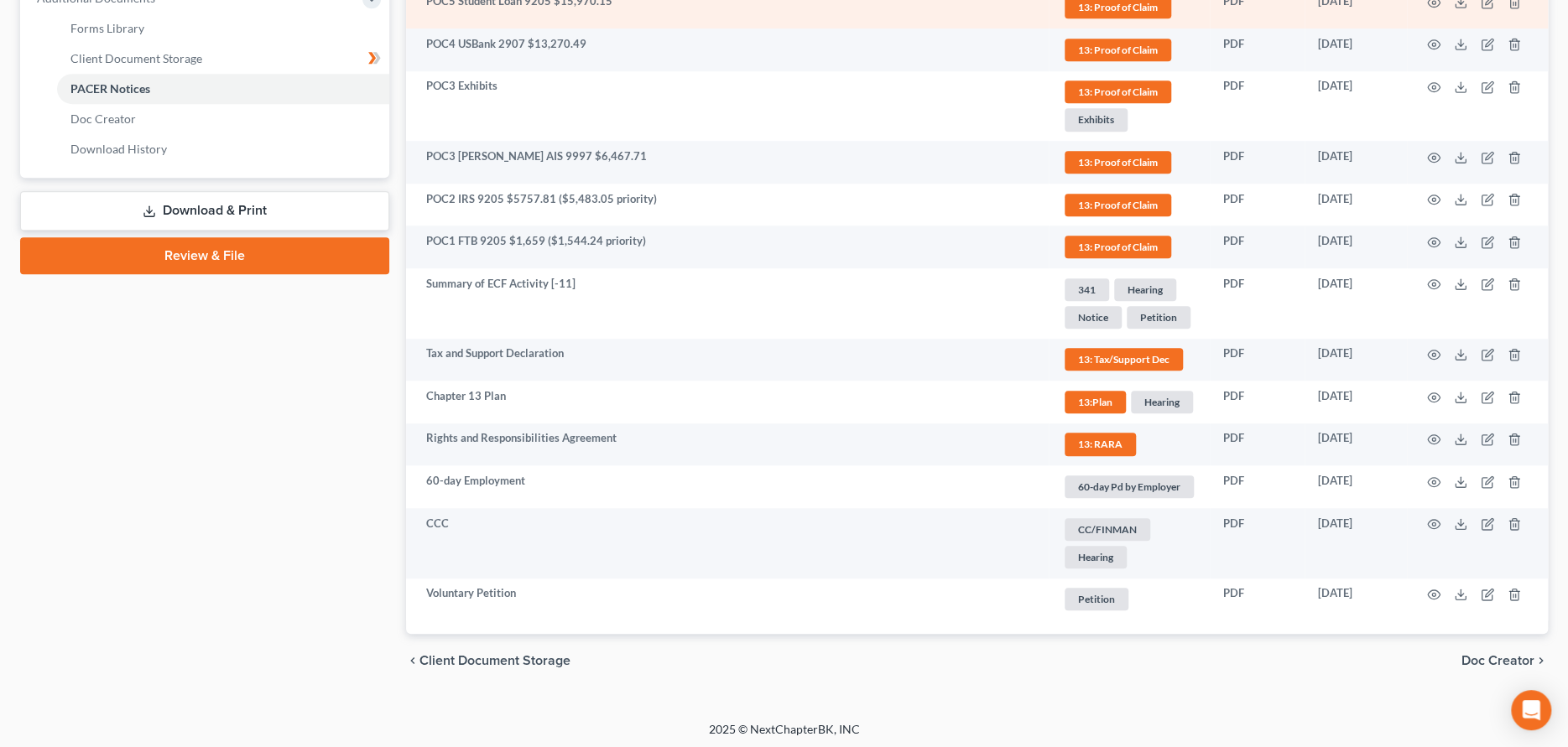
scroll to position [737, 0]
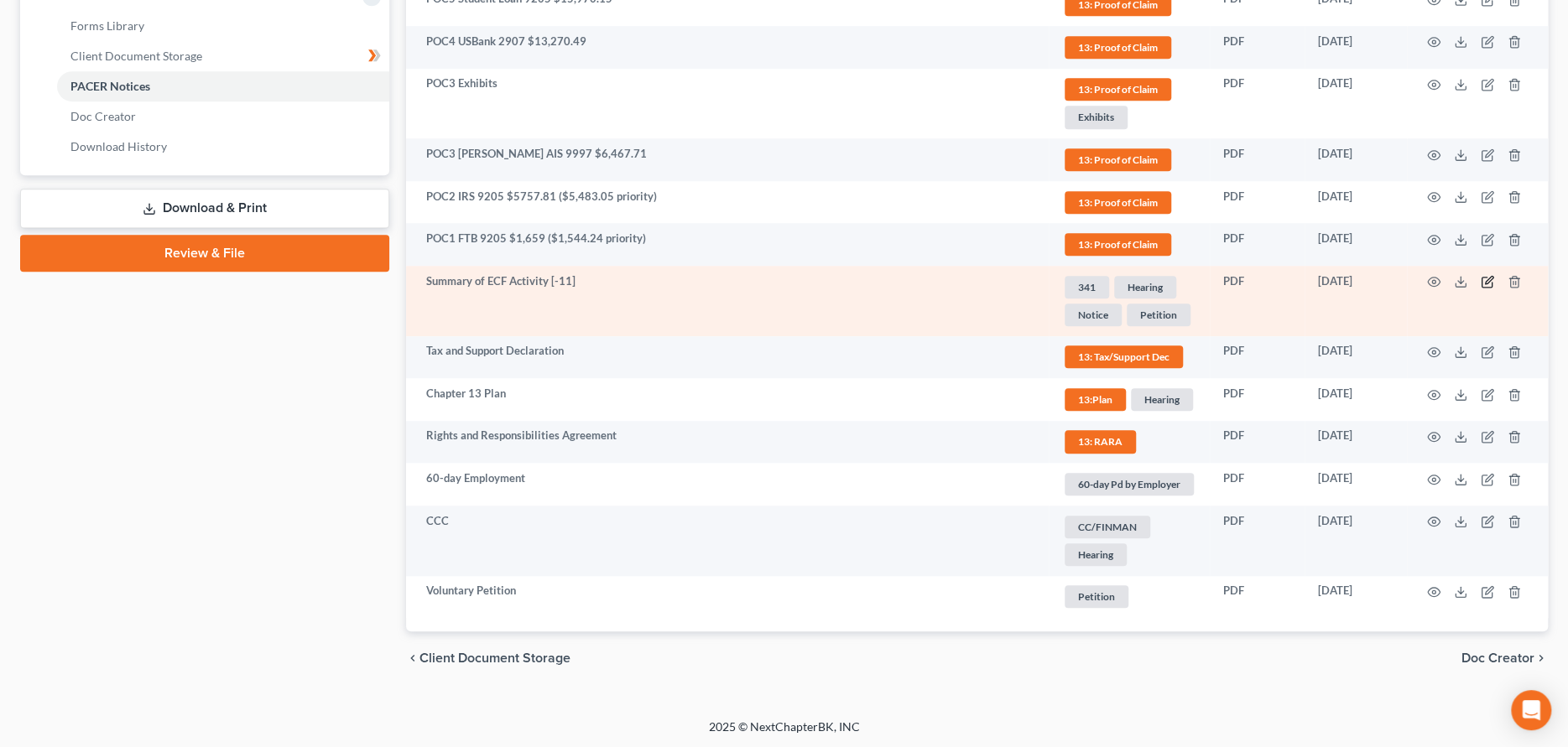
click at [1481, 280] on icon "button" at bounding box center [1486, 283] width 11 height 11
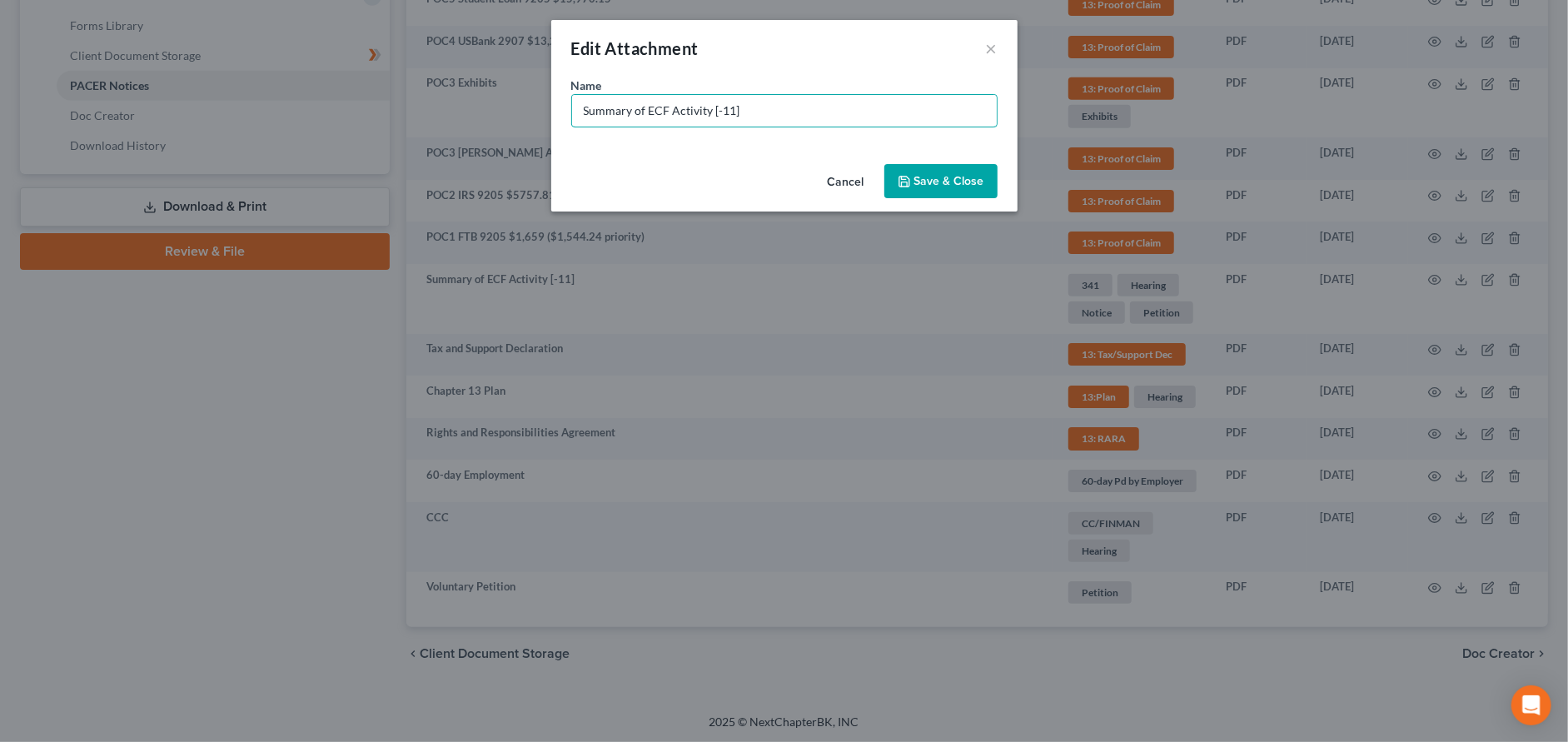
drag, startPoint x: 767, startPoint y: 110, endPoint x: 541, endPoint y: 98, distance: 226.3
click at [541, 98] on div "Edit Attachment × Name * Summary of ECF Activity [-11] Cancel Save & Close" at bounding box center [784, 371] width 1568 height 742
type input "Court's Notice of 341 Confirmation Hearing"
click at [951, 193] on button "Save & Close" at bounding box center [940, 182] width 113 height 35
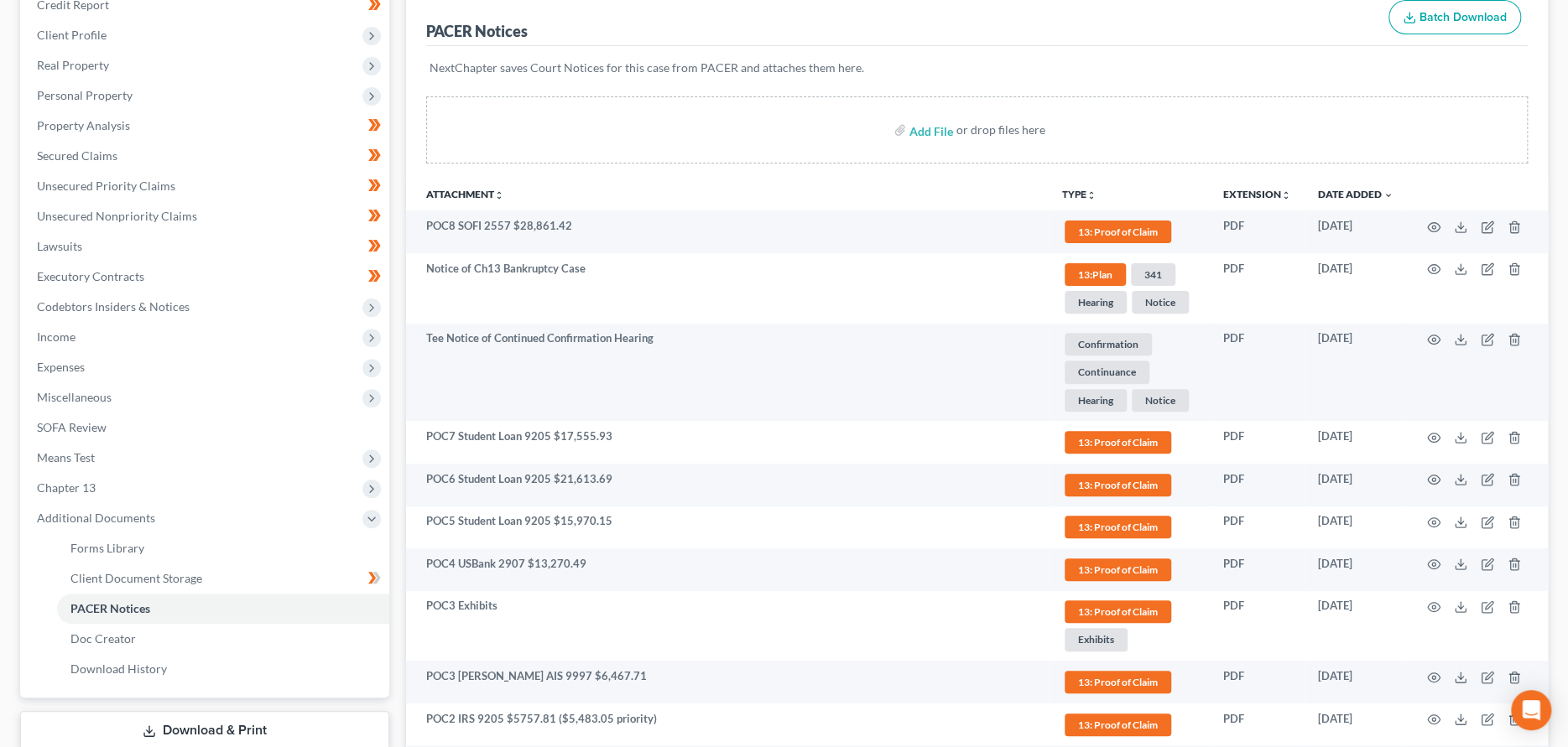
scroll to position [0, 0]
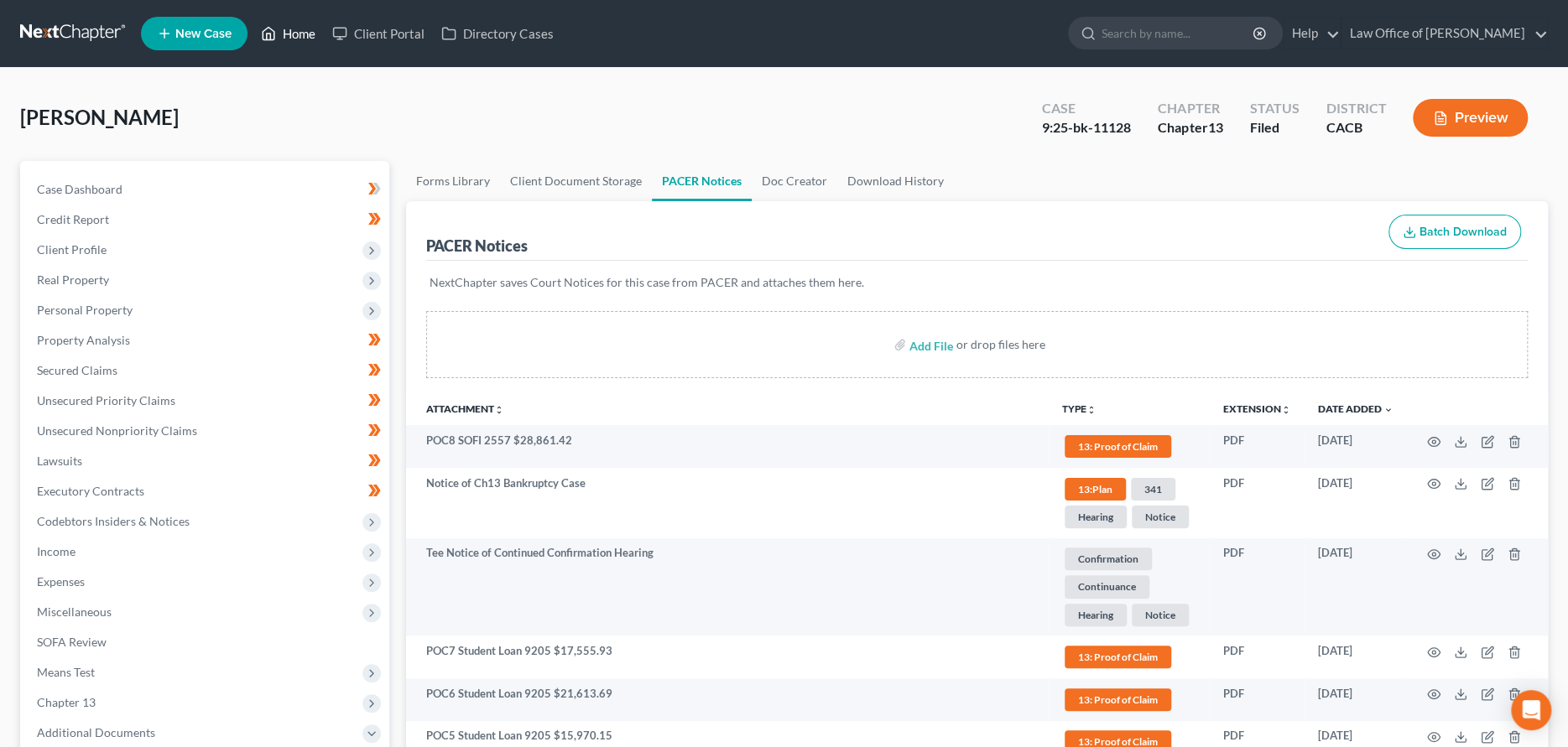
click at [304, 31] on link "Home" at bounding box center [288, 34] width 71 height 31
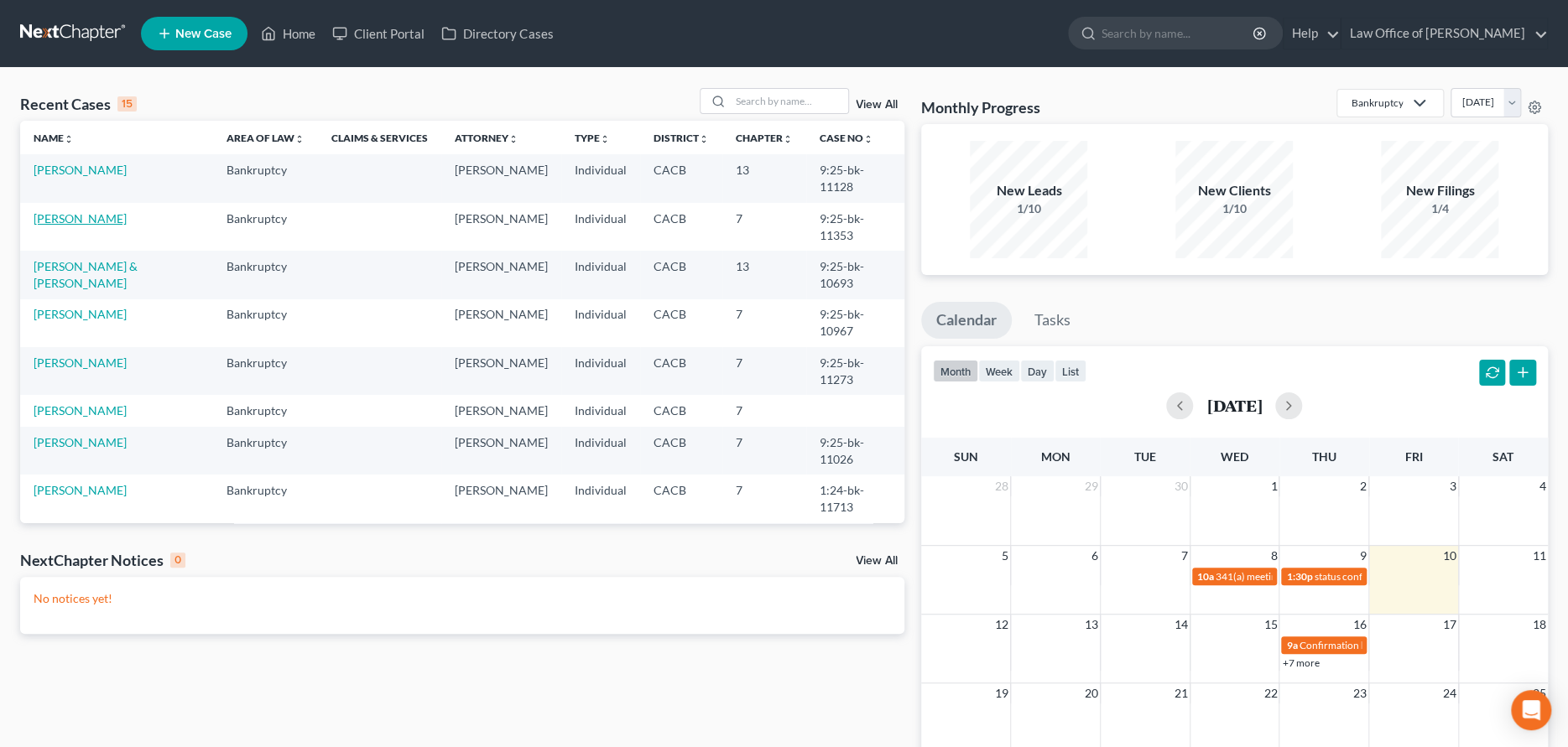
click at [83, 216] on link "Hauck, Nancy" at bounding box center [80, 218] width 93 height 14
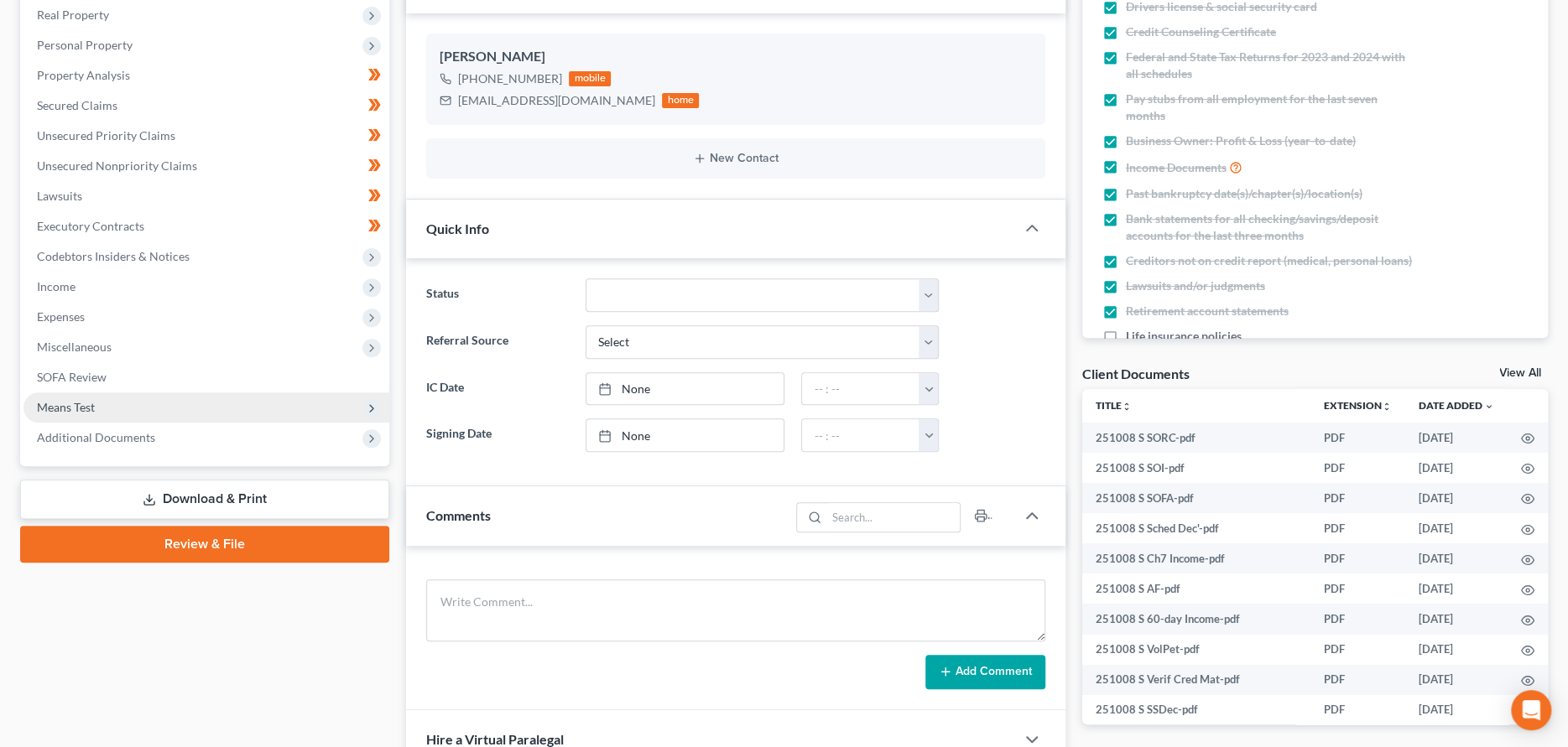
scroll to position [252, 0]
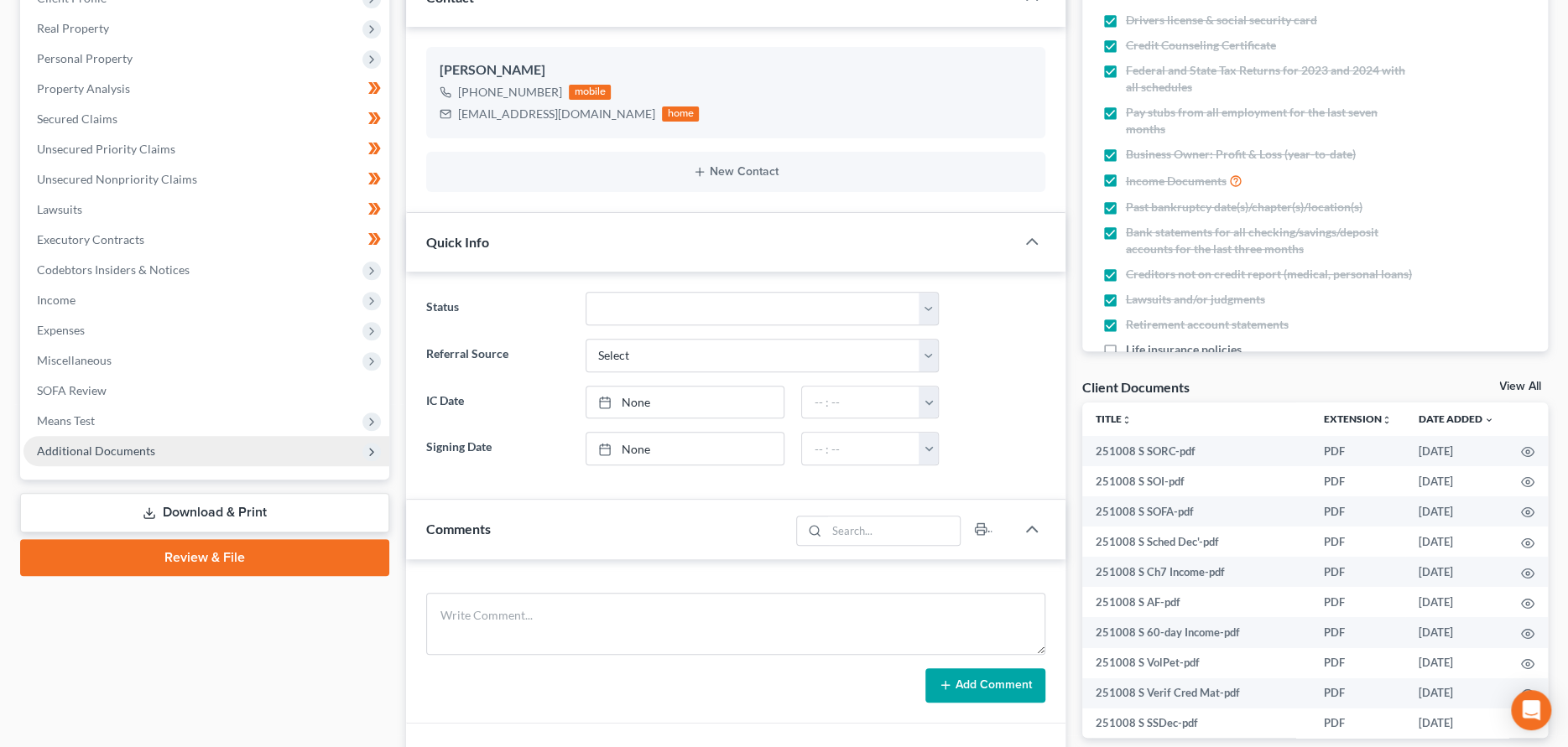
click at [291, 463] on span "Additional Documents" at bounding box center [207, 451] width 366 height 31
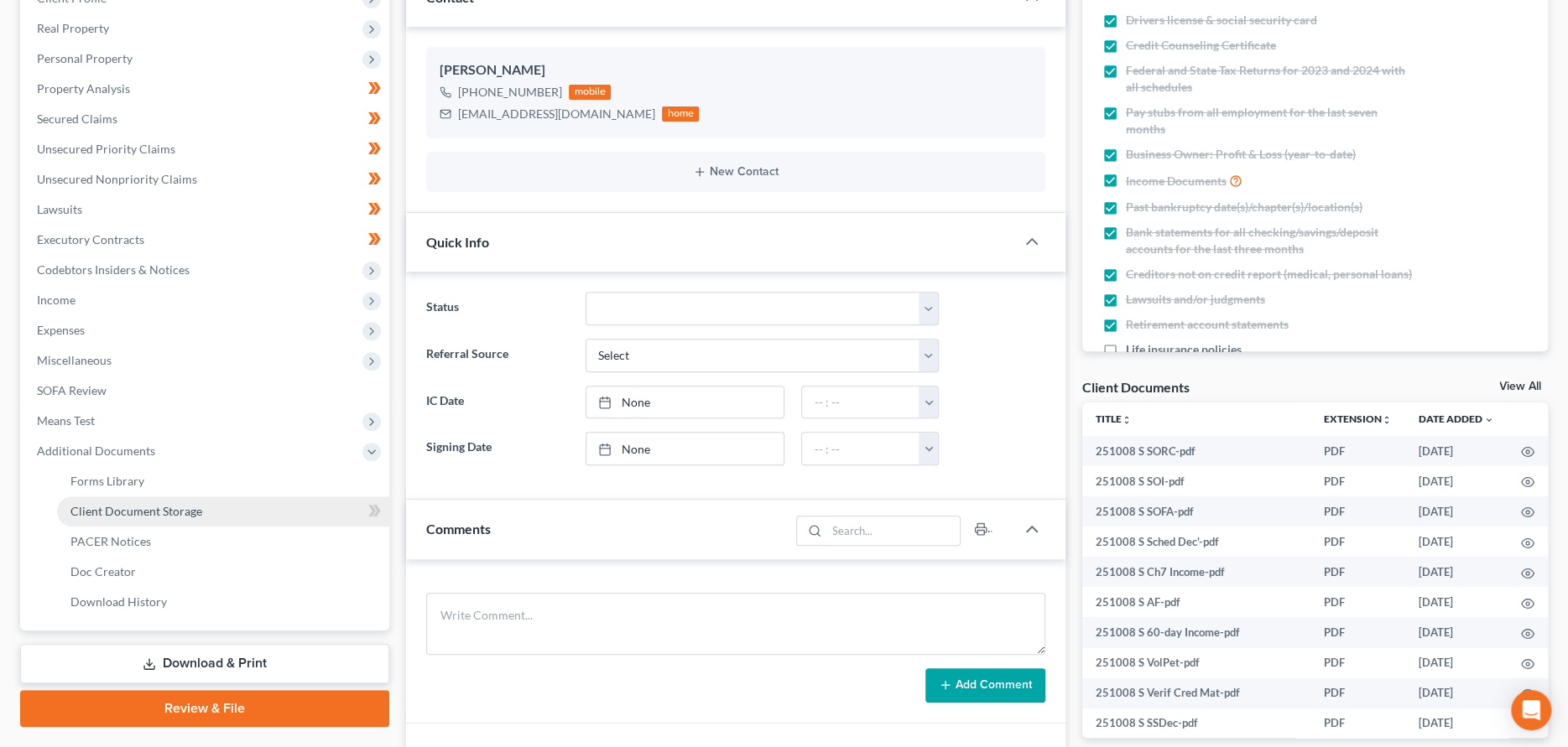
click at [257, 515] on link "Client Document Storage" at bounding box center [223, 511] width 332 height 31
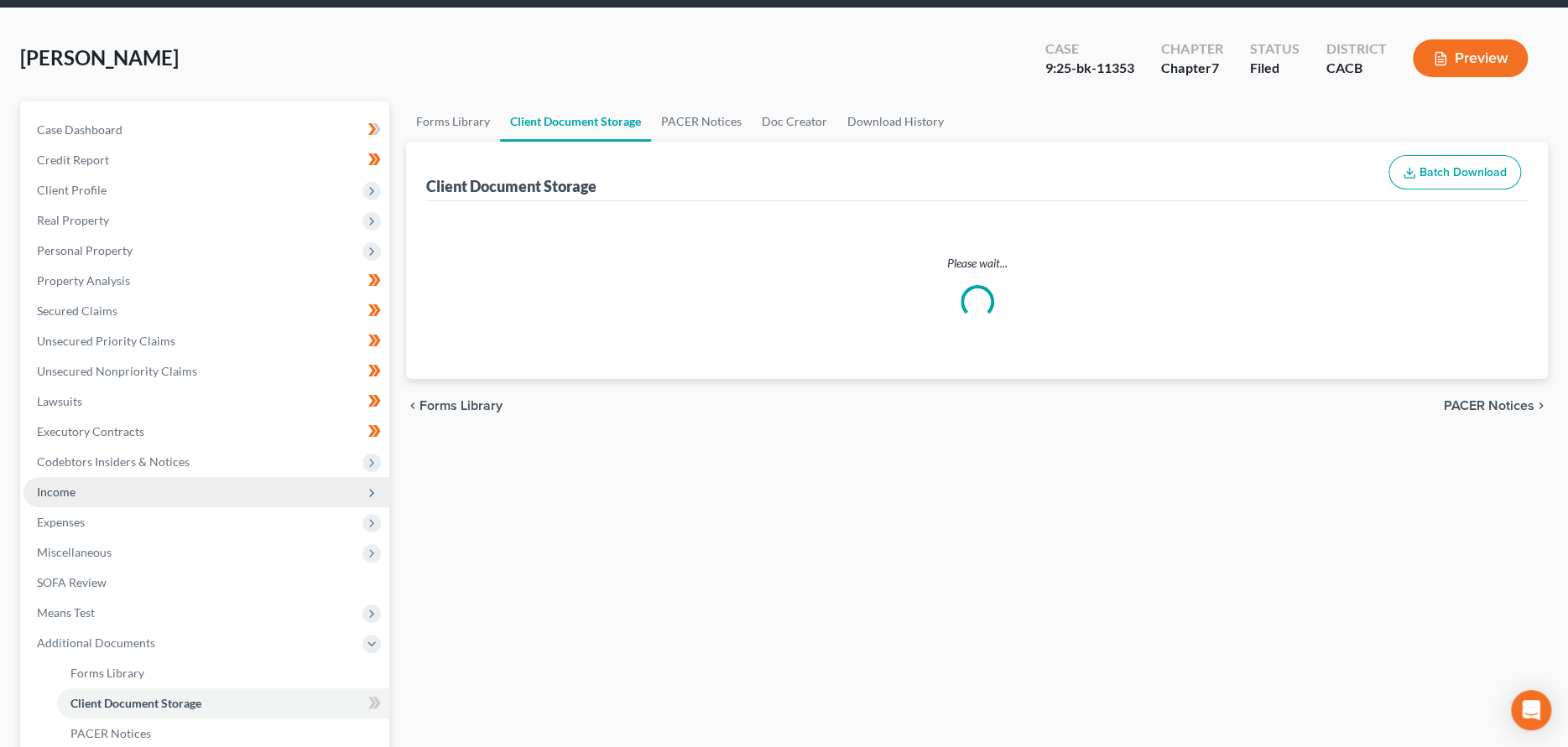
scroll to position [4, 0]
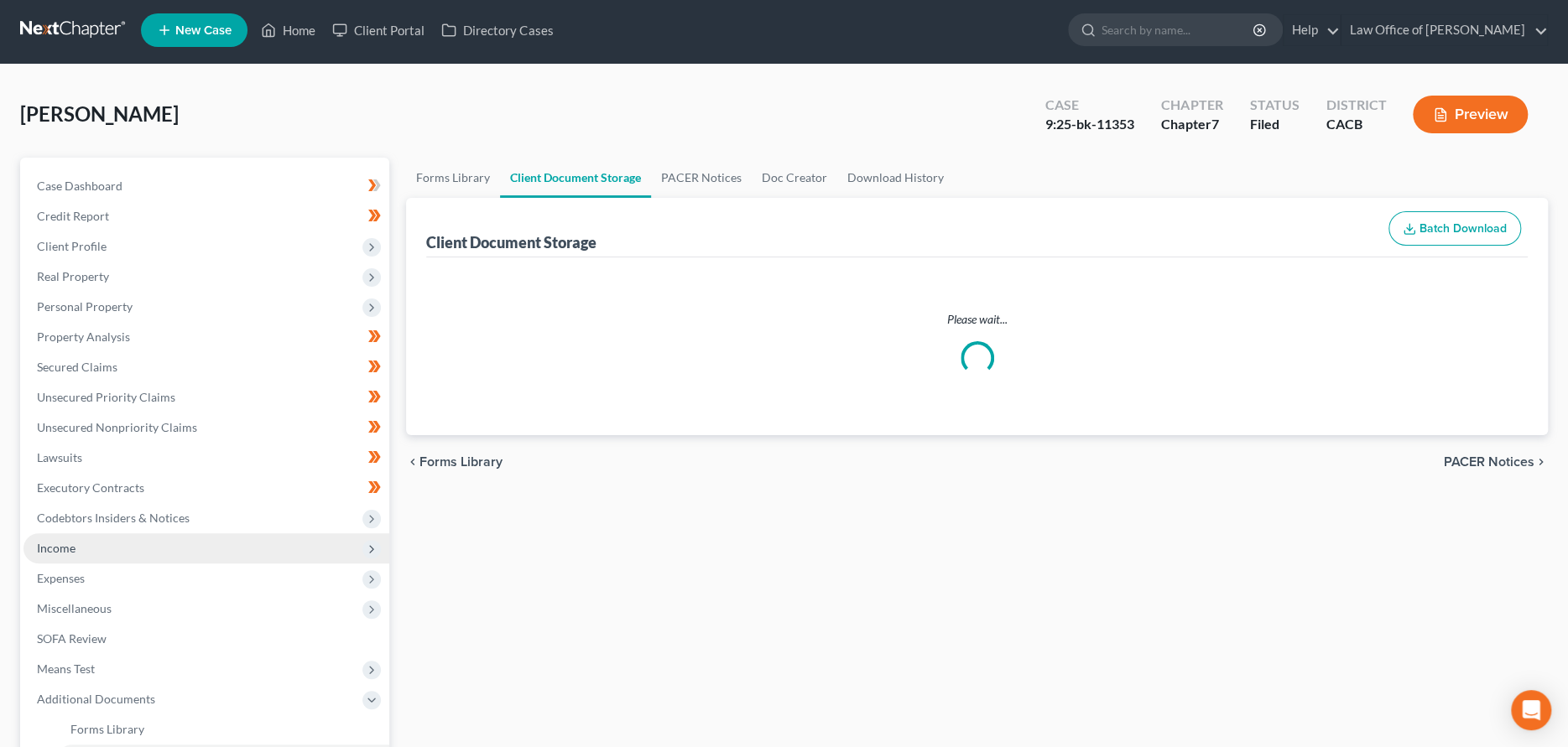
select select "59"
select select "60"
select select "51"
select select "55"
select select "56"
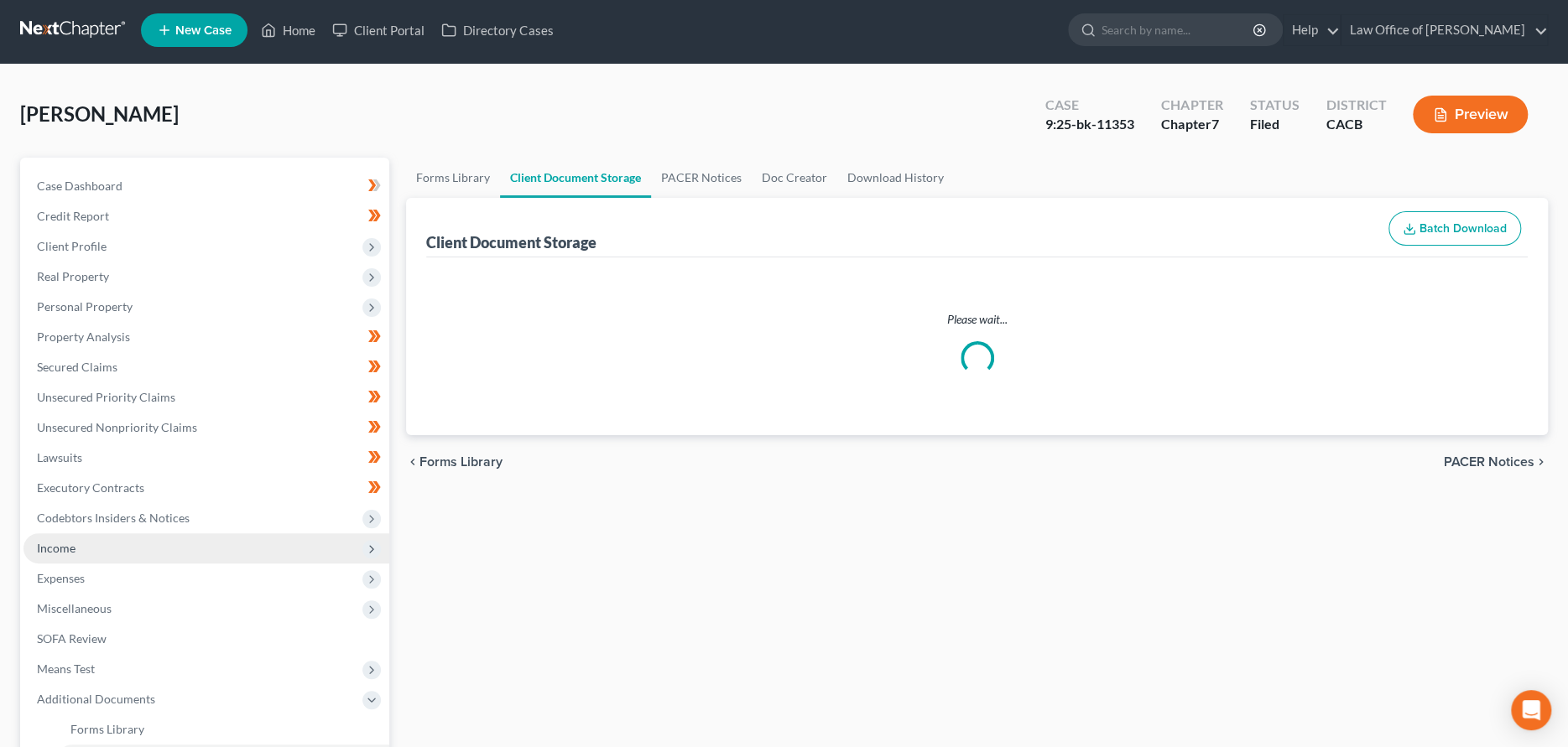
select select "57"
select select "58"
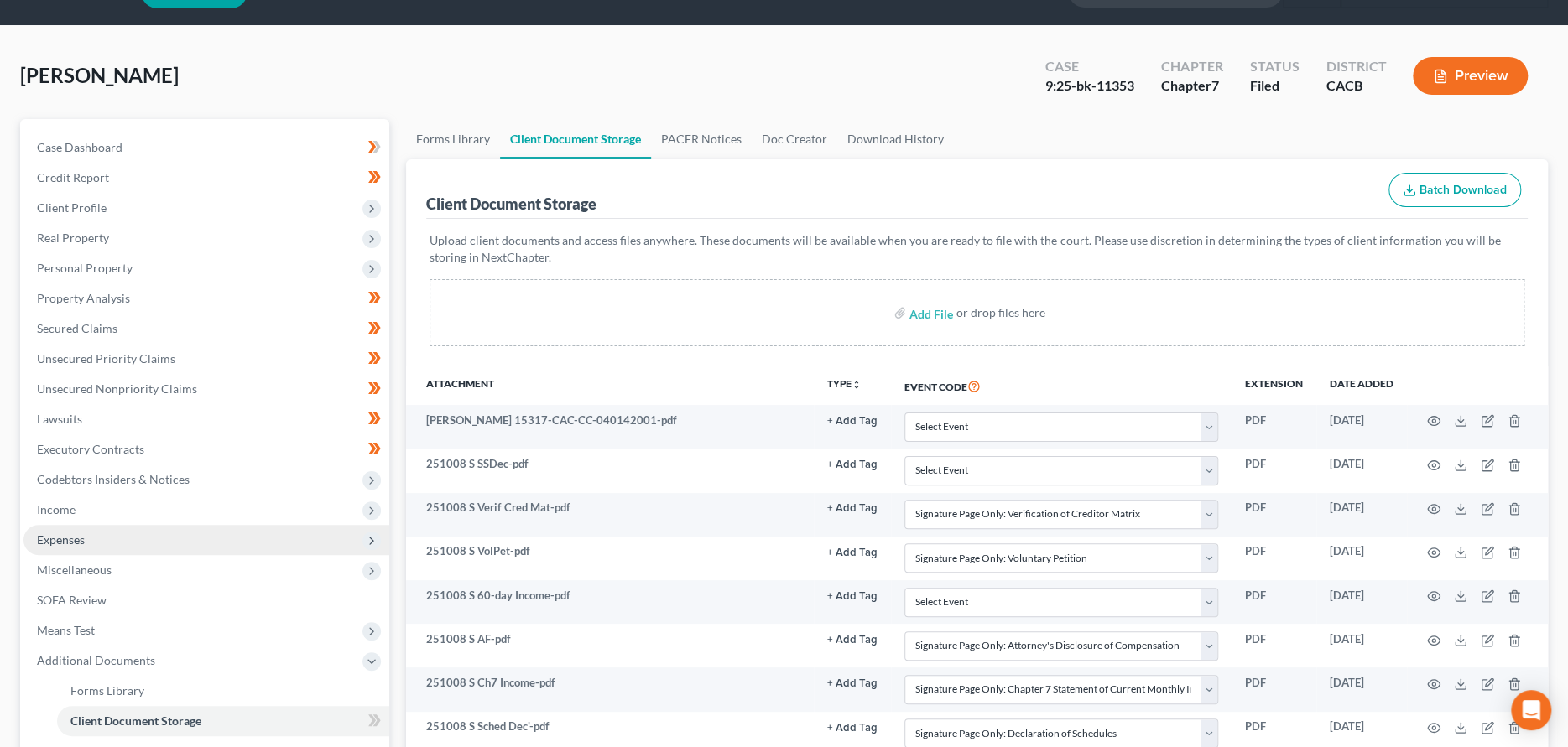
scroll to position [311, 0]
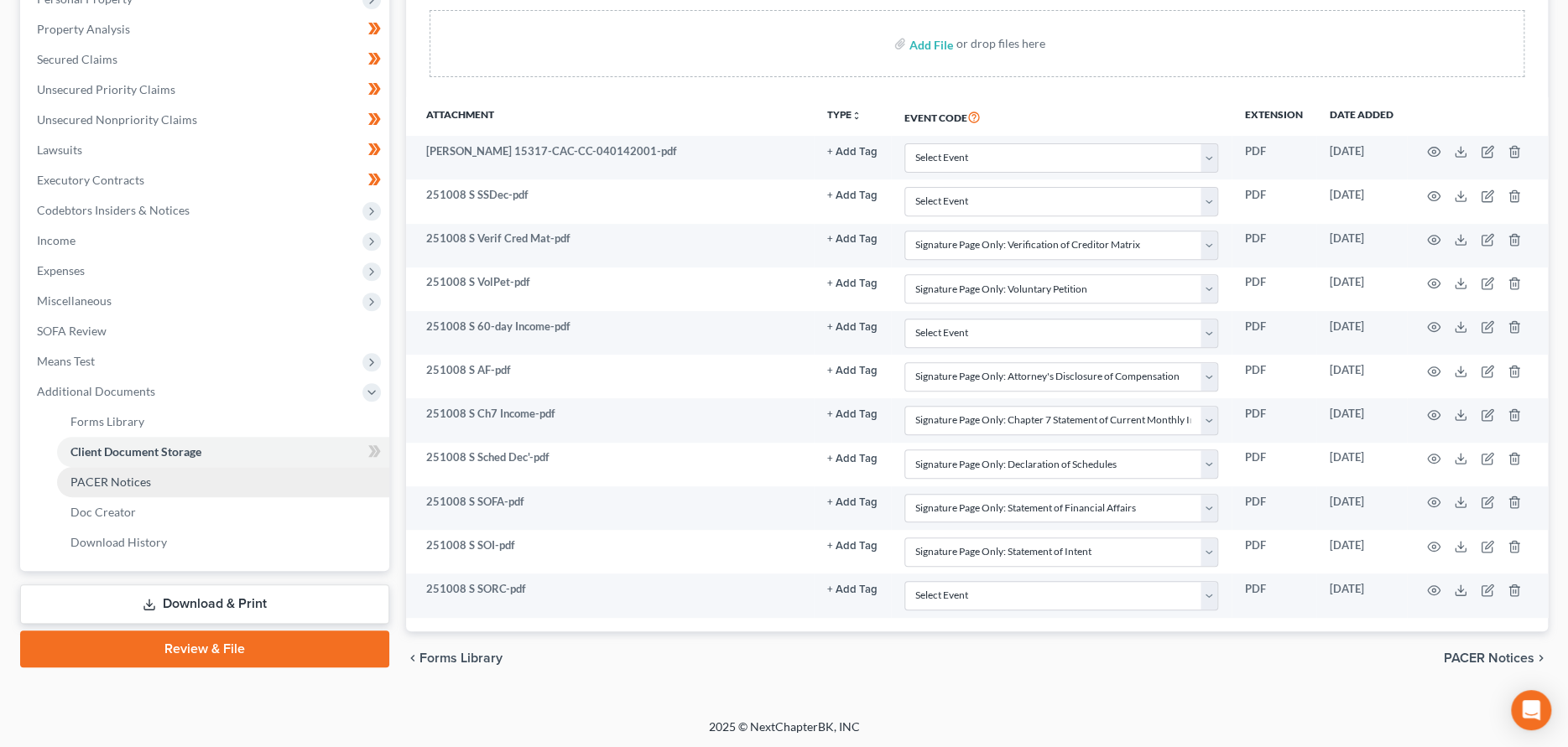
click at [210, 478] on link "PACER Notices" at bounding box center [223, 483] width 332 height 31
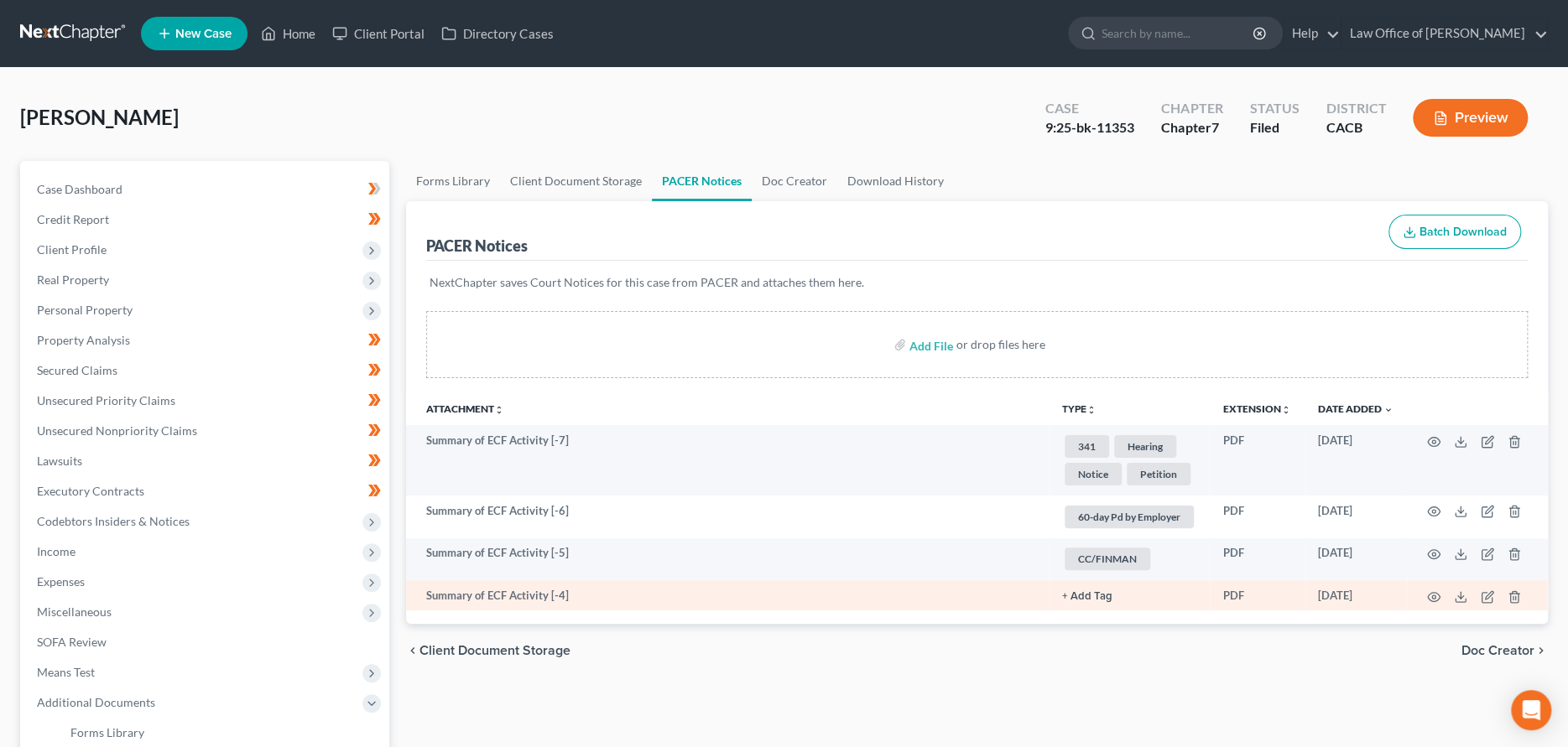
click at [1102, 591] on button "+ Add Tag" at bounding box center [1087, 596] width 51 height 11
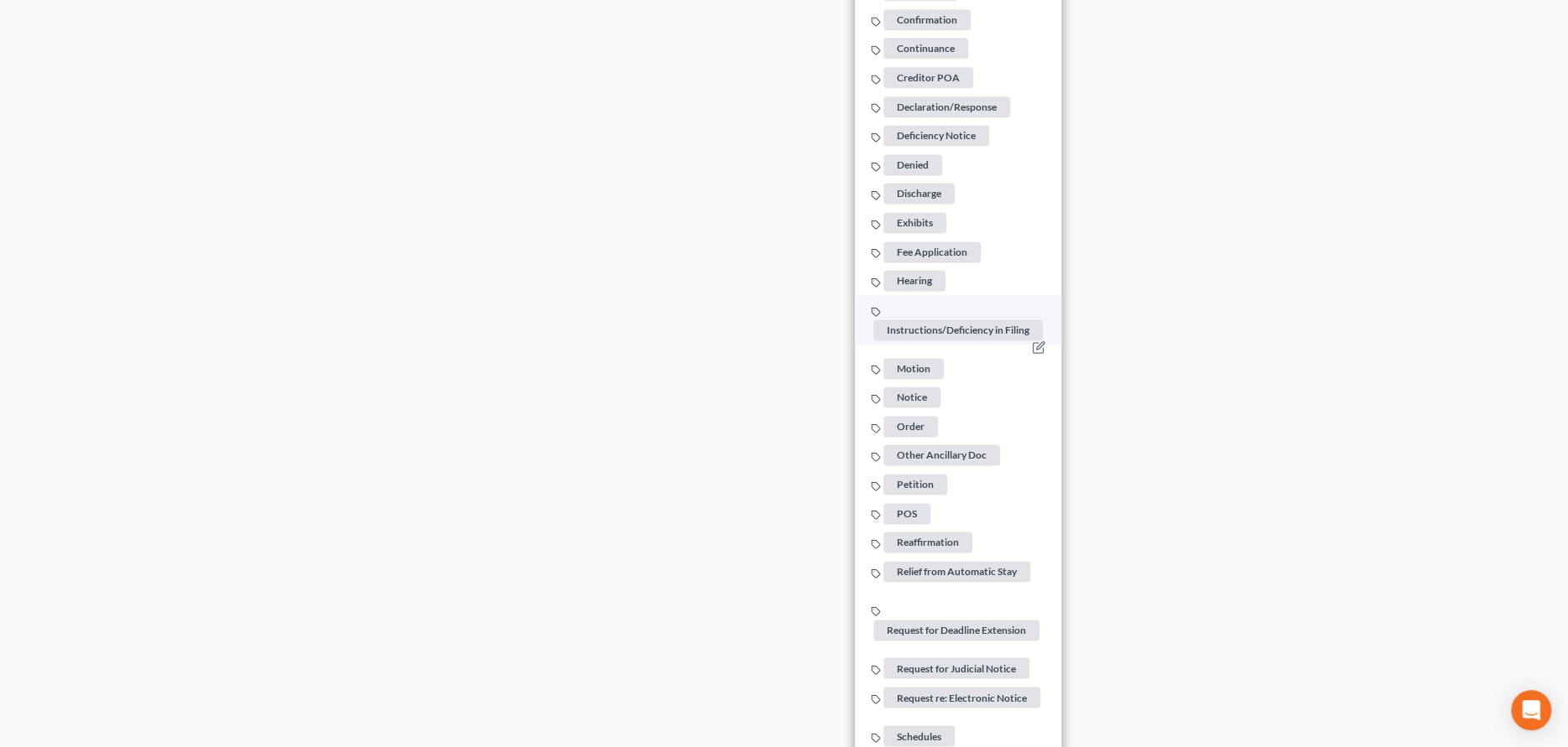
scroll to position [1509, 0]
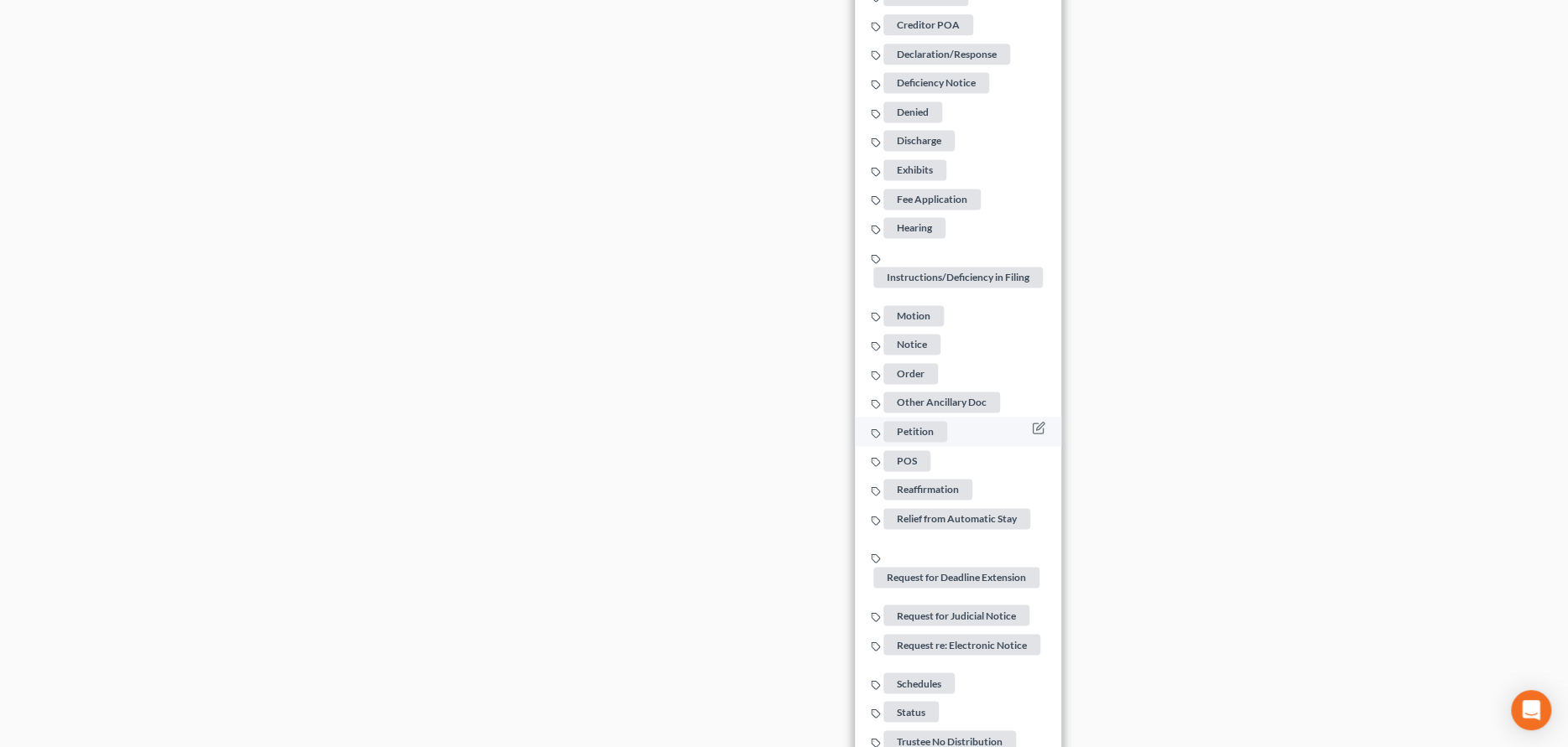
click at [908, 421] on span "Petition" at bounding box center [915, 432] width 64 height 21
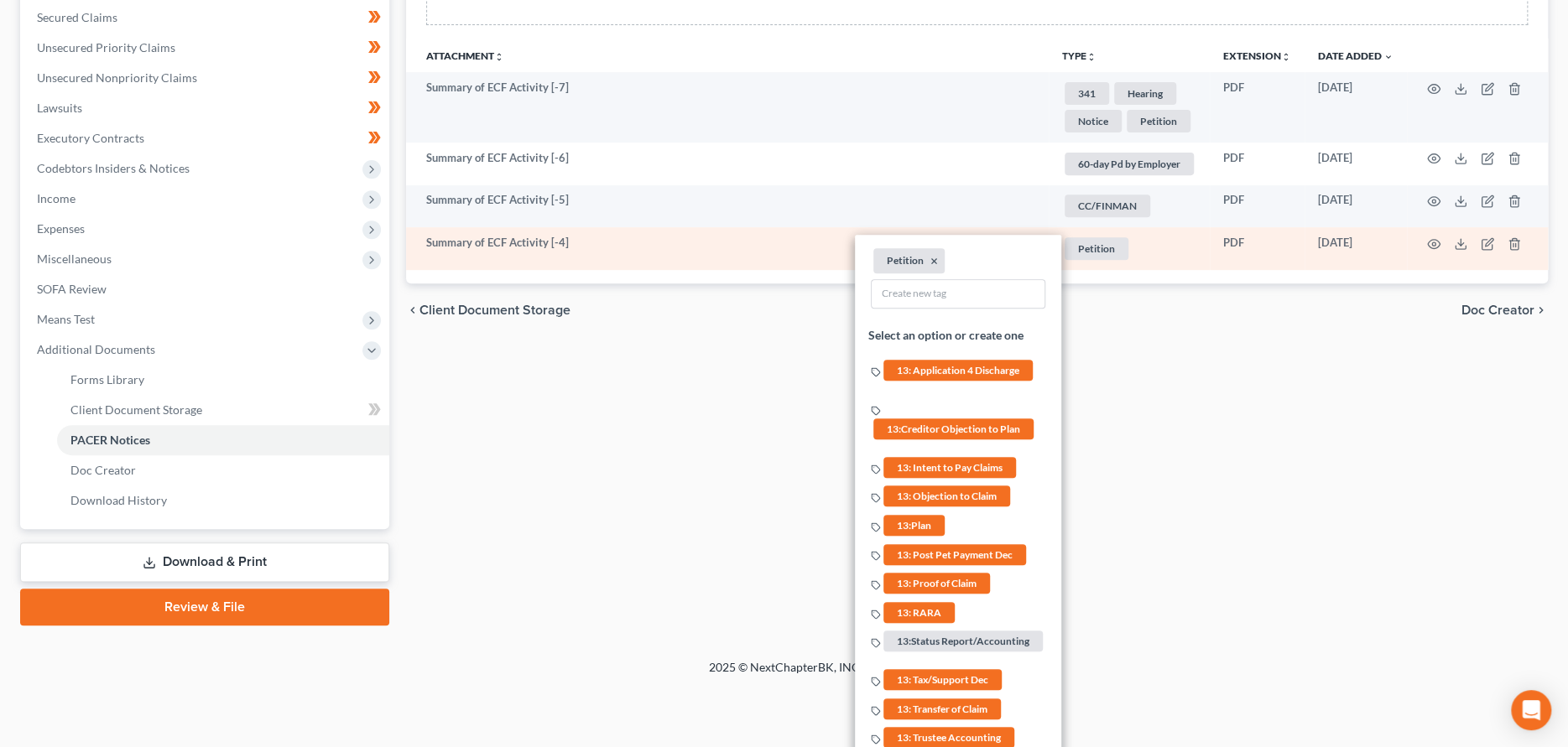
scroll to position [252, 0]
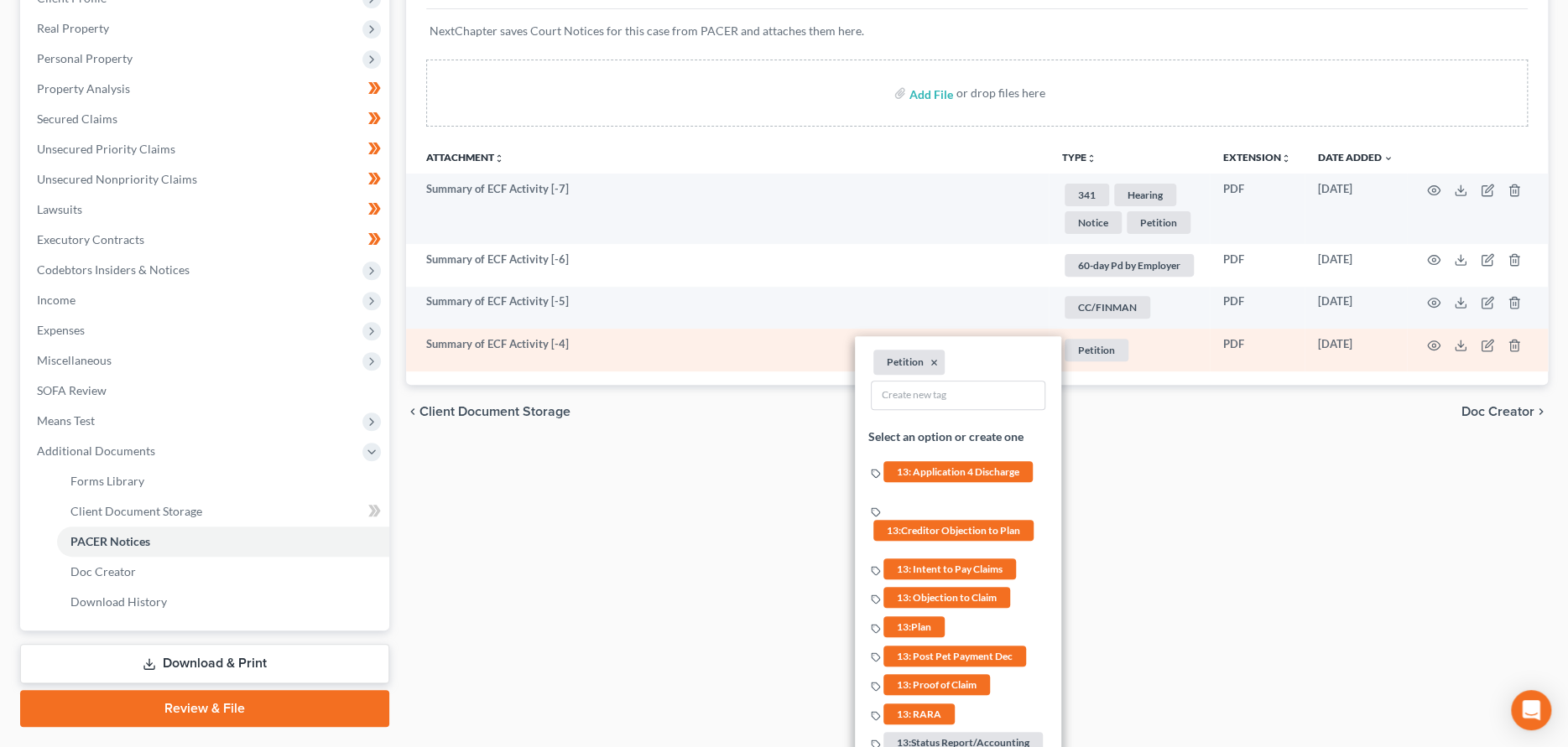
click at [608, 348] on td "Summary of ECF Activity [-4]" at bounding box center [727, 350] width 643 height 43
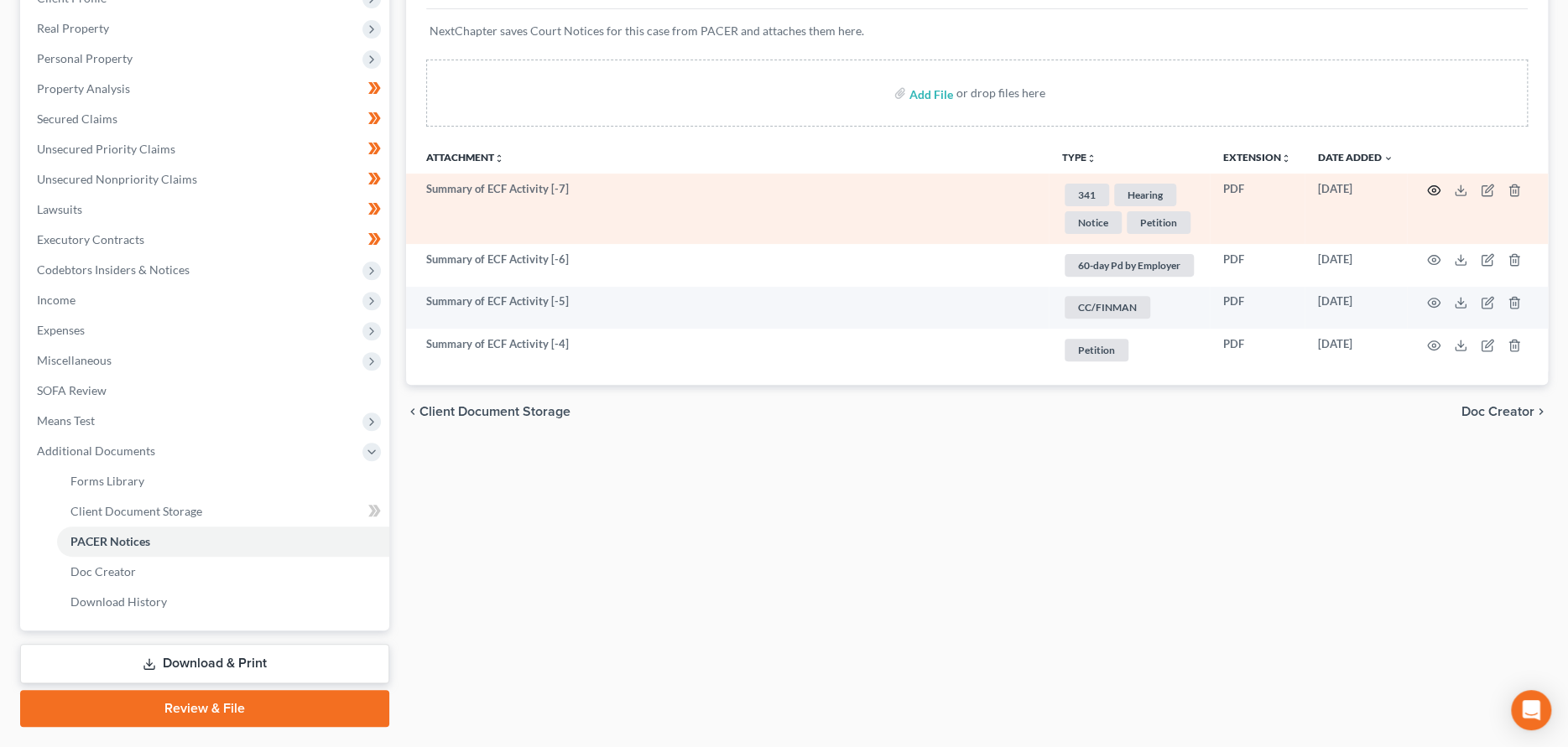
click at [1435, 188] on icon "button" at bounding box center [1434, 191] width 13 height 13
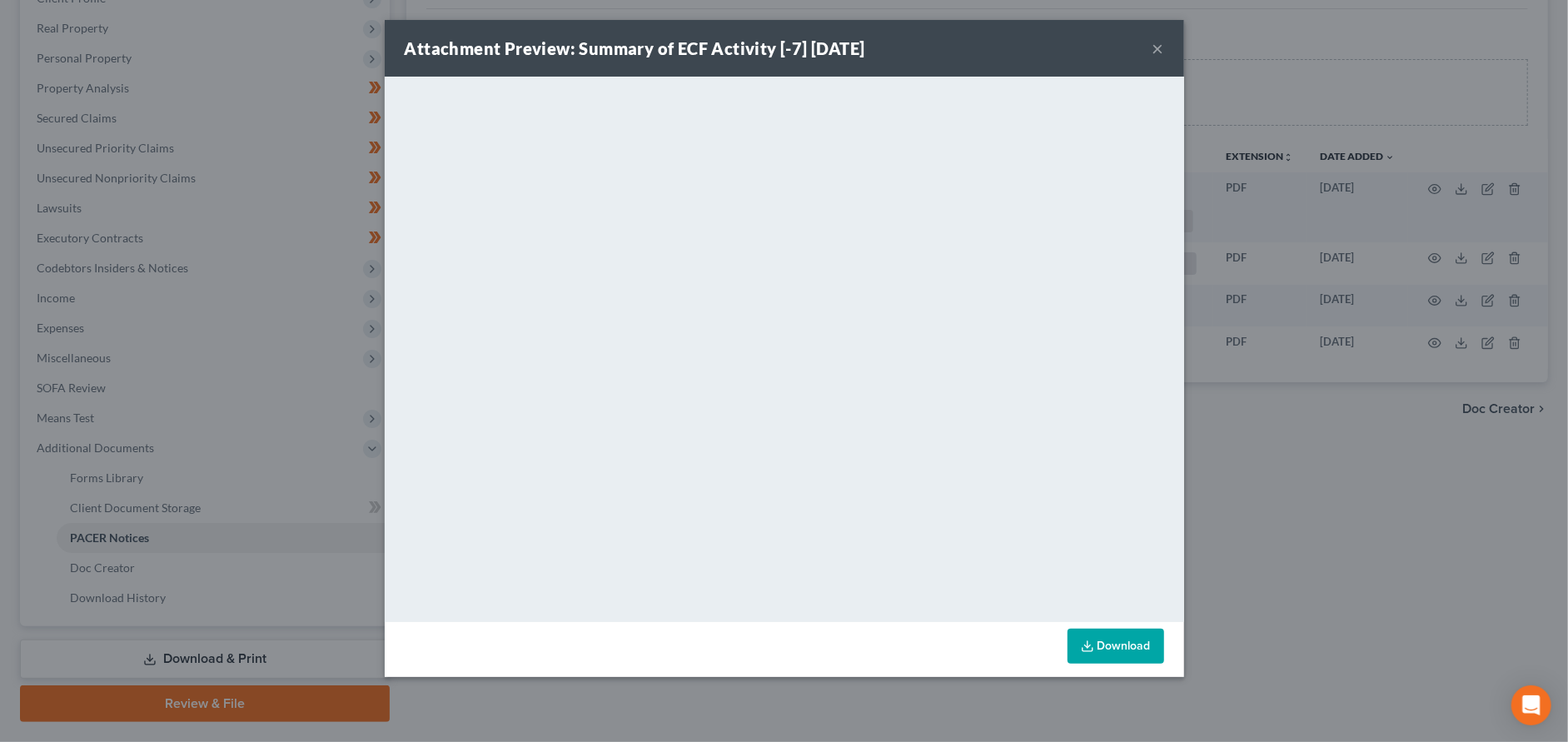
click at [1154, 49] on button "×" at bounding box center [1158, 48] width 11 height 20
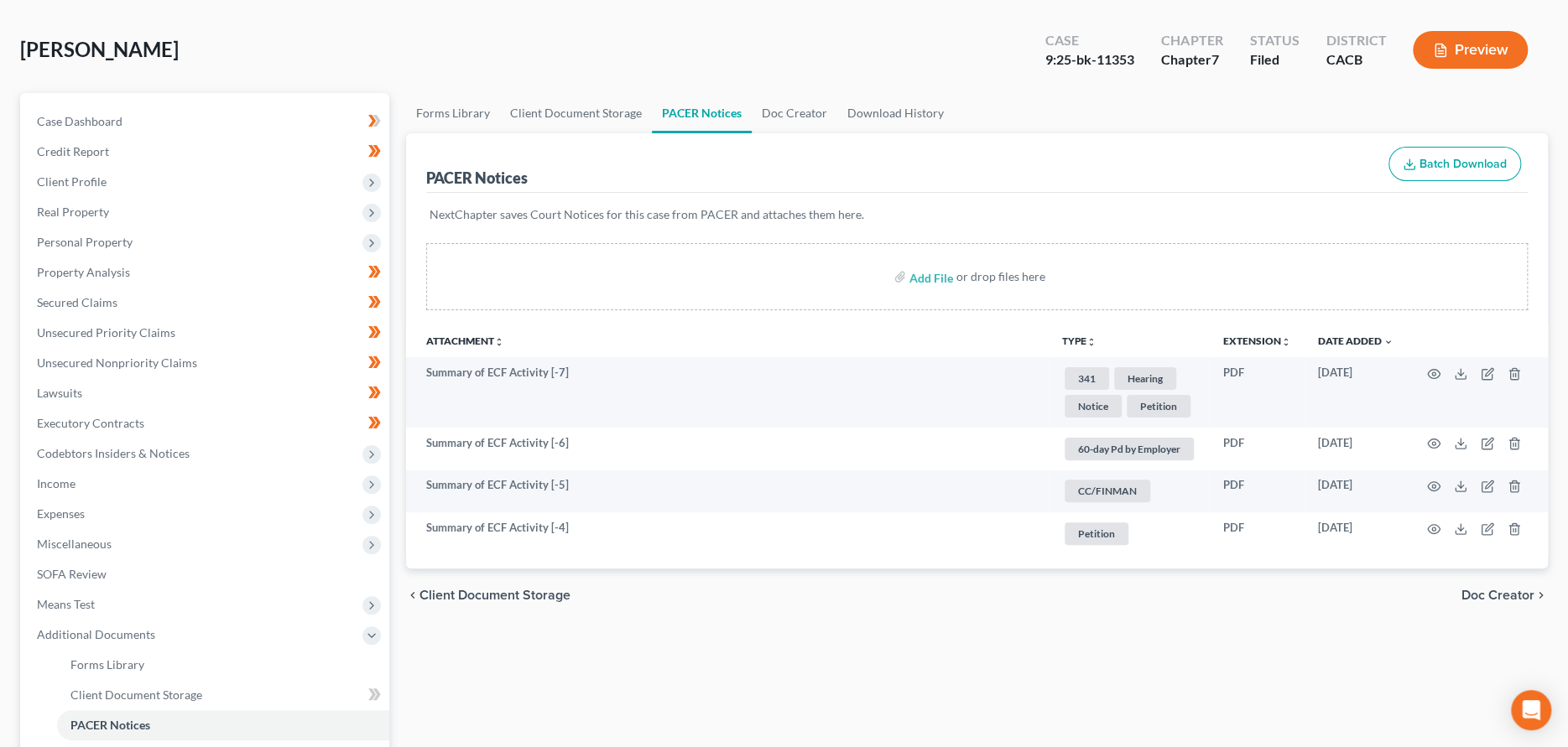
scroll to position [0, 0]
